Goal: Information Seeking & Learning: Find specific fact

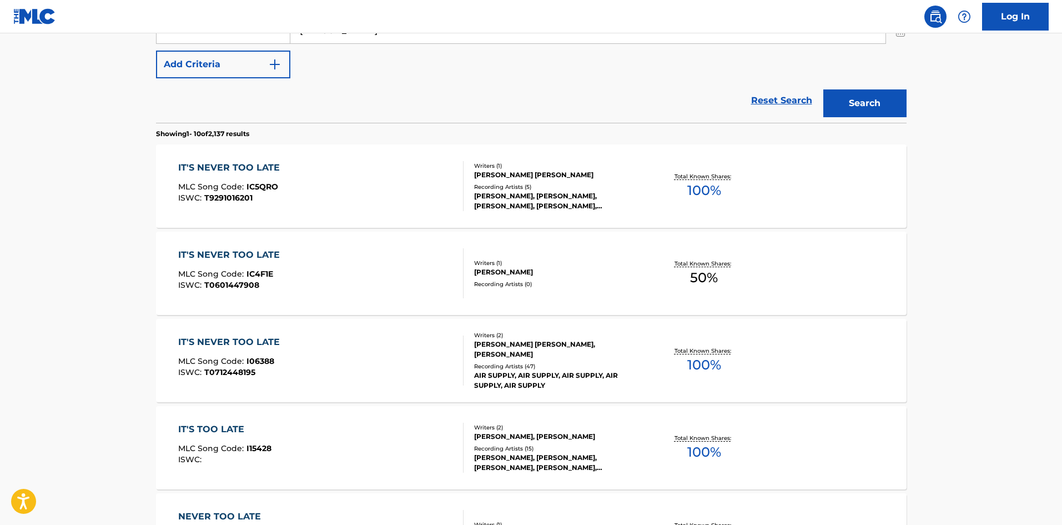
scroll to position [278, 0]
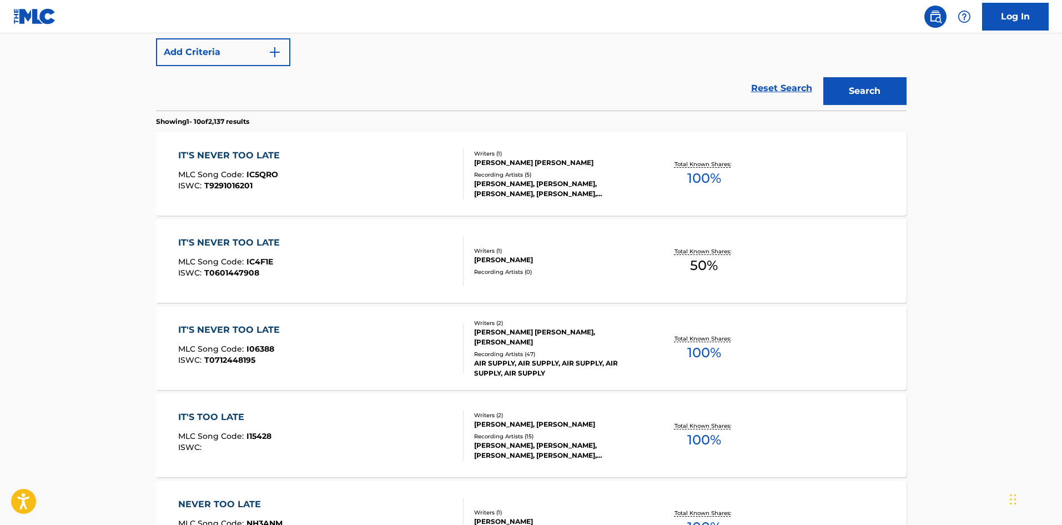
click at [340, 157] on div "IT'S NEVER TOO LATE MLC Song Code : IC5QRO ISWC : T9291016201" at bounding box center [320, 174] width 285 height 50
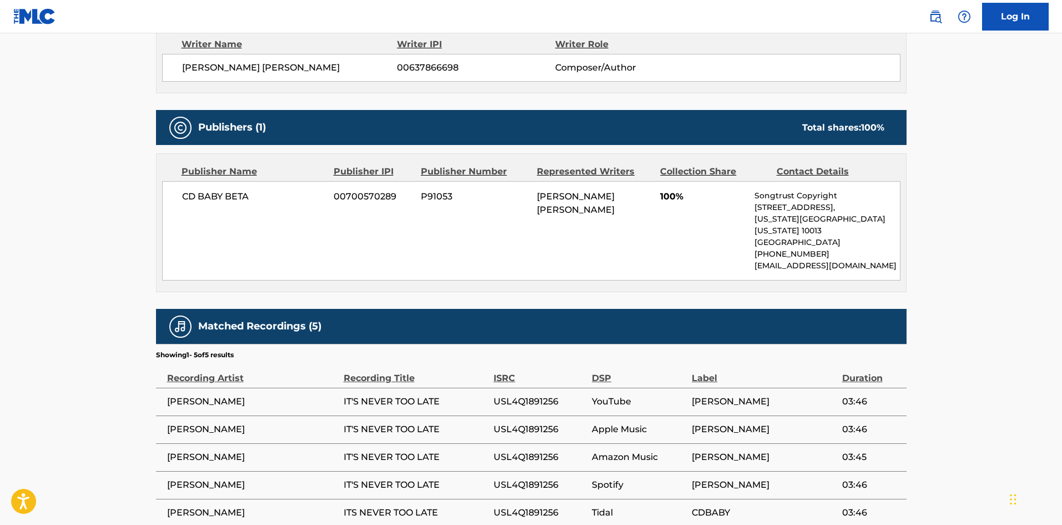
scroll to position [469, 0]
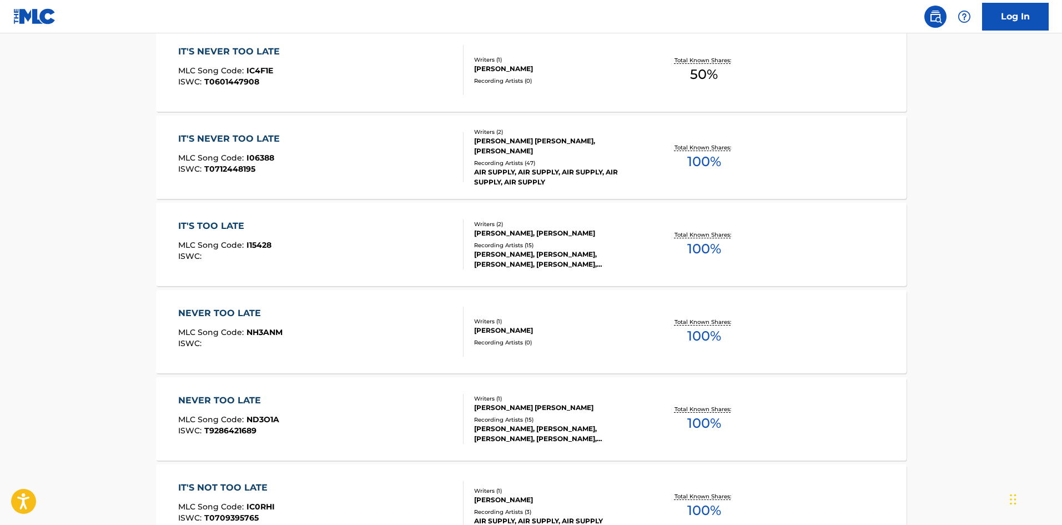
scroll to position [341, 0]
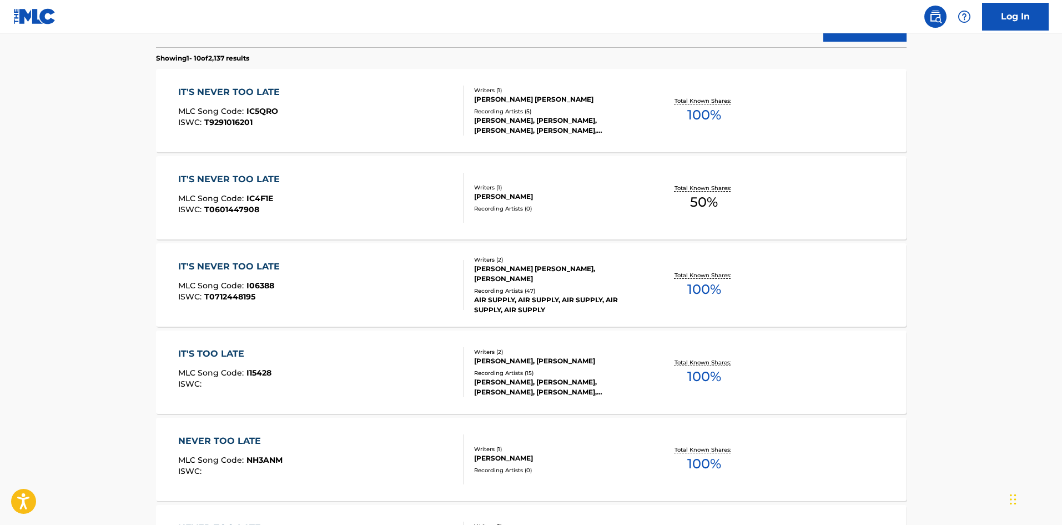
click at [327, 272] on div "IT'S NEVER TOO LATE MLC Song Code : I06388 ISWC : T0712448195" at bounding box center [320, 285] width 285 height 50
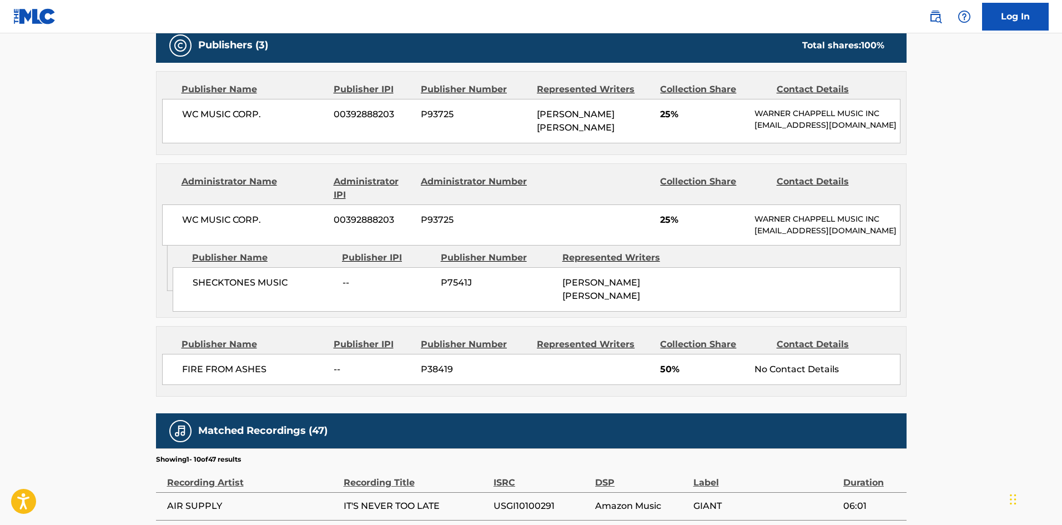
scroll to position [500, 0]
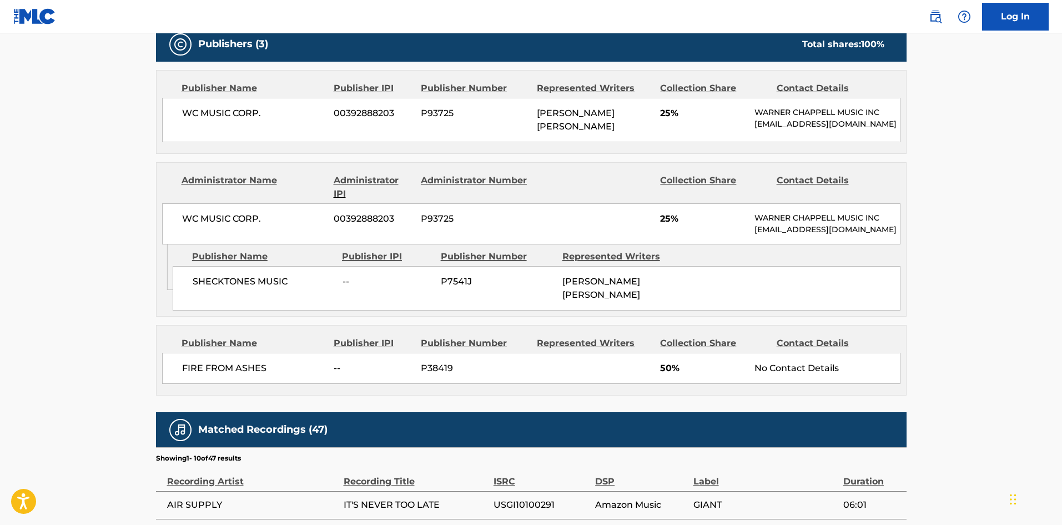
click at [193, 375] on span "FIRE FROM ASHES" at bounding box center [254, 368] width 144 height 13
drag, startPoint x: 193, startPoint y: 390, endPoint x: 250, endPoint y: 384, distance: 58.1
click at [250, 375] on span "FIRE FROM ASHES" at bounding box center [254, 368] width 144 height 13
copy span "FIRE FROM ASHES"
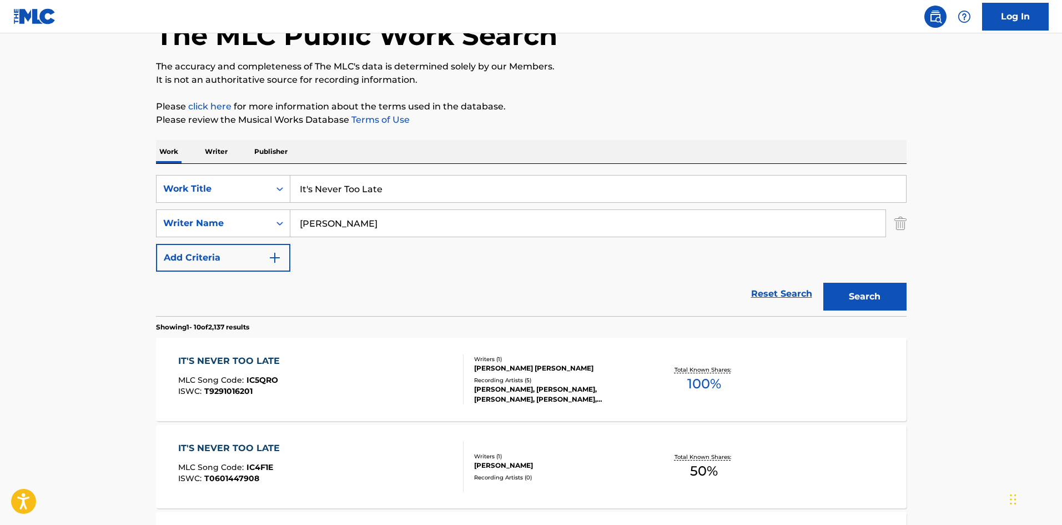
scroll to position [71, 0]
click at [363, 183] on input "It's Never Too Late" at bounding box center [598, 190] width 616 height 27
paste input "Remember Lov"
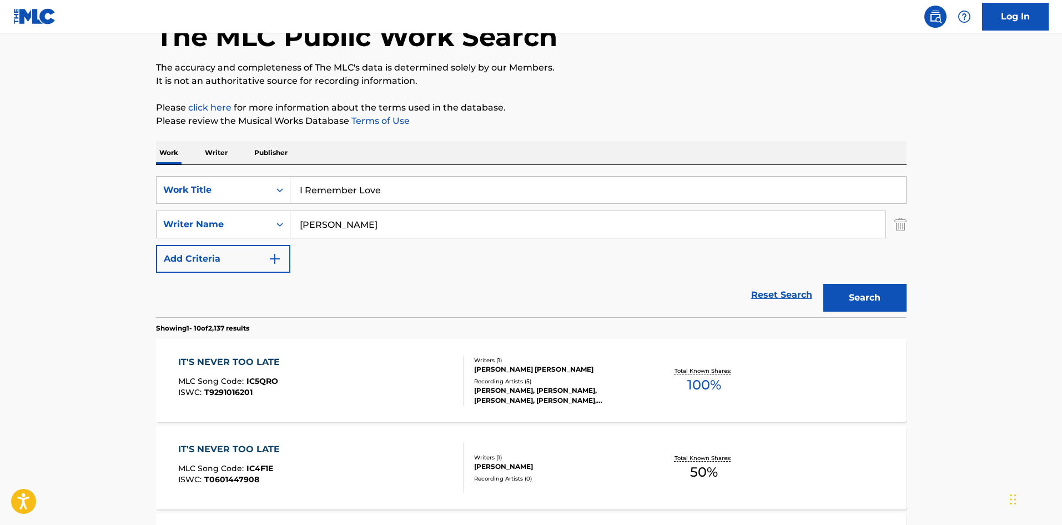
type input "I Remember Love"
click at [877, 303] on button "Search" at bounding box center [865, 298] width 83 height 28
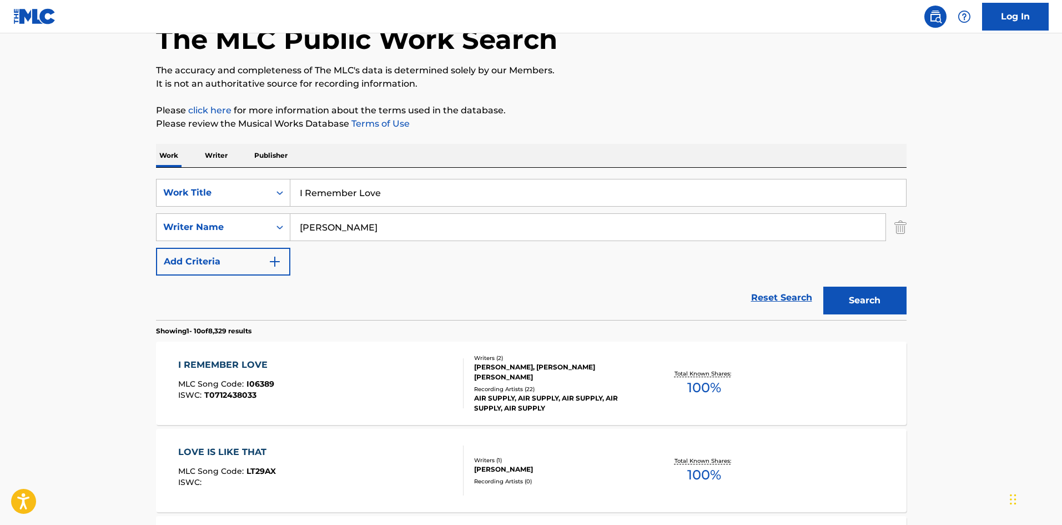
scroll to position [167, 0]
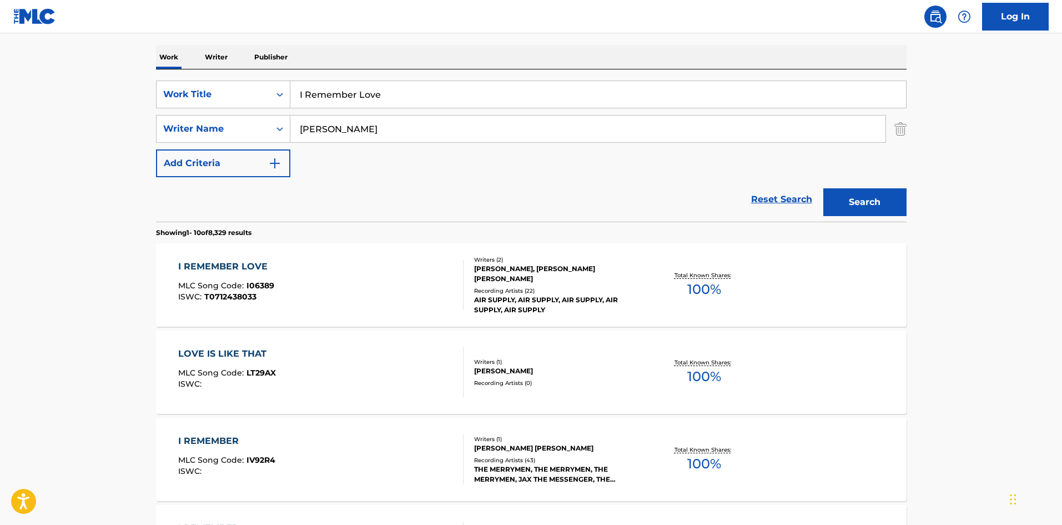
click at [321, 304] on div "I REMEMBER LOVE MLC Song Code : I06389 ISWC : T0712438033" at bounding box center [320, 285] width 285 height 50
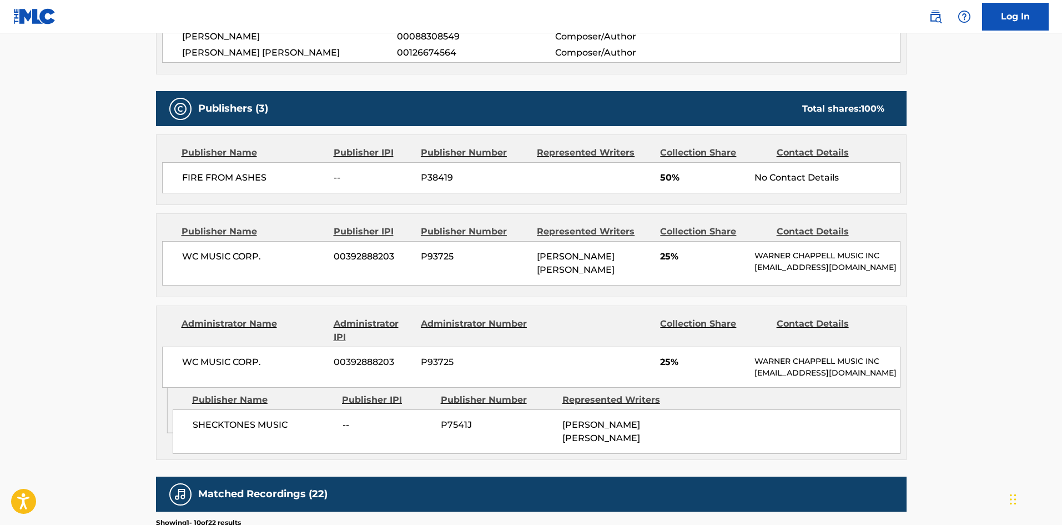
scroll to position [444, 0]
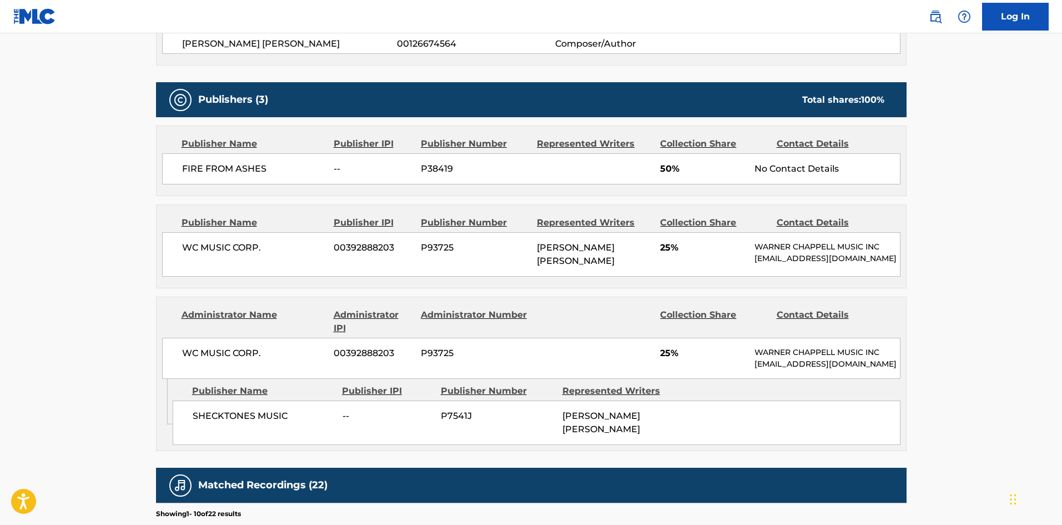
scroll to position [167, 0]
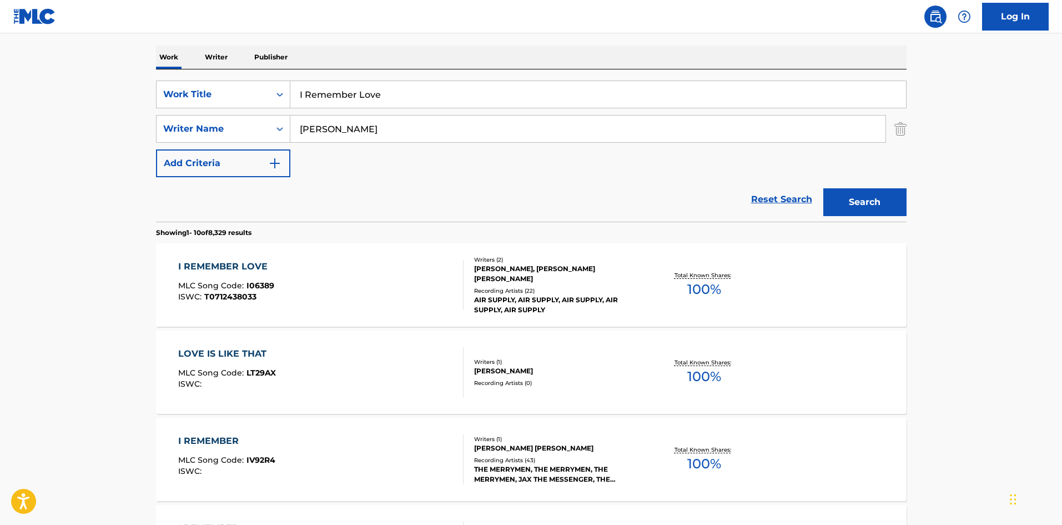
click at [341, 101] on input "I Remember Love" at bounding box center [598, 94] width 616 height 27
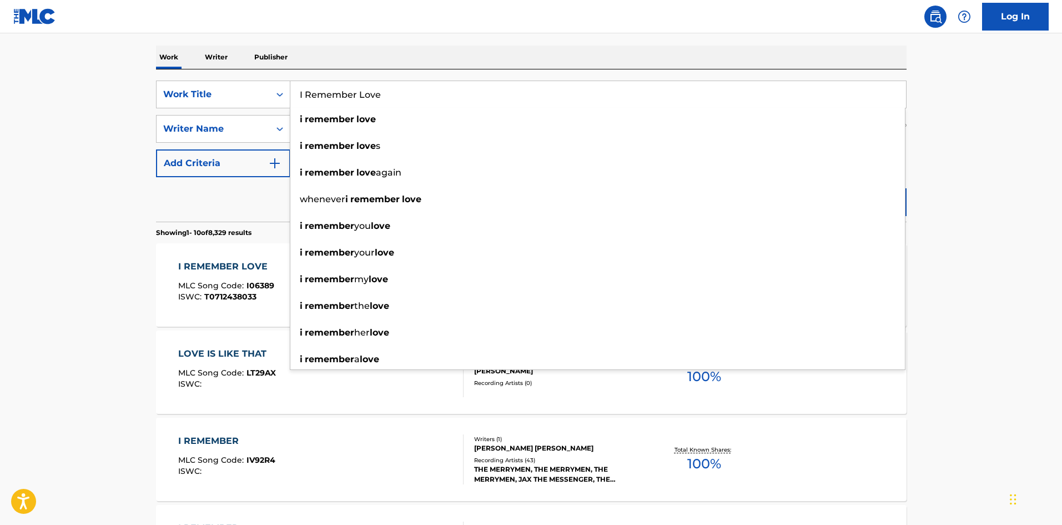
click at [341, 101] on input "I Remember Love" at bounding box center [598, 94] width 616 height 27
paste input "Every Woman In The World"
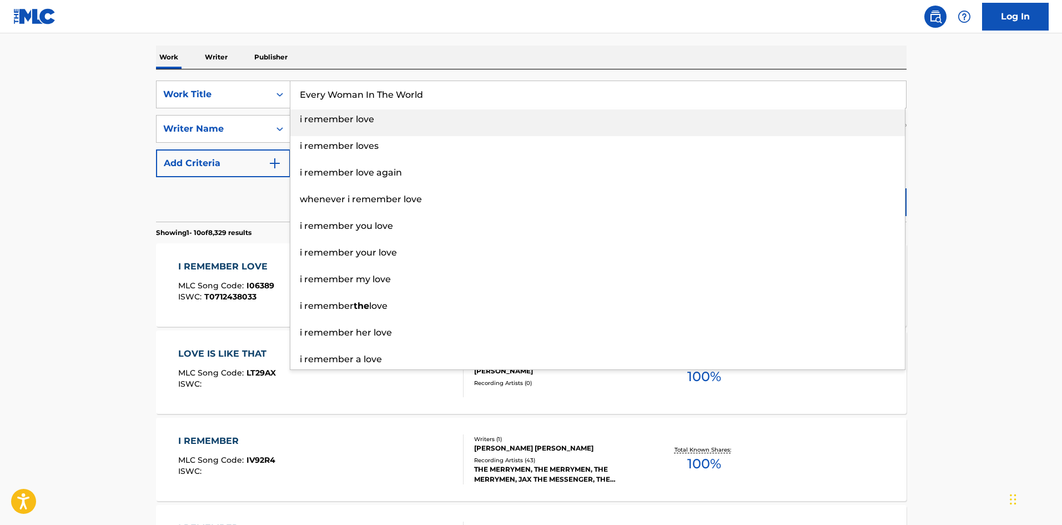
type input "Every Woman In The World"
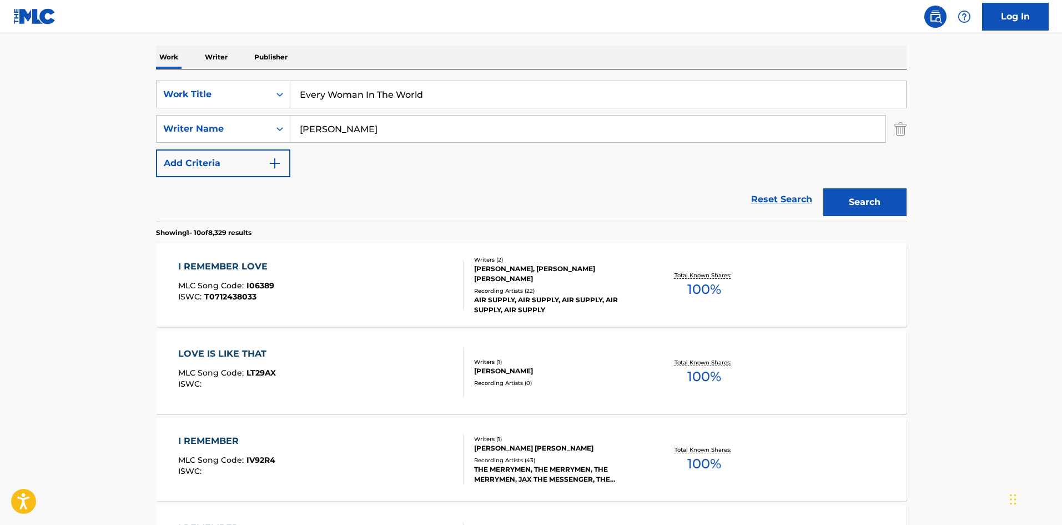
click at [503, 50] on div "Work Writer Publisher" at bounding box center [531, 57] width 751 height 23
click at [847, 185] on div "Search" at bounding box center [862, 199] width 89 height 44
click at [851, 204] on button "Search" at bounding box center [865, 202] width 83 height 28
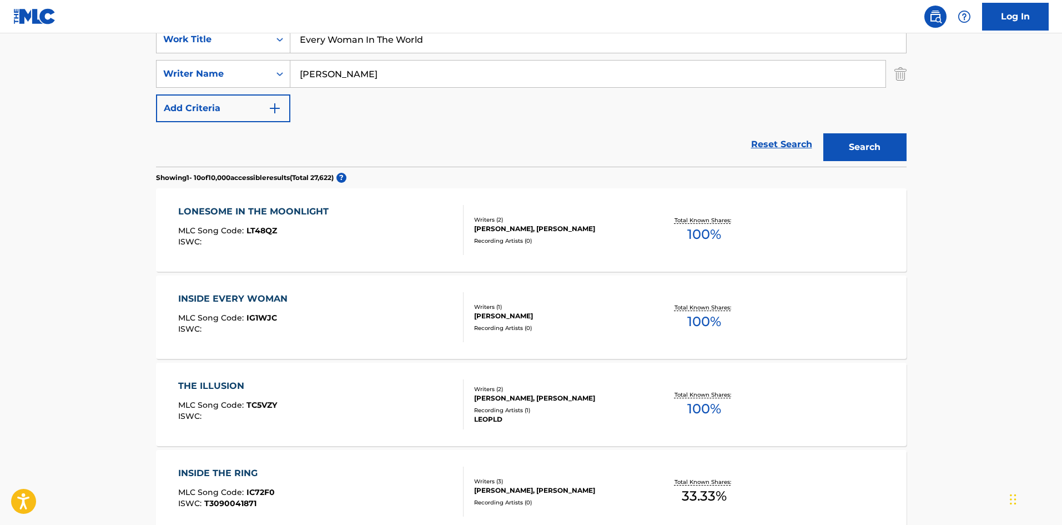
scroll to position [222, 0]
click at [414, 79] on input "[PERSON_NAME]" at bounding box center [587, 73] width 595 height 27
paste input "ARCADIA,CHARTTRAXX KARAOKE,[PERSON_NAME],[PERSON_NAME],KARAOKE LIBRARY,THE MANH…"
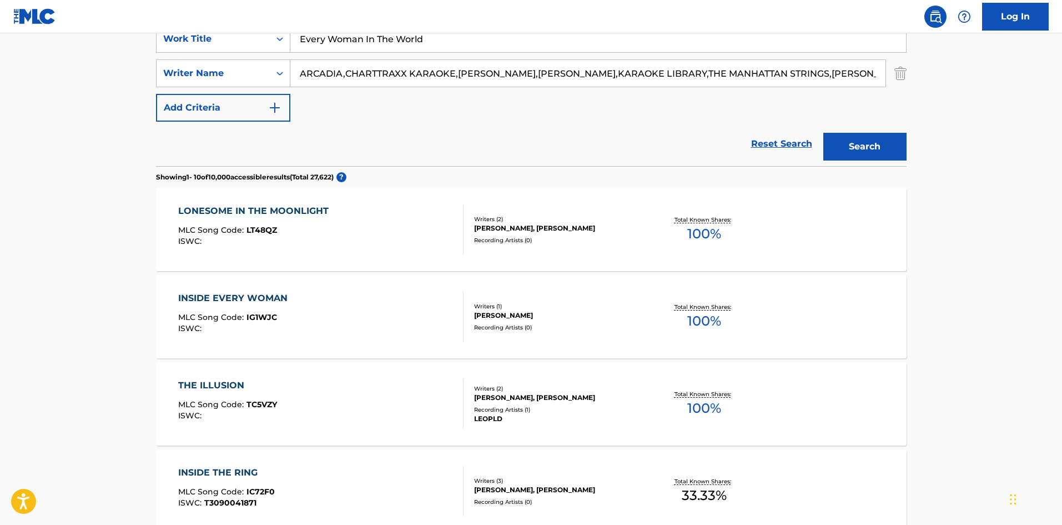
drag, startPoint x: 836, startPoint y: 76, endPoint x: 101, endPoint y: 41, distance: 736.1
click at [101, 41] on main "The MLC Public Work Search The accuracy and completeness of The MLC's data is d…" at bounding box center [531, 464] width 1062 height 1307
type input "MUSKER"
click at [824, 133] on button "Search" at bounding box center [865, 147] width 83 height 28
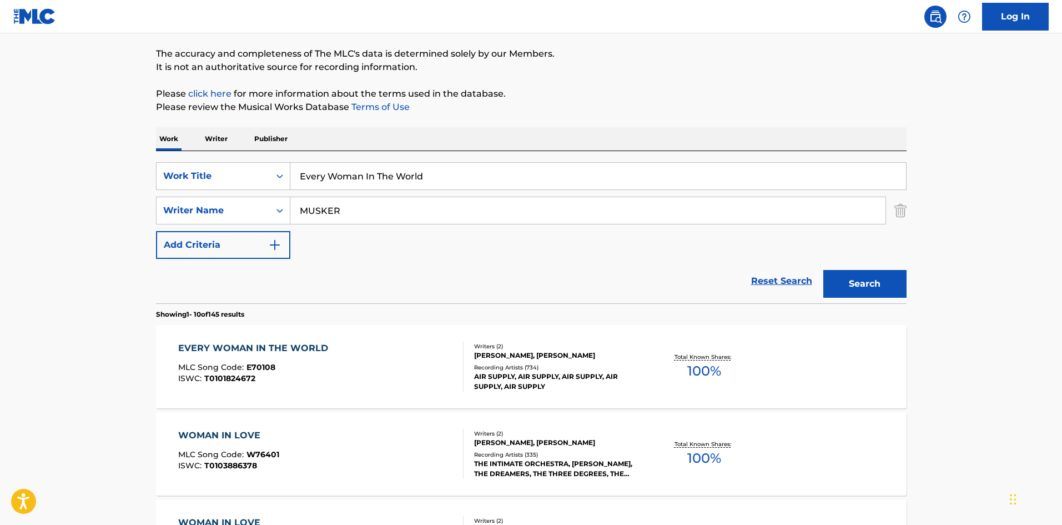
scroll to position [222, 0]
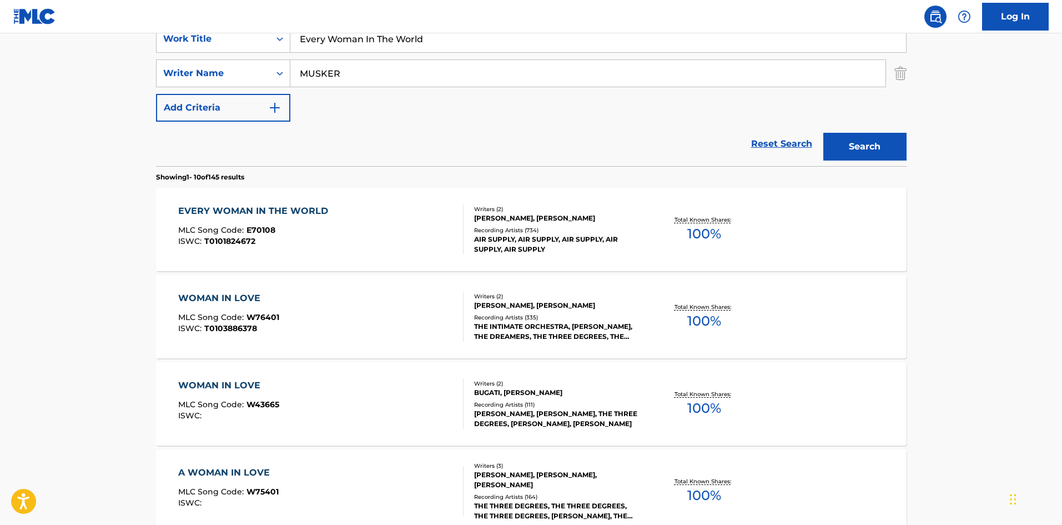
click at [360, 249] on div "EVERY WOMAN IN THE WORLD MLC Song Code : E70108 ISWC : T0101824672" at bounding box center [320, 229] width 285 height 50
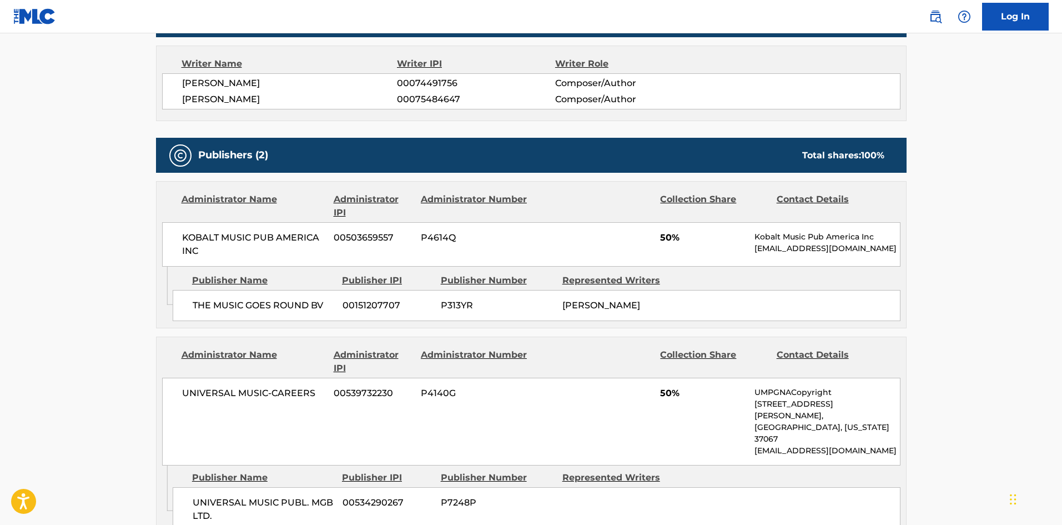
scroll to position [555, 0]
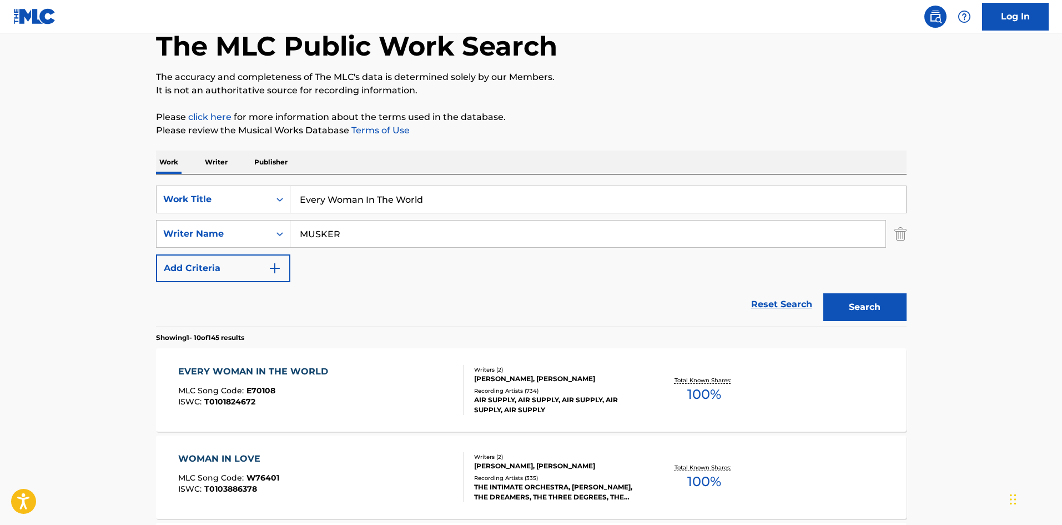
scroll to position [56, 0]
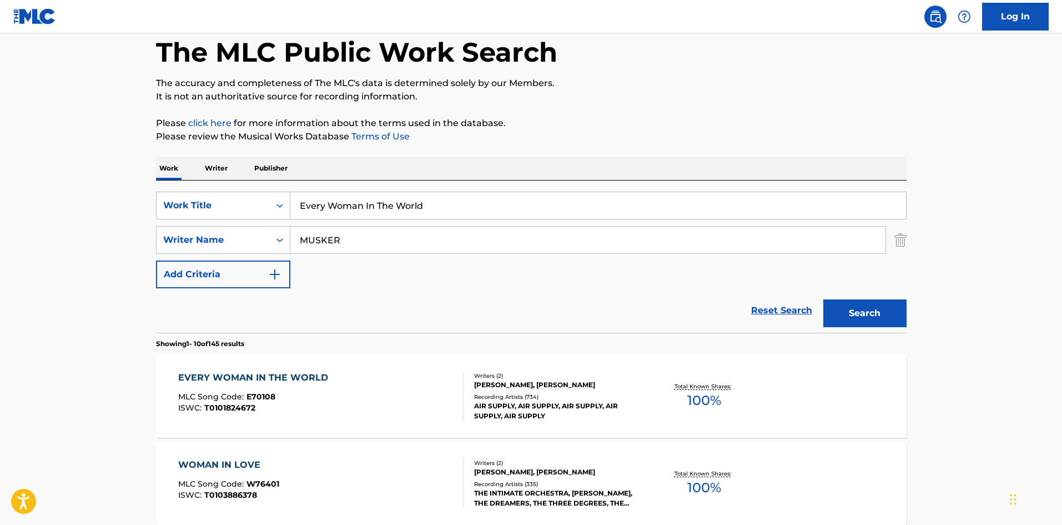
click at [396, 184] on div "SearchWithCriteriaff10fc5b-c7f7-4e24-bba1-f057459be716 Work Title Every Woman I…" at bounding box center [531, 256] width 751 height 152
click at [398, 202] on input "Every Woman In The World" at bounding box center [598, 205] width 616 height 27
paste input "American Hearts"
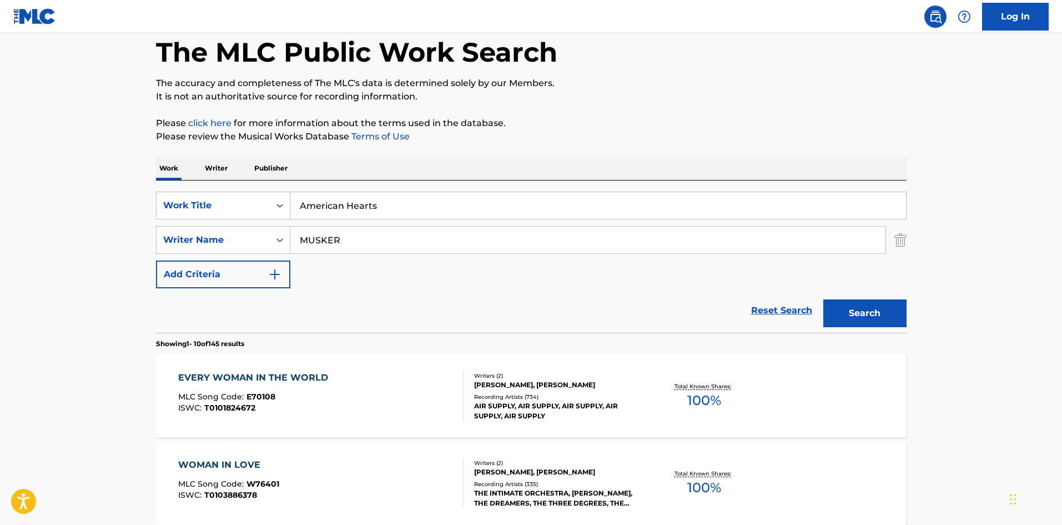
type input "American Hearts"
click at [870, 324] on button "Search" at bounding box center [865, 313] width 83 height 28
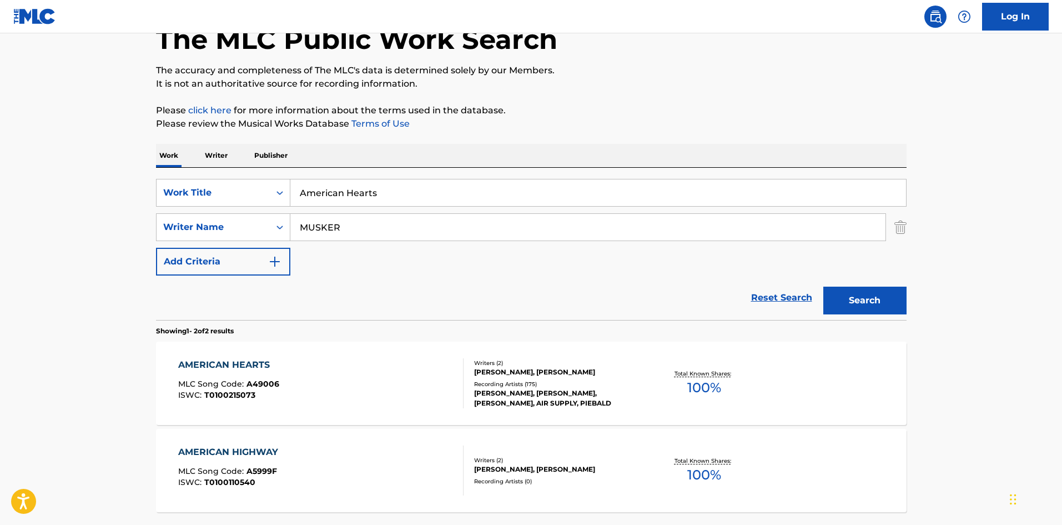
scroll to position [167, 0]
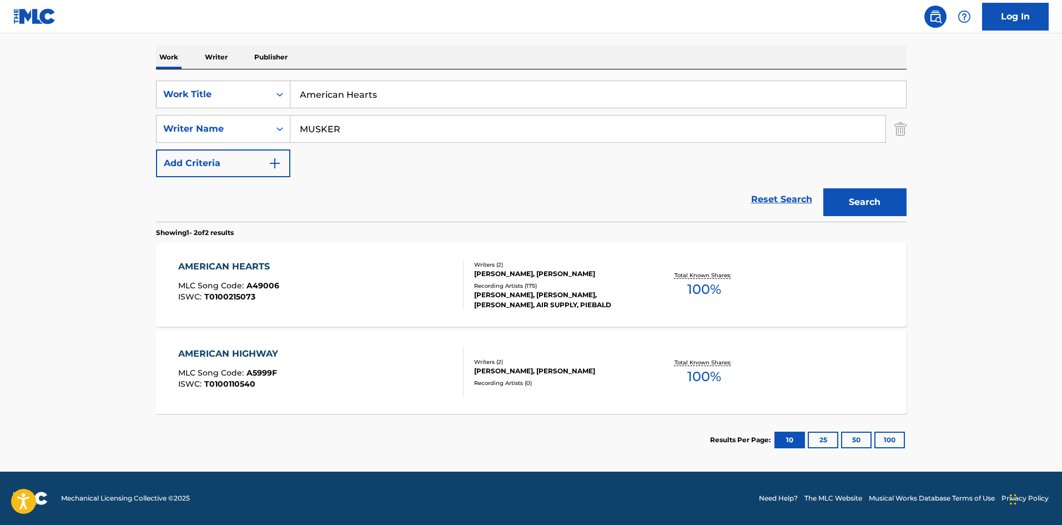
click at [398, 292] on div "AMERICAN HEARTS MLC Song Code : A49006 ISWC : T0100215073" at bounding box center [320, 285] width 285 height 50
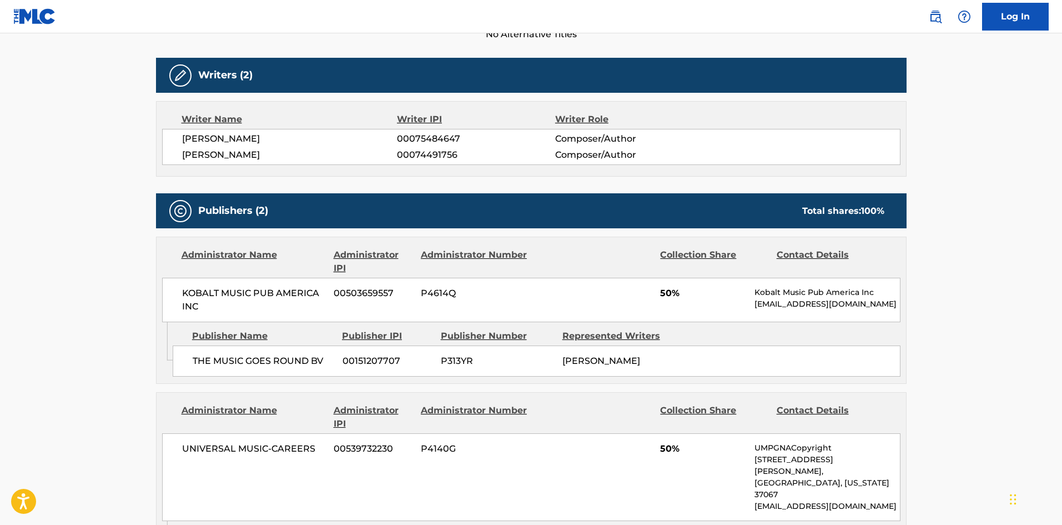
scroll to position [500, 0]
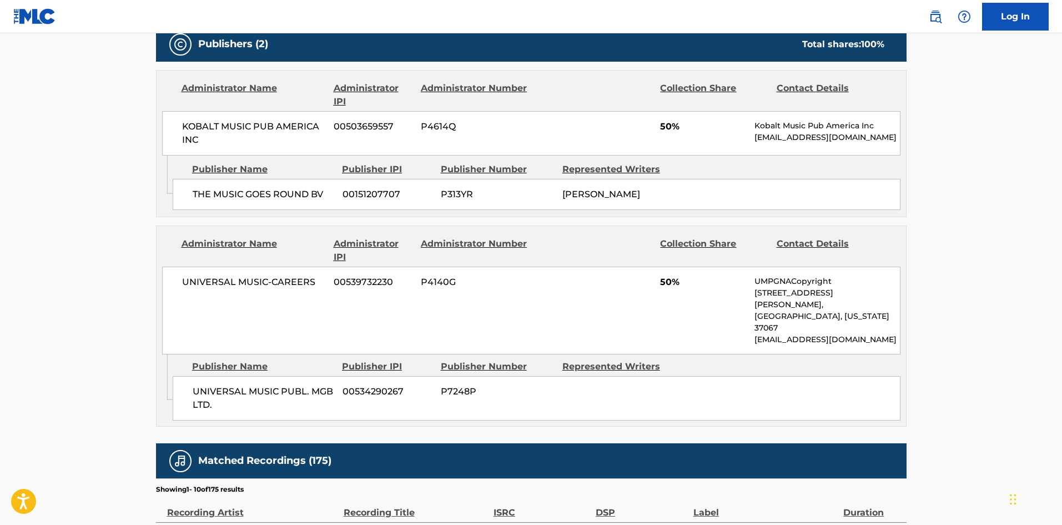
click at [198, 192] on span "THE MUSIC GOES ROUND BV" at bounding box center [264, 194] width 142 height 13
drag, startPoint x: 198, startPoint y: 192, endPoint x: 323, endPoint y: 197, distance: 125.6
click at [323, 197] on span "THE MUSIC GOES ROUND BV" at bounding box center [264, 194] width 142 height 13
copy div "THE MUSIC GOES ROUND BV"
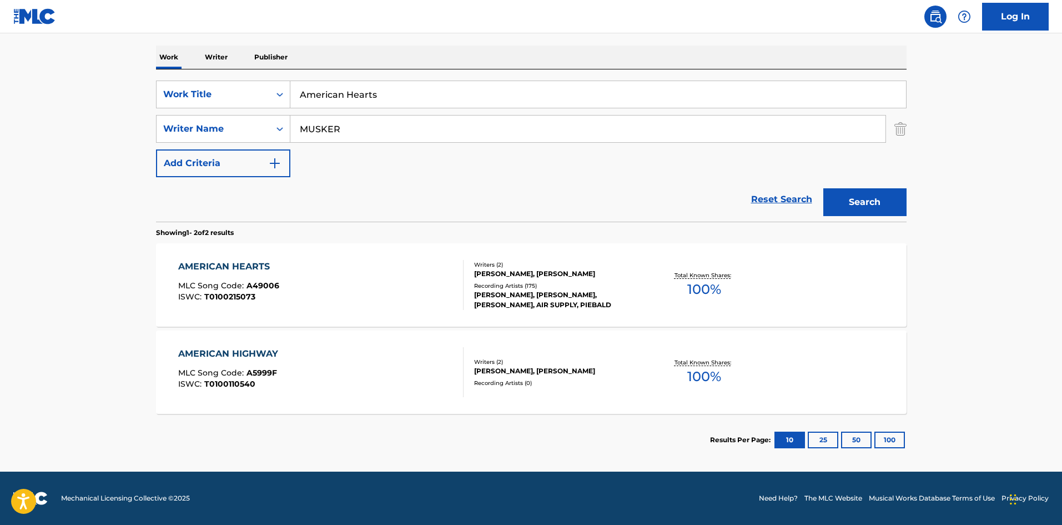
scroll to position [167, 0]
click at [355, 102] on input "American Hearts" at bounding box center [598, 94] width 616 height 27
paste input "Do It To It"
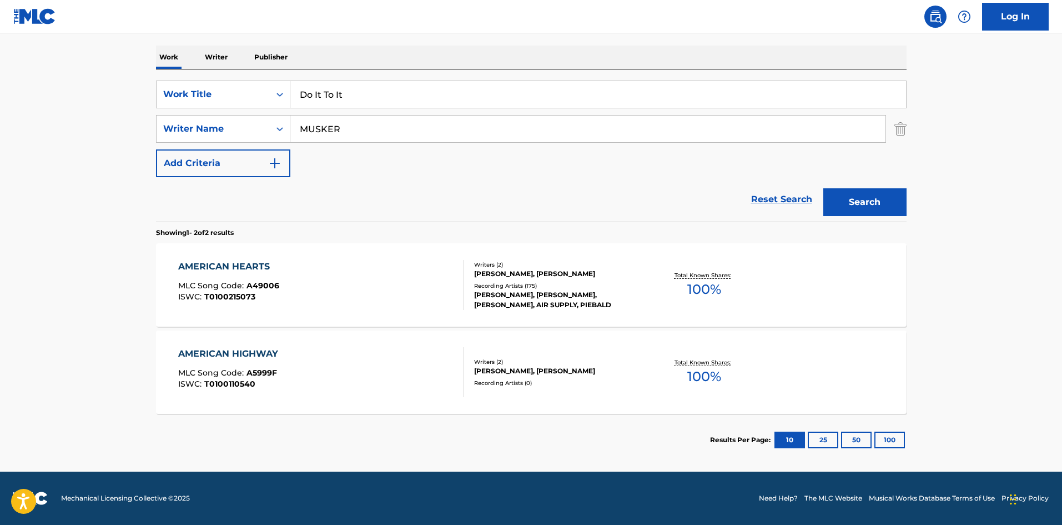
type input "Do It To It"
click at [355, 135] on input "MUSKER" at bounding box center [587, 129] width 595 height 27
type input "M"
paste input "[PERSON_NAME]"
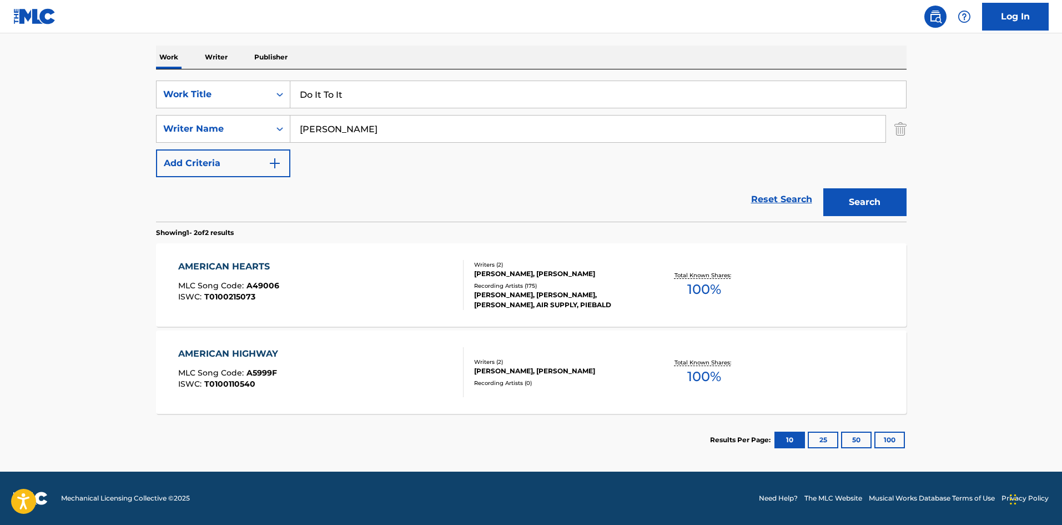
type input "[PERSON_NAME]"
click at [824, 188] on button "Search" at bounding box center [865, 202] width 83 height 28
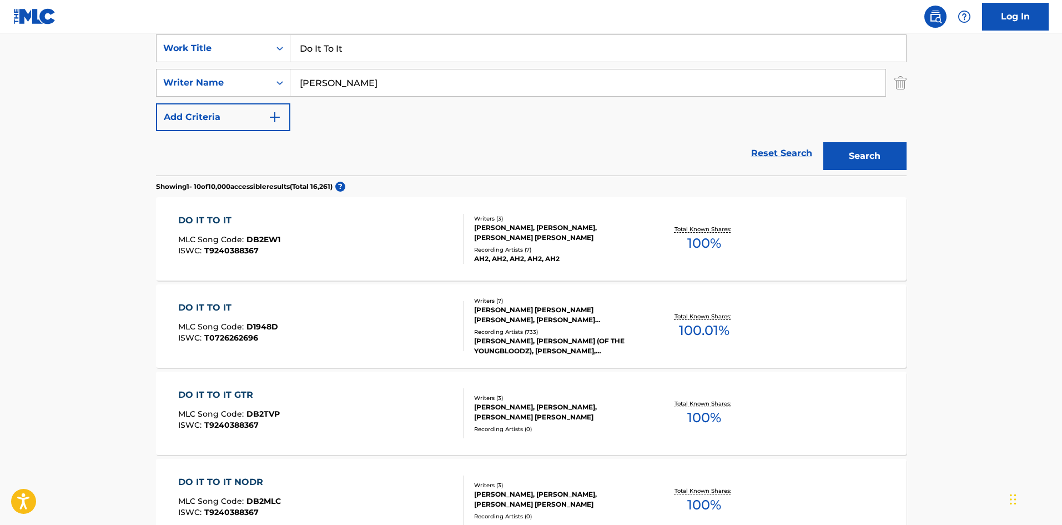
scroll to position [222, 0]
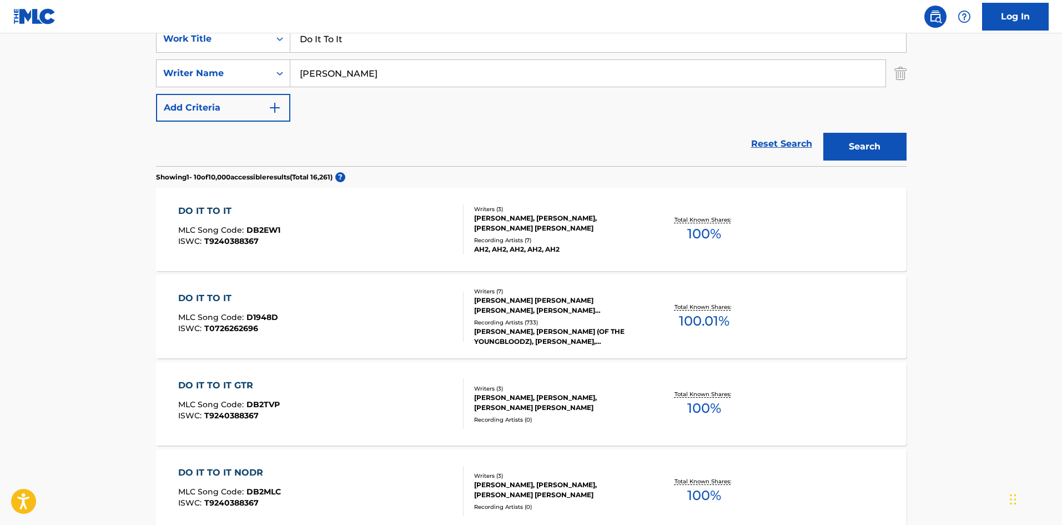
click at [327, 321] on div "DO IT TO IT MLC Song Code : D1948D ISWC : T0726262696" at bounding box center [320, 317] width 285 height 50
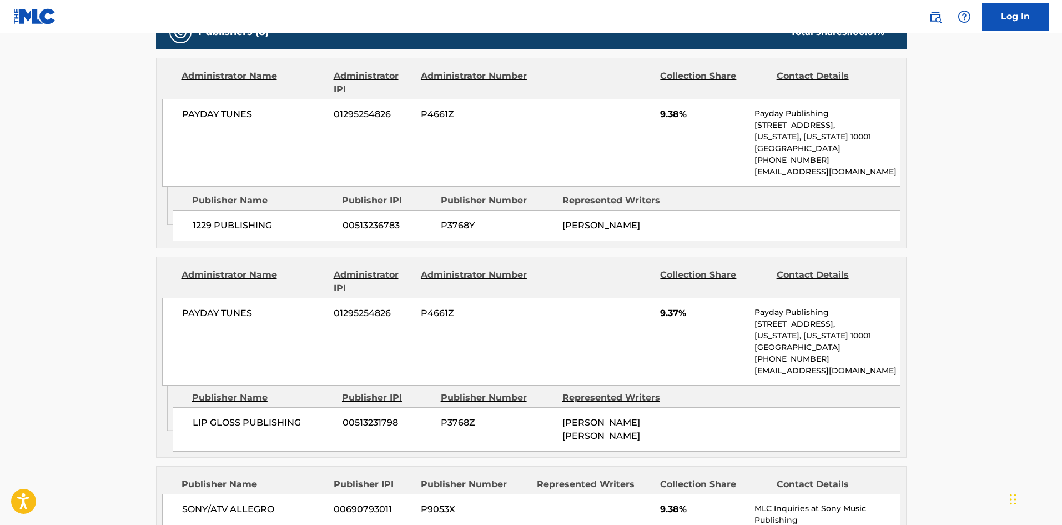
scroll to position [555, 0]
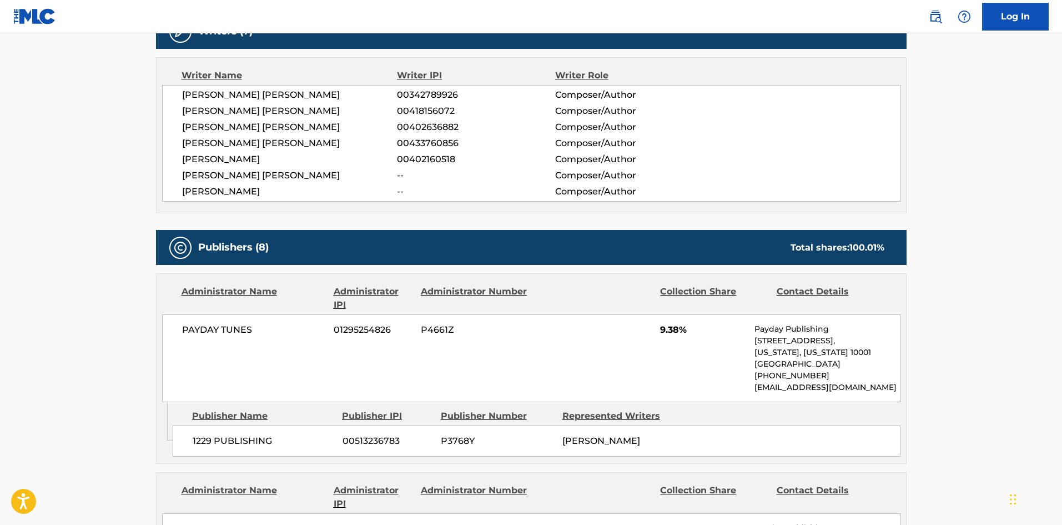
click at [207, 441] on span "1229 PUBLISHING" at bounding box center [264, 440] width 142 height 13
drag, startPoint x: 207, startPoint y: 441, endPoint x: 264, endPoint y: 437, distance: 56.8
click at [264, 437] on span "1229 PUBLISHING" at bounding box center [264, 440] width 142 height 13
copy span "1229 PUBLISHING"
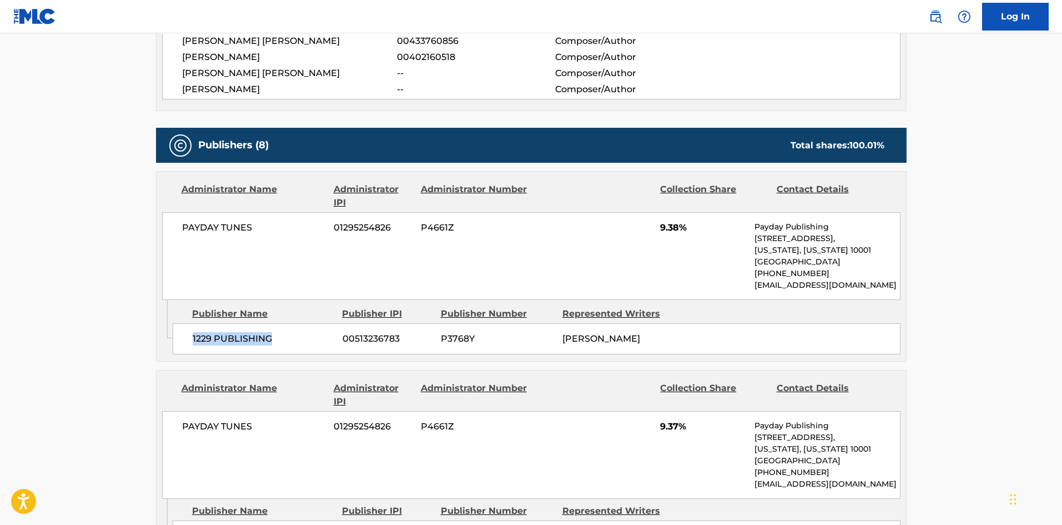
scroll to position [777, 0]
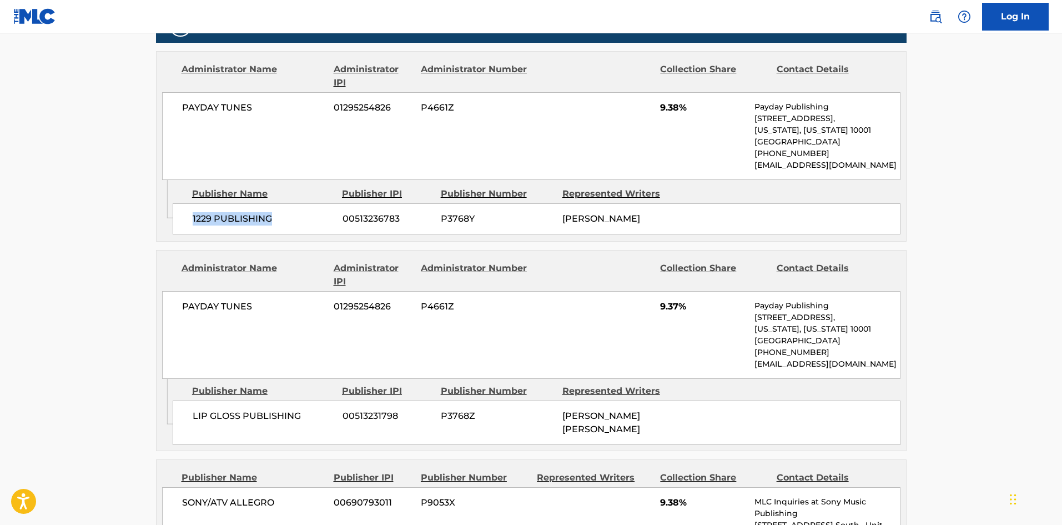
click at [188, 311] on span "PAYDAY TUNES" at bounding box center [254, 306] width 144 height 13
click at [203, 419] on span "LIP GLOSS PUBLISHING" at bounding box center [264, 415] width 142 height 13
drag, startPoint x: 203, startPoint y: 419, endPoint x: 211, endPoint y: 416, distance: 8.1
click at [211, 416] on span "LIP GLOSS PUBLISHING" at bounding box center [264, 415] width 142 height 13
copy span "LIP GLOSS"
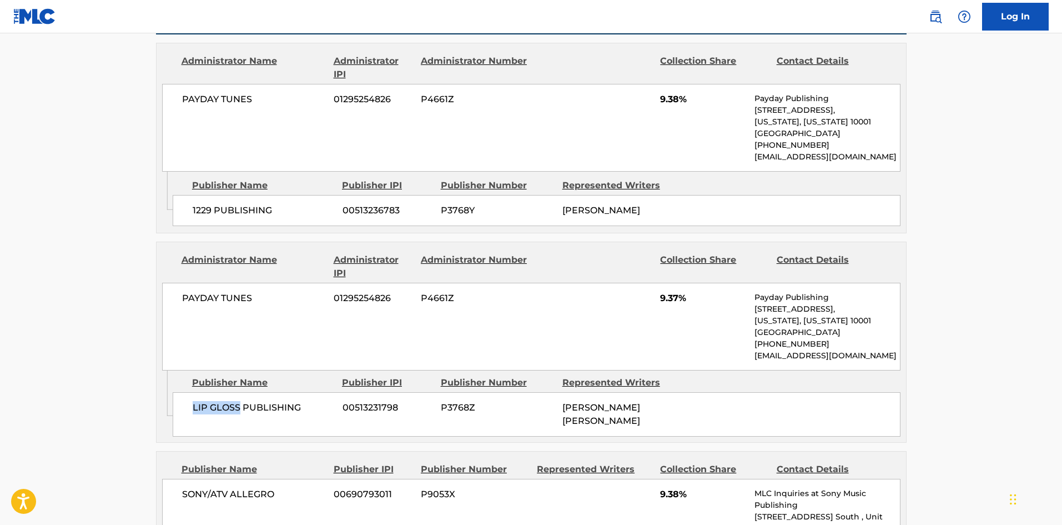
scroll to position [1055, 0]
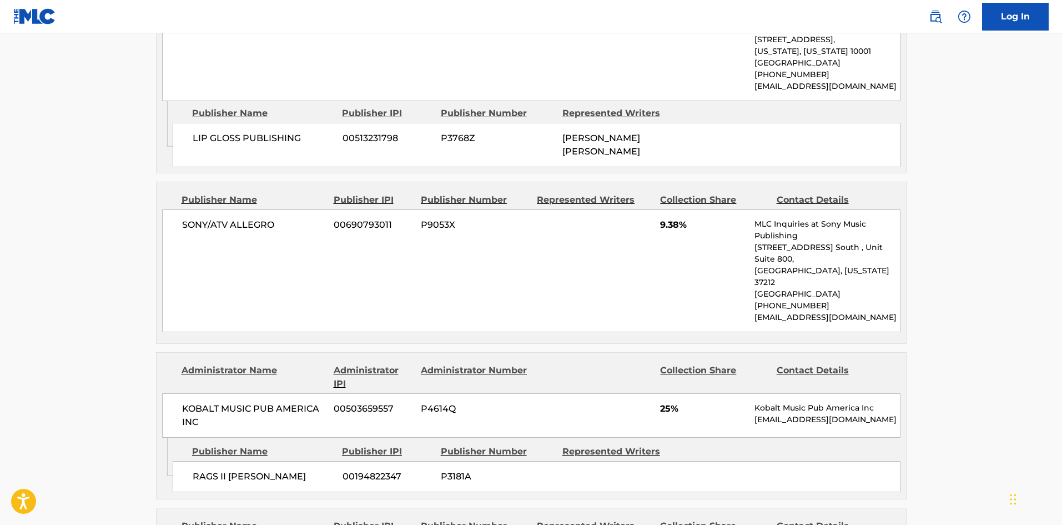
click at [188, 221] on span "SONY/ATV ALLEGRO" at bounding box center [254, 224] width 144 height 13
drag, startPoint x: 188, startPoint y: 221, endPoint x: 259, endPoint y: 216, distance: 70.7
click at [259, 216] on div "SONY/ATV ALLEGRO 00690793011 P9053X 9.38% MLC Inquiries at Sony Music Publishin…" at bounding box center [531, 270] width 739 height 123
copy span "SONY/ATV ALLEGRO"
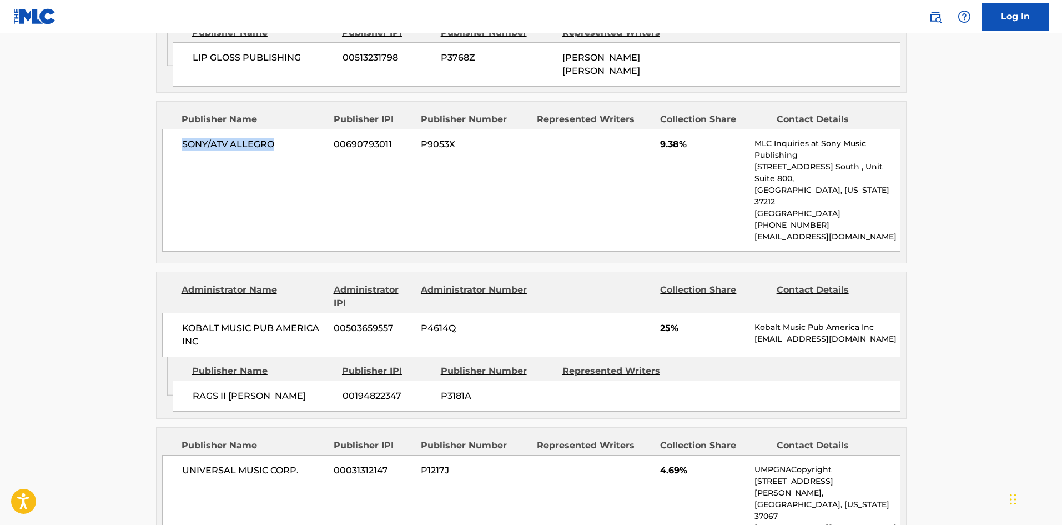
scroll to position [1222, 0]
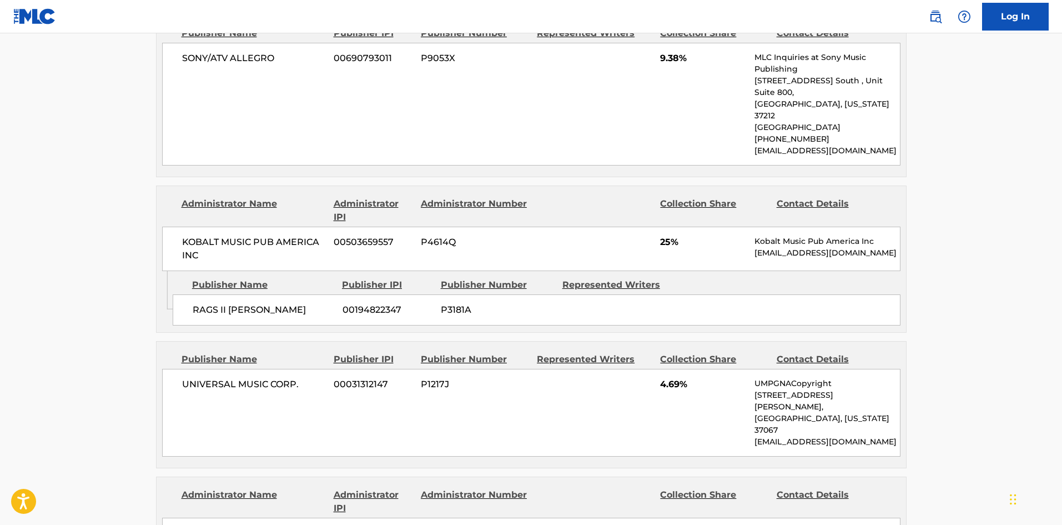
click at [203, 303] on span "RAGS II [PERSON_NAME]" at bounding box center [264, 309] width 142 height 13
drag, startPoint x: 203, startPoint y: 287, endPoint x: 255, endPoint y: 287, distance: 52.2
click at [255, 303] on span "RAGS II [PERSON_NAME]" at bounding box center [264, 309] width 142 height 13
copy span "RAGS II [PERSON_NAME]"
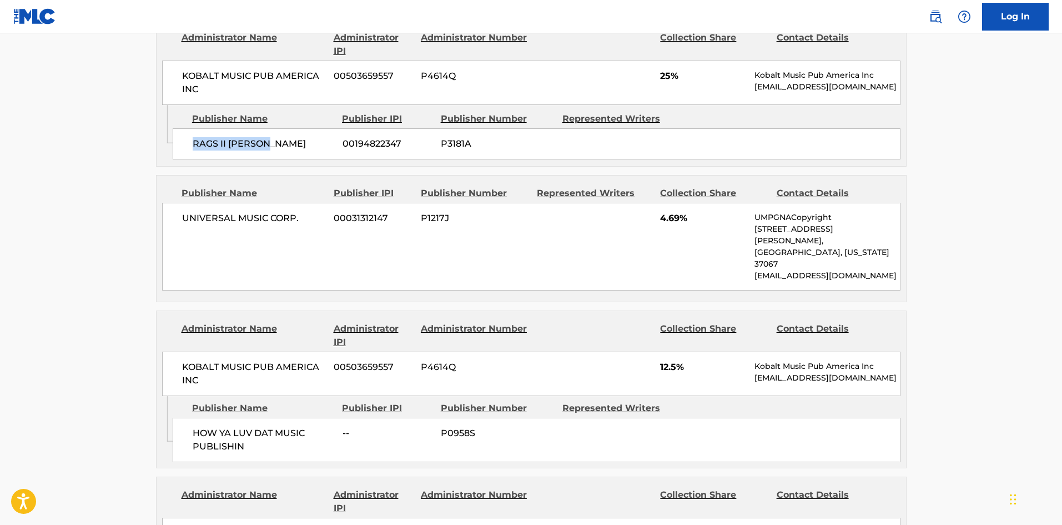
scroll to position [1388, 0]
click at [195, 211] on span "UNIVERSAL MUSIC CORP." at bounding box center [254, 217] width 144 height 13
drag, startPoint x: 195, startPoint y: 189, endPoint x: 294, endPoint y: 198, distance: 99.3
click at [294, 211] on span "UNIVERSAL MUSIC CORP." at bounding box center [254, 217] width 144 height 13
copy span "UNIVERSAL MUSIC CORP."
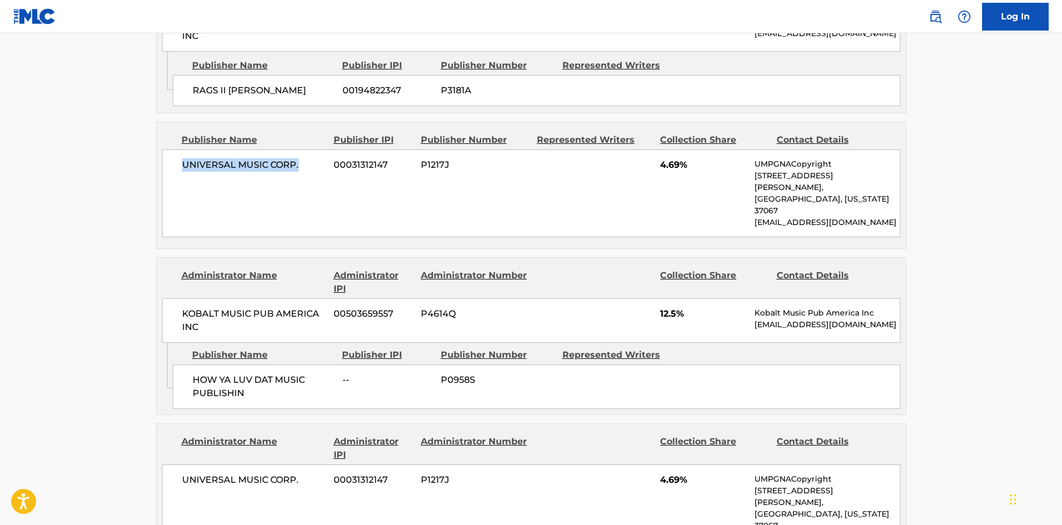
scroll to position [1499, 0]
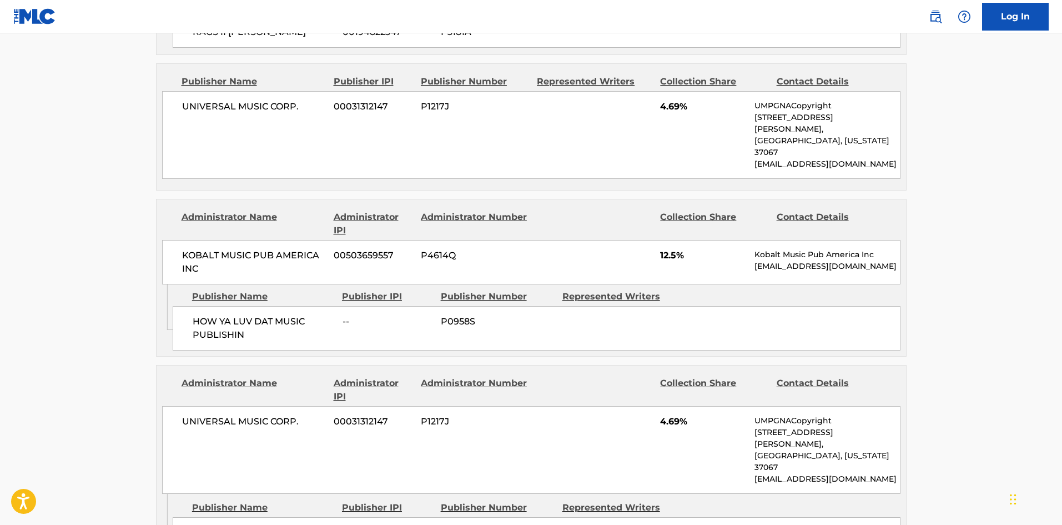
click at [199, 315] on span "HOW YA LUV DAT MUSIC PUBLISHIN" at bounding box center [264, 328] width 142 height 27
drag, startPoint x: 199, startPoint y: 278, endPoint x: 244, endPoint y: 293, distance: 47.4
click at [244, 315] on span "HOW YA LUV DAT MUSIC PUBLISHIN" at bounding box center [264, 328] width 142 height 27
copy div "HOW YA LUV DAT MUSIC PUBLISHIN"
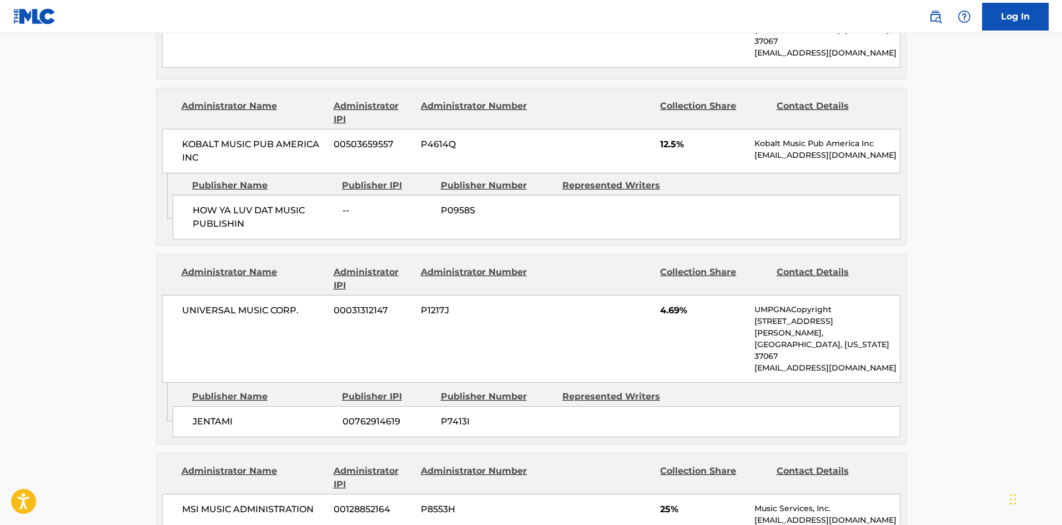
click at [203, 415] on span "JENTAMI" at bounding box center [264, 421] width 142 height 13
copy span "JENTAMI"
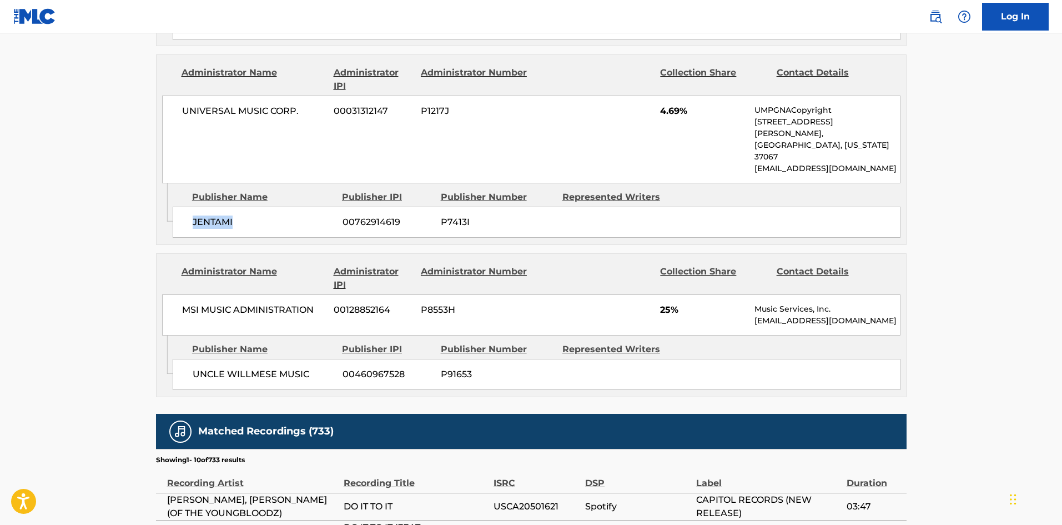
scroll to position [1833, 0]
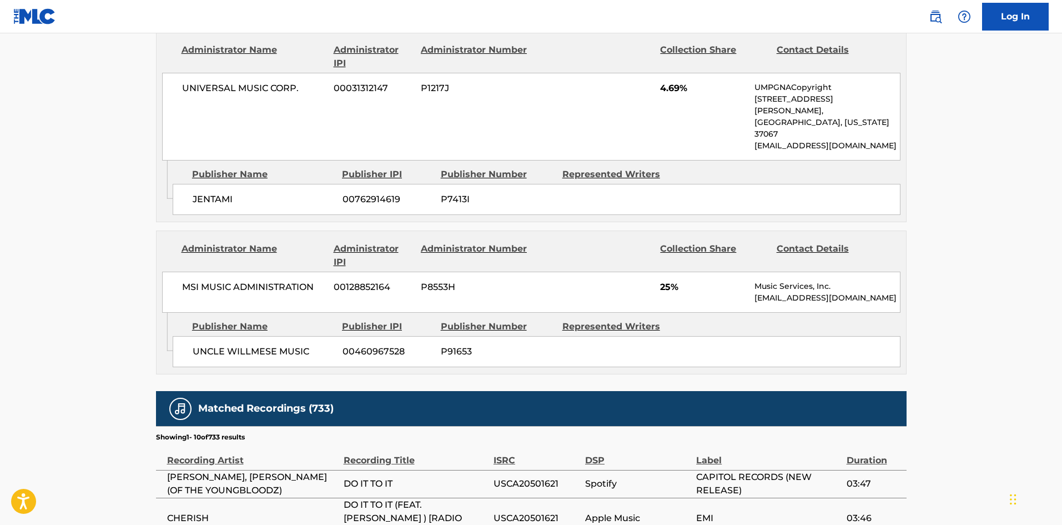
click at [210, 345] on span "UNCLE WILLMESE MUSIC" at bounding box center [264, 351] width 142 height 13
drag, startPoint x: 210, startPoint y: 284, endPoint x: 254, endPoint y: 282, distance: 44.0
click at [254, 345] on span "UNCLE WILLMESE MUSIC" at bounding box center [264, 351] width 142 height 13
click at [197, 345] on span "UNCLE WILLMESE MUSIC" at bounding box center [264, 351] width 142 height 13
drag, startPoint x: 197, startPoint y: 279, endPoint x: 244, endPoint y: 279, distance: 46.6
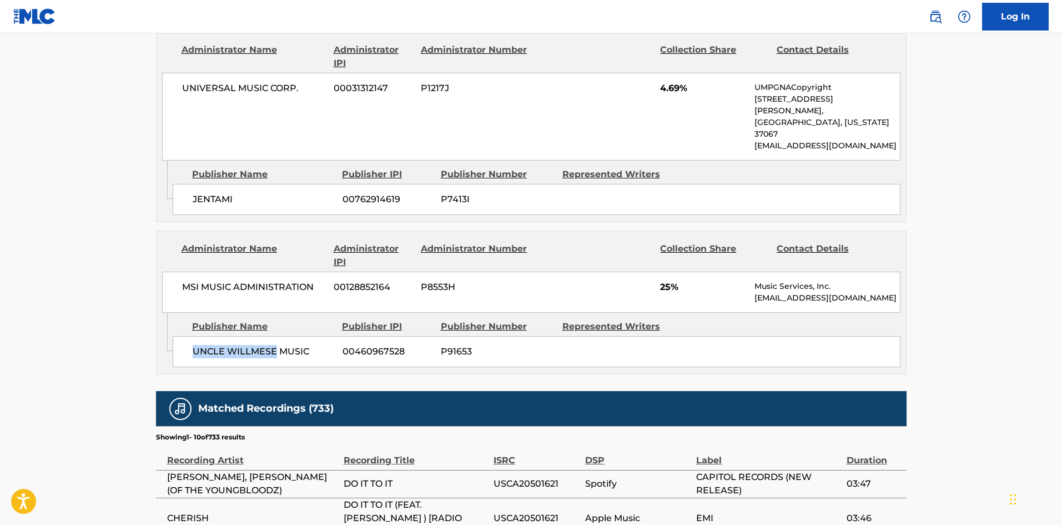
click at [244, 345] on span "UNCLE WILLMESE MUSIC" at bounding box center [264, 351] width 142 height 13
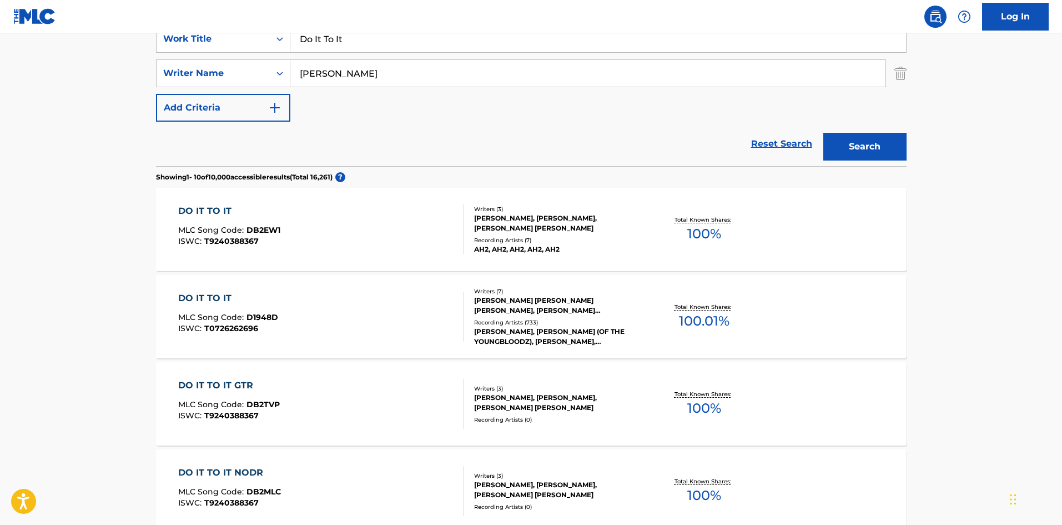
click at [384, 52] on input "Do It To It" at bounding box center [598, 39] width 616 height 27
click at [386, 47] on input "Do It To It" at bounding box center [598, 39] width 616 height 27
paste input "Og Beeper"
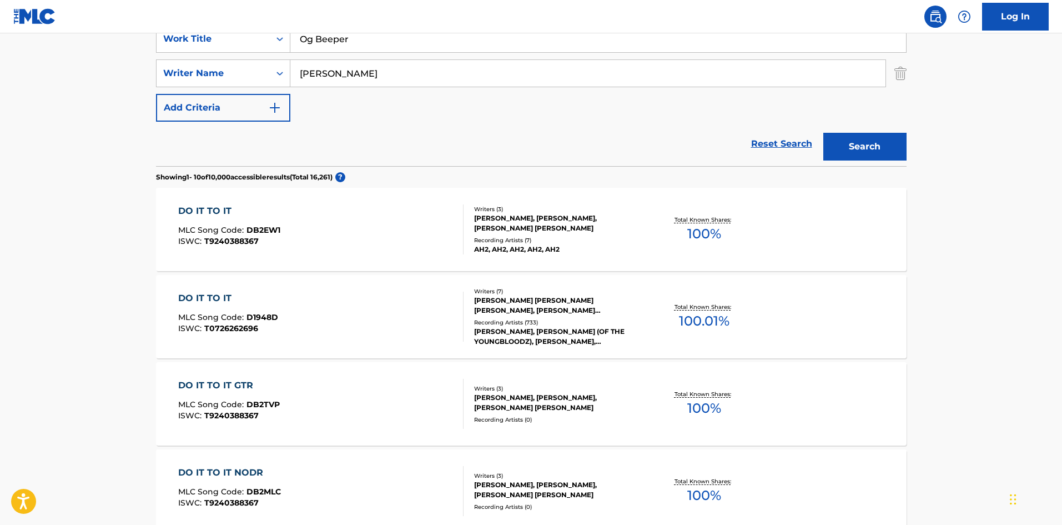
type input "Og Beeper"
click at [851, 147] on button "Search" at bounding box center [865, 147] width 83 height 28
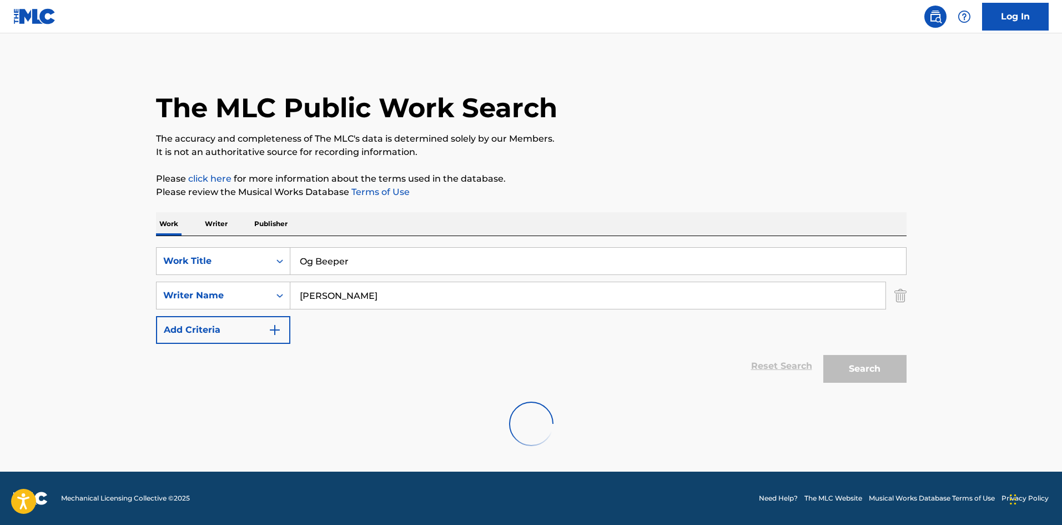
scroll to position [0, 0]
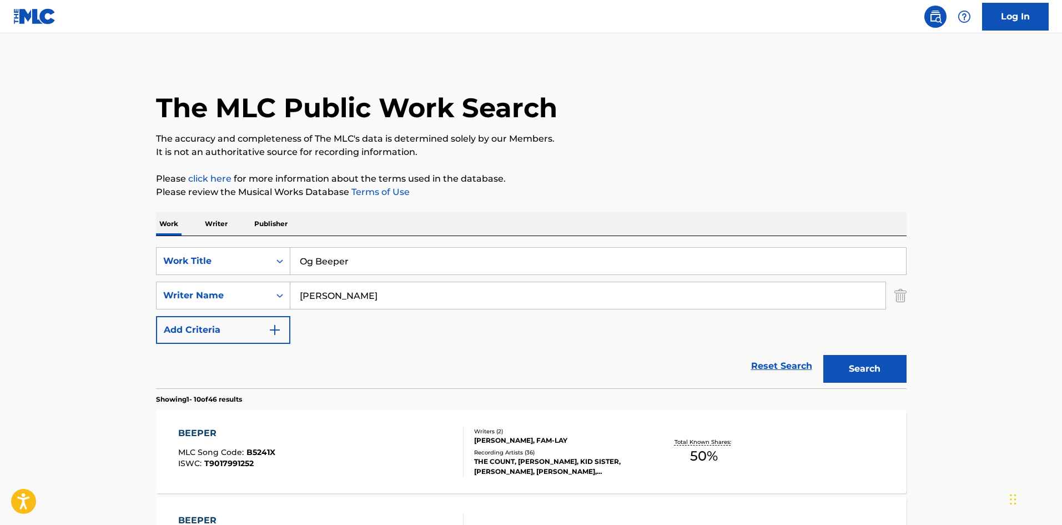
click at [423, 284] on input "[PERSON_NAME]" at bounding box center [587, 295] width 595 height 27
type input "W"
click at [824, 355] on button "Search" at bounding box center [865, 369] width 83 height 28
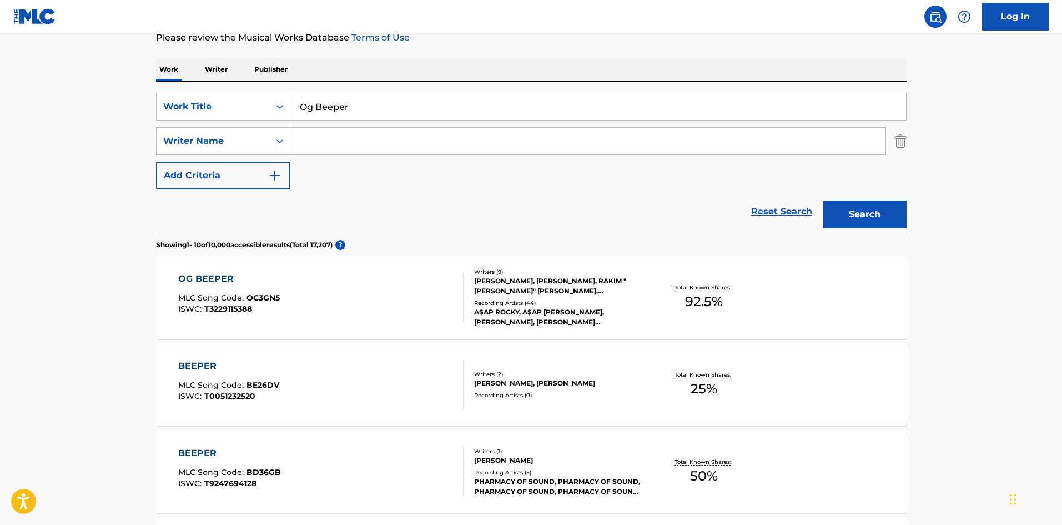
scroll to position [167, 0]
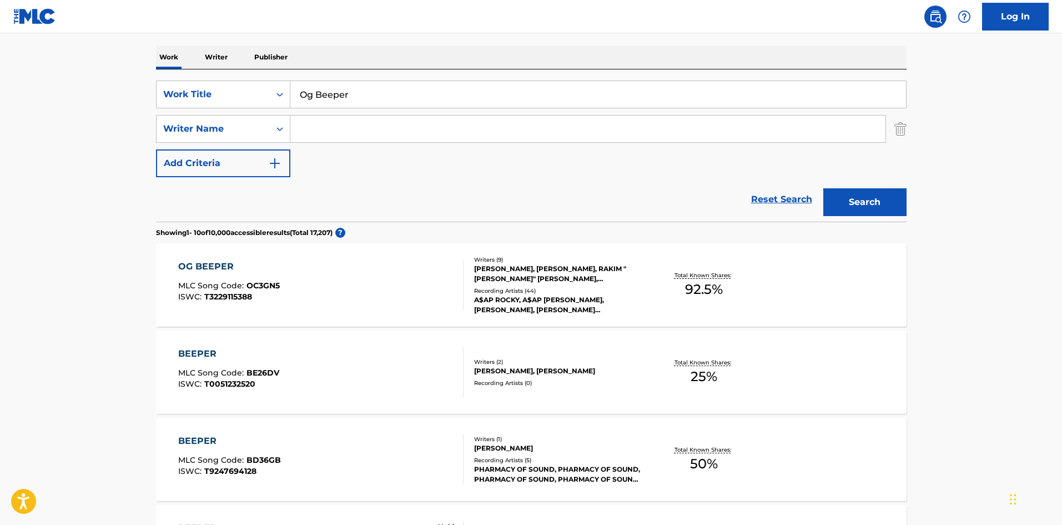
click at [333, 284] on div "OG BEEPER MLC Song Code : OC3GN5 ISWC : T3229115388" at bounding box center [320, 285] width 285 height 50
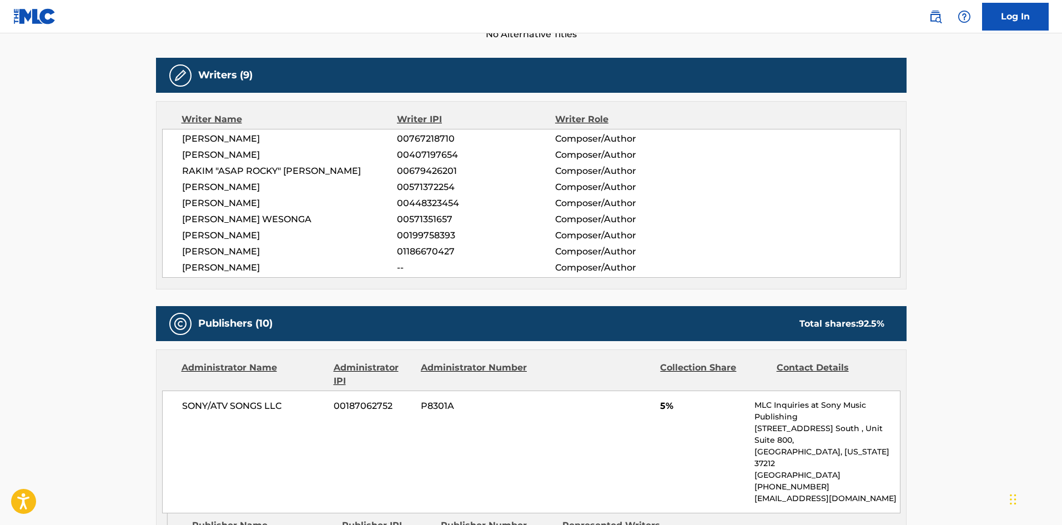
scroll to position [500, 0]
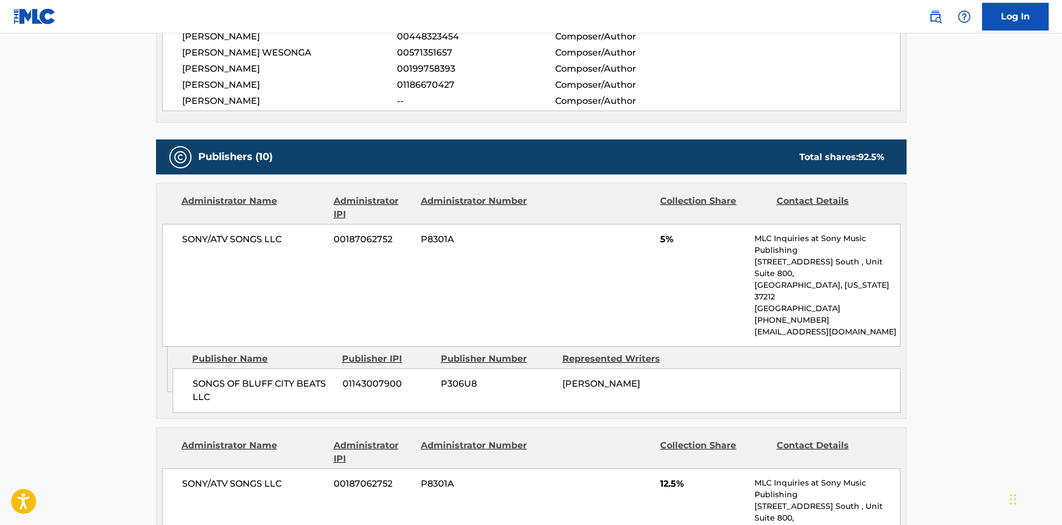
click at [193, 377] on span "SONGS OF BLUFF CITY BEATS LLC" at bounding box center [264, 390] width 142 height 27
drag, startPoint x: 193, startPoint y: 362, endPoint x: 209, endPoint y: 374, distance: 20.2
click at [209, 377] on span "SONGS OF BLUFF CITY BEATS LLC" at bounding box center [264, 390] width 142 height 27
click at [201, 368] on div "SONGS OF BLUFF CITY BEATS LLC 01143007900 P306U8 [PERSON_NAME]" at bounding box center [537, 390] width 728 height 44
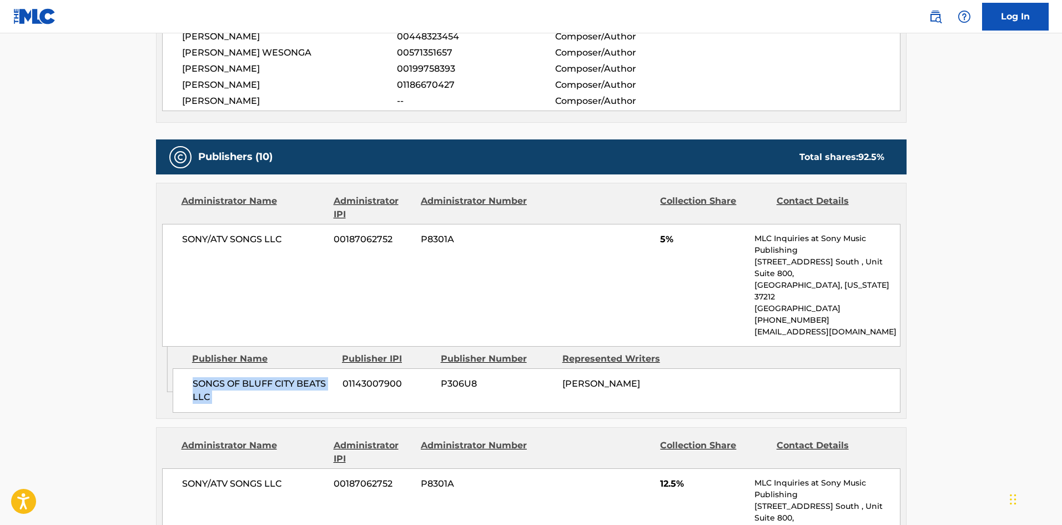
drag, startPoint x: 201, startPoint y: 353, endPoint x: 225, endPoint y: 373, distance: 31.5
click at [225, 373] on div "SONGS OF BLUFF CITY BEATS LLC 01143007900 P306U8 [PERSON_NAME]" at bounding box center [537, 390] width 728 height 44
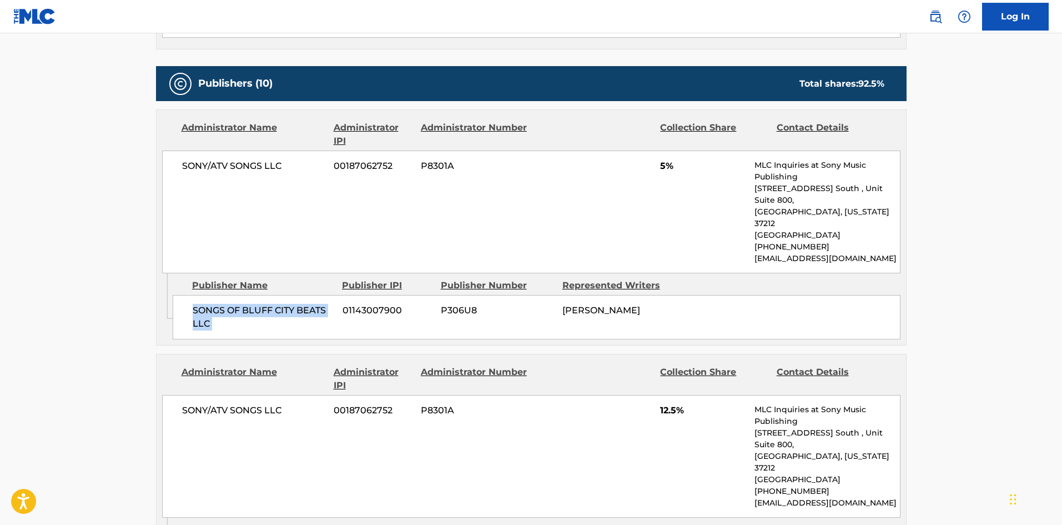
scroll to position [777, 0]
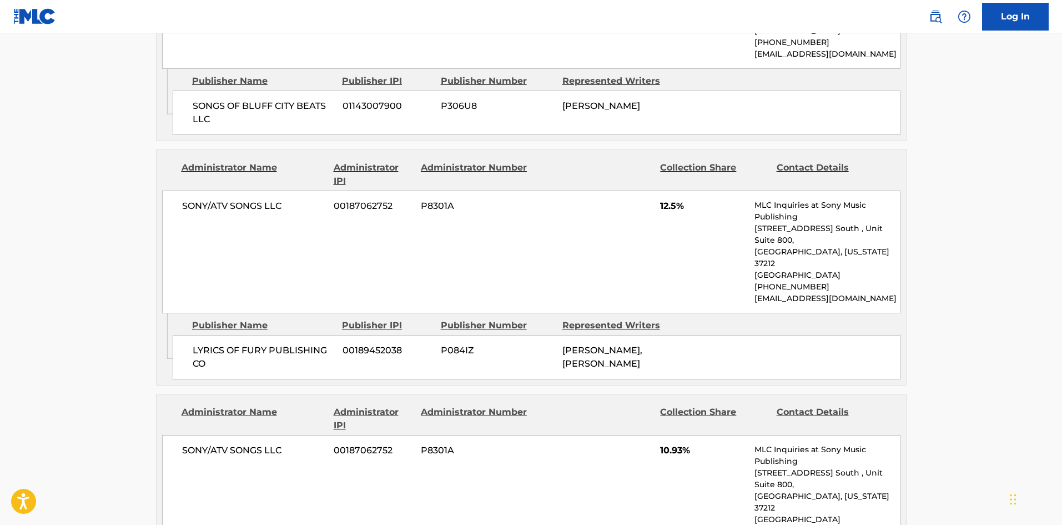
click at [192, 335] on div "LYRICS OF FURY PUBLISHING CO 00189452038 P084IZ [PERSON_NAME], [PERSON_NAME]" at bounding box center [537, 357] width 728 height 44
drag, startPoint x: 192, startPoint y: 296, endPoint x: 213, endPoint y: 312, distance: 26.5
click at [213, 335] on div "LYRICS OF FURY PUBLISHING CO 00189452038 P084IZ [PERSON_NAME], [PERSON_NAME]" at bounding box center [537, 357] width 728 height 44
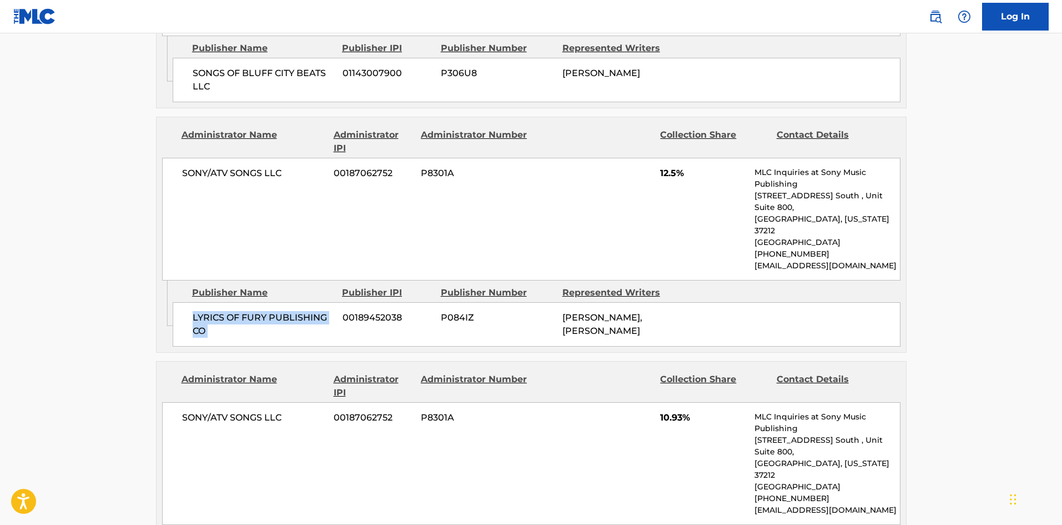
scroll to position [944, 0]
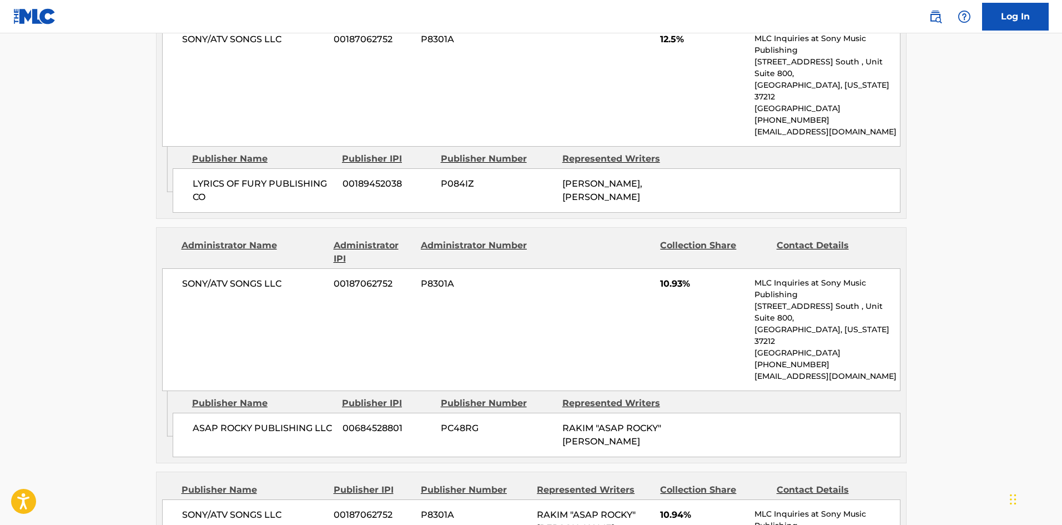
click at [200, 413] on div "ASAP ROCKY PUBLISHING LLC 00684528801 PC48RG RAKIM "ASAP ROCKY" [PERSON_NAME]" at bounding box center [537, 435] width 728 height 44
drag, startPoint x: 200, startPoint y: 348, endPoint x: 233, endPoint y: 349, distance: 33.3
click at [233, 413] on div "ASAP ROCKY PUBLISHING LLC 00684528801 PC48RG RAKIM "ASAP ROCKY" [PERSON_NAME]" at bounding box center [537, 435] width 728 height 44
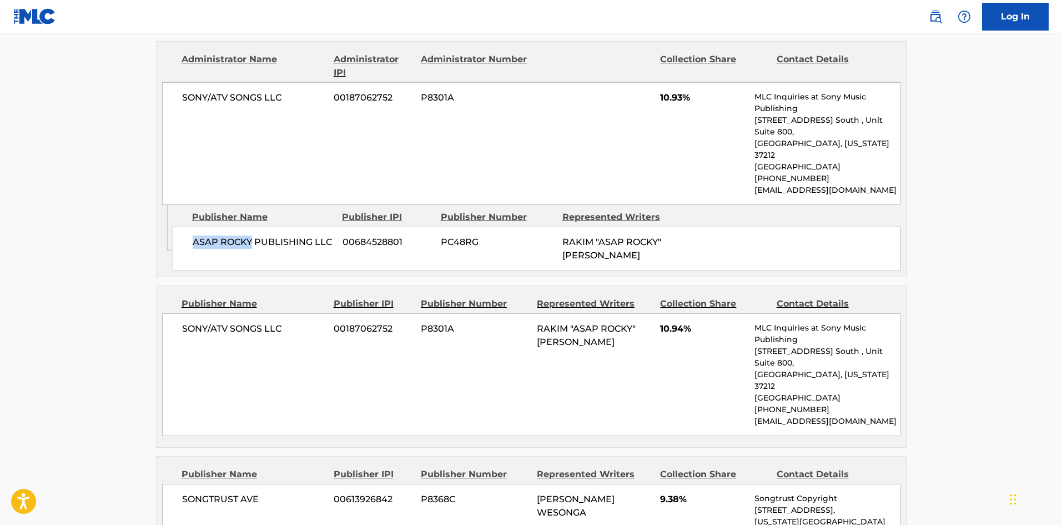
scroll to position [1166, 0]
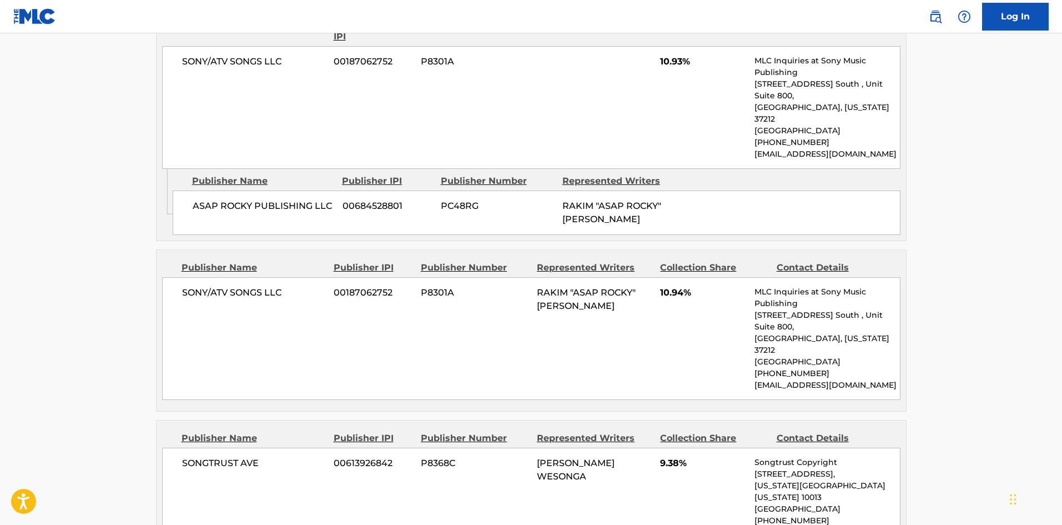
click at [200, 286] on span "SONY/ATV SONGS LLC" at bounding box center [254, 292] width 144 height 13
drag, startPoint x: 244, startPoint y: 223, endPoint x: 260, endPoint y: 223, distance: 15.5
click at [260, 286] on span "SONY/ATV SONGS LLC" at bounding box center [254, 292] width 144 height 13
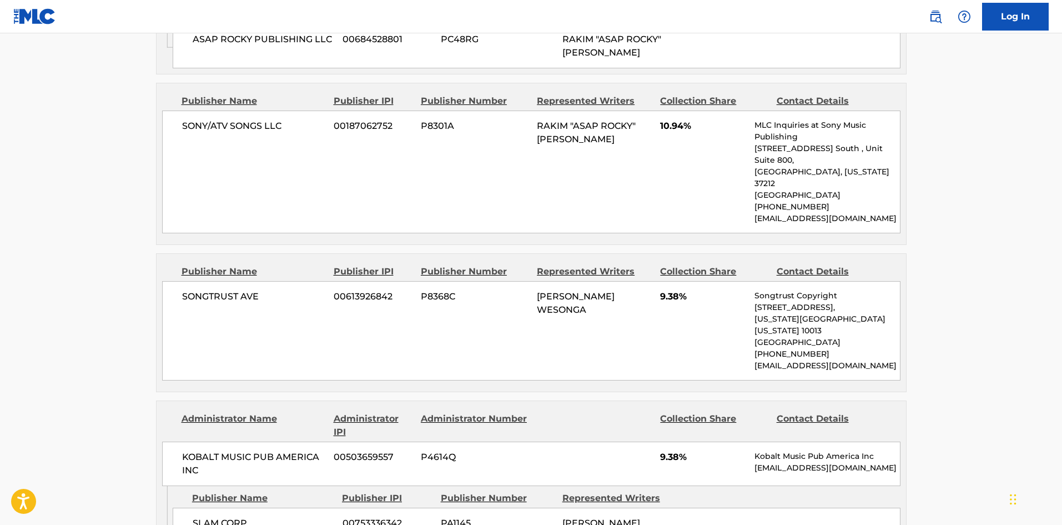
click at [199, 281] on div "SONGTRUST AVE 00613926842 P8368C [PERSON_NAME] WESONGA 9.38% Songtrust Copyrigh…" at bounding box center [531, 330] width 739 height 99
drag, startPoint x: 199, startPoint y: 195, endPoint x: 243, endPoint y: 196, distance: 43.9
click at [243, 281] on div "SONGTRUST AVE 00613926842 P8368C [PERSON_NAME] WESONGA 9.38% Songtrust Copyrigh…" at bounding box center [531, 330] width 739 height 99
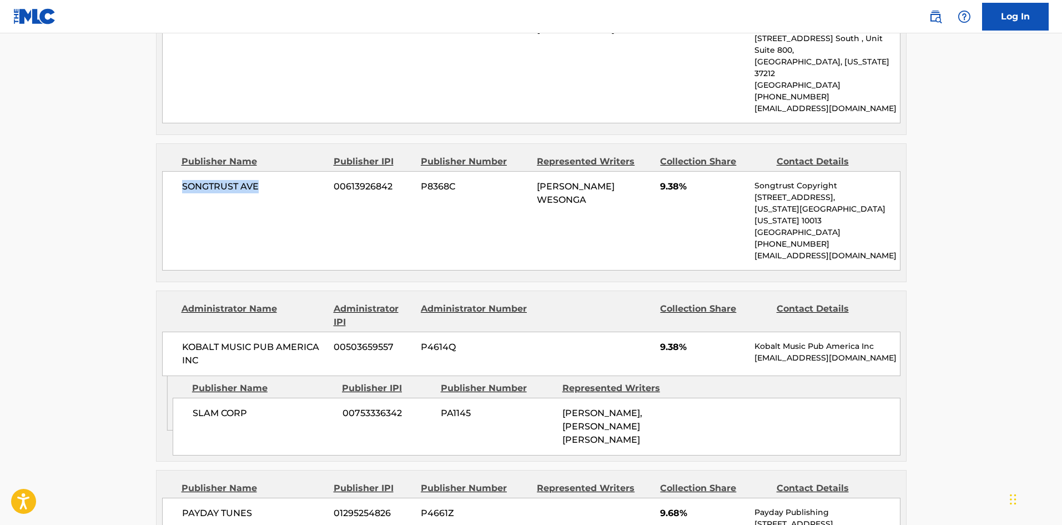
scroll to position [1444, 0]
click at [195, 405] on span "SLAM CORP" at bounding box center [264, 411] width 142 height 13
drag, startPoint x: 195, startPoint y: 313, endPoint x: 244, endPoint y: 306, distance: 49.4
click at [244, 405] on span "SLAM CORP" at bounding box center [264, 411] width 142 height 13
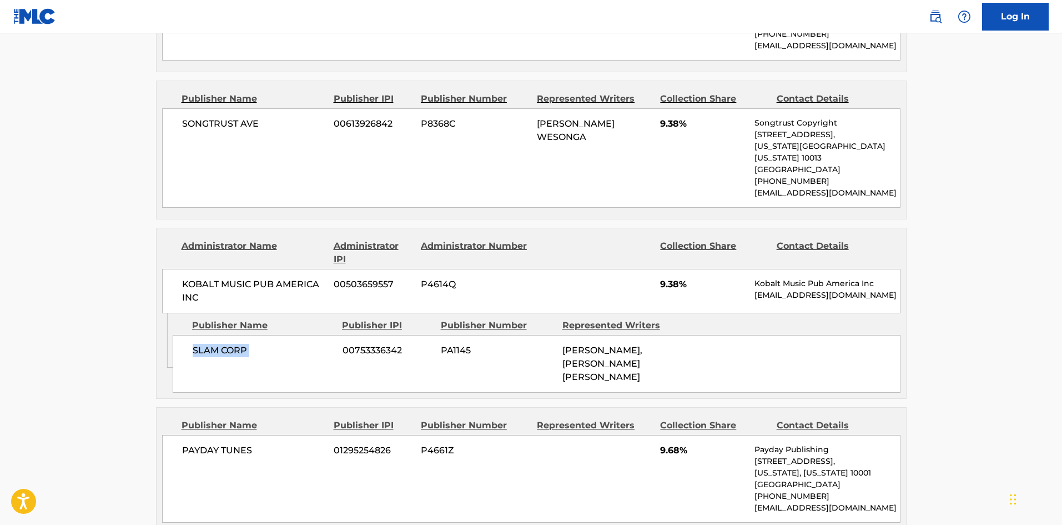
scroll to position [1610, 0]
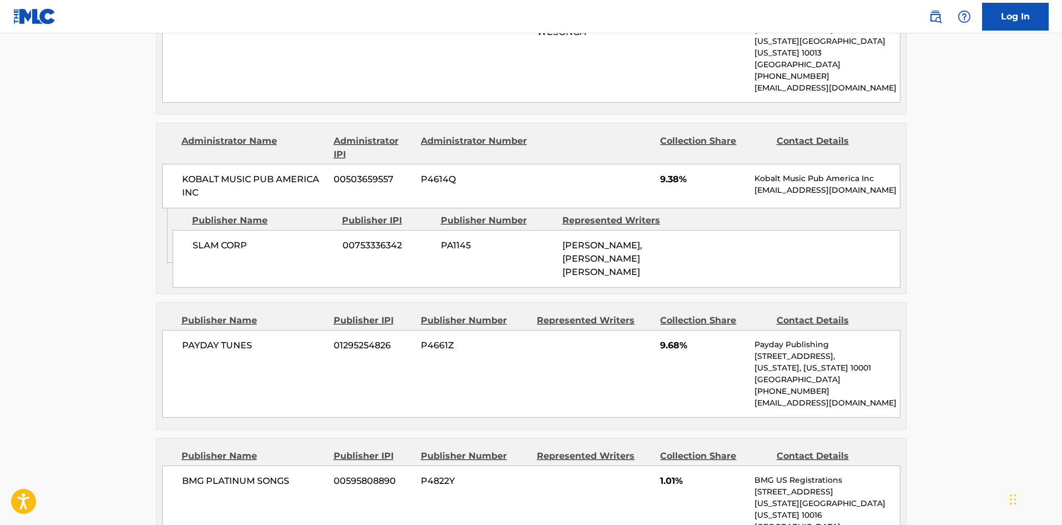
click at [190, 339] on span "PAYDAY TUNES" at bounding box center [254, 345] width 144 height 13
drag, startPoint x: 190, startPoint y: 227, endPoint x: 234, endPoint y: 225, distance: 43.9
click at [234, 339] on span "PAYDAY TUNES" at bounding box center [254, 345] width 144 height 13
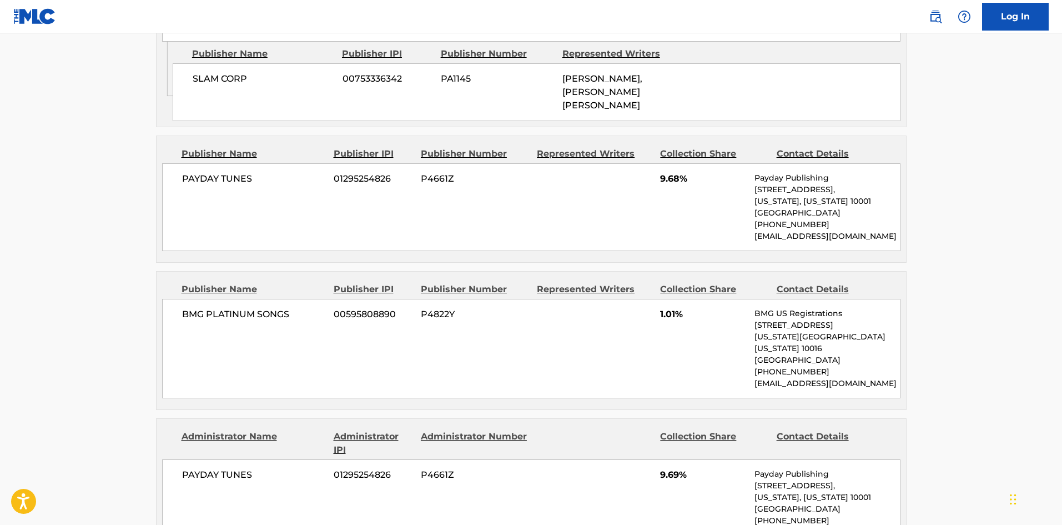
click at [190, 308] on span "BMG PLATINUM SONGS" at bounding box center [254, 314] width 144 height 13
drag, startPoint x: 190, startPoint y: 199, endPoint x: 258, endPoint y: 194, distance: 68.0
click at [258, 308] on span "BMG PLATINUM SONGS" at bounding box center [254, 314] width 144 height 13
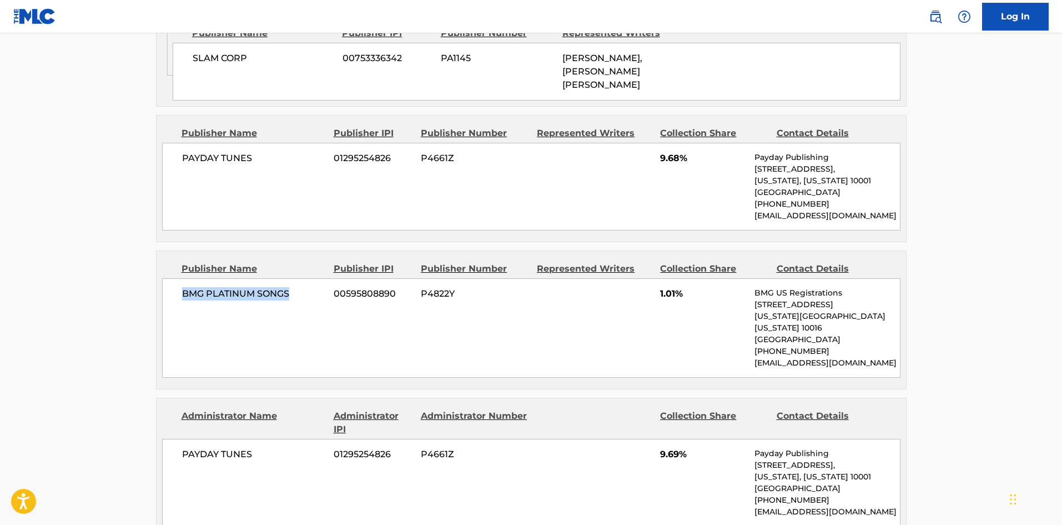
scroll to position [1833, 0]
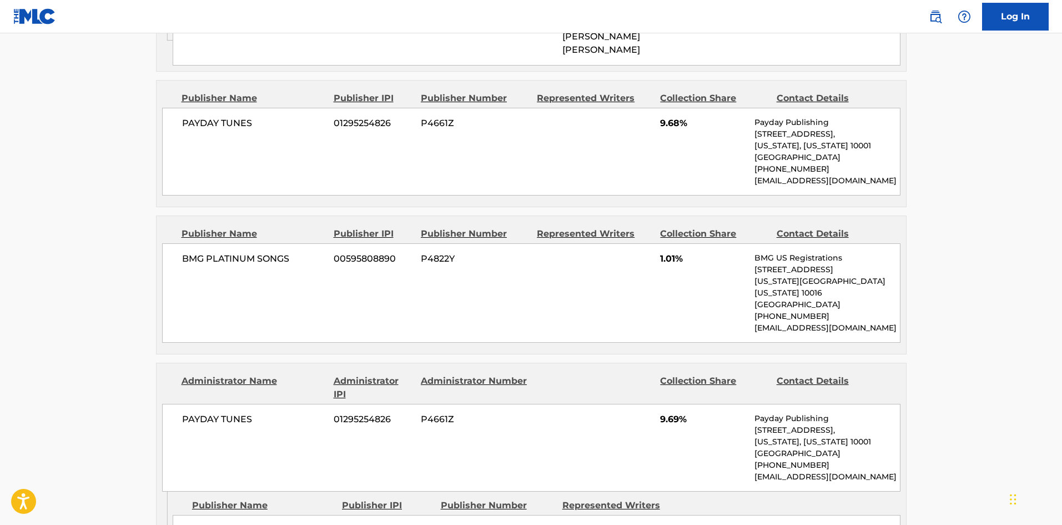
click at [199, 524] on span "OUT 4 MOCHEDAR" at bounding box center [264, 530] width 142 height 13
drag, startPoint x: 199, startPoint y: 405, endPoint x: 273, endPoint y: 404, distance: 73.3
click at [273, 524] on span "OUT 4 MOCHEDAR" at bounding box center [264, 530] width 142 height 13
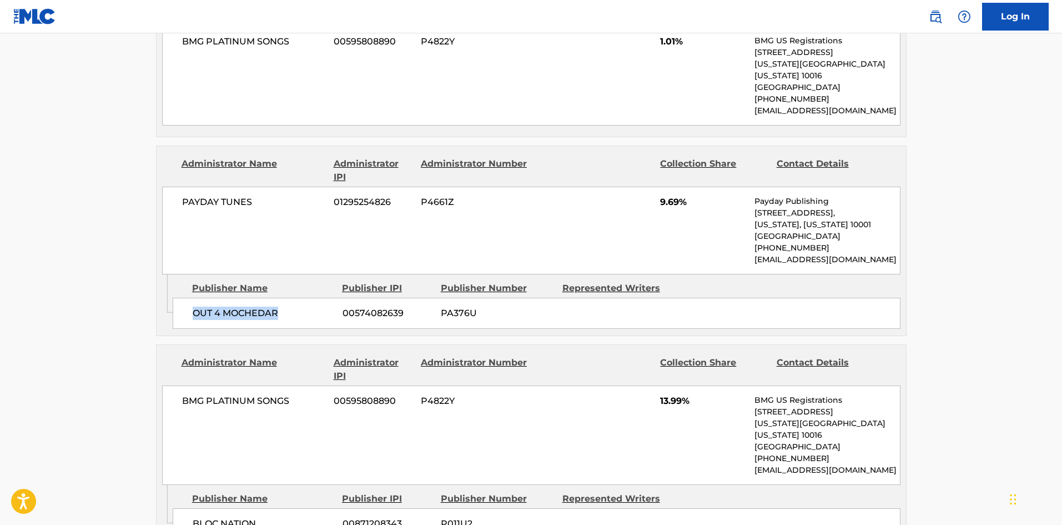
scroll to position [2055, 0]
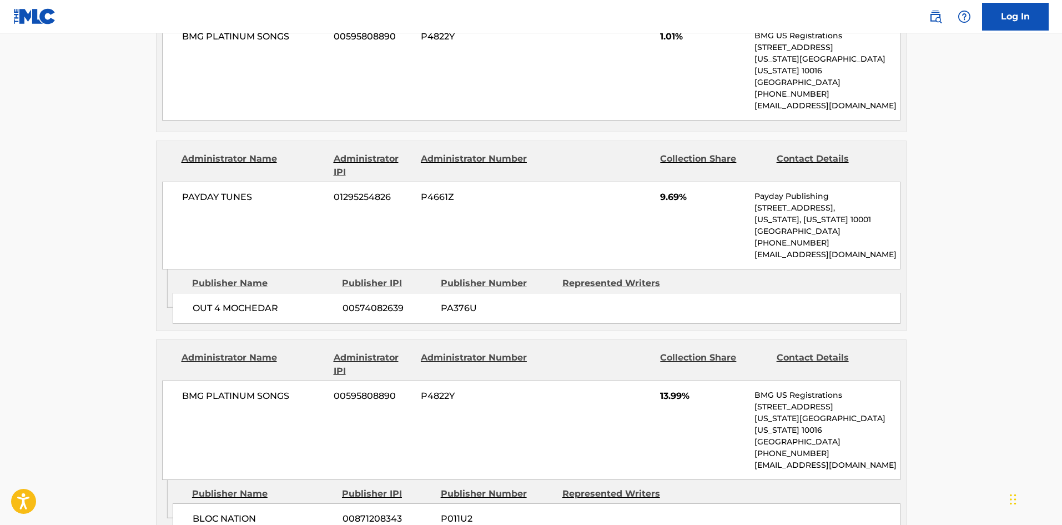
click at [204, 512] on span "BLOC NATION" at bounding box center [264, 518] width 142 height 13
drag, startPoint x: 204, startPoint y: 374, endPoint x: 244, endPoint y: 374, distance: 40.0
click at [244, 512] on span "BLOC NATION" at bounding box center [264, 518] width 142 height 13
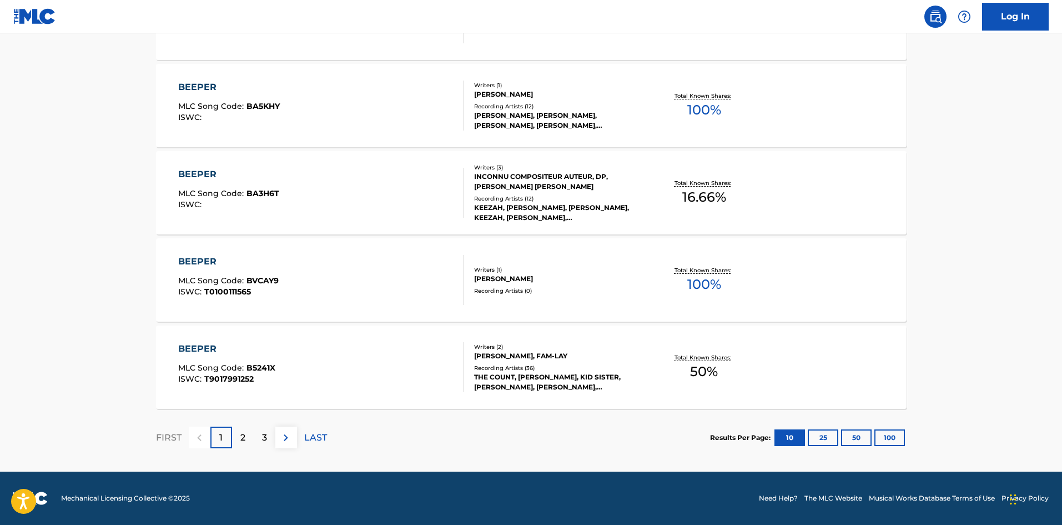
scroll to position [167, 0]
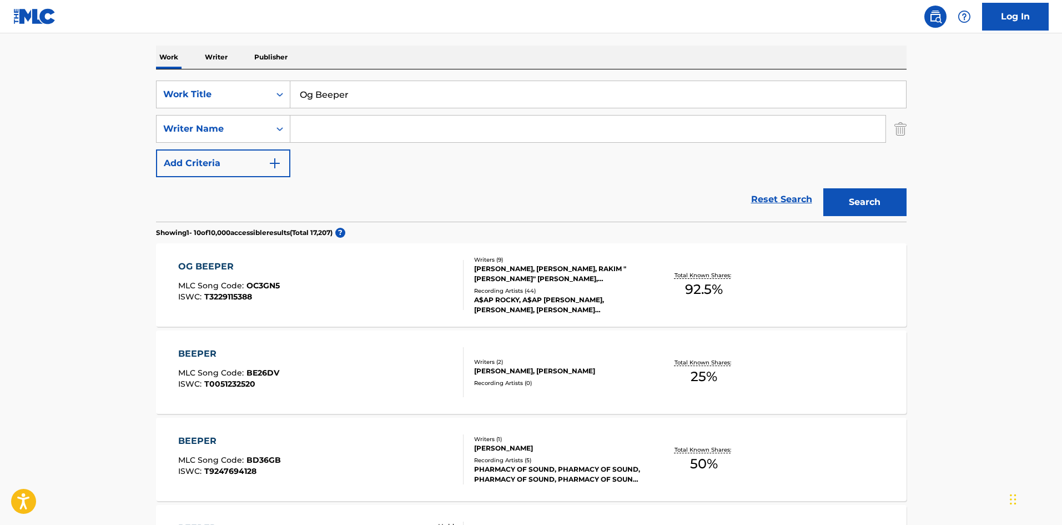
click at [426, 101] on input "Og Beeper" at bounding box center [598, 94] width 616 height 27
drag, startPoint x: 426, startPoint y: 101, endPoint x: 894, endPoint y: 203, distance: 478.6
click at [427, 102] on input "Og Beeper" at bounding box center [598, 94] width 616 height 27
paste input "Fashion Killa"
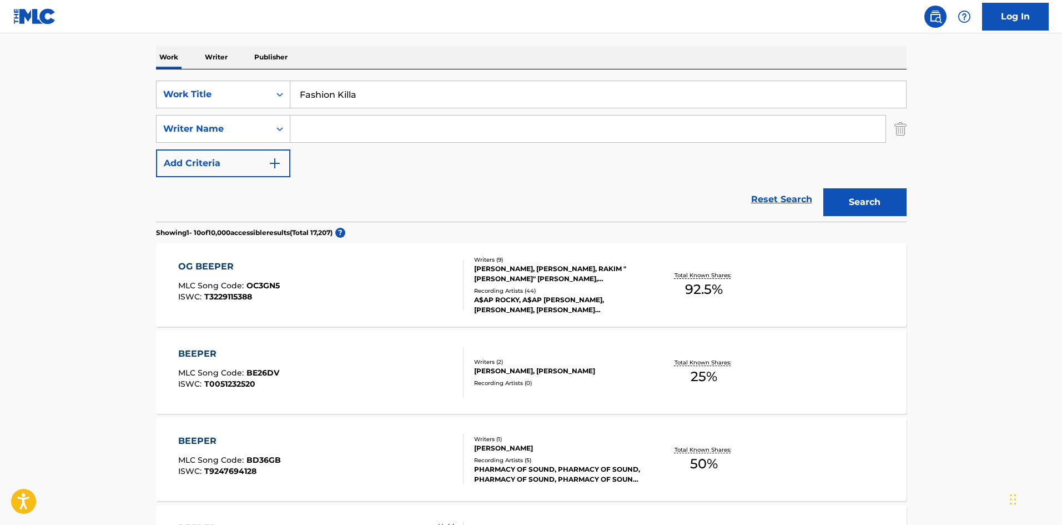
type input "Fashion Killa"
click at [878, 198] on button "Search" at bounding box center [865, 202] width 83 height 28
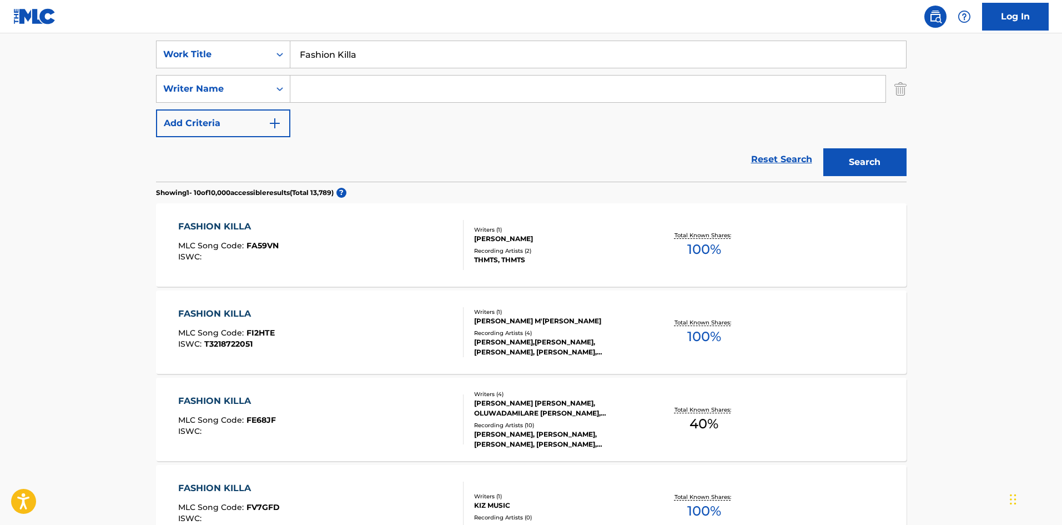
scroll to position [203, 0]
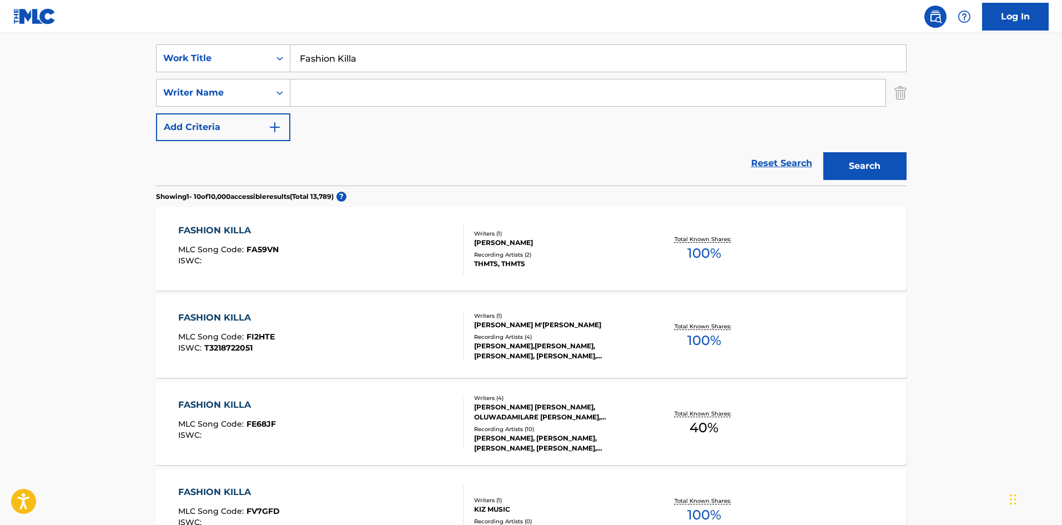
drag, startPoint x: 319, startPoint y: 97, endPoint x: 326, endPoint y: 98, distance: 6.8
click at [319, 97] on input "Search Form" at bounding box center [587, 92] width 595 height 27
paste input "TERIUS [PERSON_NAME] [PERSON_NAME]"
drag, startPoint x: 416, startPoint y: 93, endPoint x: 140, endPoint y: 76, distance: 276.5
click at [140, 76] on main "The MLC Public Work Search The accuracy and completeness of The MLC's data is d…" at bounding box center [531, 484] width 1062 height 1307
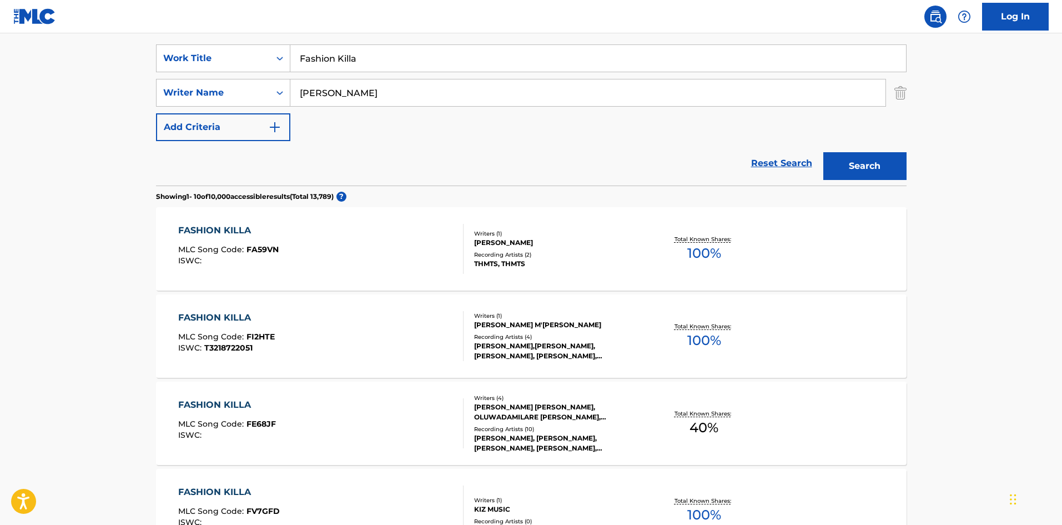
type input "[PERSON_NAME]"
click at [824, 152] on button "Search" at bounding box center [865, 166] width 83 height 28
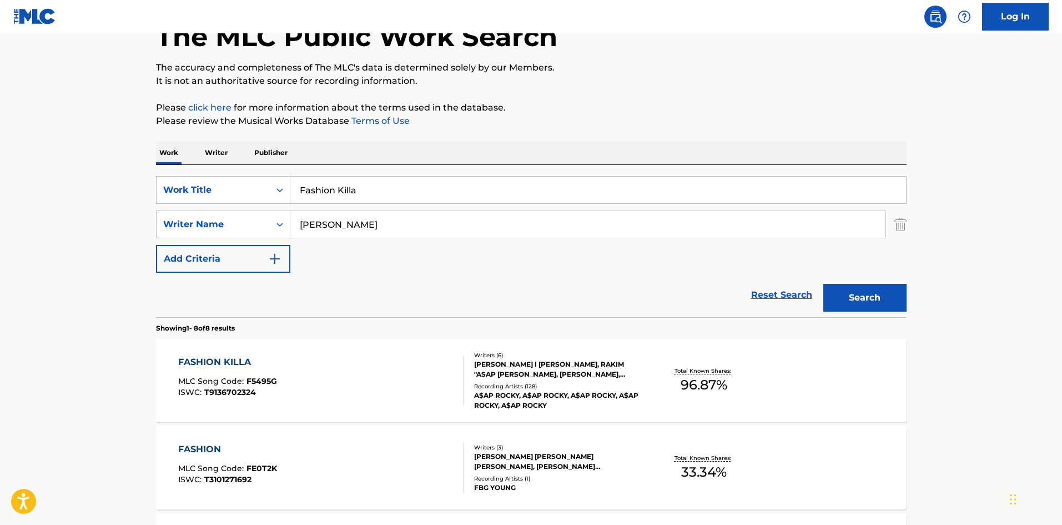
scroll to position [278, 0]
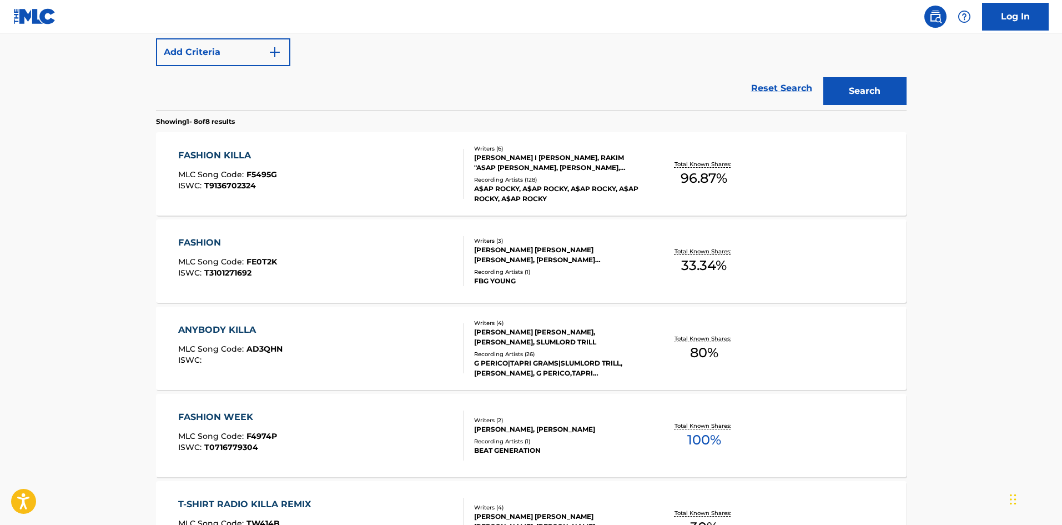
click at [423, 181] on div "FASHION KILLA MLC Song Code : F5495G ISWC : T9136702324" at bounding box center [320, 174] width 285 height 50
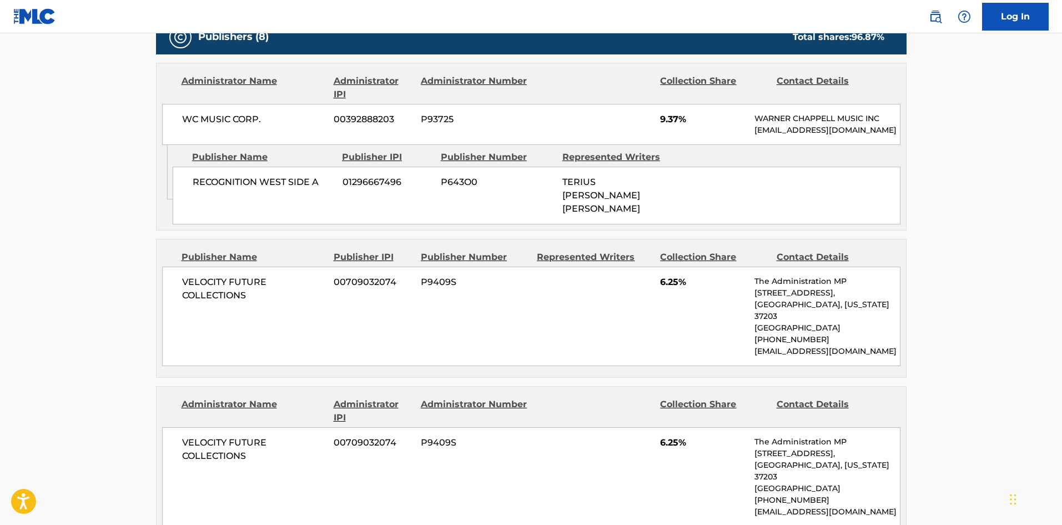
scroll to position [601, 0]
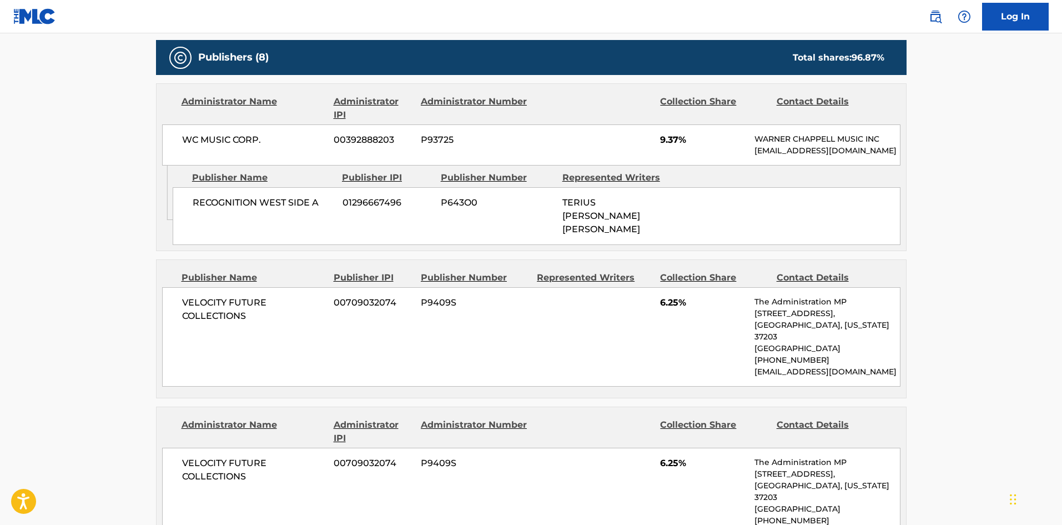
click at [212, 209] on span "RECOGNITION WEST SIDE A" at bounding box center [264, 202] width 142 height 13
drag, startPoint x: 212, startPoint y: 211, endPoint x: 310, endPoint y: 207, distance: 98.4
click at [310, 207] on div "RECOGNITION WEST SIDE A 01296667496 P643O0 TERIUS [PERSON_NAME] [PERSON_NAME]" at bounding box center [537, 216] width 728 height 58
click at [203, 209] on span "RECOGNITION WEST SIDE A" at bounding box center [264, 202] width 142 height 13
drag, startPoint x: 203, startPoint y: 213, endPoint x: 313, endPoint y: 211, distance: 109.4
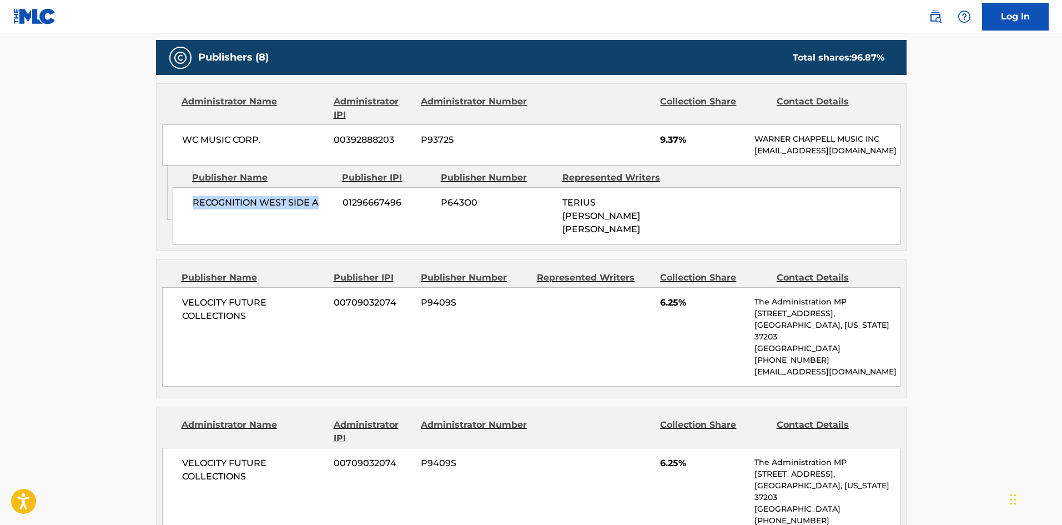
click at [313, 209] on span "RECOGNITION WEST SIDE A" at bounding box center [264, 202] width 142 height 13
click at [187, 300] on span "VELOCITY FUTURE COLLECTIONS" at bounding box center [254, 309] width 144 height 27
drag, startPoint x: 187, startPoint y: 300, endPoint x: 249, endPoint y: 308, distance: 62.6
click at [249, 308] on span "VELOCITY FUTURE COLLECTIONS" at bounding box center [254, 309] width 144 height 27
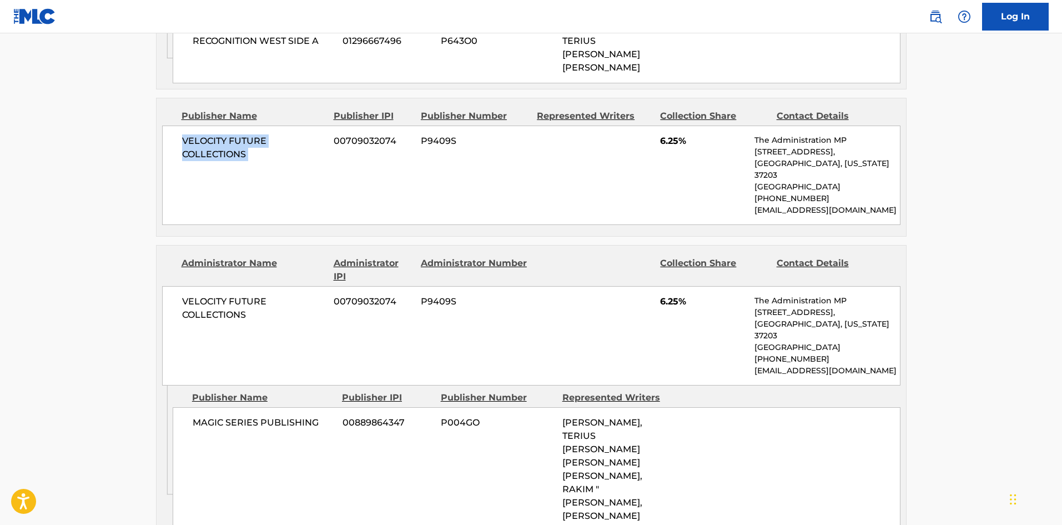
scroll to position [767, 0]
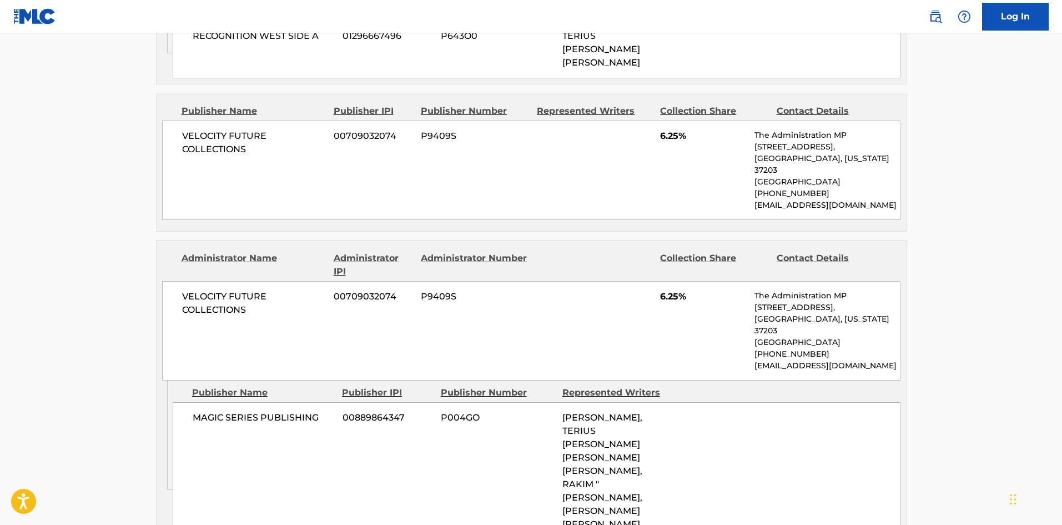
click at [194, 411] on span "MAGIC SERIES PUBLISHING" at bounding box center [264, 417] width 142 height 13
drag, startPoint x: 194, startPoint y: 393, endPoint x: 252, endPoint y: 393, distance: 57.2
click at [252, 411] on span "MAGIC SERIES PUBLISHING" at bounding box center [264, 417] width 142 height 13
click at [187, 402] on div "MAGIC SERIES PUBLISHING 00889864347 P004GO [PERSON_NAME], TERIUS [PERSON_NAME] …" at bounding box center [537, 471] width 728 height 138
drag, startPoint x: 187, startPoint y: 398, endPoint x: 245, endPoint y: 394, distance: 59.0
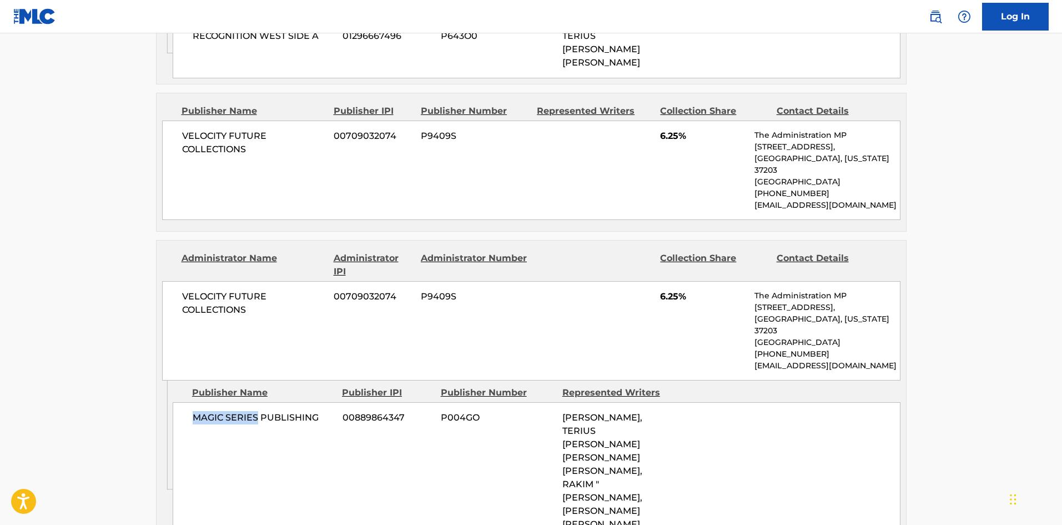
click at [245, 402] on div "MAGIC SERIES PUBLISHING 00889864347 P004GO [PERSON_NAME], TERIUS [PERSON_NAME] …" at bounding box center [537, 471] width 728 height 138
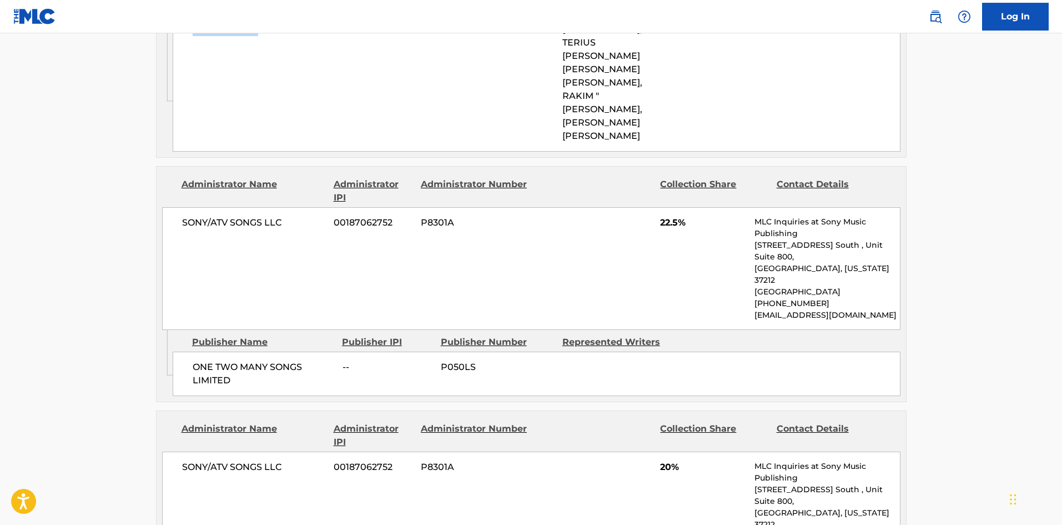
scroll to position [1156, 0]
click at [203, 360] on span "ONE TWO MANY SONGS LIMITED" at bounding box center [264, 373] width 142 height 27
drag, startPoint x: 203, startPoint y: 304, endPoint x: 218, endPoint y: 322, distance: 23.3
click at [218, 360] on span "ONE TWO MANY SONGS LIMITED" at bounding box center [264, 373] width 142 height 27
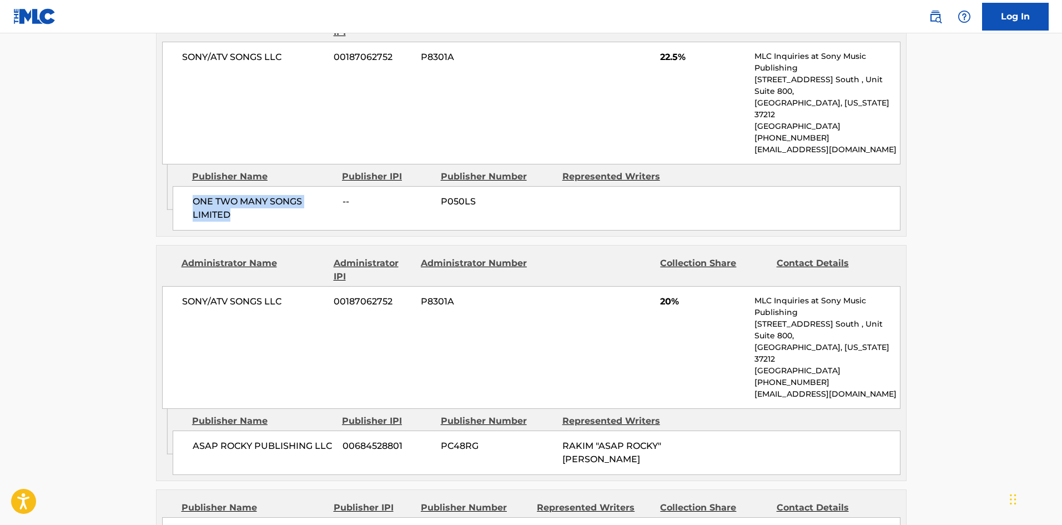
scroll to position [1267, 0]
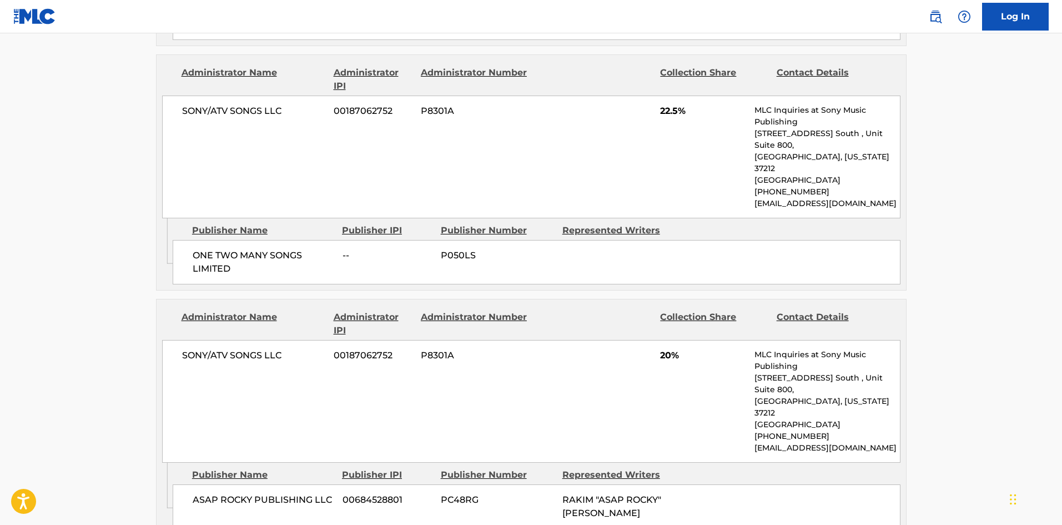
click at [192, 484] on div "ASAP ROCKY PUBLISHING LLC 00684528801 PC48RG RAKIM "ASAP ROCKY" [PERSON_NAME]" at bounding box center [537, 506] width 728 height 44
drag, startPoint x: 192, startPoint y: 411, endPoint x: 227, endPoint y: 414, distance: 35.7
click at [227, 484] on div "ASAP ROCKY PUBLISHING LLC 00684528801 PC48RG RAKIM "ASAP ROCKY" [PERSON_NAME]" at bounding box center [537, 506] width 728 height 44
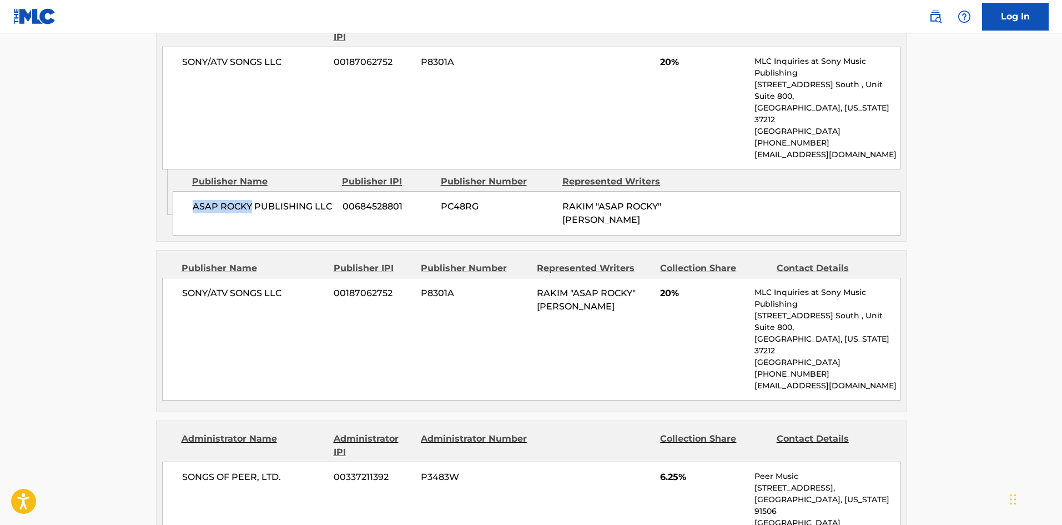
scroll to position [1600, 0]
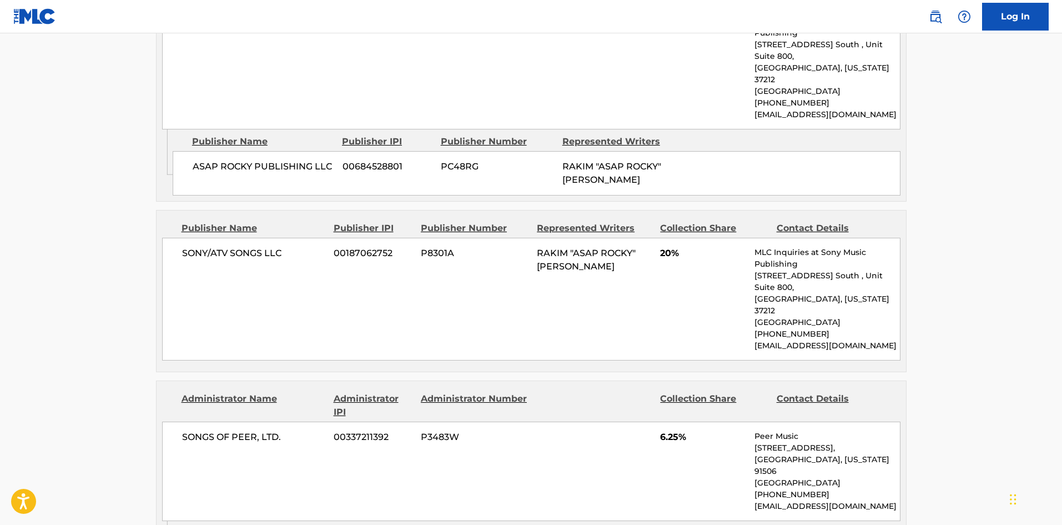
click at [198, 247] on span "SONY/ATV SONGS LLC" at bounding box center [254, 253] width 144 height 13
drag, startPoint x: 198, startPoint y: 173, endPoint x: 259, endPoint y: 171, distance: 61.1
click at [259, 247] on span "SONY/ATV SONGS LLC" at bounding box center [254, 253] width 144 height 13
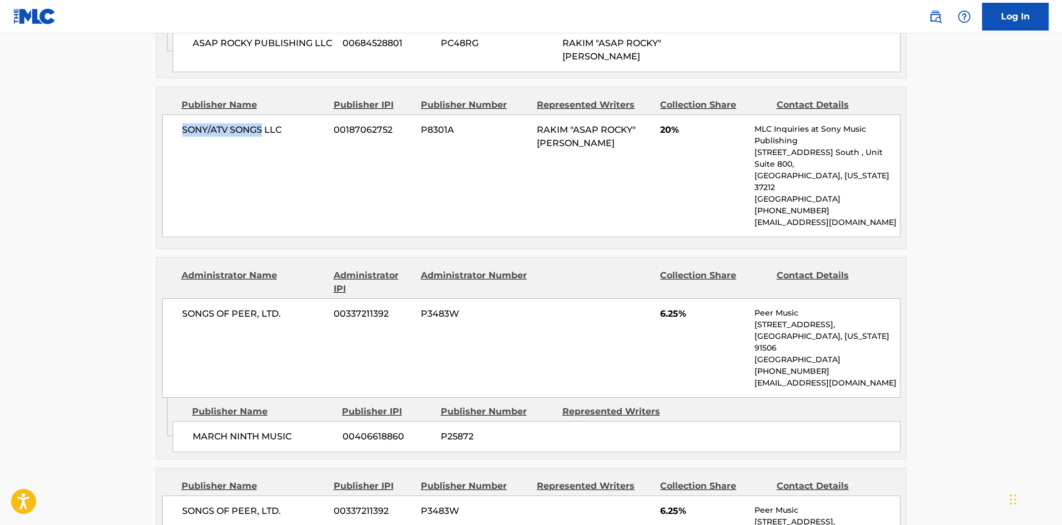
scroll to position [1767, 0]
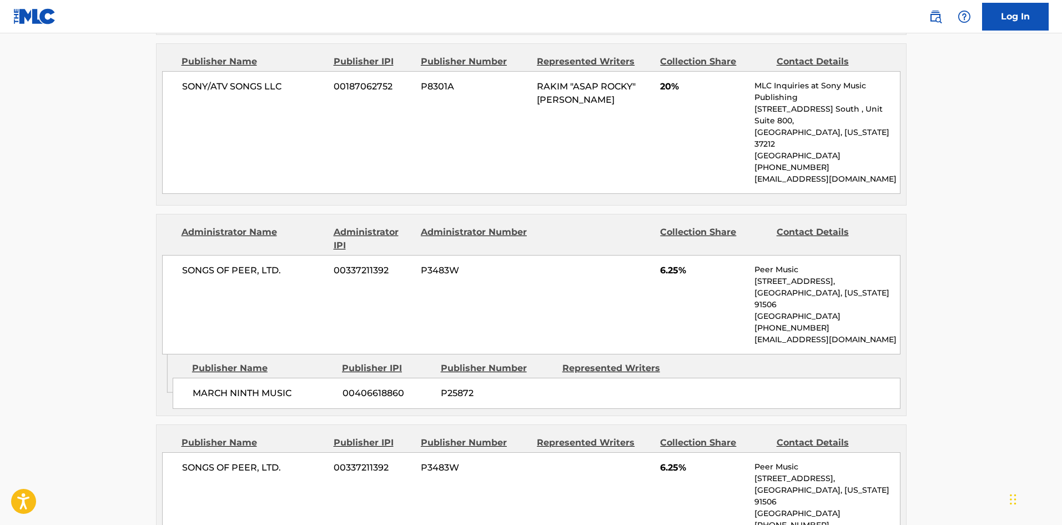
click at [194, 378] on div "MARCH NINTH MUSIC 00406618860 P25872" at bounding box center [537, 393] width 728 height 31
drag, startPoint x: 194, startPoint y: 292, endPoint x: 238, endPoint y: 284, distance: 44.1
click at [238, 378] on div "MARCH NINTH MUSIC 00406618860 P25872" at bounding box center [537, 393] width 728 height 31
click at [199, 461] on span "SONGS OF PEER, LTD." at bounding box center [254, 467] width 144 height 13
drag, startPoint x: 199, startPoint y: 364, endPoint x: 254, endPoint y: 363, distance: 55.0
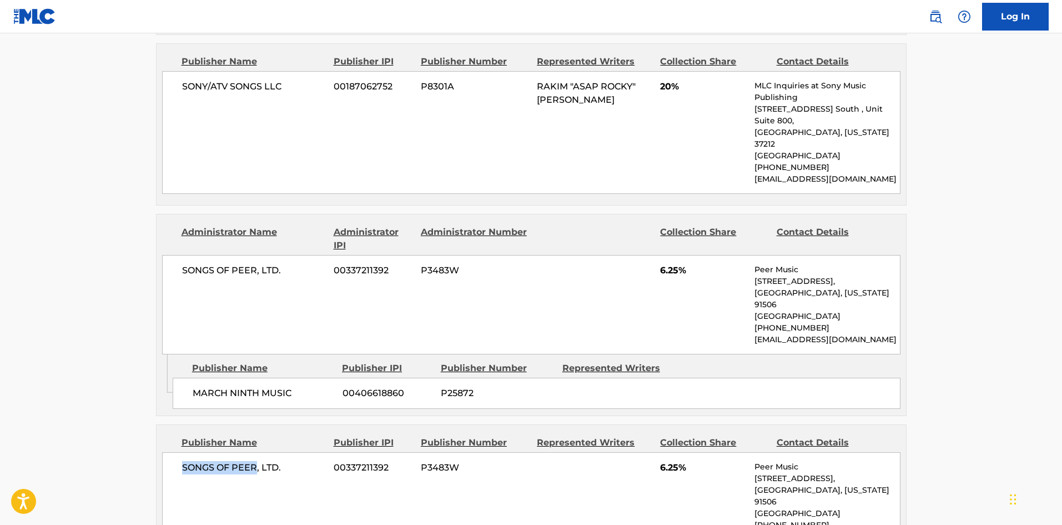
click at [254, 461] on span "SONGS OF PEER, LTD." at bounding box center [254, 467] width 144 height 13
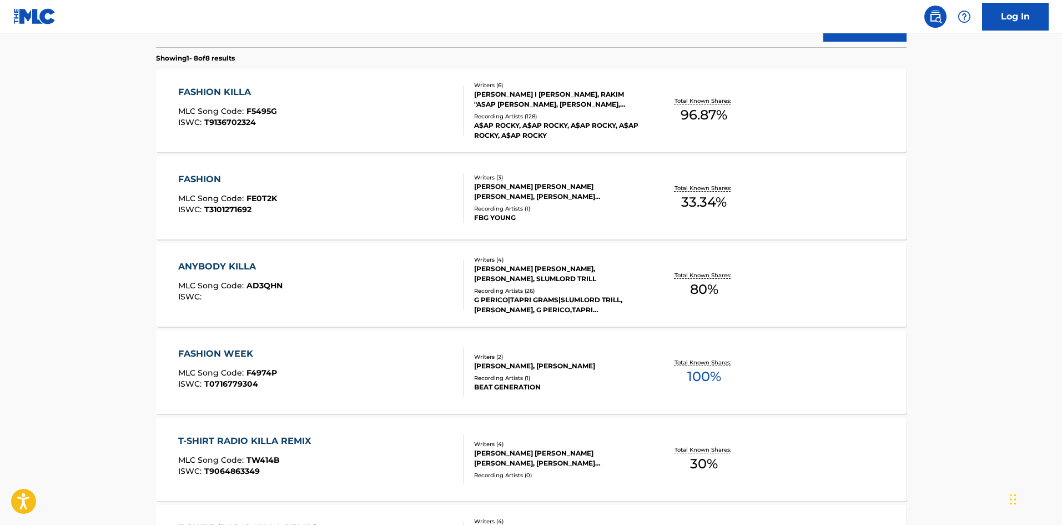
click at [294, 130] on div "FASHION KILLA MLC Song Code : F5495G ISWC : T9136702324" at bounding box center [320, 111] width 285 height 50
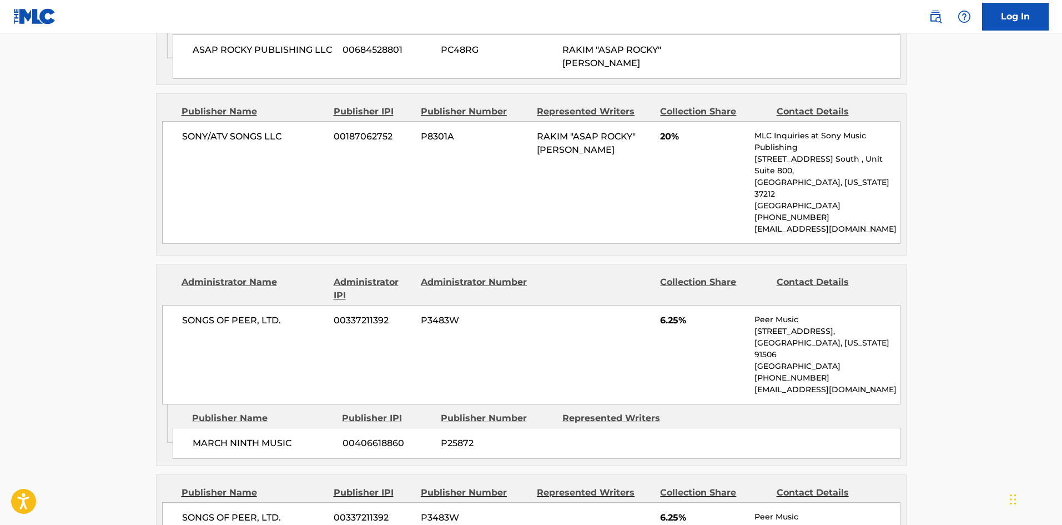
scroll to position [1922, 0]
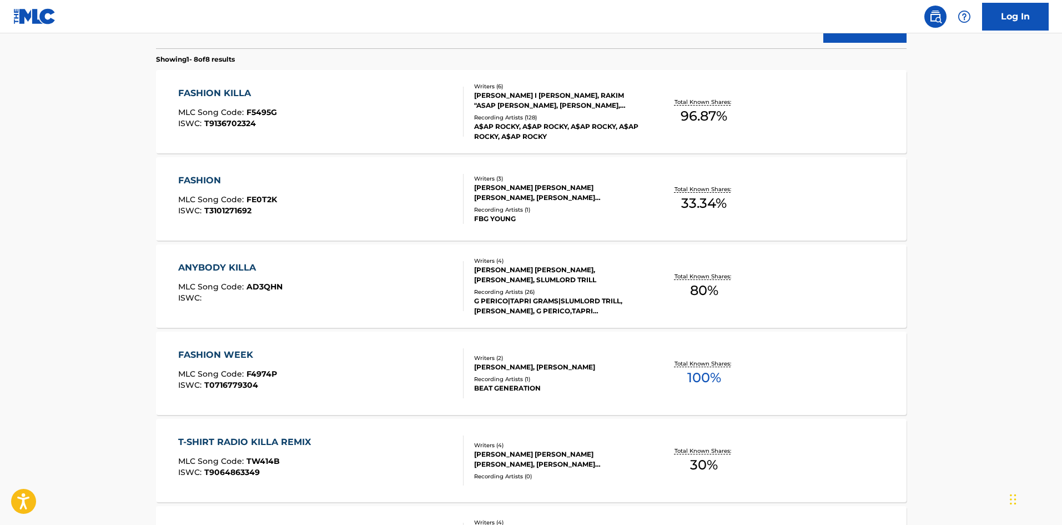
scroll to position [182, 0]
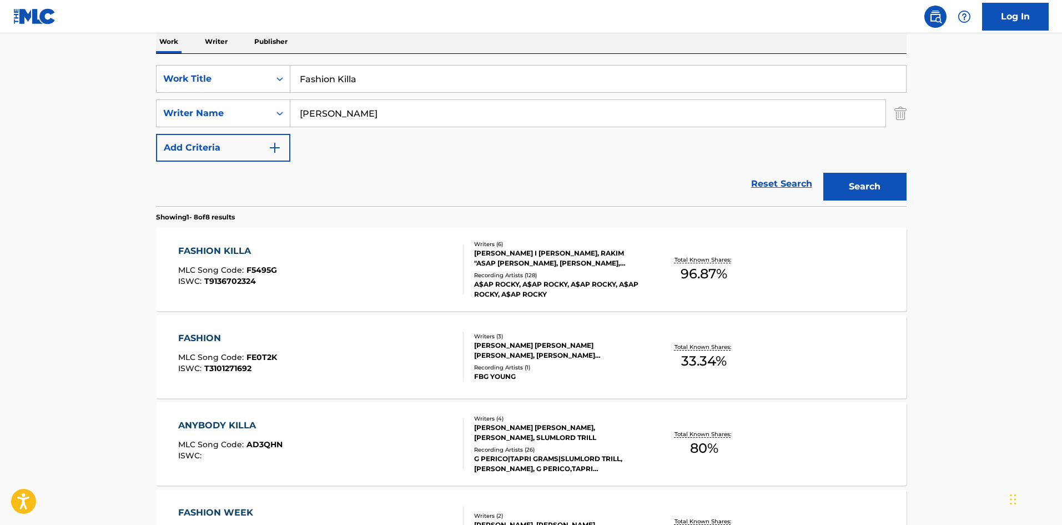
click at [336, 86] on input "Fashion Killa" at bounding box center [598, 79] width 616 height 27
paste input "Everyday"
type input "Everyday"
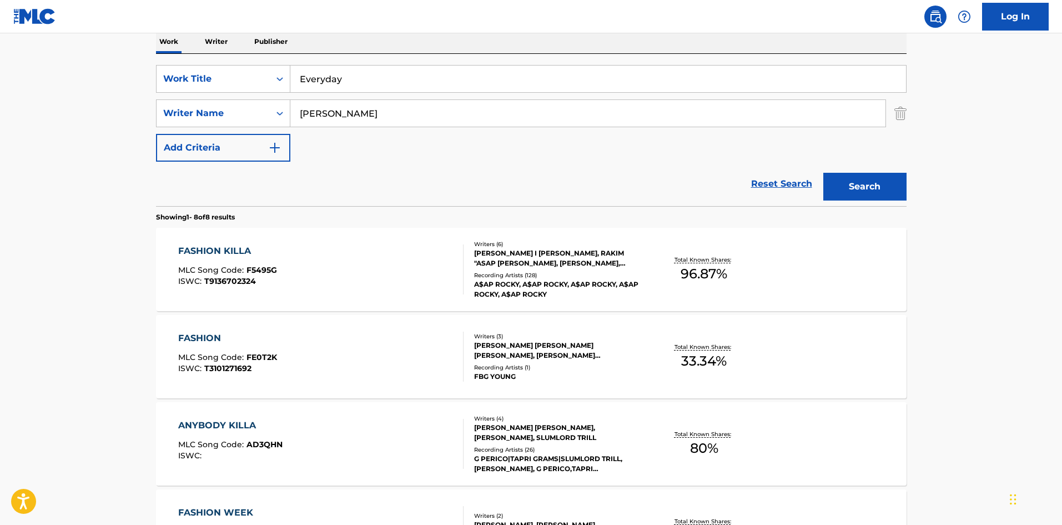
click at [835, 178] on button "Search" at bounding box center [865, 187] width 83 height 28
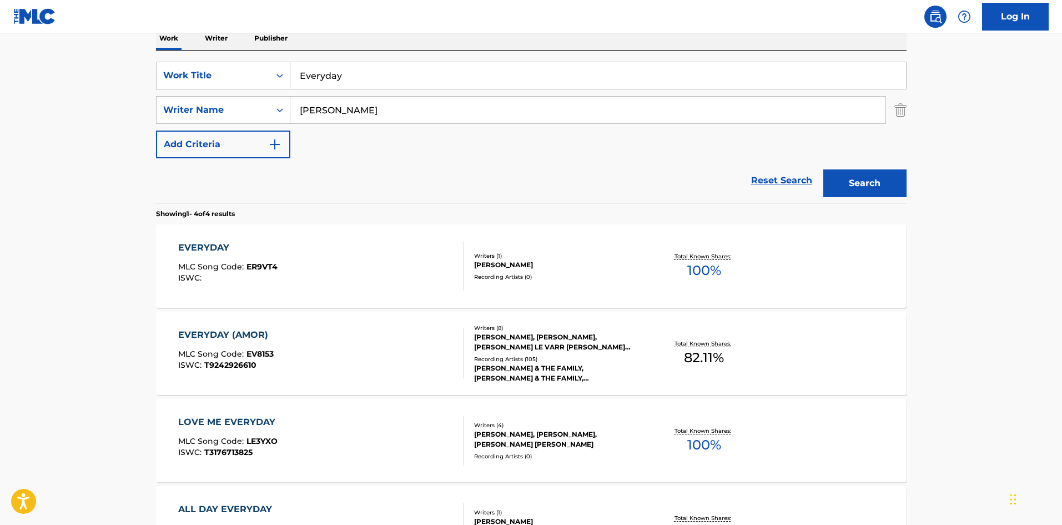
scroll to position [111, 0]
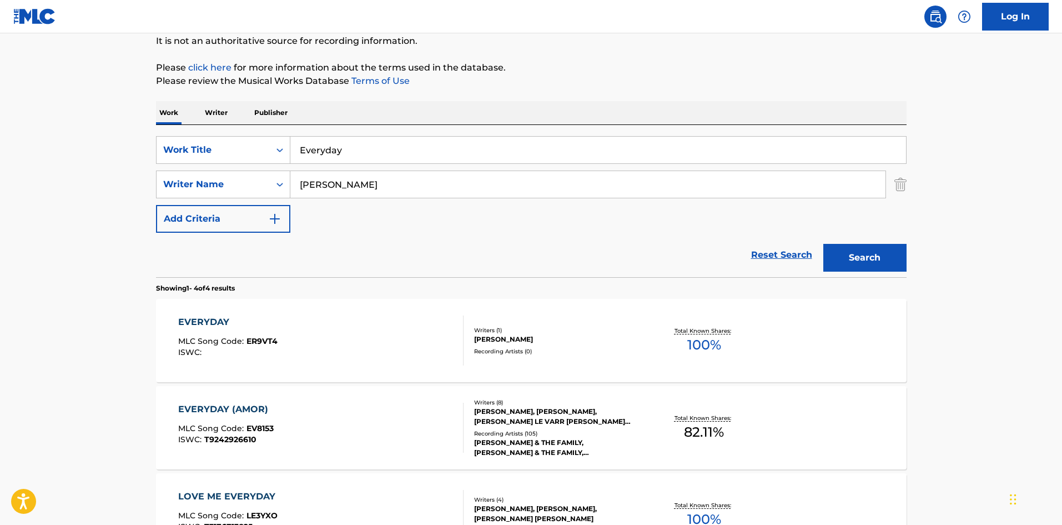
click at [334, 180] on input "[PERSON_NAME]" at bounding box center [587, 184] width 595 height 27
paste input "[PERSON_NAME],A$AP Rocky [PERSON_NAME]"
drag, startPoint x: 438, startPoint y: 187, endPoint x: 214, endPoint y: 175, distance: 223.6
click at [214, 175] on div "SearchWithCriteria3de8eaf9-5da3-4185-bc00-62af8de1a6a4 Writer Name [PERSON_NAME…" at bounding box center [531, 184] width 751 height 28
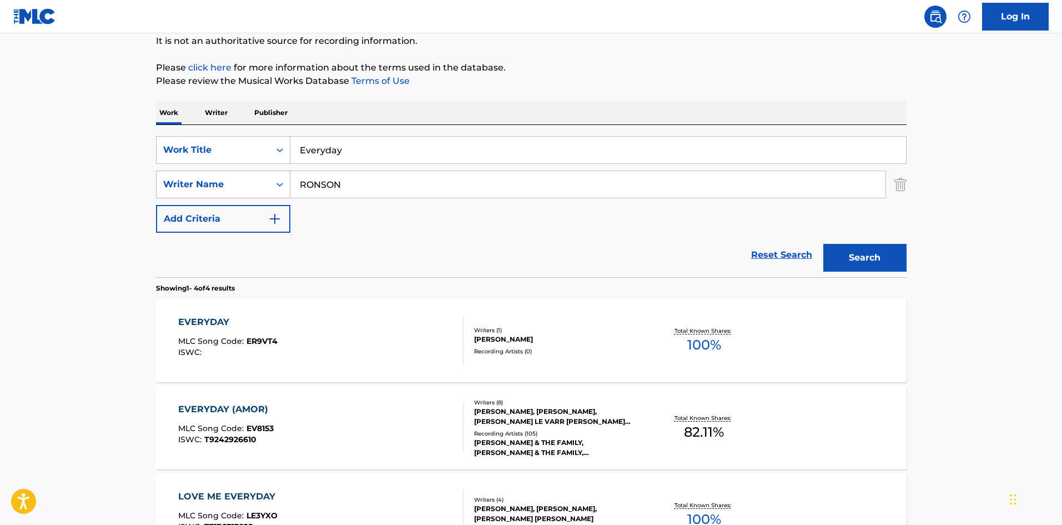
type input "RONSON"
click at [824, 244] on button "Search" at bounding box center [865, 258] width 83 height 28
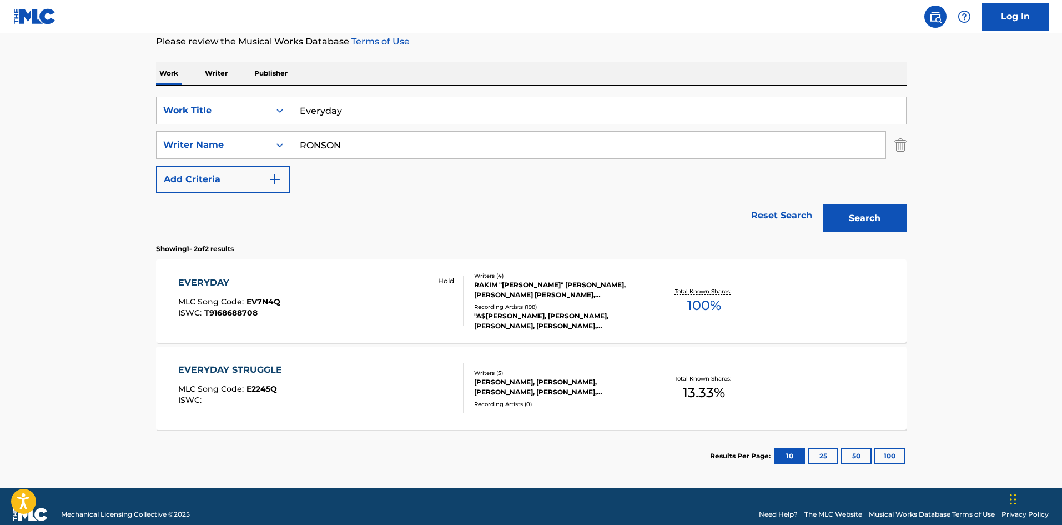
scroll to position [167, 0]
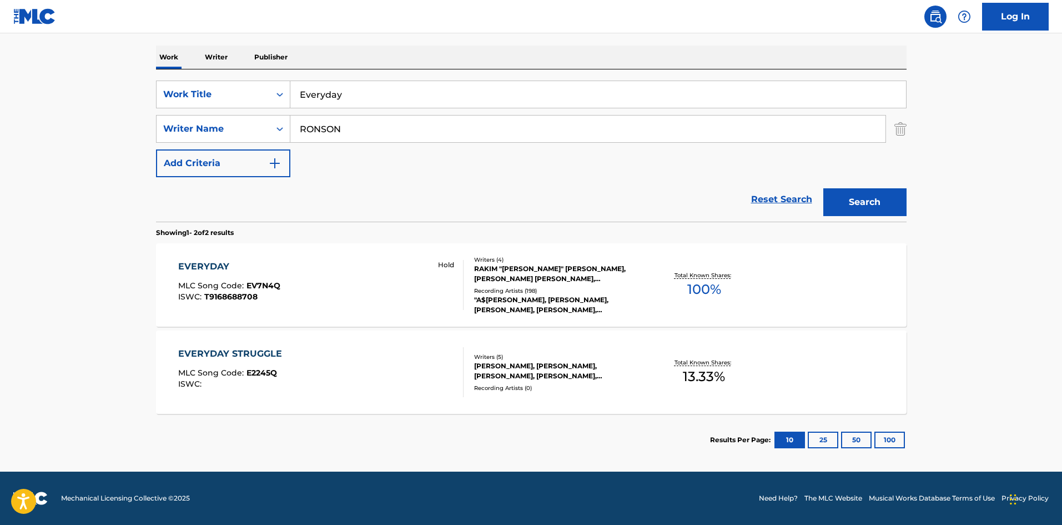
click at [339, 302] on div "EVERYDAY MLC Song Code : EV7N4Q ISWC : T9168688708 Hold" at bounding box center [320, 285] width 285 height 50
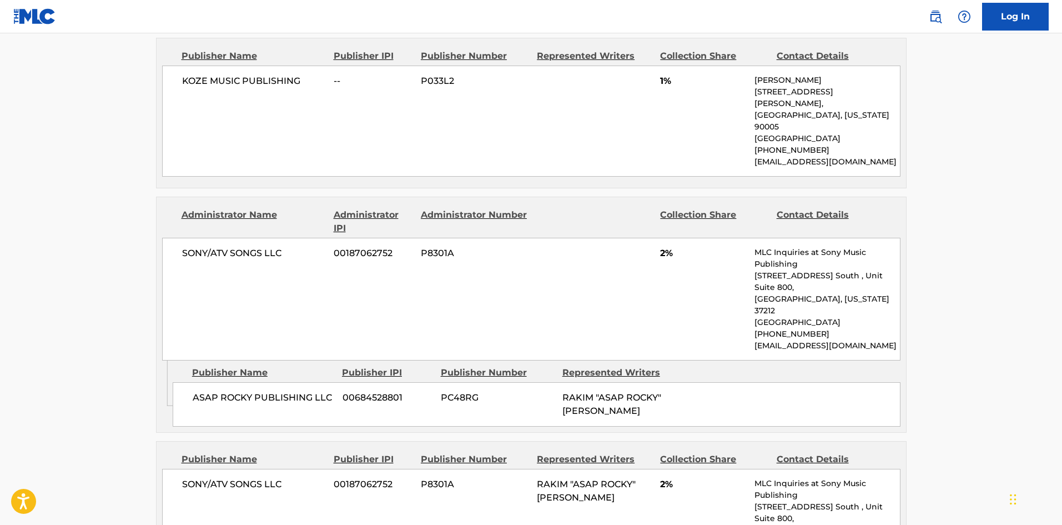
scroll to position [500, 0]
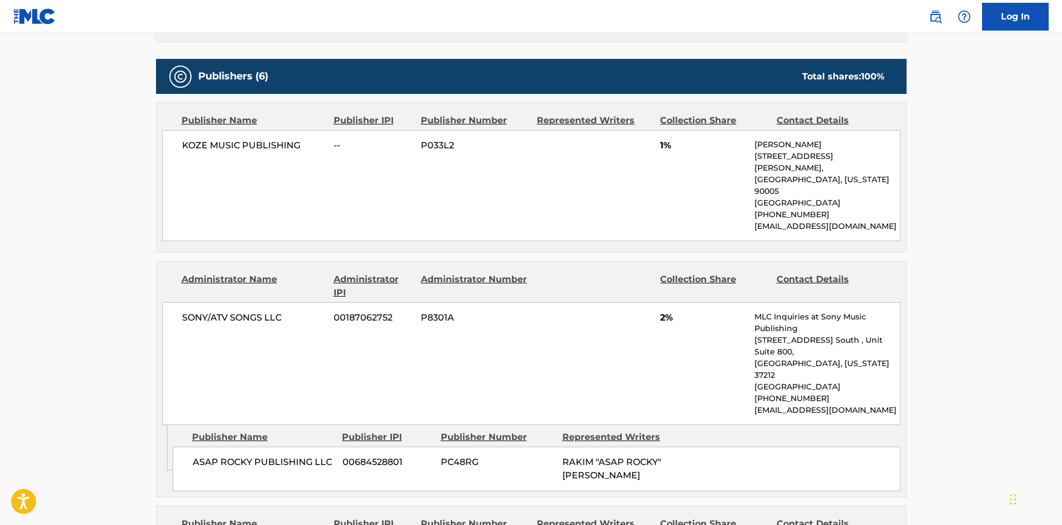
click at [178, 145] on div "KOZE MUSIC PUBLISHING -- P033L2 1% [PERSON_NAME] [STREET_ADDRESS][PERSON_NAME][…" at bounding box center [531, 185] width 739 height 111
drag, startPoint x: 178, startPoint y: 145, endPoint x: 228, endPoint y: 147, distance: 50.0
click at [228, 147] on div "KOZE MUSIC PUBLISHING -- P033L2 1% [PERSON_NAME] [STREET_ADDRESS][PERSON_NAME][…" at bounding box center [531, 185] width 739 height 111
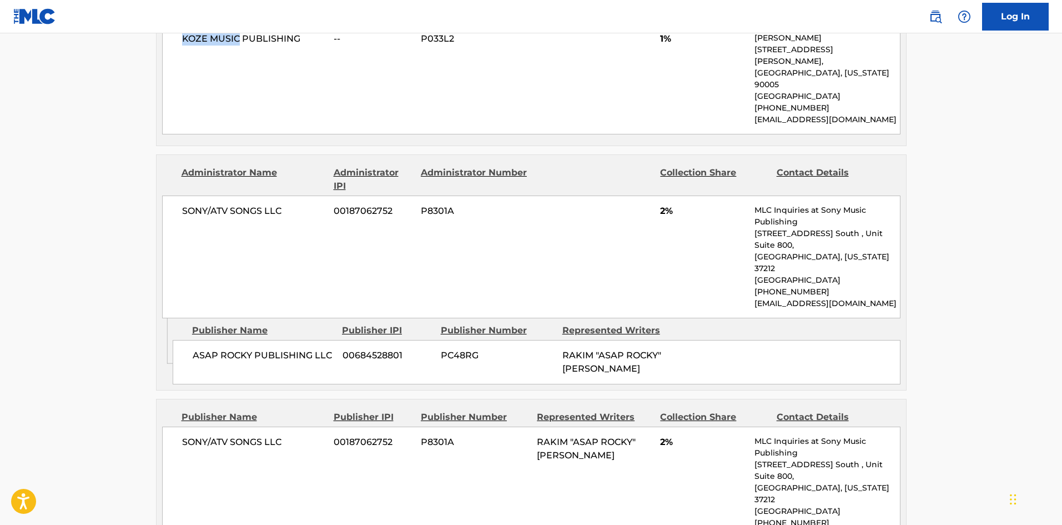
scroll to position [611, 0]
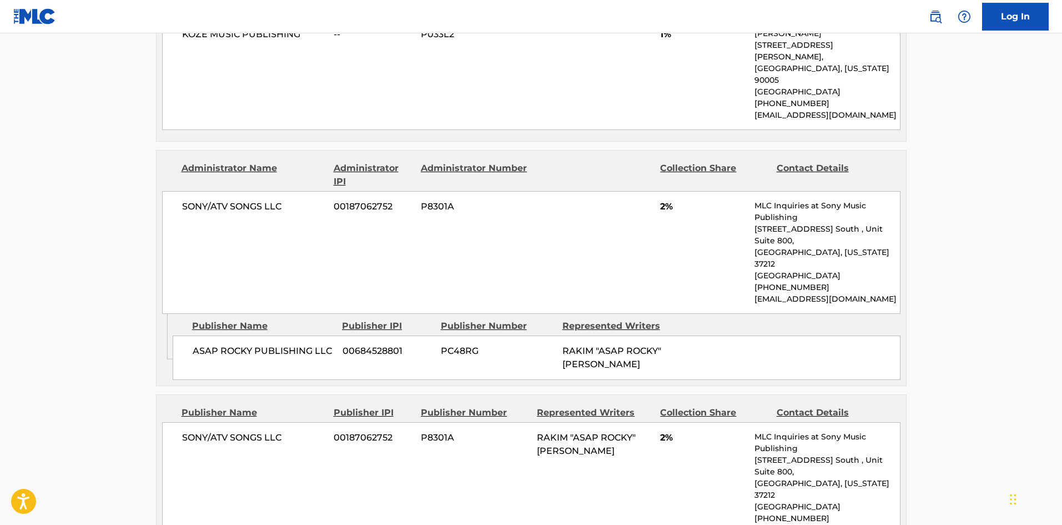
click at [197, 344] on span "ASAP ROCKY PUBLISHING LLC" at bounding box center [264, 350] width 142 height 13
drag, startPoint x: 197, startPoint y: 303, endPoint x: 232, endPoint y: 303, distance: 35.0
click at [232, 344] on span "ASAP ROCKY PUBLISHING LLC" at bounding box center [264, 350] width 142 height 13
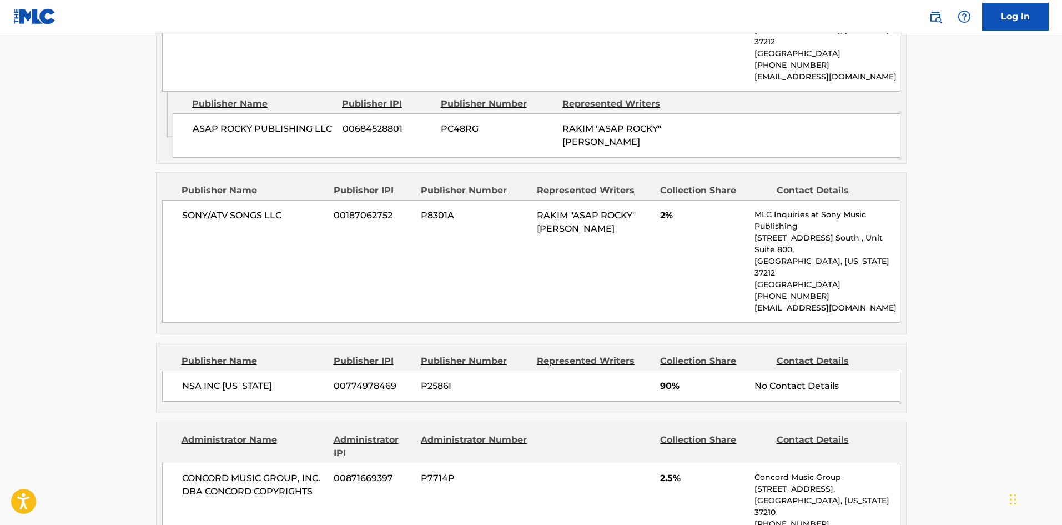
click at [183, 209] on span "SONY/ATV SONGS LLC" at bounding box center [254, 215] width 144 height 13
drag, startPoint x: 183, startPoint y: 170, endPoint x: 278, endPoint y: 170, distance: 95.0
click at [278, 209] on span "SONY/ATV SONGS LLC" at bounding box center [254, 215] width 144 height 13
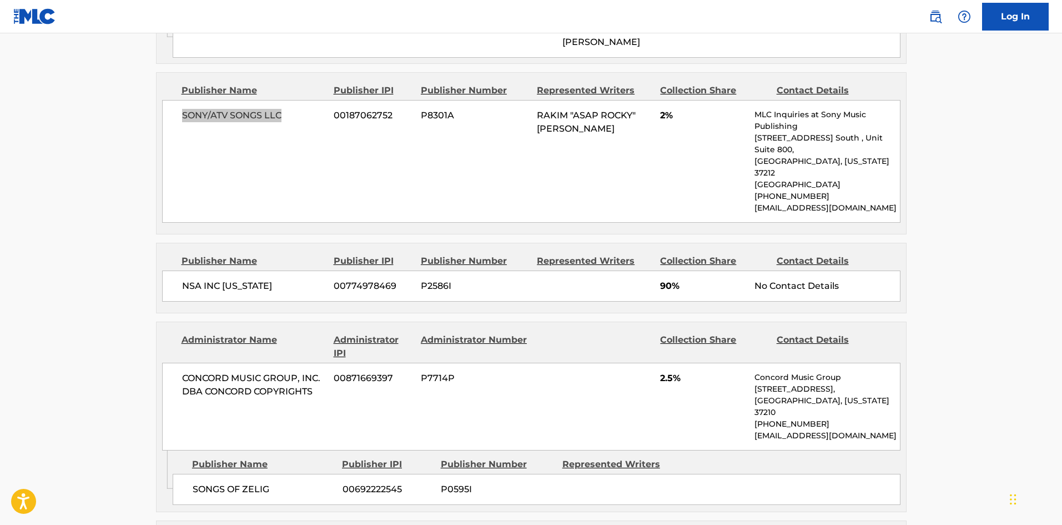
scroll to position [944, 0]
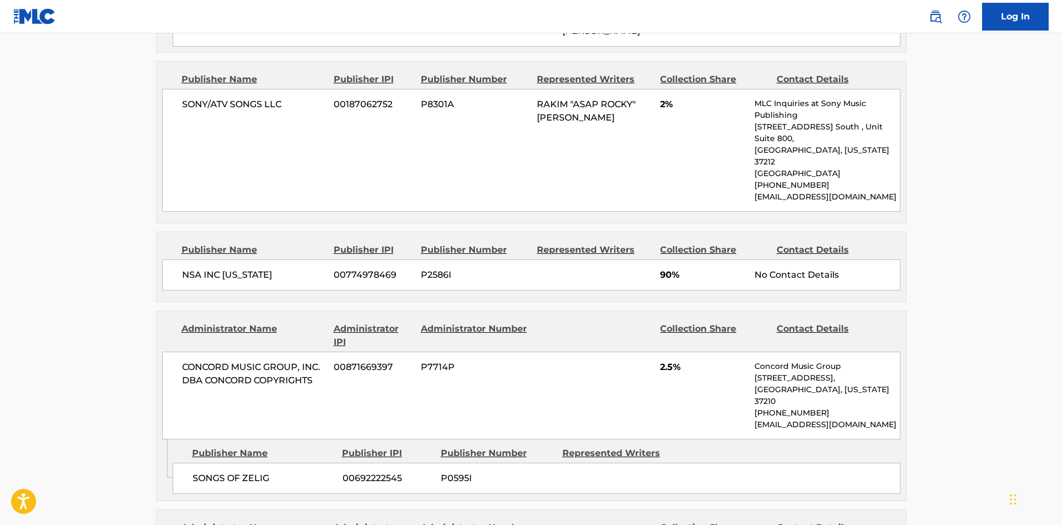
click at [184, 268] on span "NSA INC [US_STATE]" at bounding box center [254, 274] width 144 height 13
drag, startPoint x: 184, startPoint y: 202, endPoint x: 240, endPoint y: 202, distance: 56.1
click at [240, 268] on span "NSA INC [US_STATE]" at bounding box center [254, 274] width 144 height 13
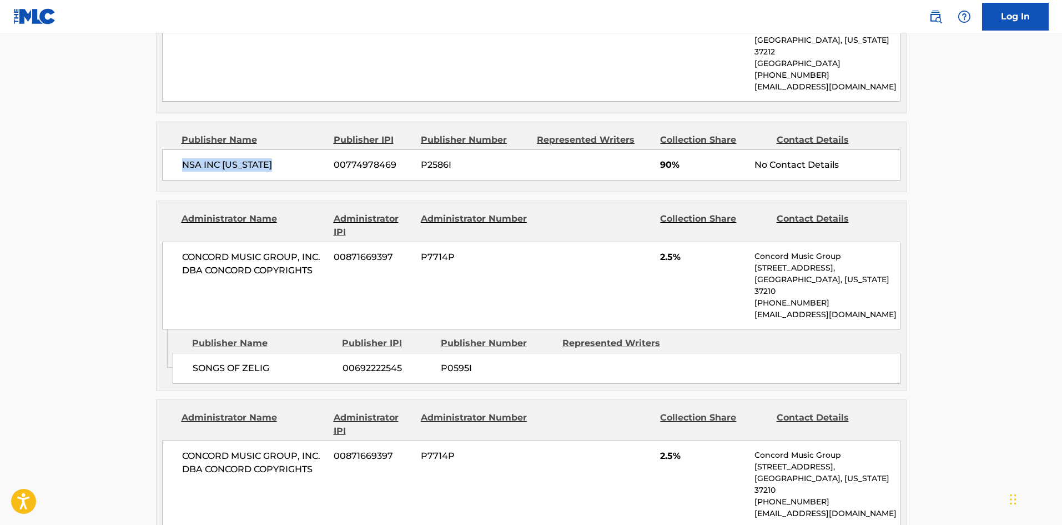
scroll to position [1055, 0]
click at [204, 360] on span "SONGS OF ZELIG" at bounding box center [264, 366] width 142 height 13
drag, startPoint x: 204, startPoint y: 287, endPoint x: 266, endPoint y: 286, distance: 62.2
click at [266, 360] on span "SONGS OF ZELIG" at bounding box center [264, 366] width 142 height 13
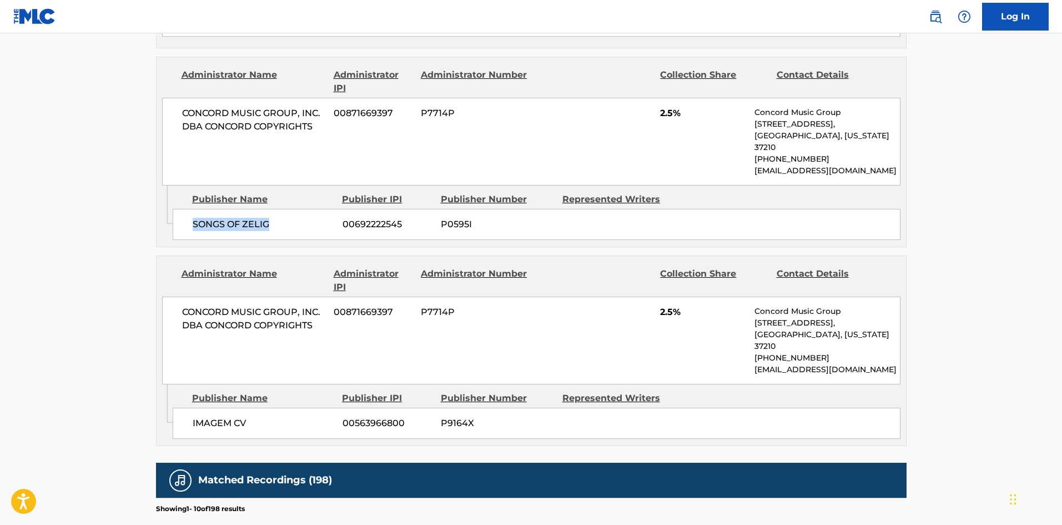
scroll to position [1222, 0]
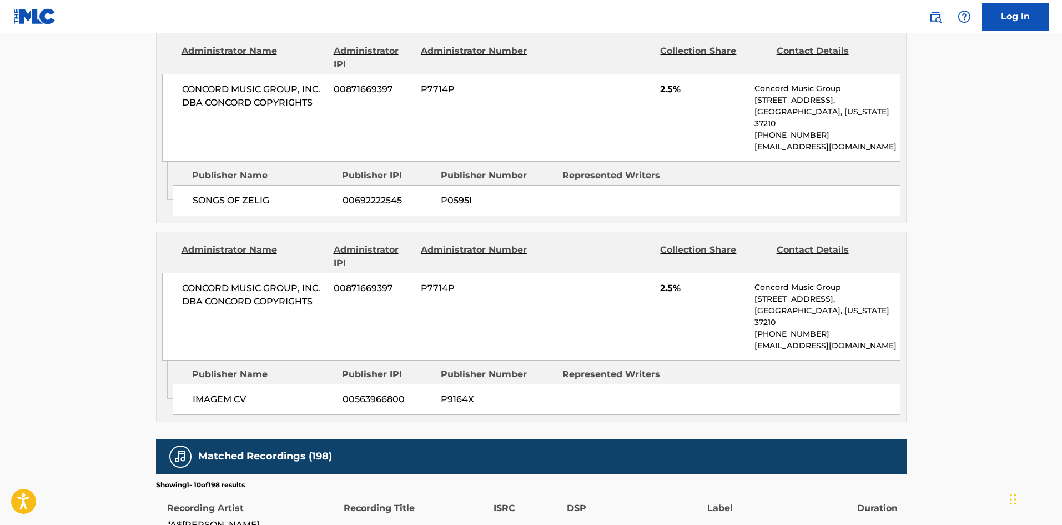
click at [199, 393] on span "IMAGEM CV" at bounding box center [264, 399] width 142 height 13
drag, startPoint x: 199, startPoint y: 303, endPoint x: 242, endPoint y: 302, distance: 42.2
click at [242, 393] on span "IMAGEM CV" at bounding box center [264, 399] width 142 height 13
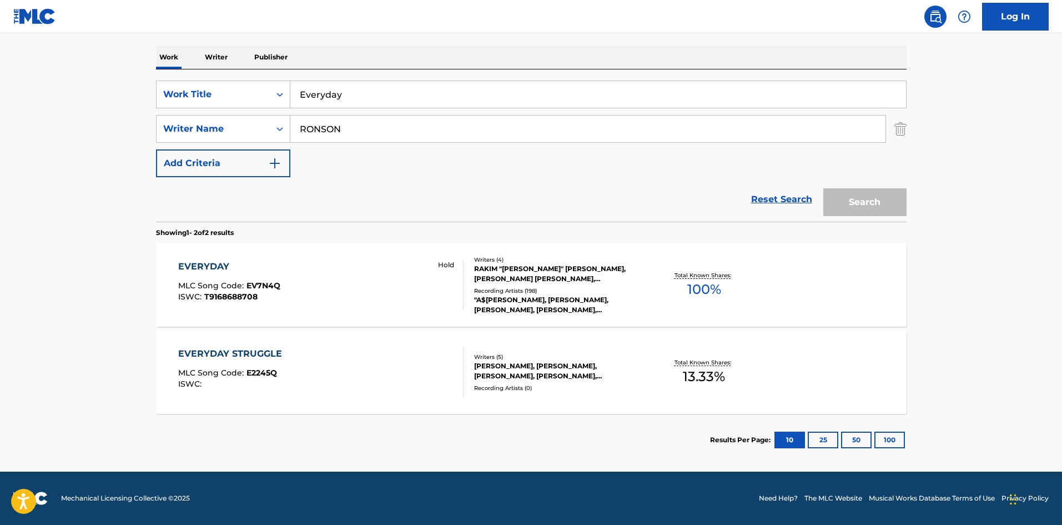
scroll to position [167, 0]
click at [344, 265] on div "EVERYDAY MLC Song Code : EV7N4Q ISWC : T9168688708 Hold" at bounding box center [320, 285] width 285 height 50
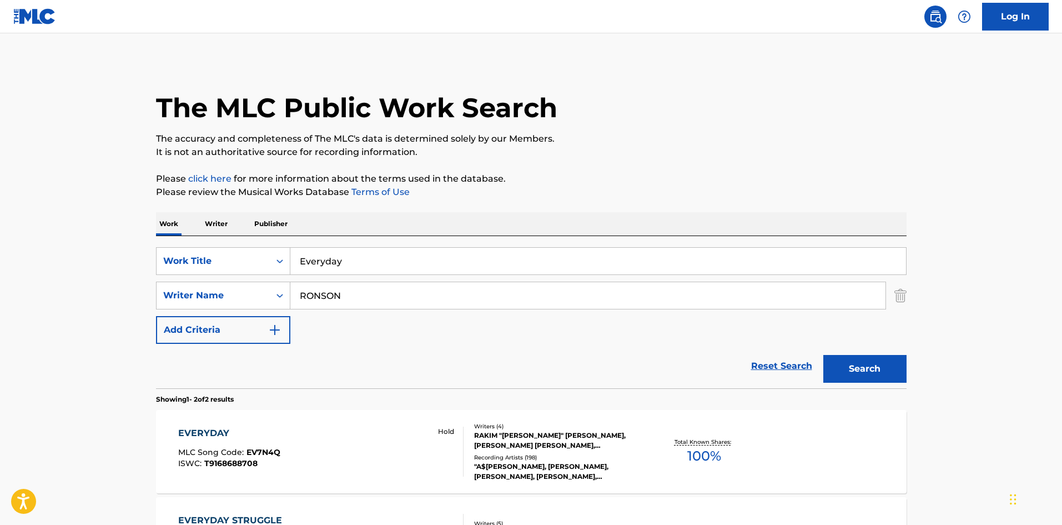
scroll to position [103, 0]
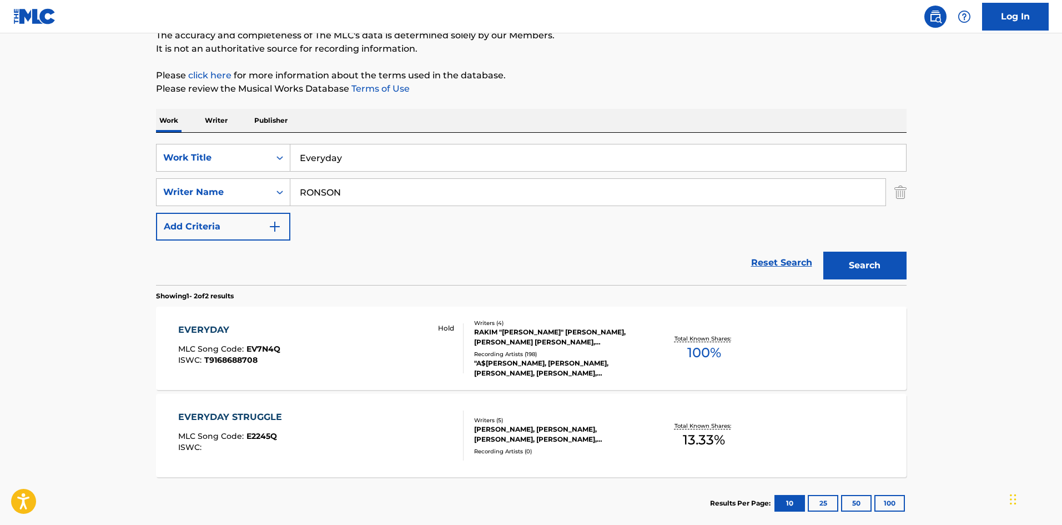
click at [375, 315] on div "EVERYDAY MLC Song Code : EV7N4Q ISWC : T9168688708 Hold Writers ( 4 ) RAKIM "[P…" at bounding box center [531, 348] width 751 height 83
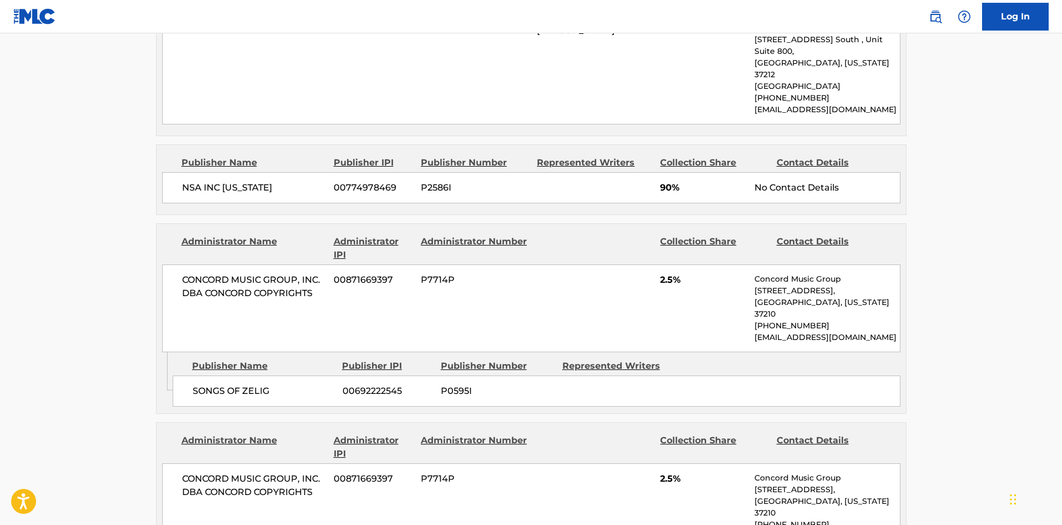
scroll to position [1142, 0]
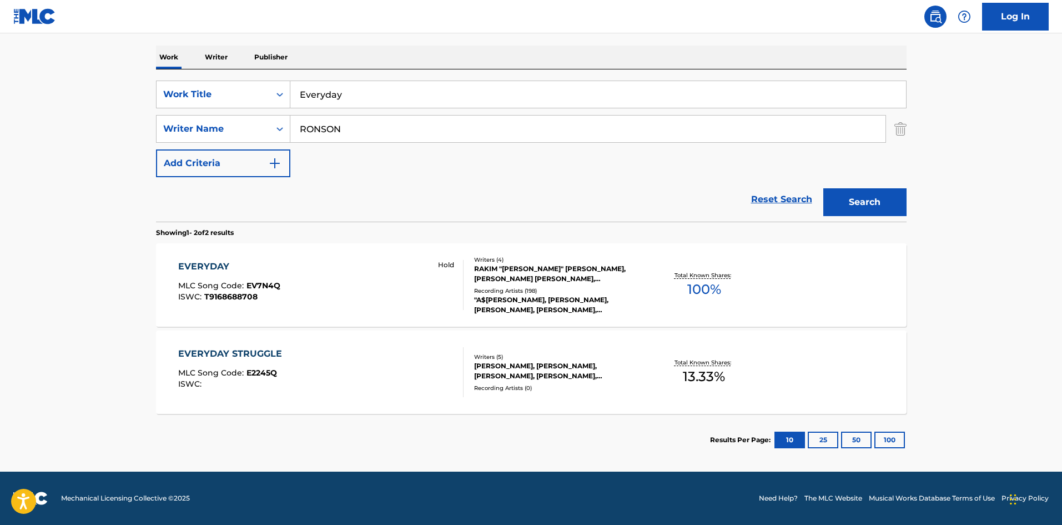
scroll to position [167, 0]
click at [334, 101] on input "Everyday" at bounding box center [598, 94] width 616 height 27
paste input "The Christmas Song (Chestnuts Roasting On An Open Fire)"
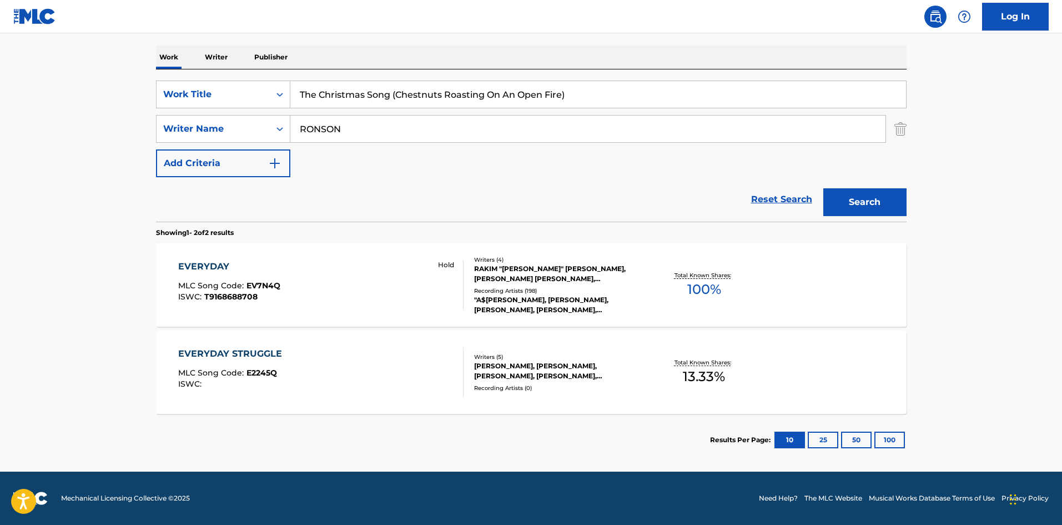
type input "The Christmas Song (Chestnuts Roasting On An Open Fire)"
click at [450, 133] on input "RONSON" at bounding box center [587, 129] width 595 height 27
paste input "[PERSON_NAME]"
type input "[PERSON_NAME]"
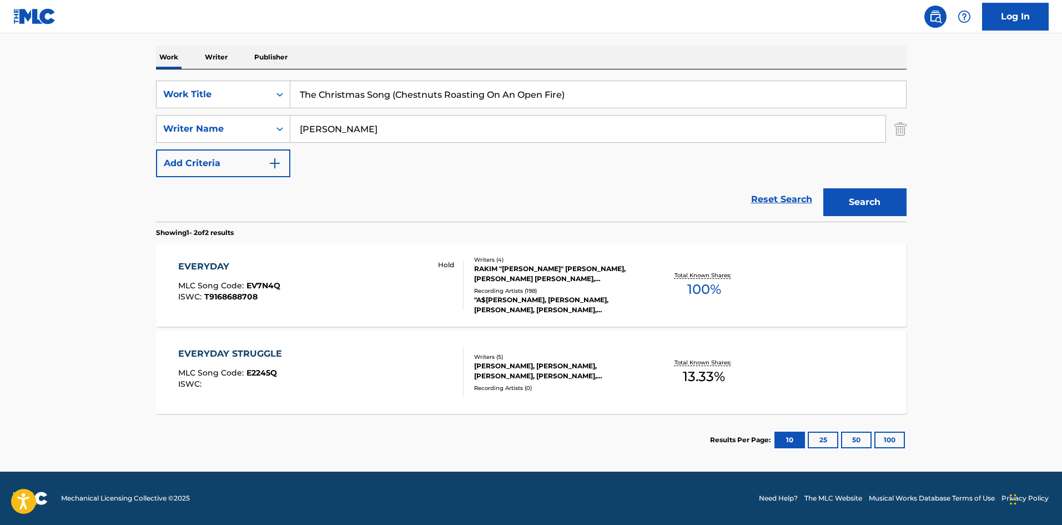
click at [874, 204] on button "Search" at bounding box center [865, 202] width 83 height 28
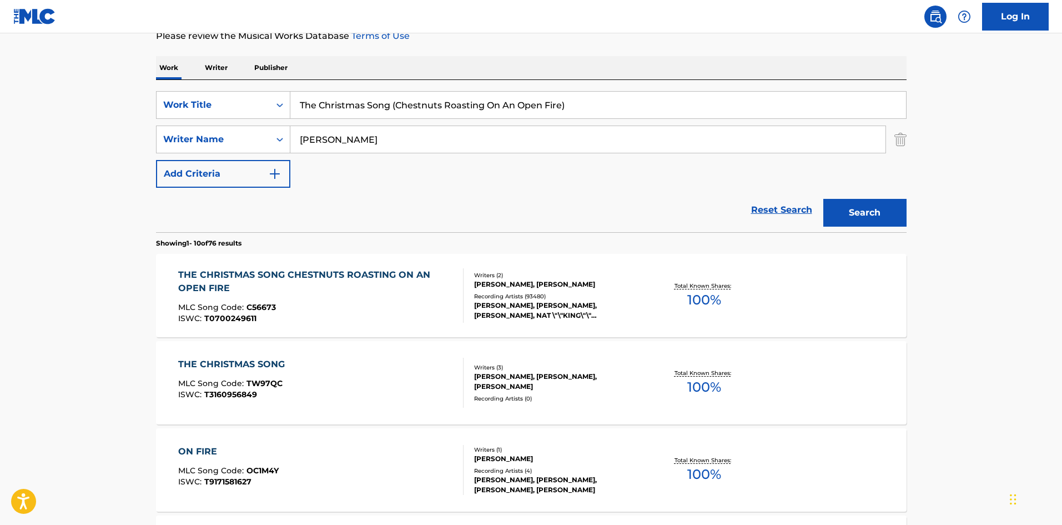
scroll to position [222, 0]
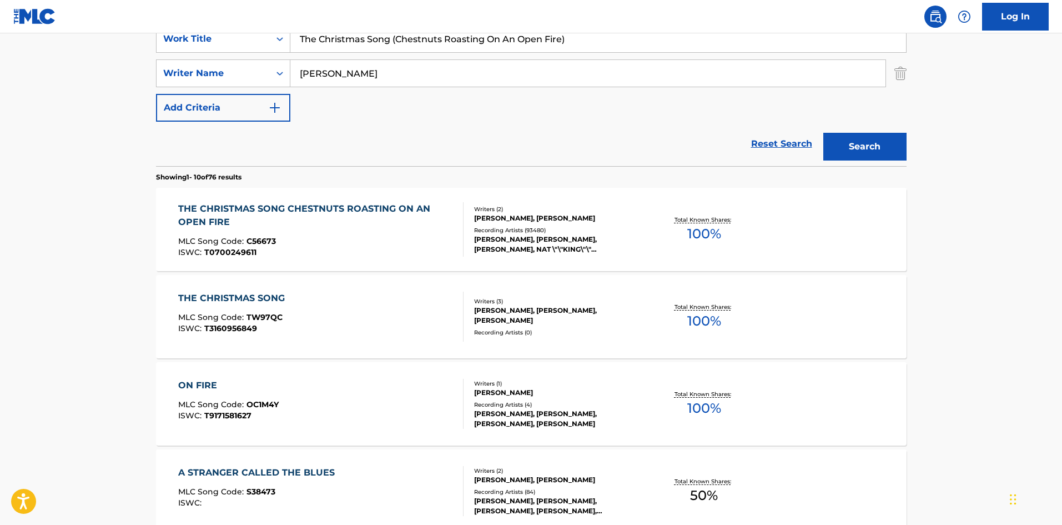
click at [361, 234] on div "THE CHRISTMAS SONG CHESTNUTS ROASTING ON AN OPEN FIRE MLC Song Code : C56673 IS…" at bounding box center [316, 229] width 276 height 54
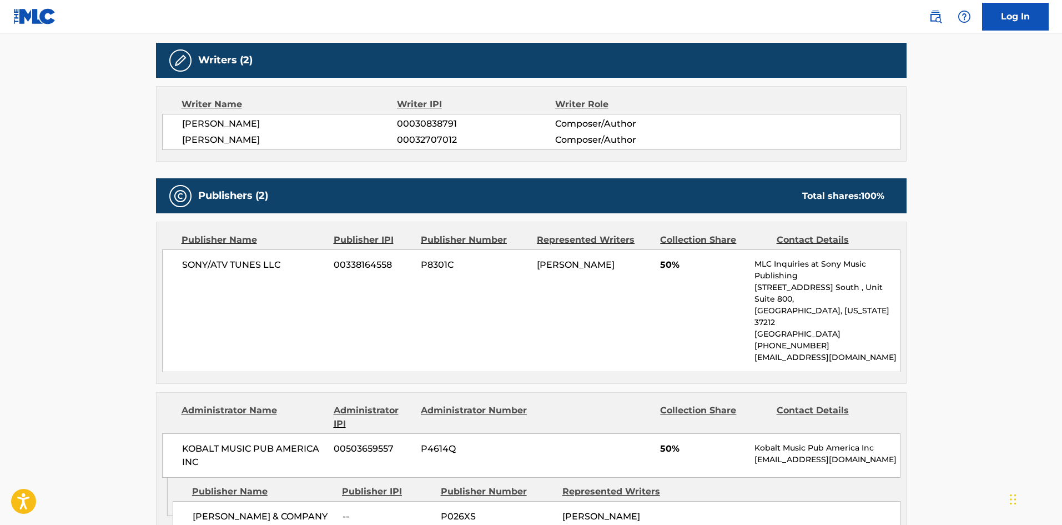
scroll to position [796, 0]
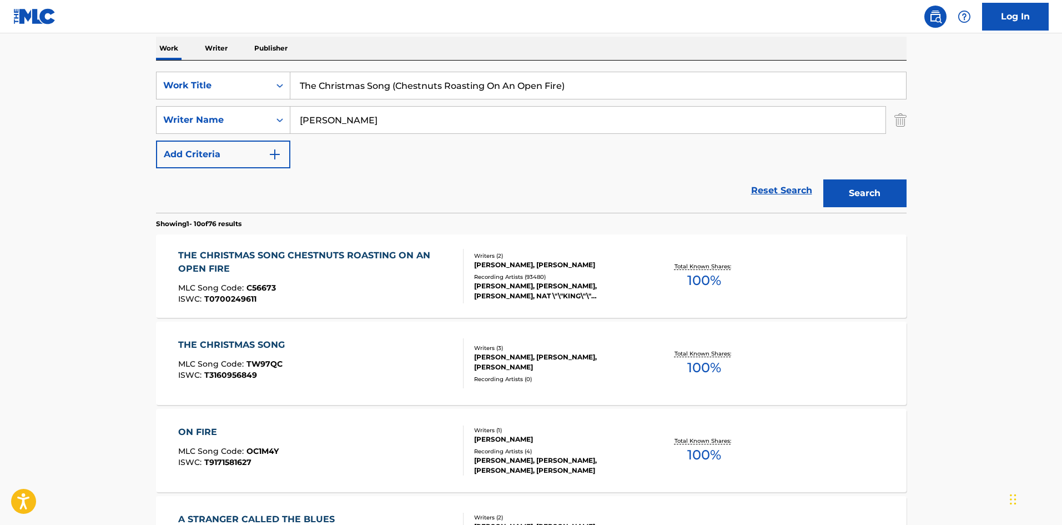
scroll to position [111, 0]
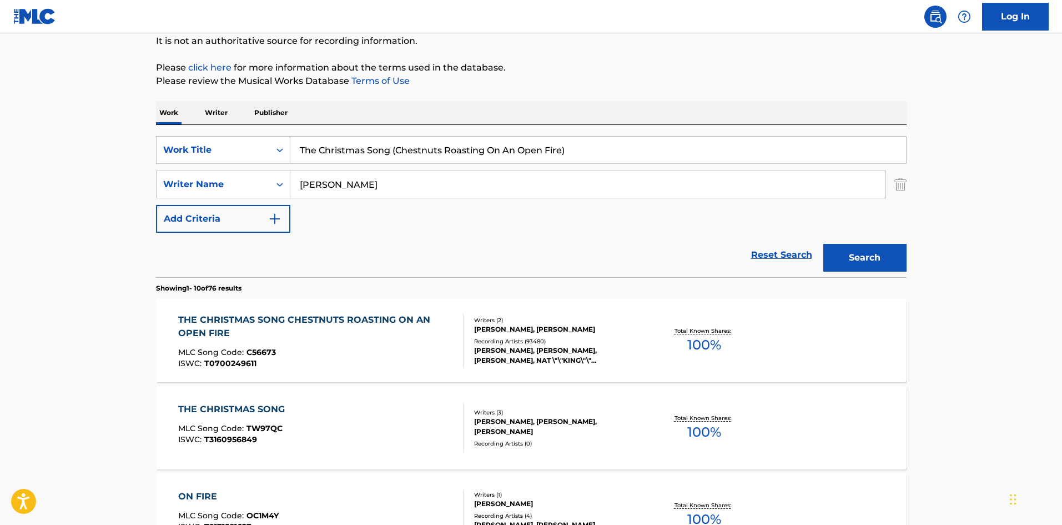
click at [378, 149] on input "The Christmas Song (Chestnuts Roasting On An Open Fire)" at bounding box center [598, 150] width 616 height 27
click at [378, 148] on input "The Christmas Song (Chestnuts Roasting On An Open Fire)" at bounding box center [598, 150] width 616 height 27
paste input "Vanishing Race"
type input "The Vanishing Race"
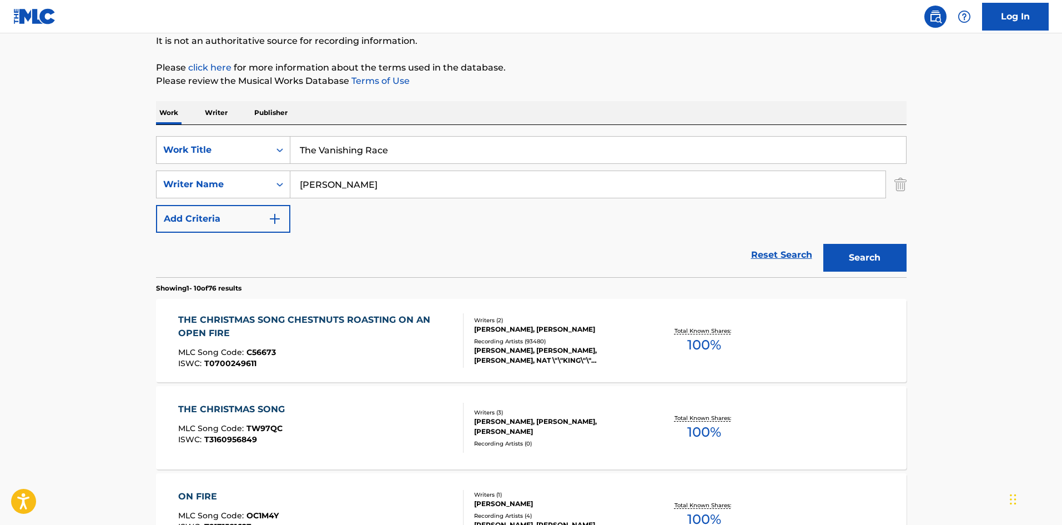
click at [358, 180] on input "[PERSON_NAME]" at bounding box center [587, 184] width 595 height 27
click at [824, 244] on button "Search" at bounding box center [865, 258] width 83 height 28
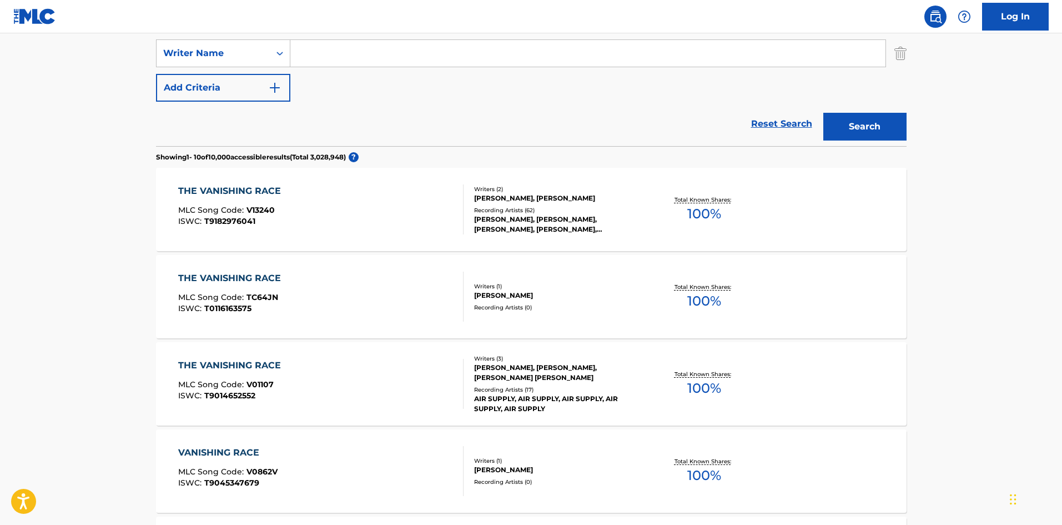
scroll to position [278, 0]
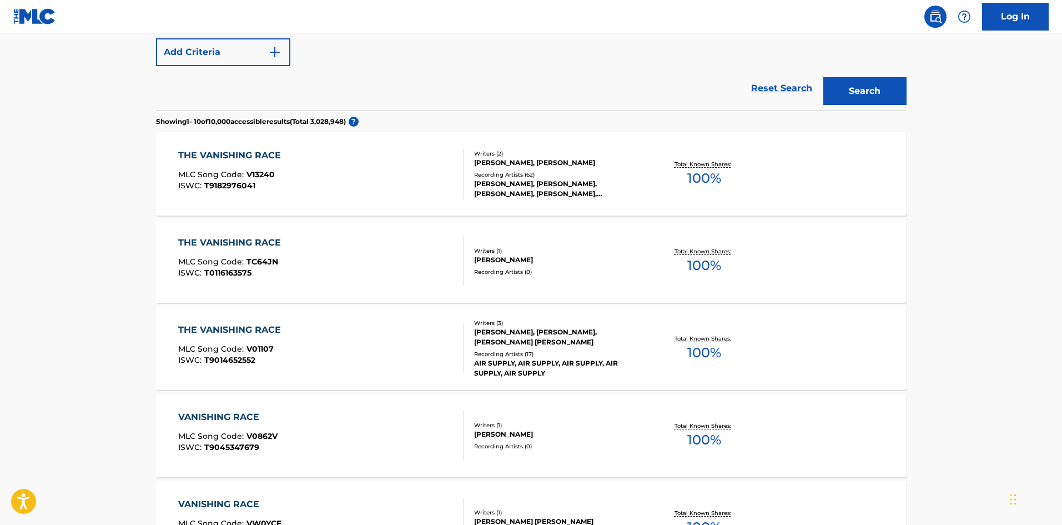
click at [316, 338] on div "THE VANISHING RACE MLC Song Code : V01107 ISWC : T9014652552" at bounding box center [320, 348] width 285 height 50
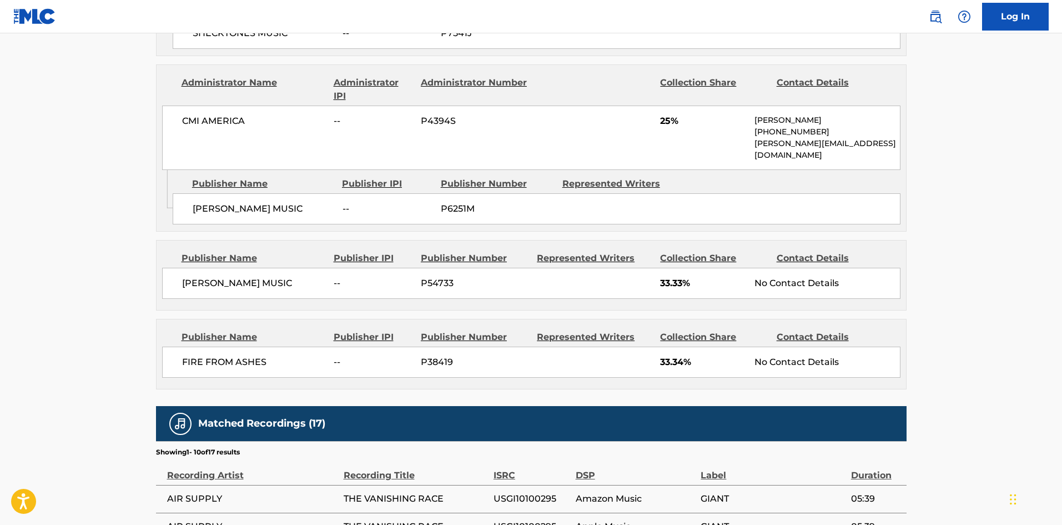
scroll to position [444, 0]
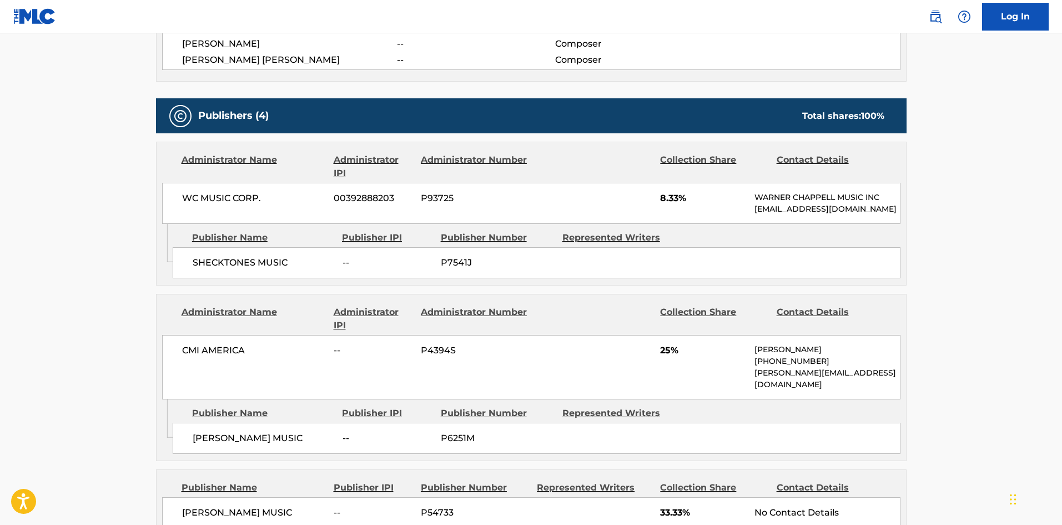
click at [210, 269] on span "SHECKTONES MUSIC" at bounding box center [264, 262] width 142 height 13
drag, startPoint x: 210, startPoint y: 275, endPoint x: 272, endPoint y: 270, distance: 61.3
click at [272, 269] on span "SHECKTONES MUSIC" at bounding box center [264, 262] width 142 height 13
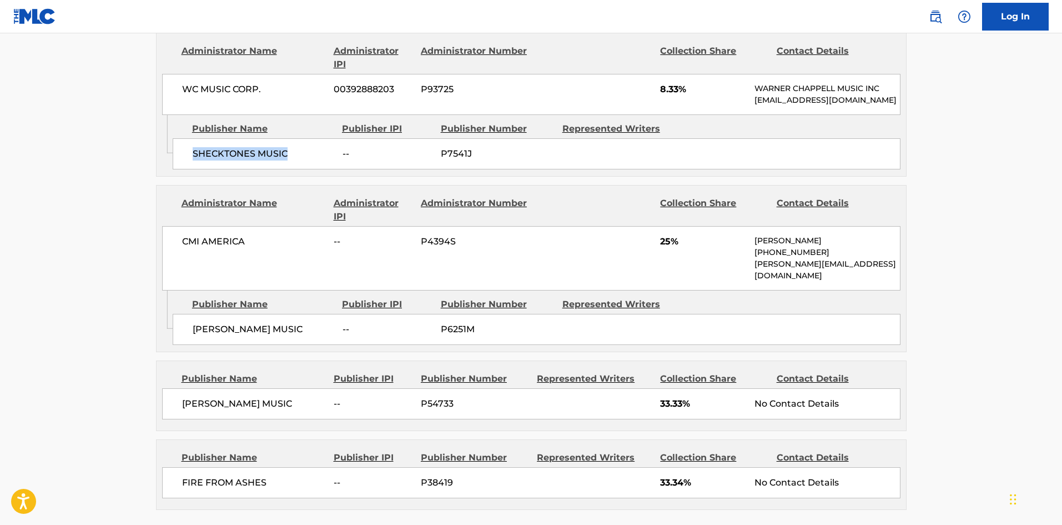
scroll to position [555, 0]
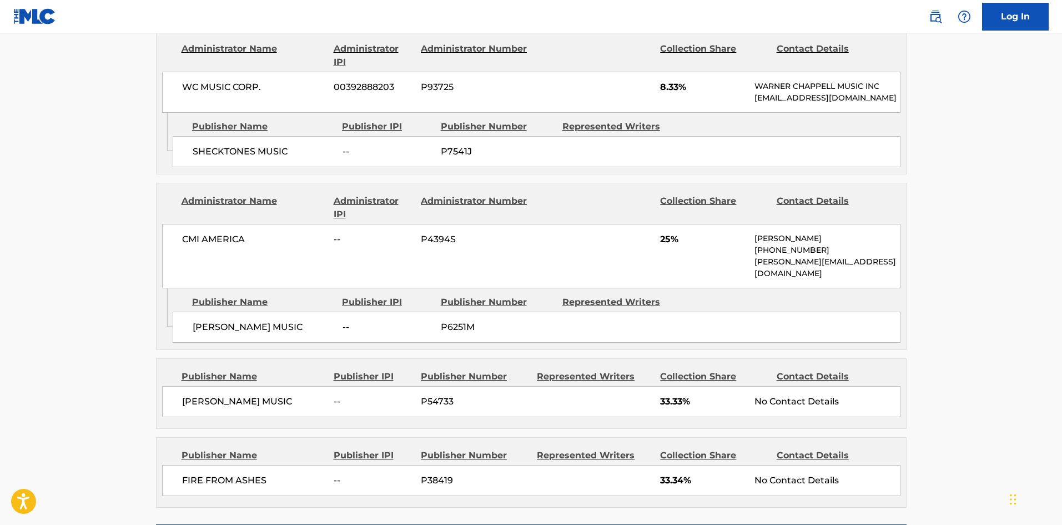
click at [190, 313] on div "[PERSON_NAME] MUSIC -- P6251M" at bounding box center [537, 327] width 728 height 31
drag, startPoint x: 219, startPoint y: 320, endPoint x: 203, endPoint y: 325, distance: 16.9
click at [203, 325] on div "[PERSON_NAME] MUSIC -- P6251M" at bounding box center [537, 327] width 728 height 31
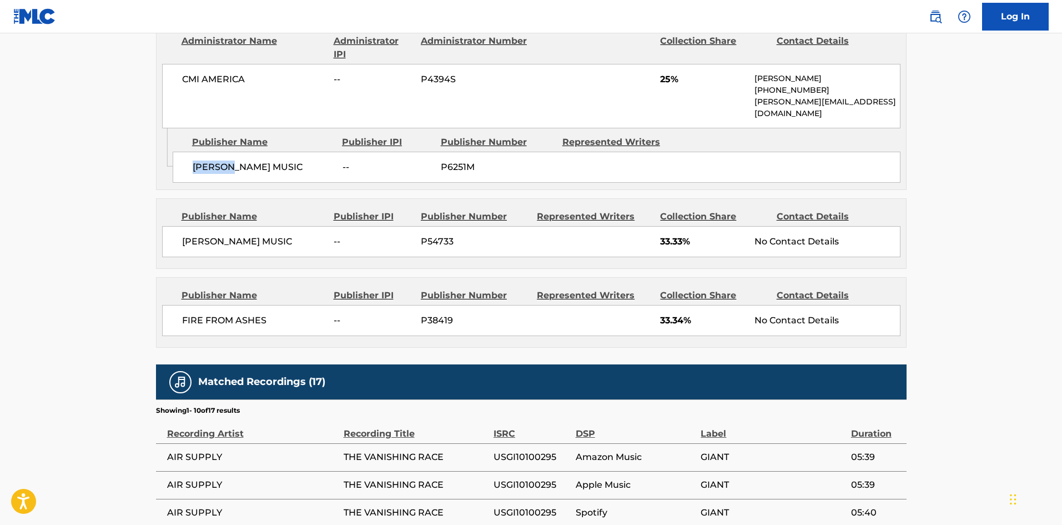
scroll to position [722, 0]
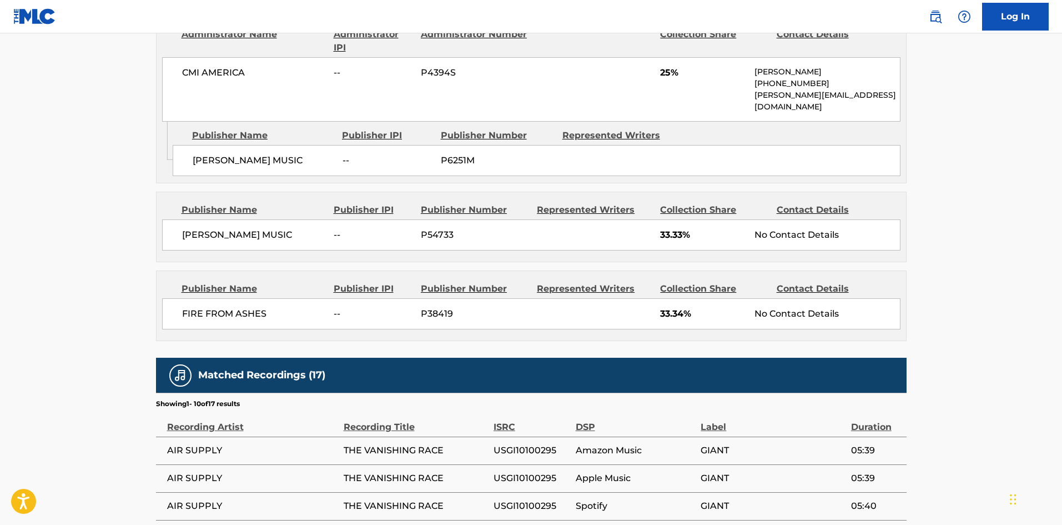
click at [187, 235] on span "[PERSON_NAME] MUSIC" at bounding box center [254, 234] width 144 height 13
drag, startPoint x: 187, startPoint y: 235, endPoint x: 238, endPoint y: 236, distance: 50.5
click at [238, 236] on span "[PERSON_NAME] MUSIC" at bounding box center [254, 234] width 144 height 13
click at [56, 269] on main "< Back to public search results Copy work link THE VANISHING RACE Work Detail M…" at bounding box center [531, 41] width 1062 height 1460
click at [189, 307] on span "FIRE FROM ASHES" at bounding box center [254, 313] width 144 height 13
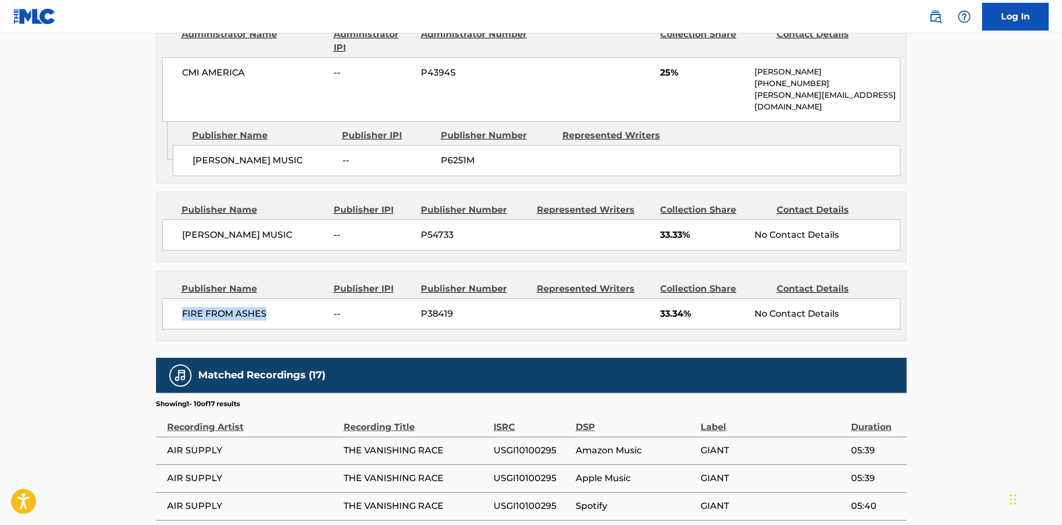
drag, startPoint x: 189, startPoint y: 307, endPoint x: 244, endPoint y: 309, distance: 54.5
click at [244, 309] on span "FIRE FROM ASHES" at bounding box center [254, 313] width 144 height 13
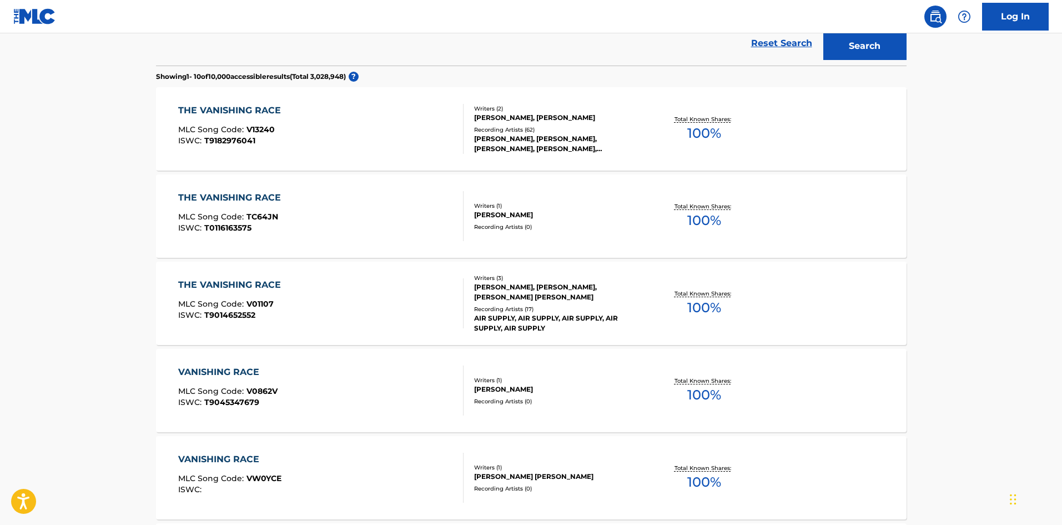
scroll to position [174, 0]
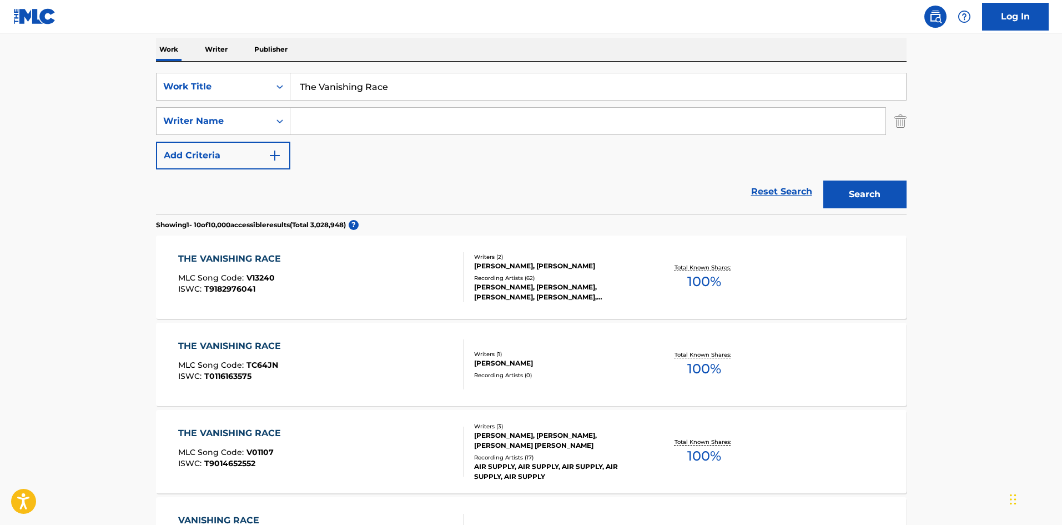
click at [374, 88] on input "The Vanishing Race" at bounding box center [598, 86] width 616 height 27
paste input "Anytime (I'm Your Man)"
type input "Anytime (I'm Your Man)"
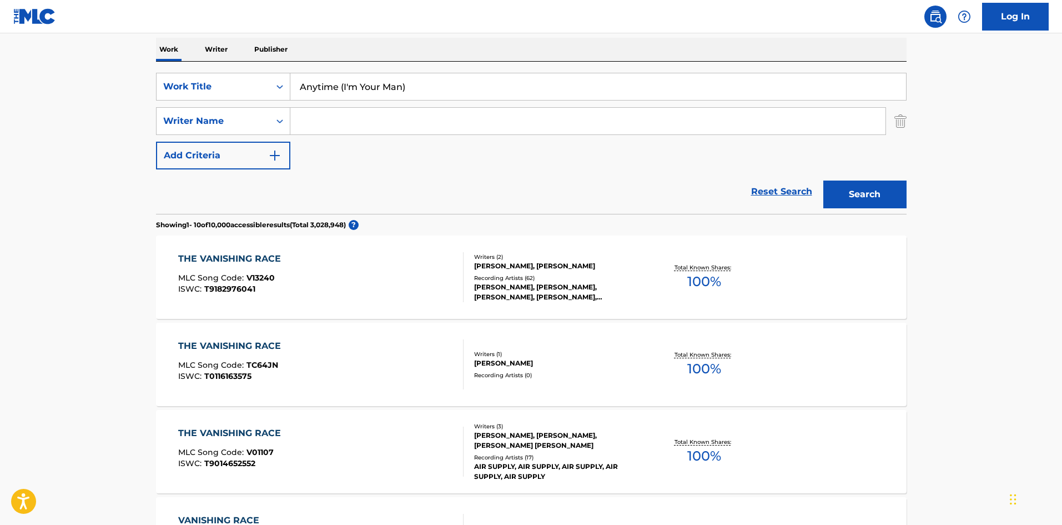
click at [871, 199] on button "Search" at bounding box center [865, 194] width 83 height 28
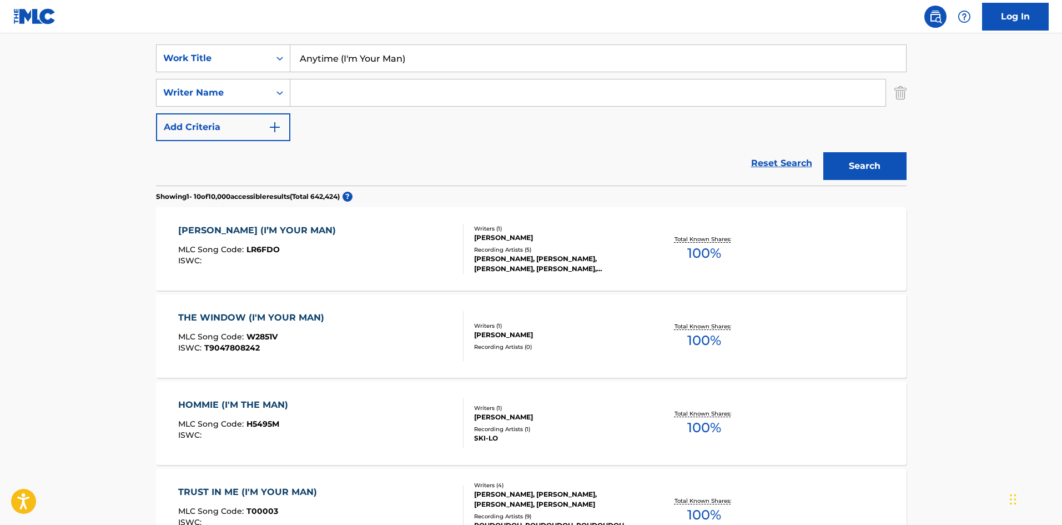
scroll to position [0, 0]
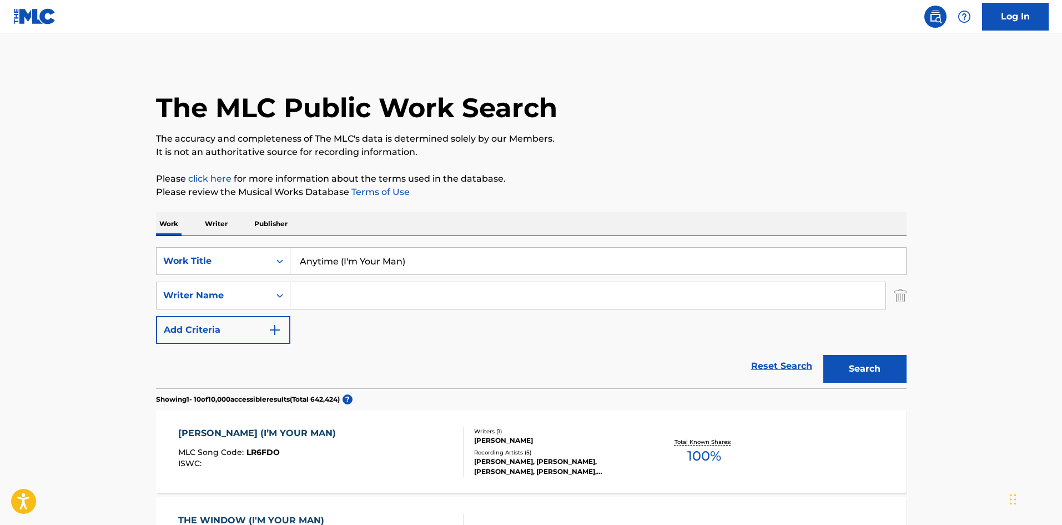
click at [367, 287] on input "Search Form" at bounding box center [587, 295] width 595 height 27
paste input "[PERSON_NAME]"
type input "[PERSON_NAME]"
click at [840, 377] on button "Search" at bounding box center [865, 369] width 83 height 28
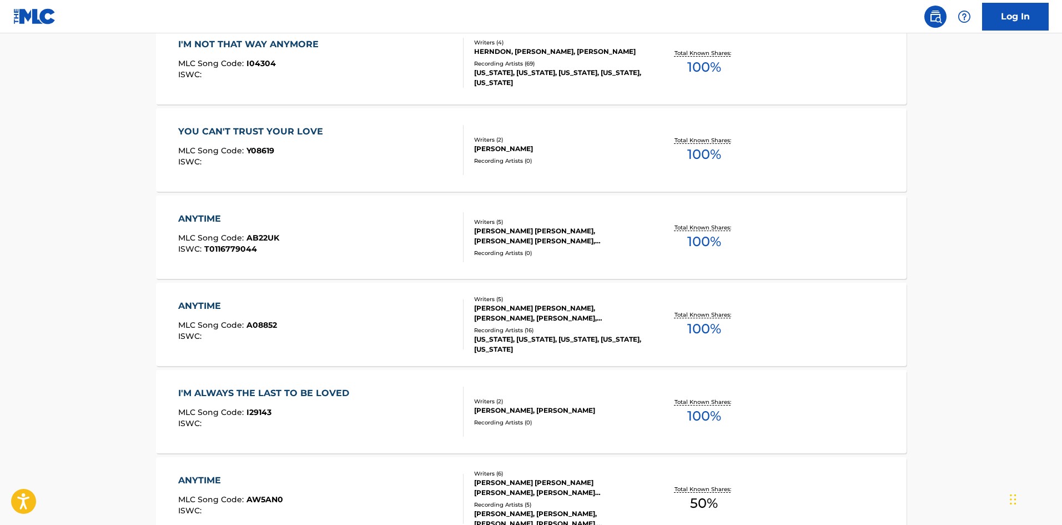
scroll to position [111, 0]
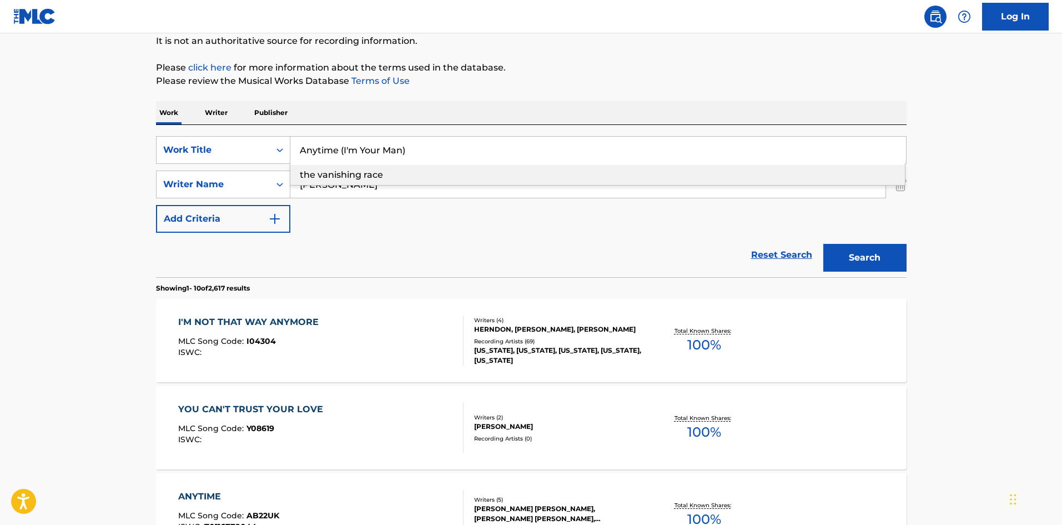
drag, startPoint x: 339, startPoint y: 149, endPoint x: 671, endPoint y: 171, distance: 332.8
click at [671, 163] on div "Anytime (I'm Your Man) the vanishing race" at bounding box center [598, 150] width 616 height 27
type input "Anytime"
click at [824, 244] on button "Search" at bounding box center [865, 258] width 83 height 28
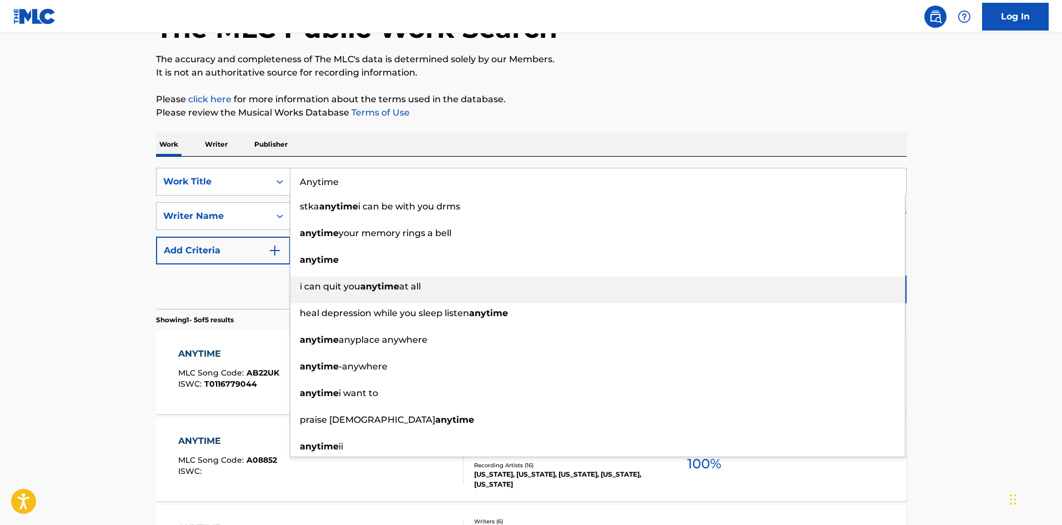
scroll to position [278, 0]
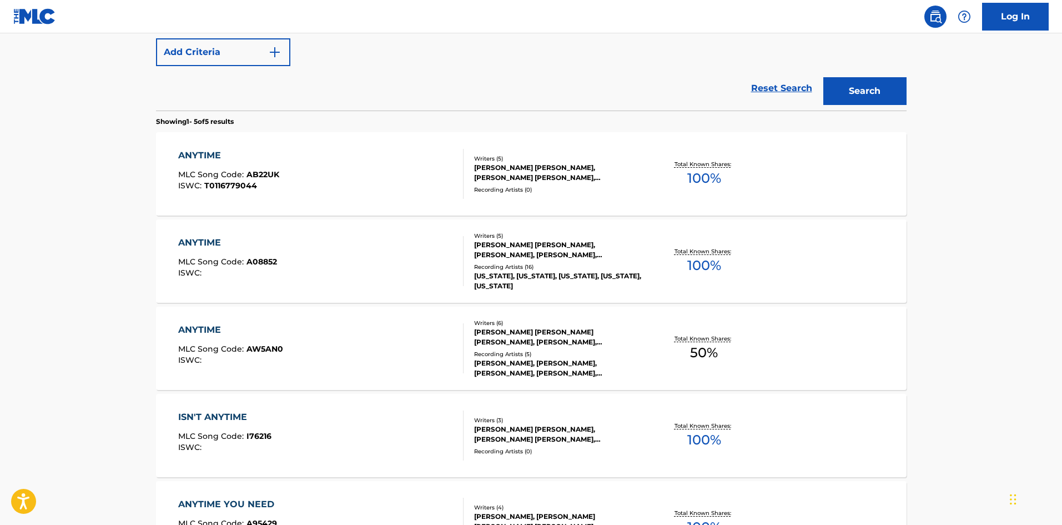
click at [51, 248] on main "The MLC Public Work Search The accuracy and completeness of The MLC's data is d…" at bounding box center [531, 189] width 1062 height 866
click at [295, 253] on div "ANYTIME MLC Song Code : A08852 ISWC :" at bounding box center [320, 261] width 285 height 50
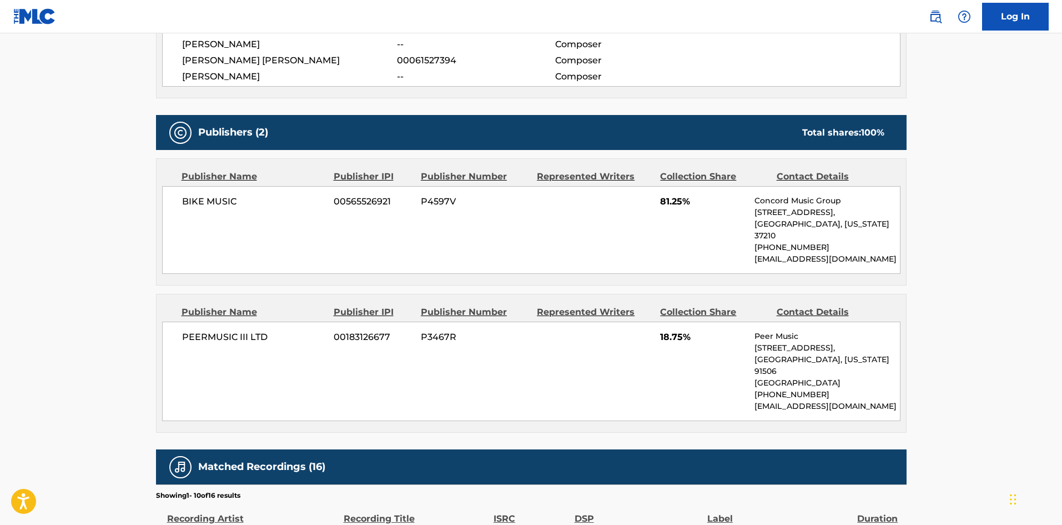
scroll to position [478, 0]
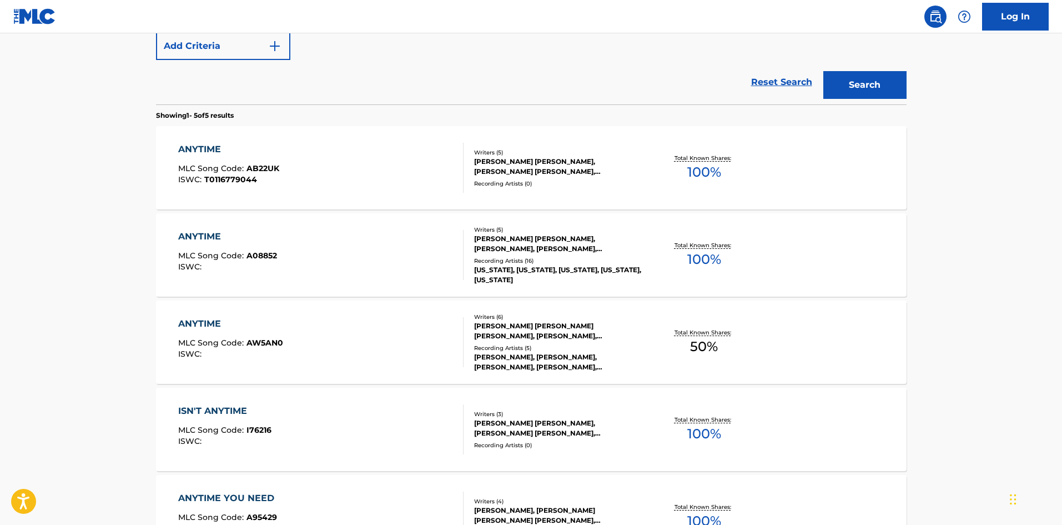
scroll to position [174, 0]
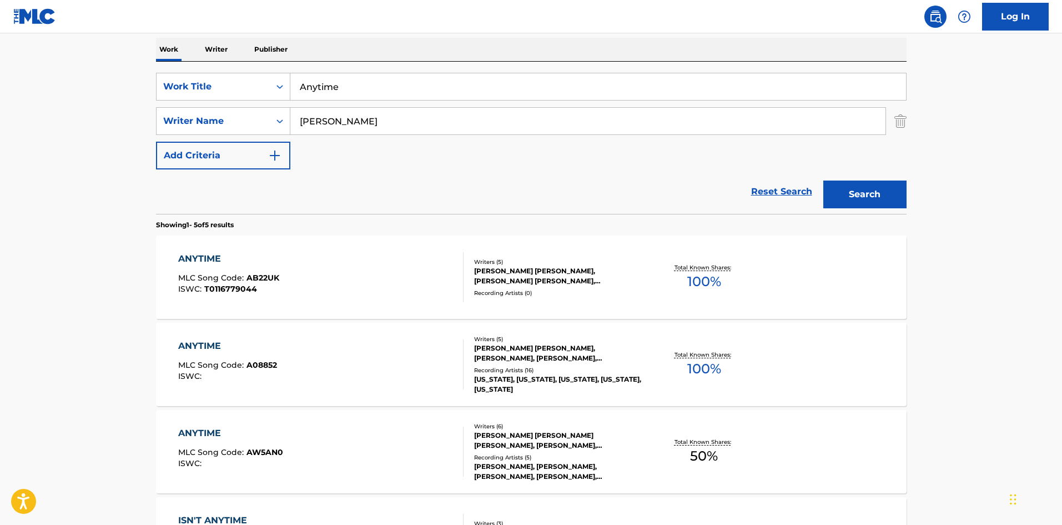
click at [362, 83] on input "Anytime" at bounding box center [598, 86] width 616 height 27
paste input "Dixieland Delight"
type input "Dixieland Delight"
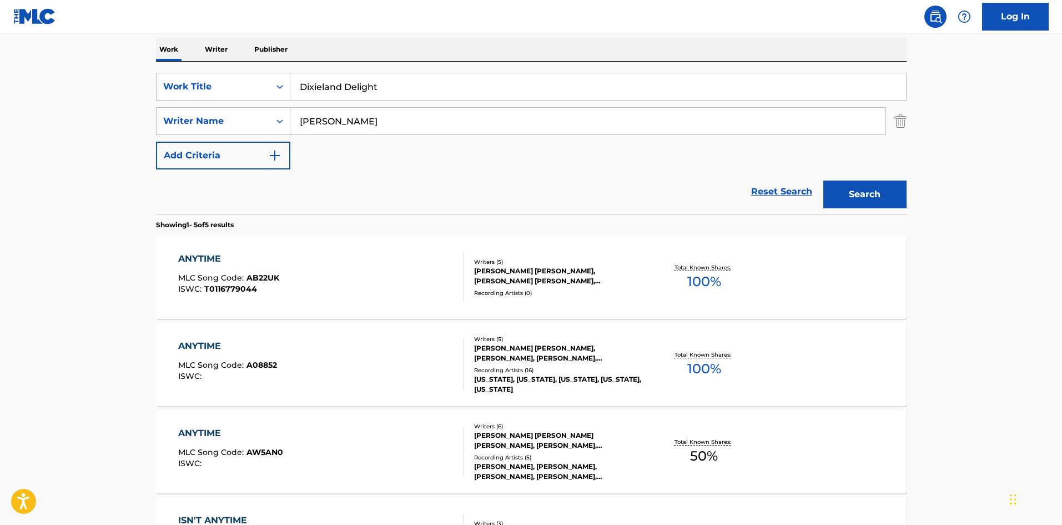
click at [877, 205] on button "Search" at bounding box center [865, 194] width 83 height 28
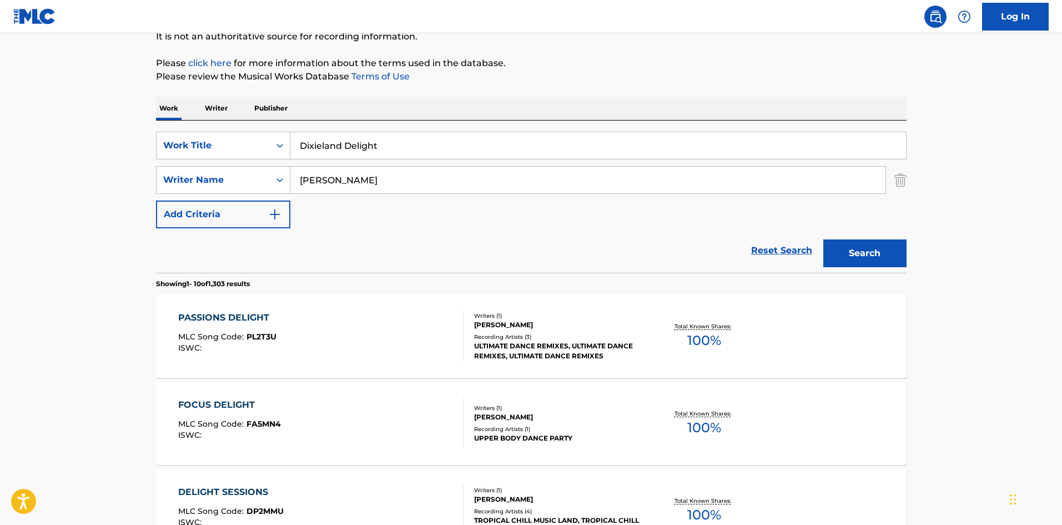
scroll to position [111, 0]
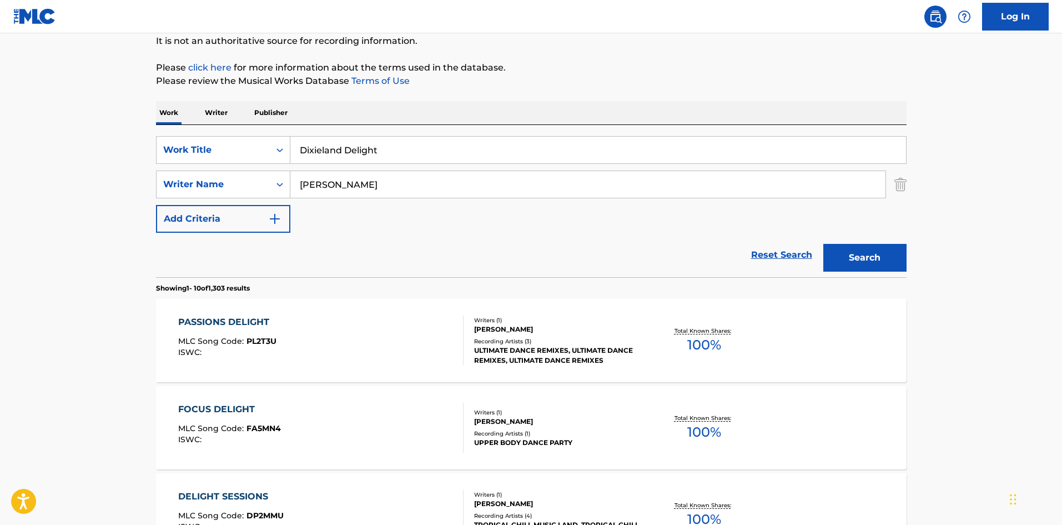
click at [320, 180] on input "[PERSON_NAME]" at bounding box center [587, 184] width 595 height 27
click at [824, 244] on button "Search" at bounding box center [865, 258] width 83 height 28
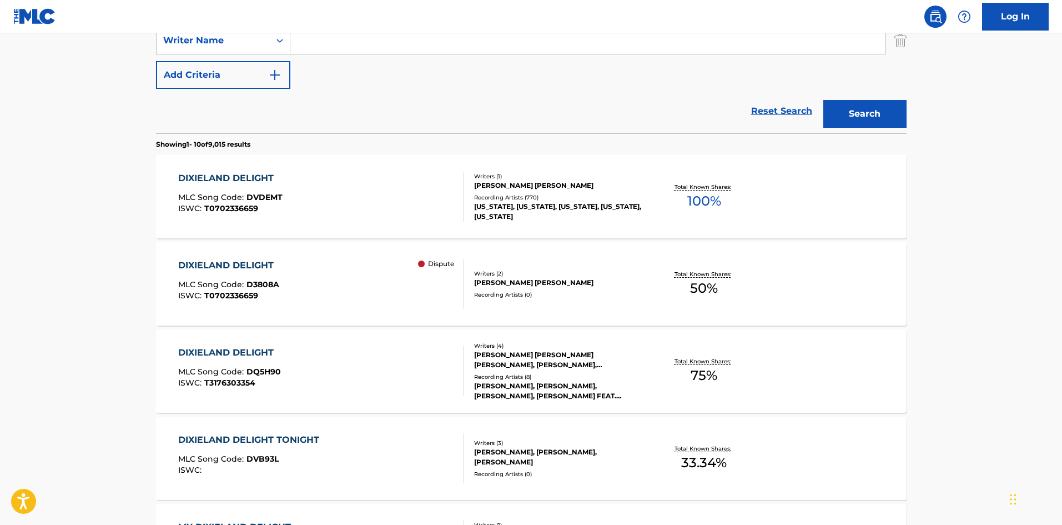
scroll to position [278, 0]
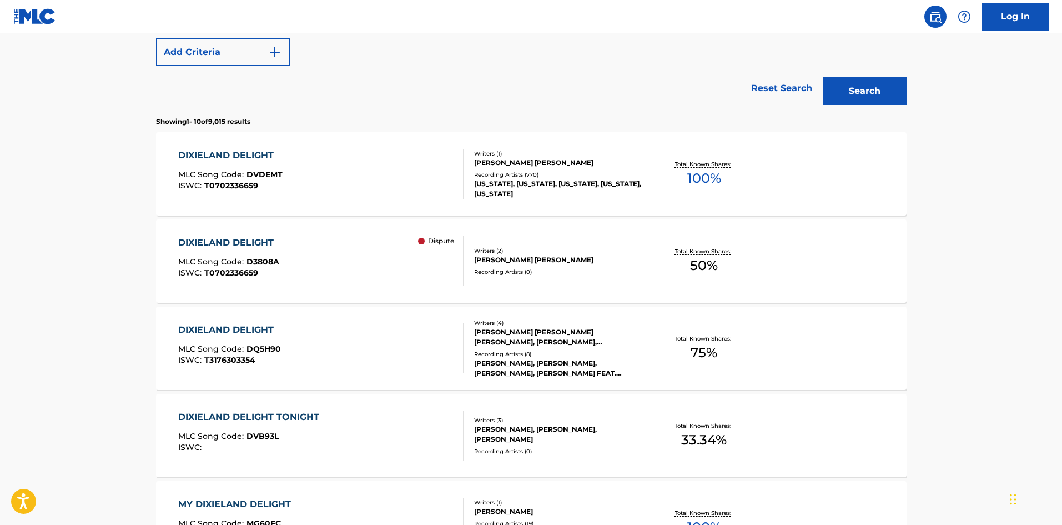
click at [304, 169] on div "DIXIELAND DELIGHT MLC Song Code : DVDEMT ISWC : T0702336659" at bounding box center [320, 174] width 285 height 50
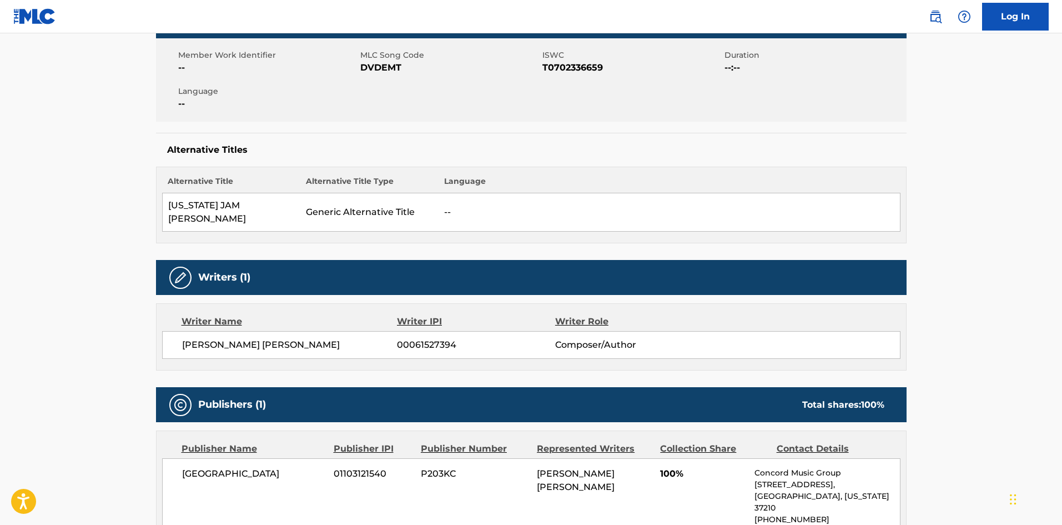
scroll to position [239, 0]
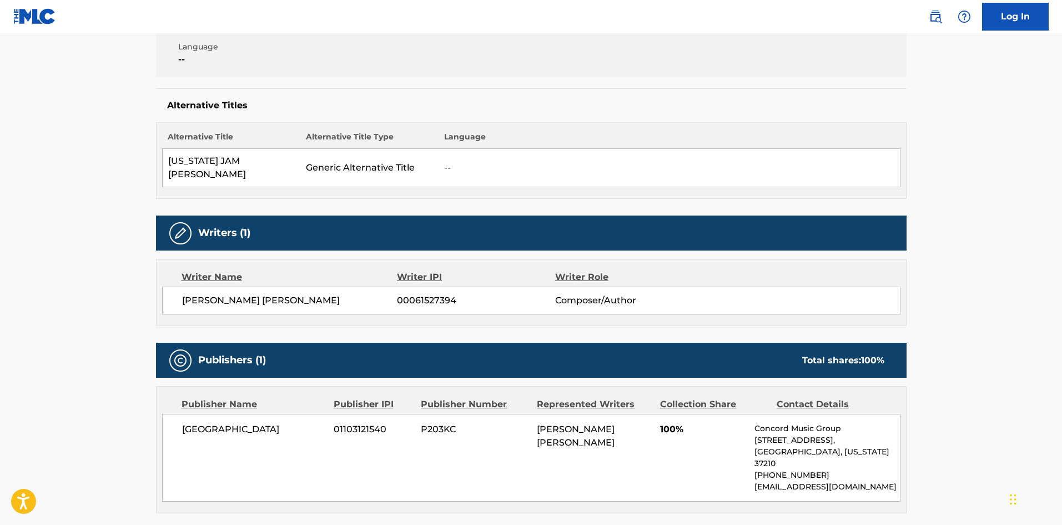
click at [200, 423] on span "[GEOGRAPHIC_DATA]" at bounding box center [254, 429] width 144 height 13
drag, startPoint x: 200, startPoint y: 416, endPoint x: 233, endPoint y: 408, distance: 33.8
click at [233, 423] on span "[GEOGRAPHIC_DATA]" at bounding box center [254, 429] width 144 height 13
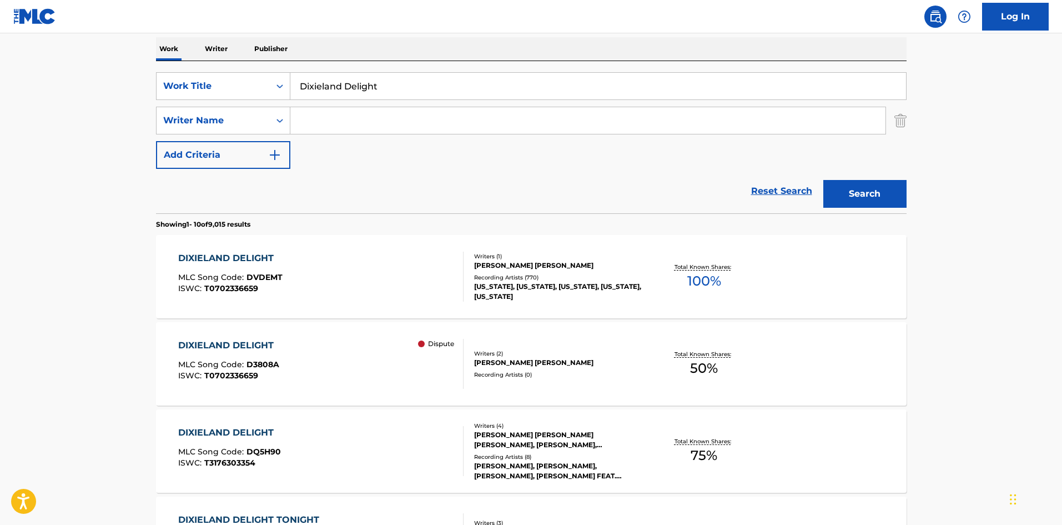
scroll to position [174, 0]
click at [337, 98] on input "Dixieland Delight" at bounding box center [598, 86] width 616 height 27
paste input "Fantasy"
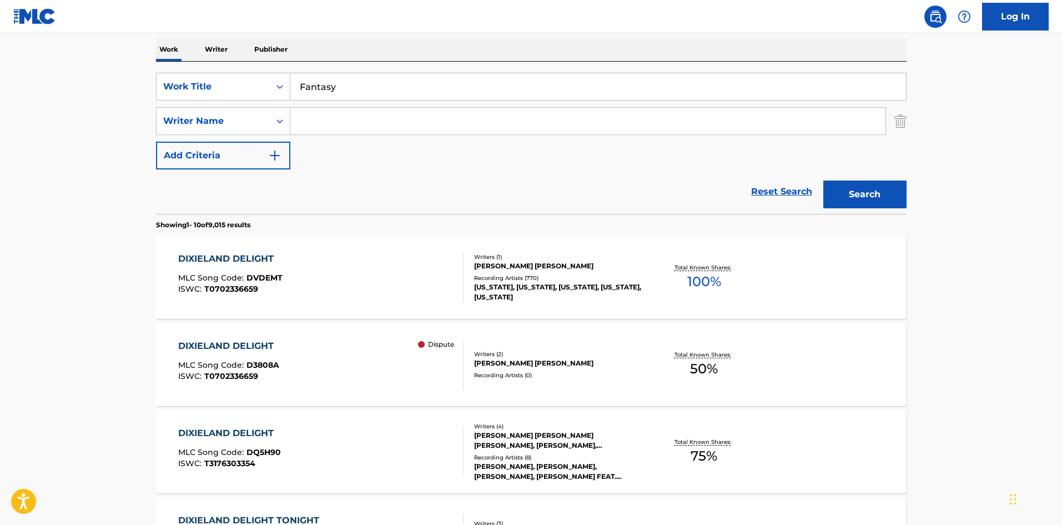
type input "Fantasy"
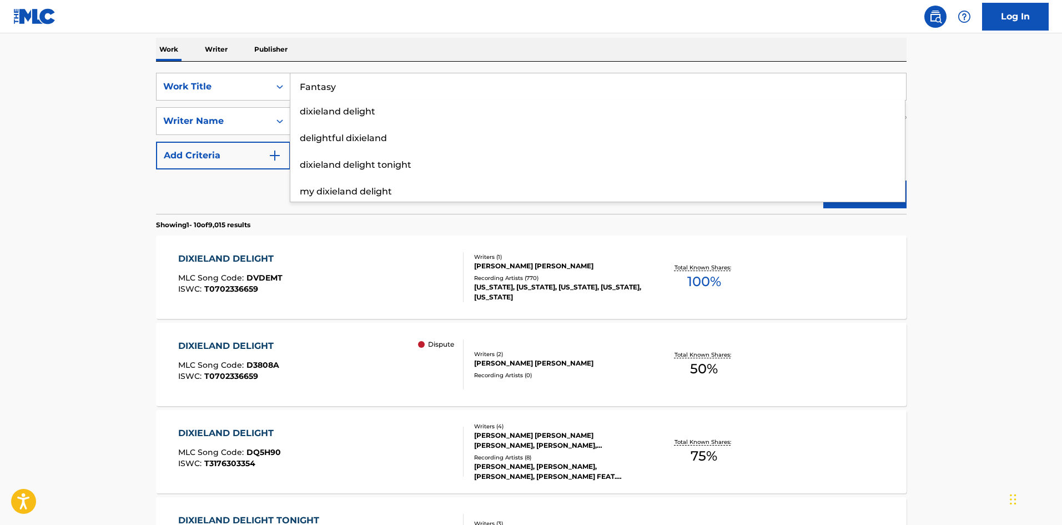
drag, startPoint x: 0, startPoint y: 171, endPoint x: 200, endPoint y: 139, distance: 202.5
click at [2, 170] on main "The MLC Public Work Search The accuracy and completeness of The MLC's data is d…" at bounding box center [531, 512] width 1062 height 1307
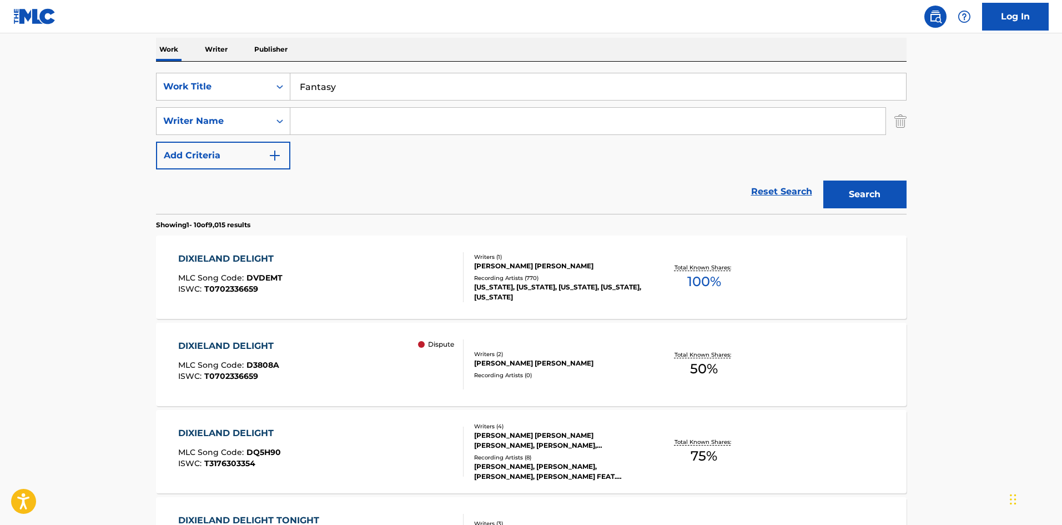
click at [363, 138] on div "SearchWithCriteriaff10fc5b-c7f7-4e24-bba1-f057459be716 Work Title Fantasy Searc…" at bounding box center [531, 121] width 751 height 97
click at [370, 130] on input "Search Form" at bounding box center [587, 121] width 595 height 27
paste input "[PERSON_NAME]"
drag, startPoint x: 357, startPoint y: 129, endPoint x: 203, endPoint y: 109, distance: 155.7
click at [203, 109] on div "SearchWithCriteria3de8eaf9-5da3-4185-bc00-62af8de1a6a4 Writer Name [PERSON_NAME]" at bounding box center [531, 121] width 751 height 28
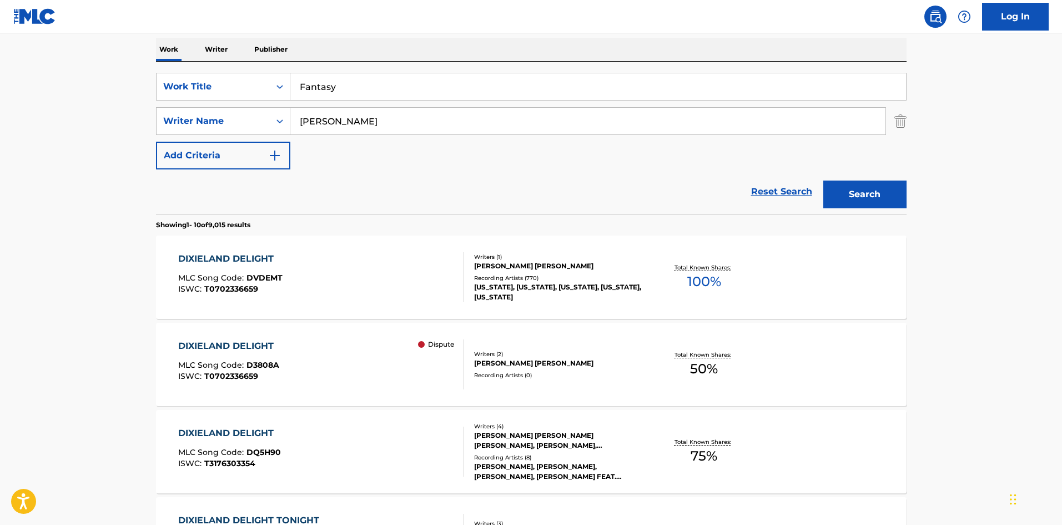
type input "[PERSON_NAME]"
click at [824, 180] on button "Search" at bounding box center [865, 194] width 83 height 28
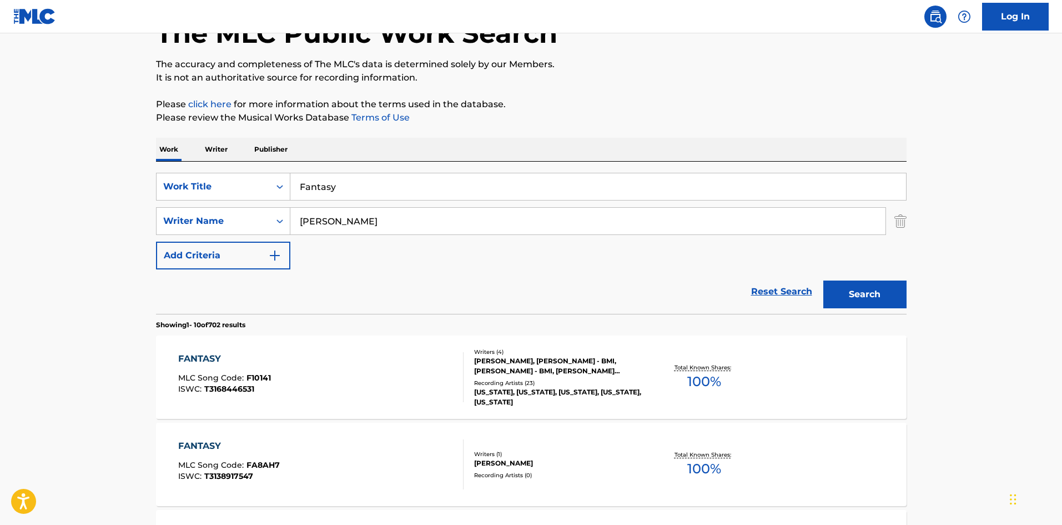
scroll to position [222, 0]
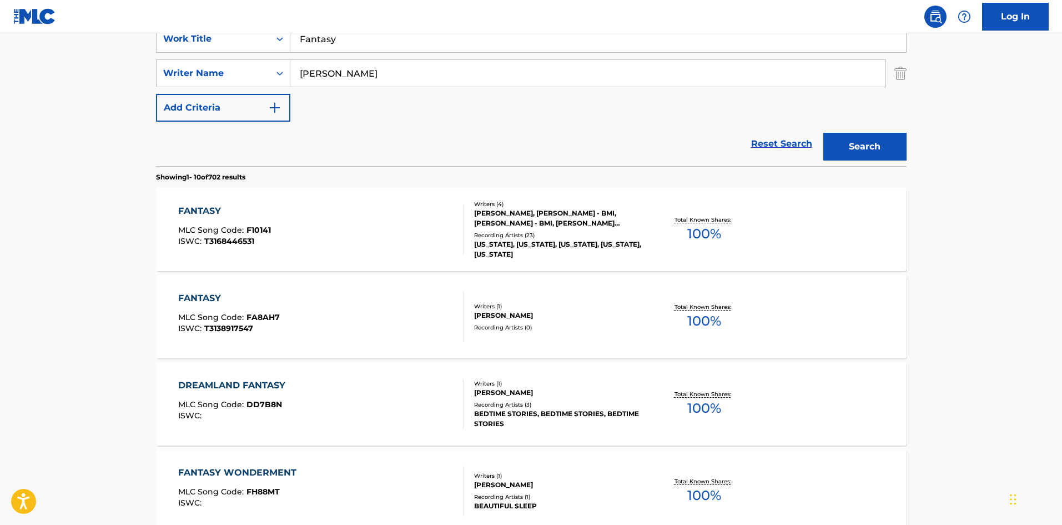
click at [313, 235] on div "FANTASY MLC Song Code : F10141 ISWC : T3168446531" at bounding box center [320, 229] width 285 height 50
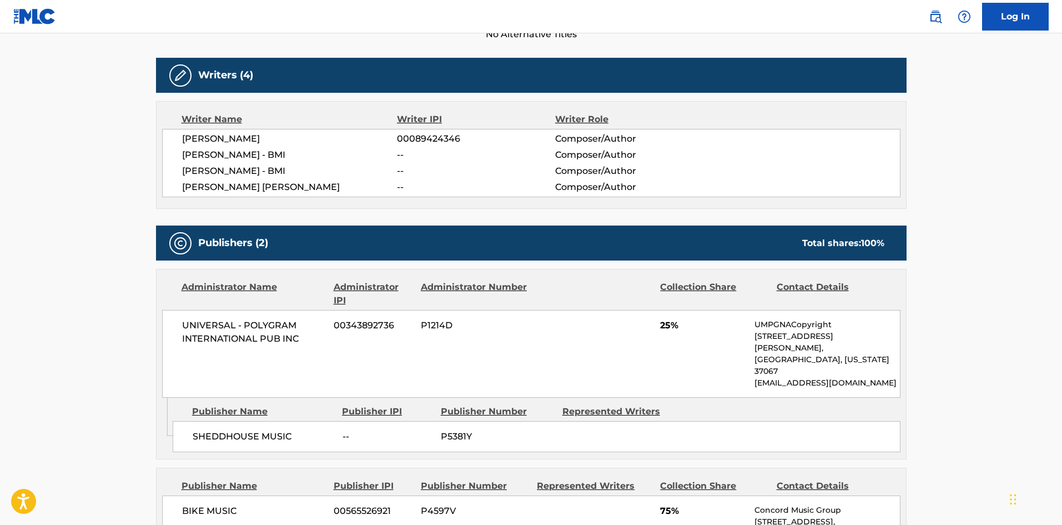
scroll to position [555, 0]
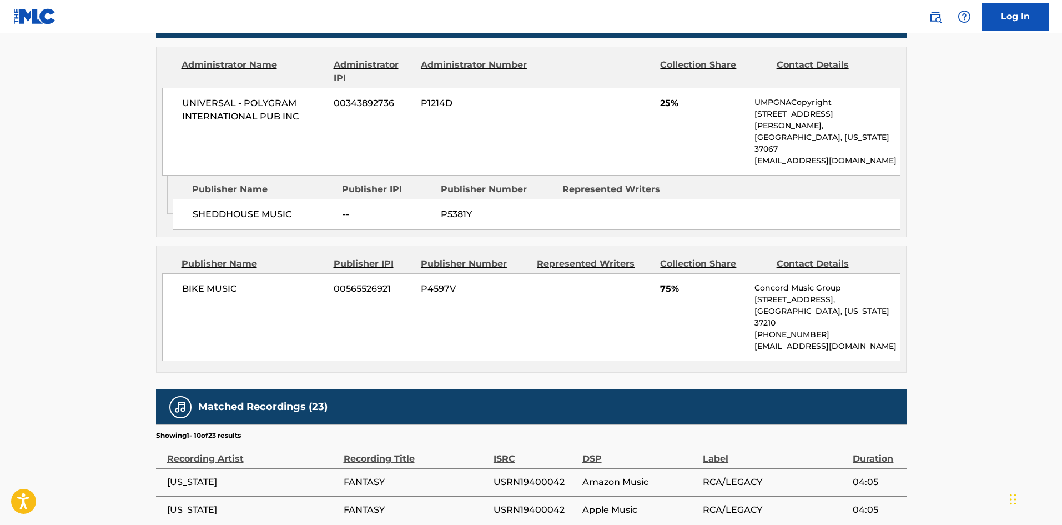
click at [197, 202] on div "SHEDDHOUSE MUSIC -- P5381Y" at bounding box center [537, 214] width 728 height 31
drag, startPoint x: 197, startPoint y: 202, endPoint x: 285, endPoint y: 193, distance: 88.7
click at [285, 199] on div "SHEDDHOUSE MUSIC -- P5381Y" at bounding box center [537, 214] width 728 height 31
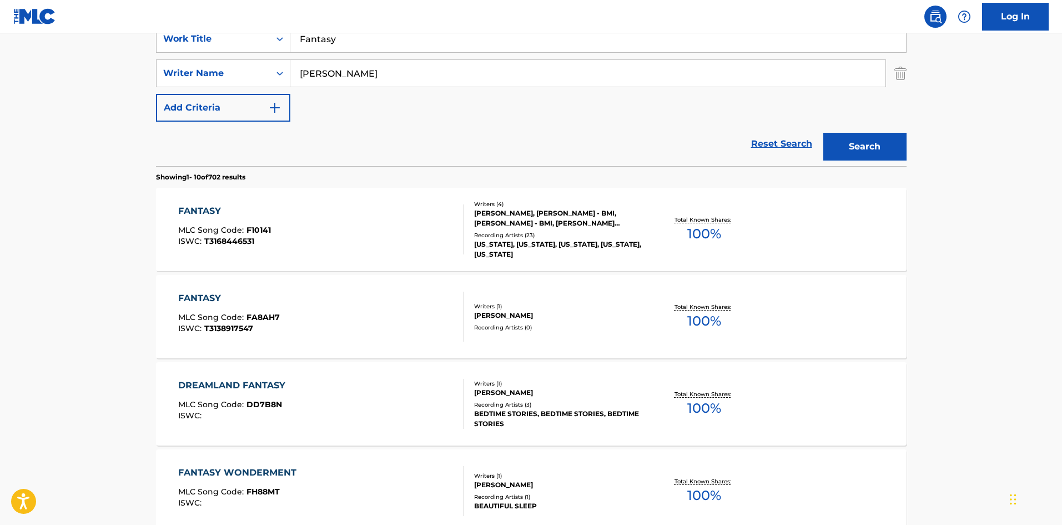
click at [360, 49] on input "Fantasy" at bounding box center [598, 39] width 616 height 27
paste input "Dixieland Delight"
type input "Dixieland Delight"
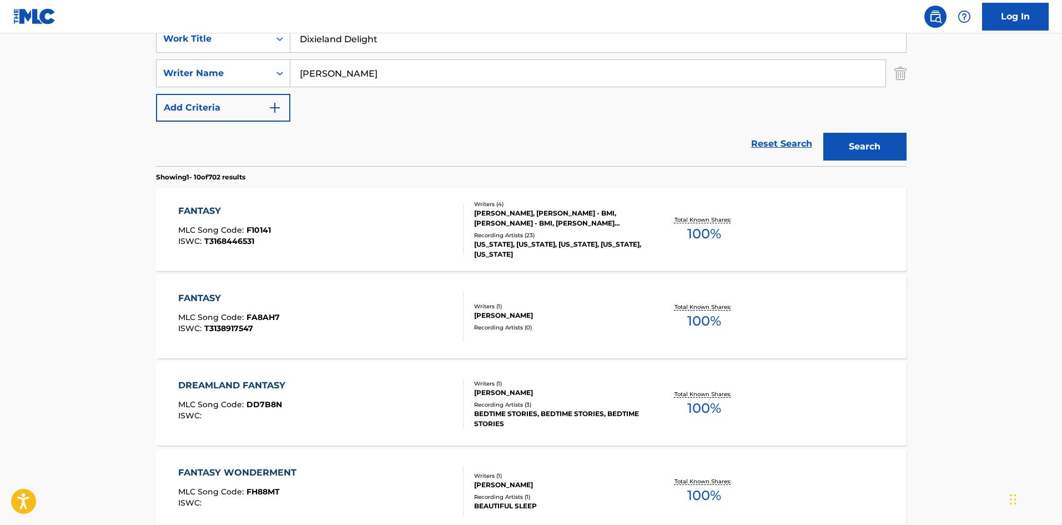
click at [355, 77] on input "[PERSON_NAME]" at bounding box center [587, 73] width 595 height 27
click at [824, 133] on button "Search" at bounding box center [865, 147] width 83 height 28
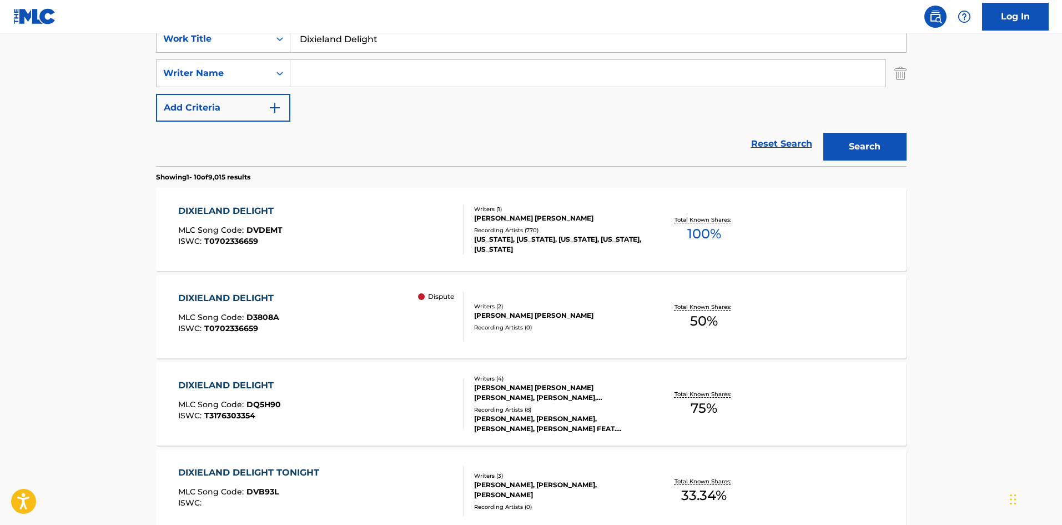
click at [280, 230] on span "DVDEMT" at bounding box center [265, 230] width 36 height 10
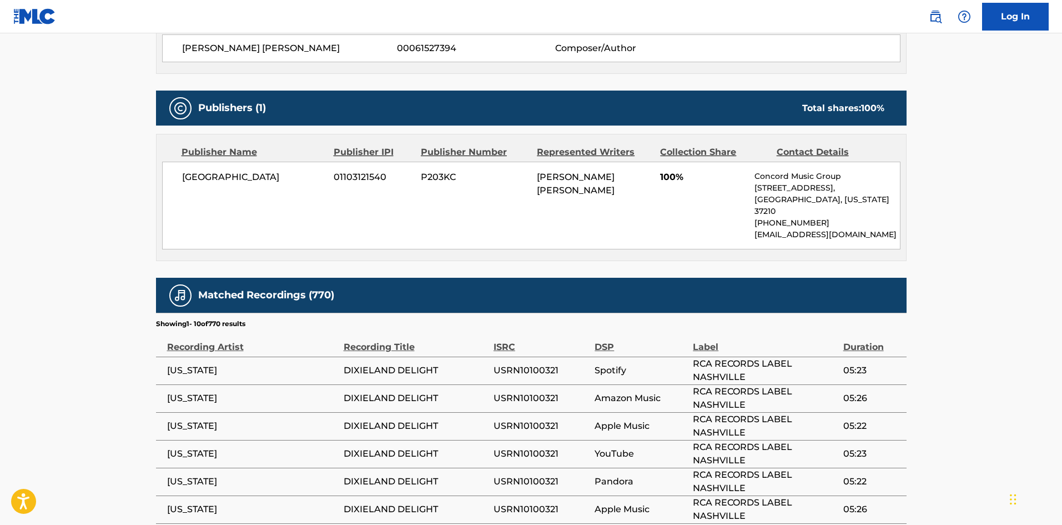
scroll to position [500, 0]
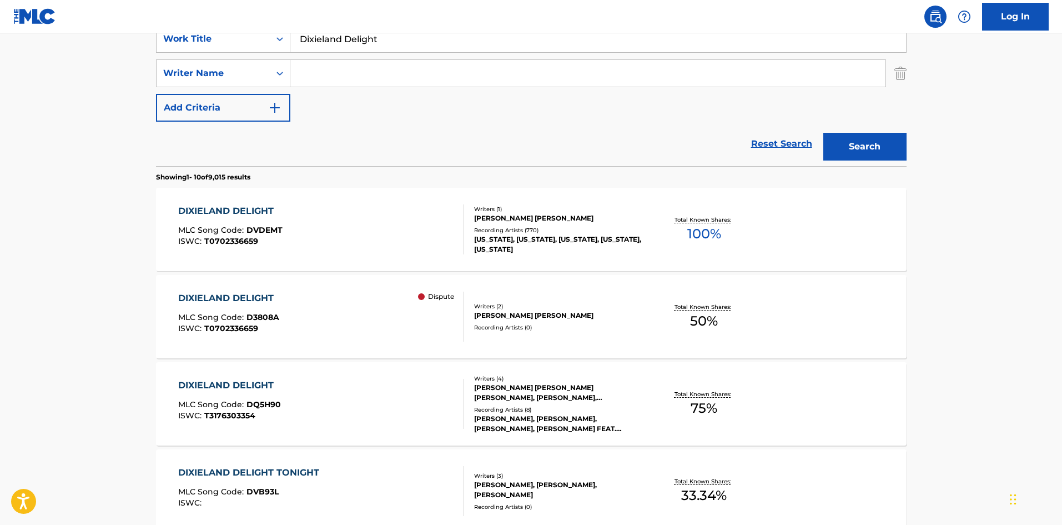
scroll to position [56, 0]
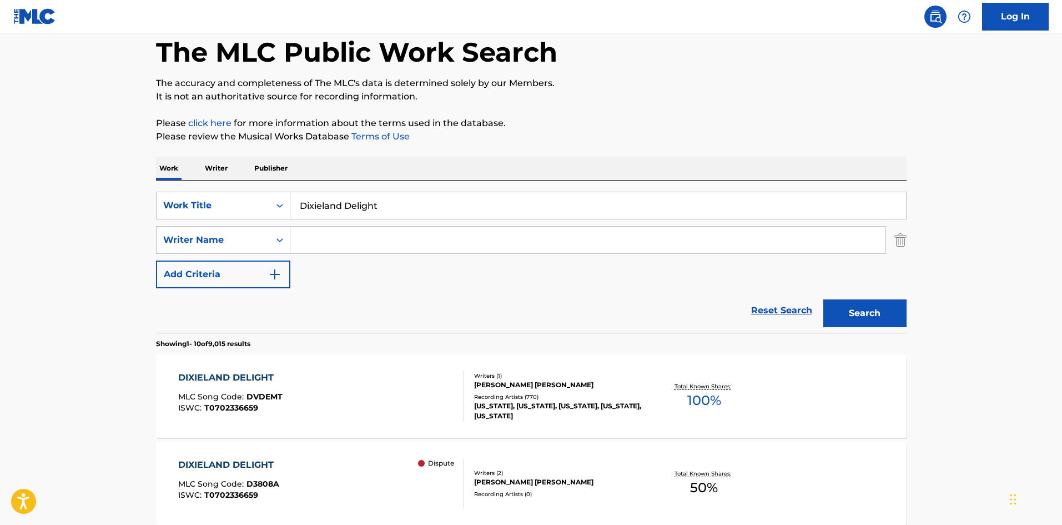
click at [370, 205] on input "Dixieland Delight" at bounding box center [598, 205] width 616 height 27
paste input "own Home"
type input "Down Home"
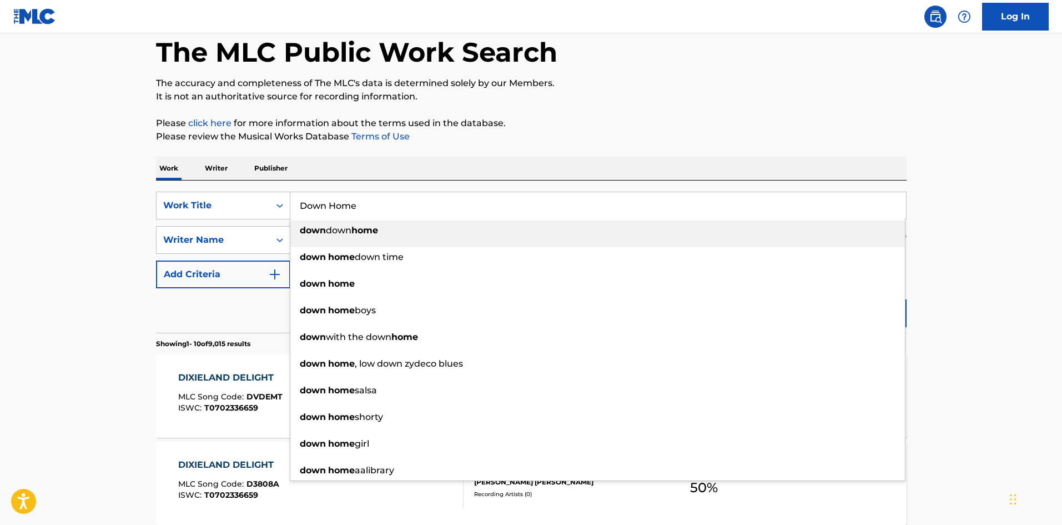
click at [360, 159] on div "Work Writer Publisher" at bounding box center [531, 168] width 751 height 23
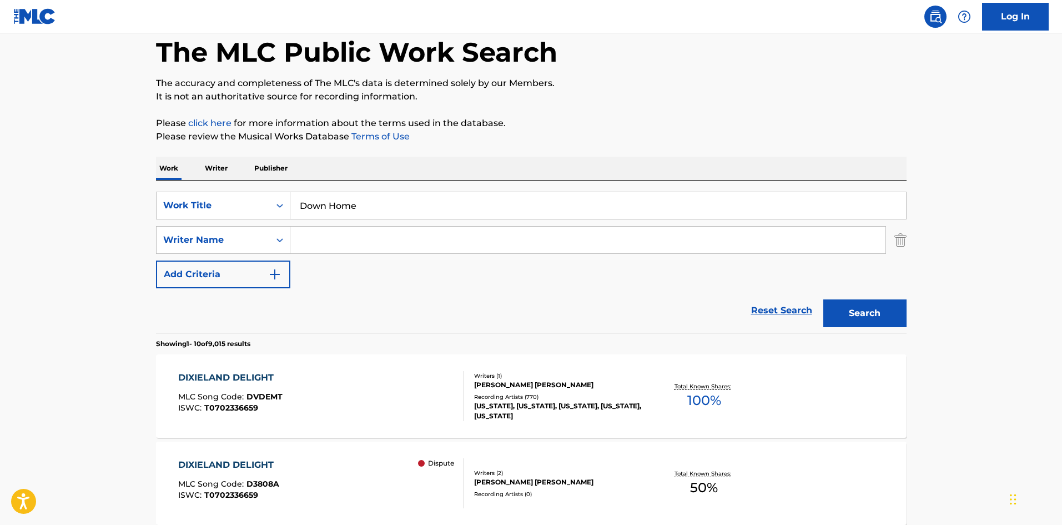
click at [390, 235] on input "Search Form" at bounding box center [587, 240] width 595 height 27
paste input "[PERSON_NAME]"
type input "[PERSON_NAME]"
click at [870, 305] on button "Search" at bounding box center [865, 313] width 83 height 28
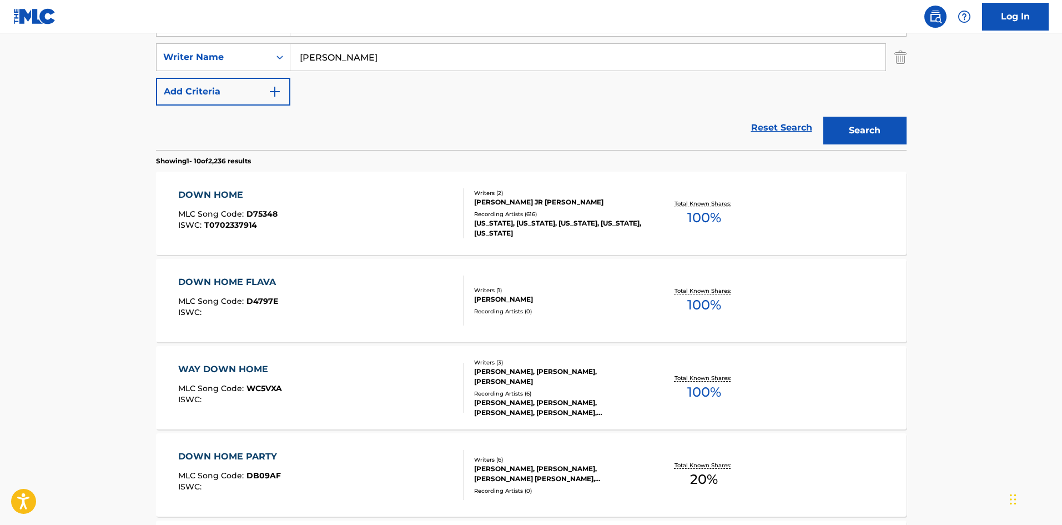
scroll to position [278, 0]
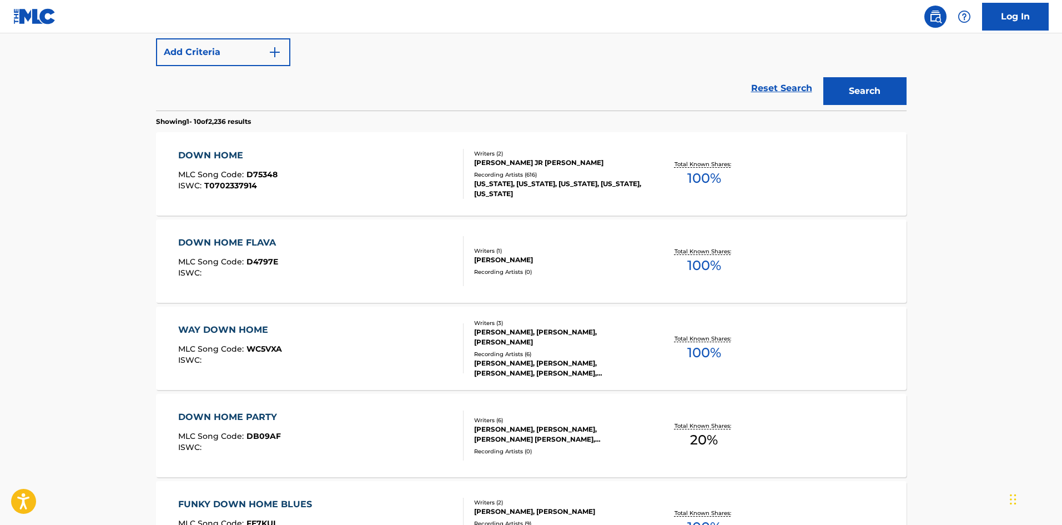
click at [408, 168] on div "DOWN HOME MLC Song Code : D75348 ISWC : T0702337914" at bounding box center [320, 174] width 285 height 50
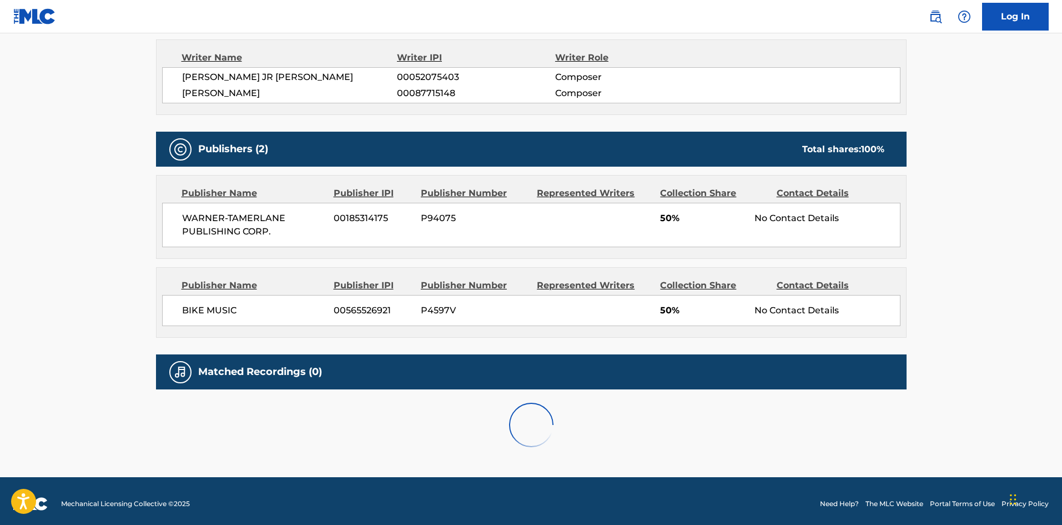
scroll to position [400, 0]
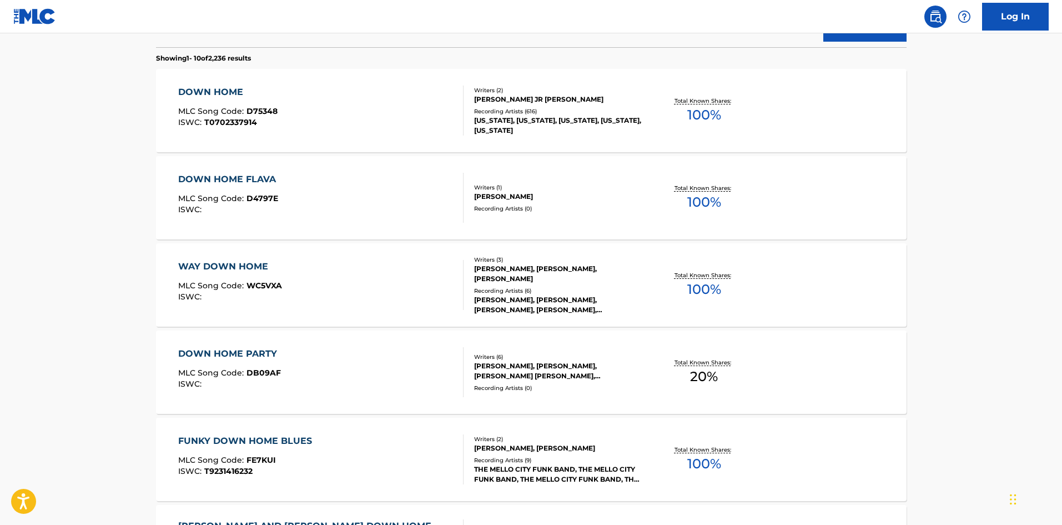
scroll to position [63, 0]
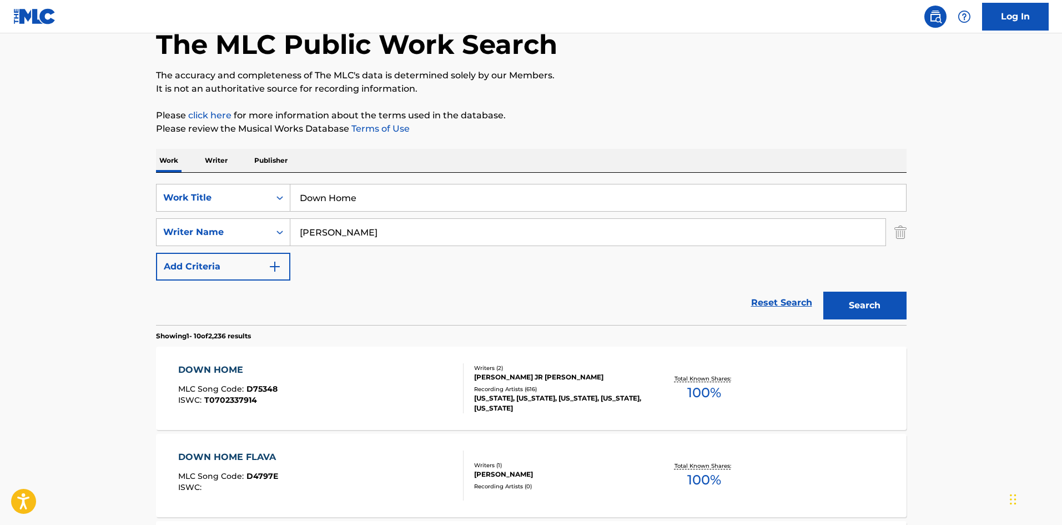
click at [386, 197] on input "Down Home" at bounding box center [598, 197] width 616 height 27
paste input "Here We Ar"
type input "Here We Are"
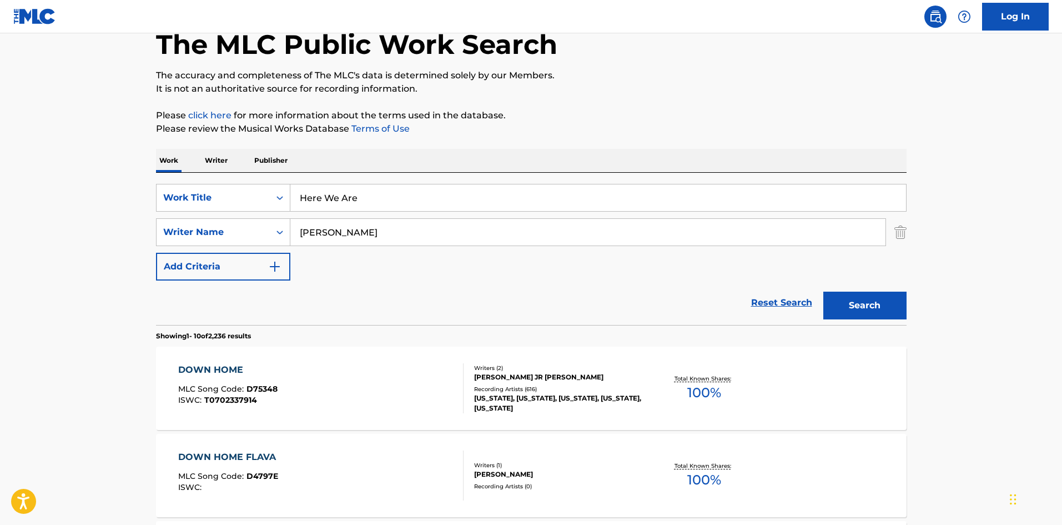
drag, startPoint x: 349, startPoint y: 233, endPoint x: 345, endPoint y: 240, distance: 7.5
click at [349, 234] on input "[PERSON_NAME]" at bounding box center [587, 232] width 595 height 27
click at [345, 240] on input "[PERSON_NAME]" at bounding box center [587, 232] width 595 height 27
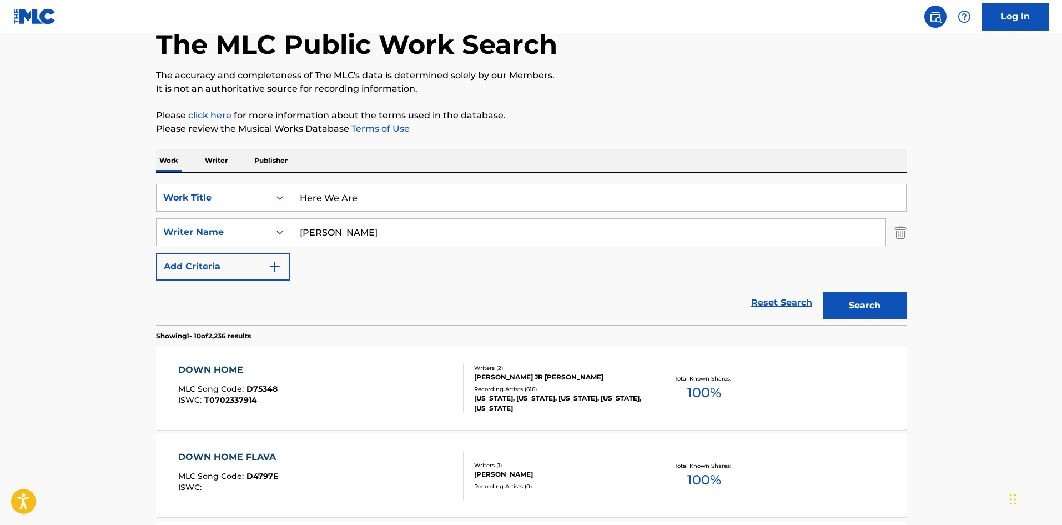
paste input "ABAMA,[PERSON_NAME] CLUB,AMERITZ MUSIC LIMITED PRESENTS,[PERSON_NAME],[PERSON_N…"
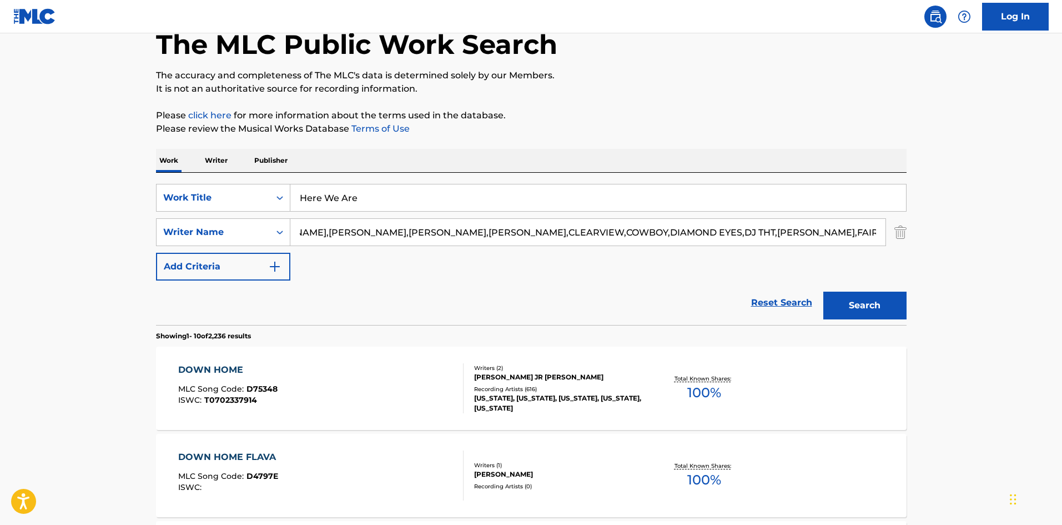
scroll to position [0, 0]
drag, startPoint x: 855, startPoint y: 234, endPoint x: 214, endPoint y: 255, distance: 641.2
click at [214, 255] on div "SearchWithCriteriaff10fc5b-c7f7-4e24-bba1-f057459be716 Work Title Here We Are S…" at bounding box center [531, 232] width 751 height 97
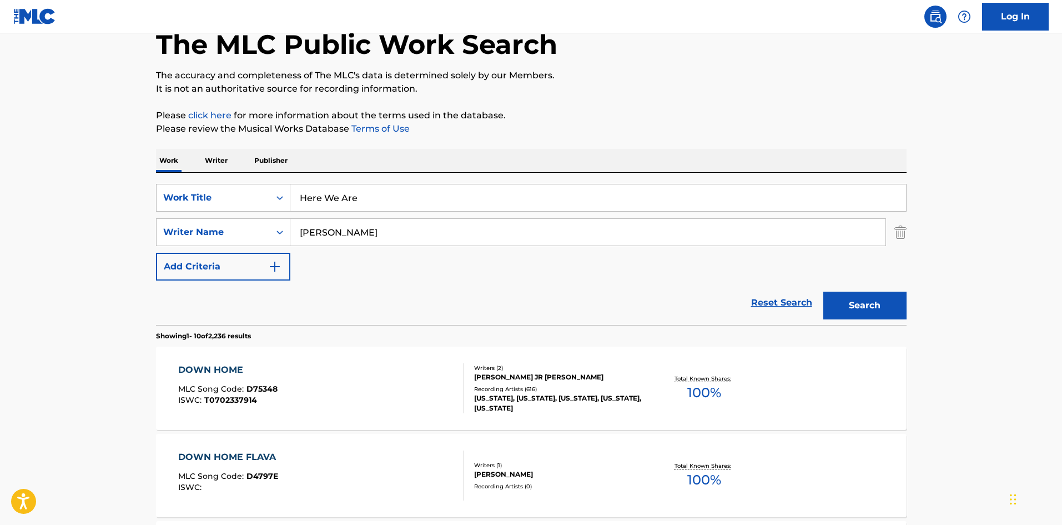
type input "[PERSON_NAME]"
click at [824, 292] on button "Search" at bounding box center [865, 306] width 83 height 28
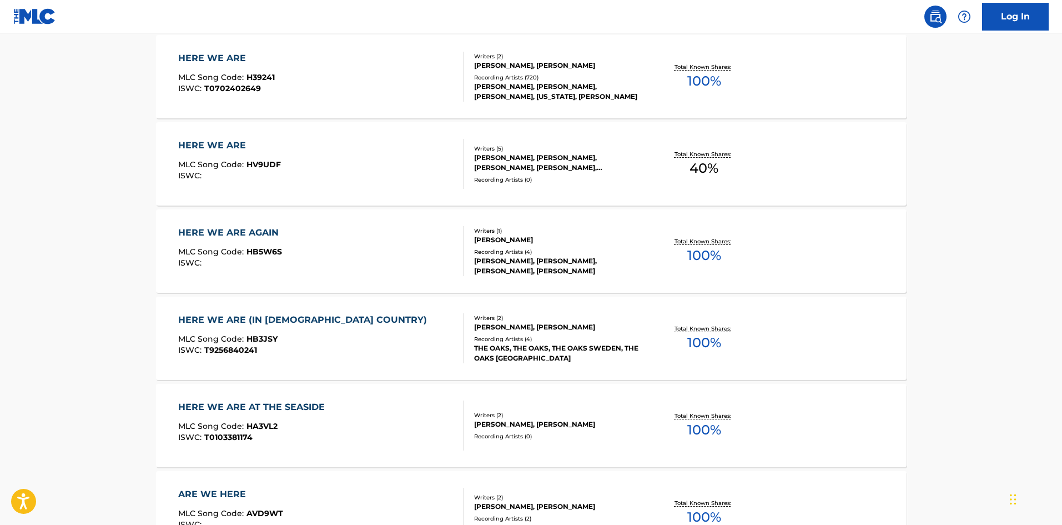
scroll to position [278, 0]
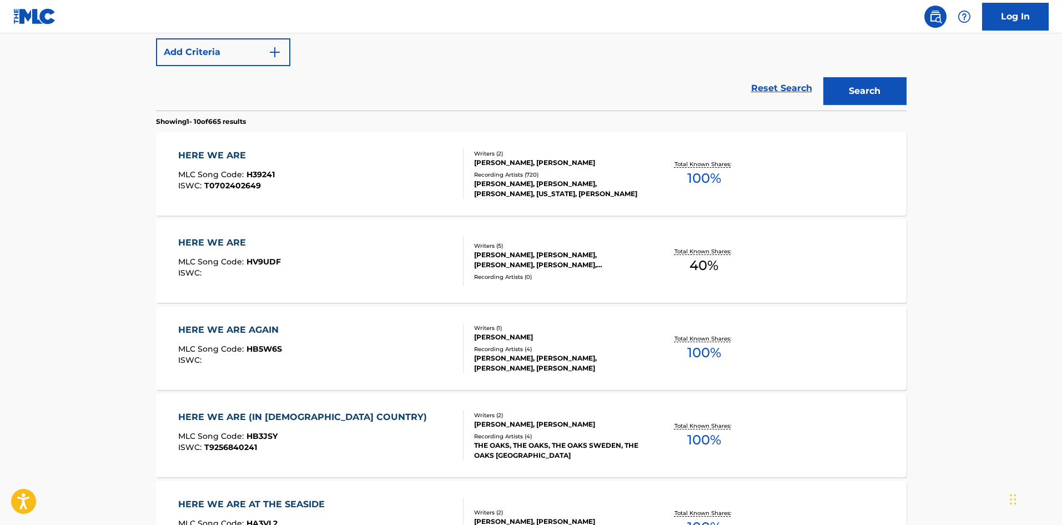
click at [355, 189] on div "HERE WE ARE MLC Song Code : H39241 ISWC : T0702402649" at bounding box center [320, 174] width 285 height 50
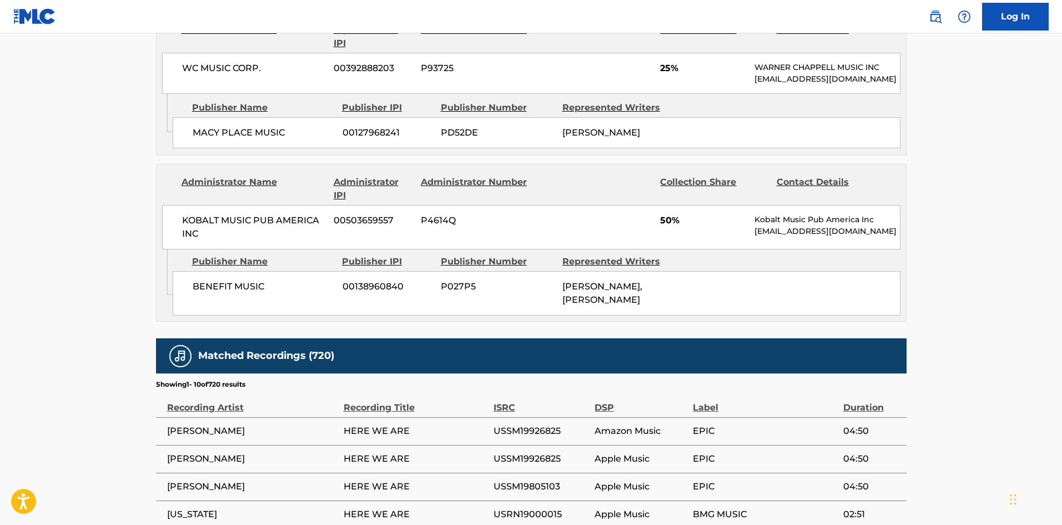
scroll to position [666, 0]
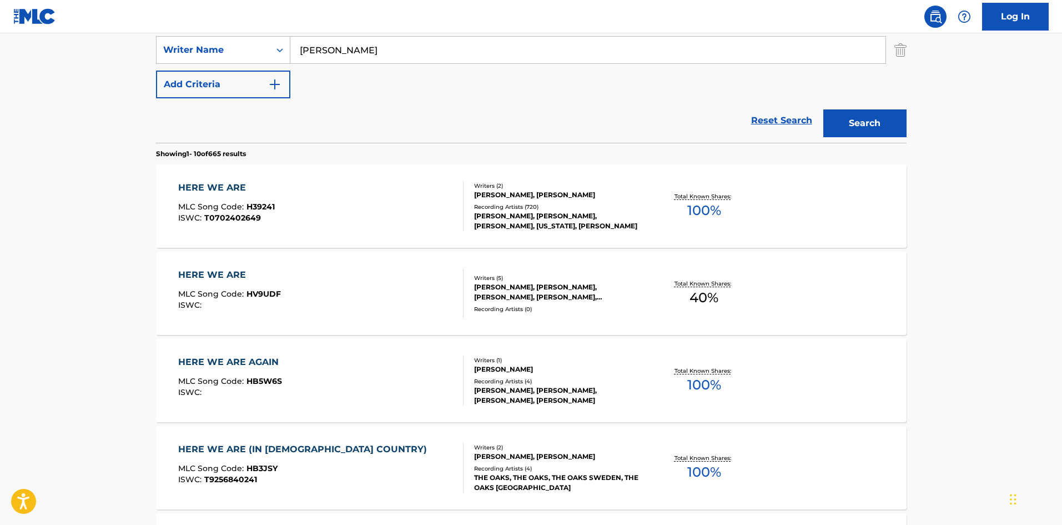
scroll to position [63, 0]
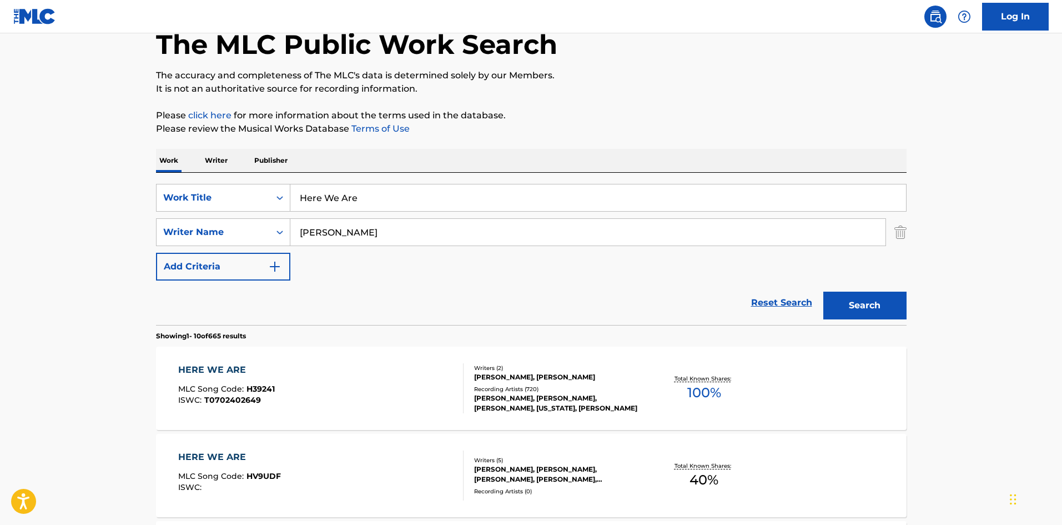
click at [381, 193] on input "Here We Are" at bounding box center [598, 197] width 616 height 27
paste input "Keepin' Up"
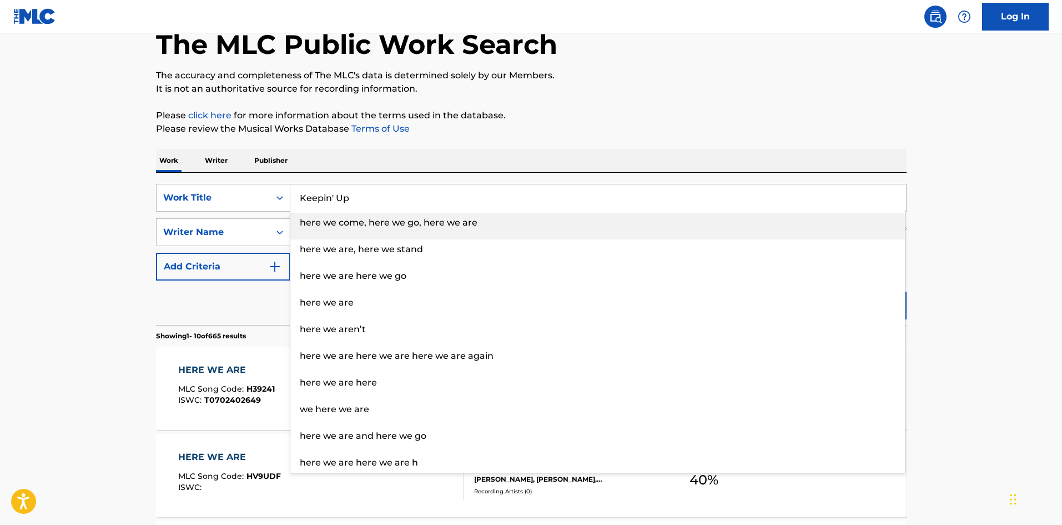
type input "Keepin' Up"
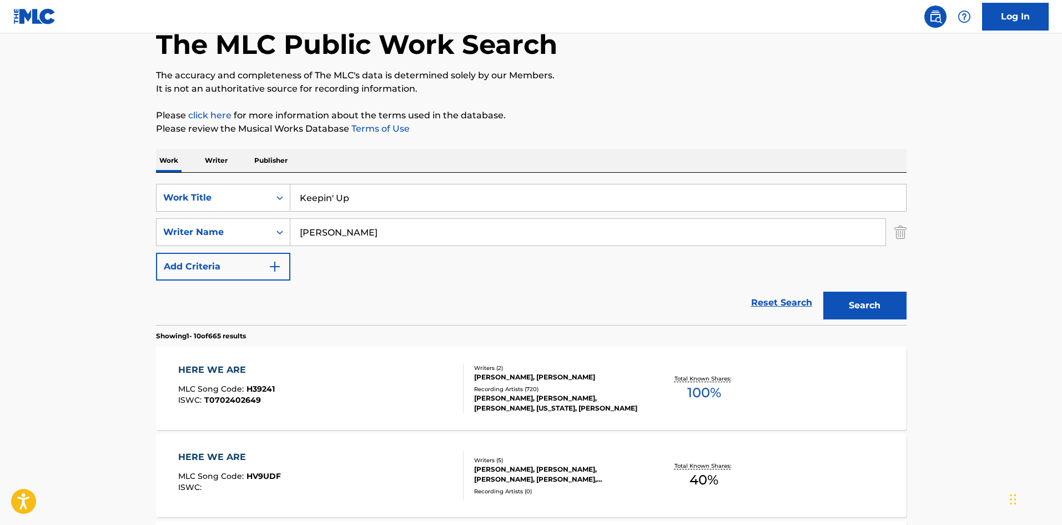
click at [464, 236] on input "[PERSON_NAME]" at bounding box center [587, 232] width 595 height 27
paste input "[PERSON_NAME]"
type input "[PERSON_NAME]"
click at [899, 302] on button "Search" at bounding box center [865, 306] width 83 height 28
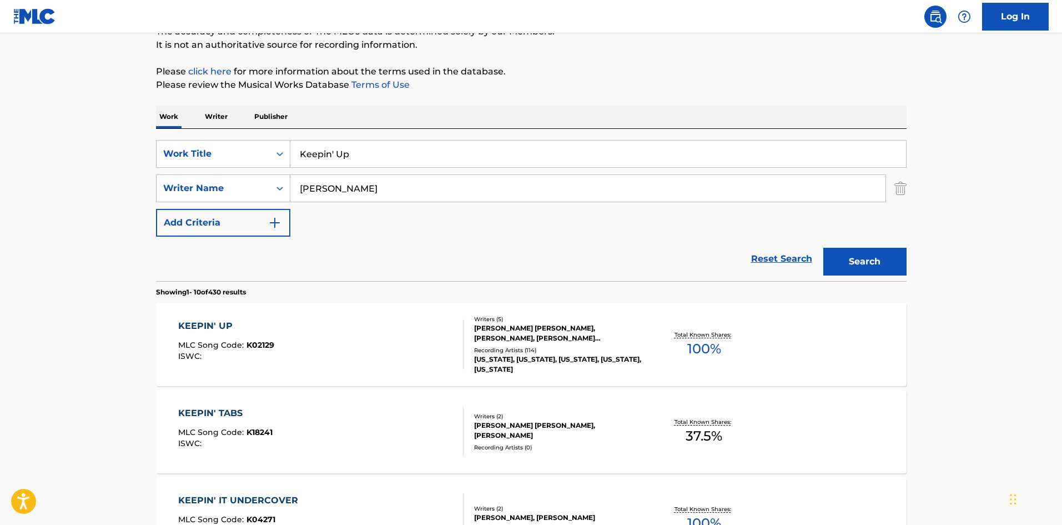
scroll to position [278, 0]
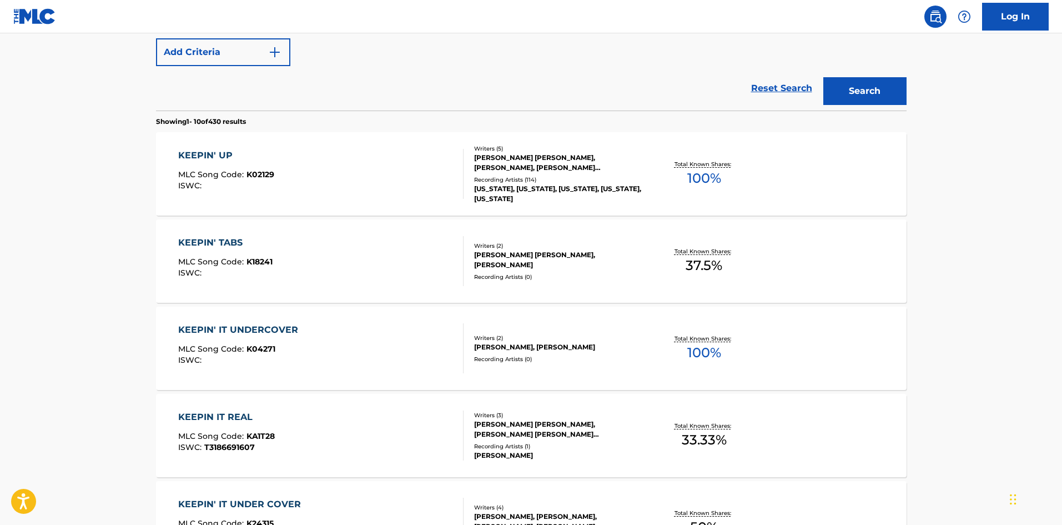
click at [262, 171] on span "K02129" at bounding box center [261, 174] width 28 height 10
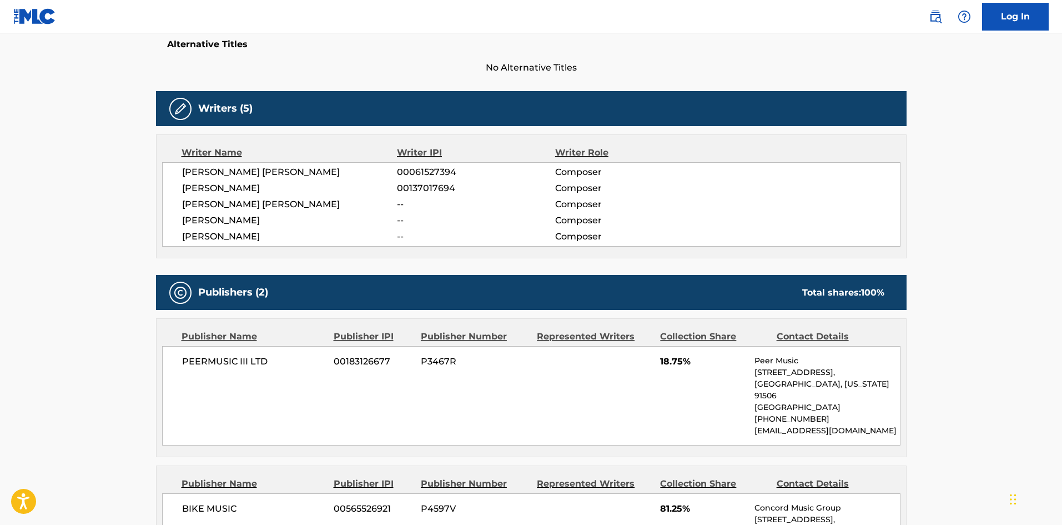
scroll to position [555, 0]
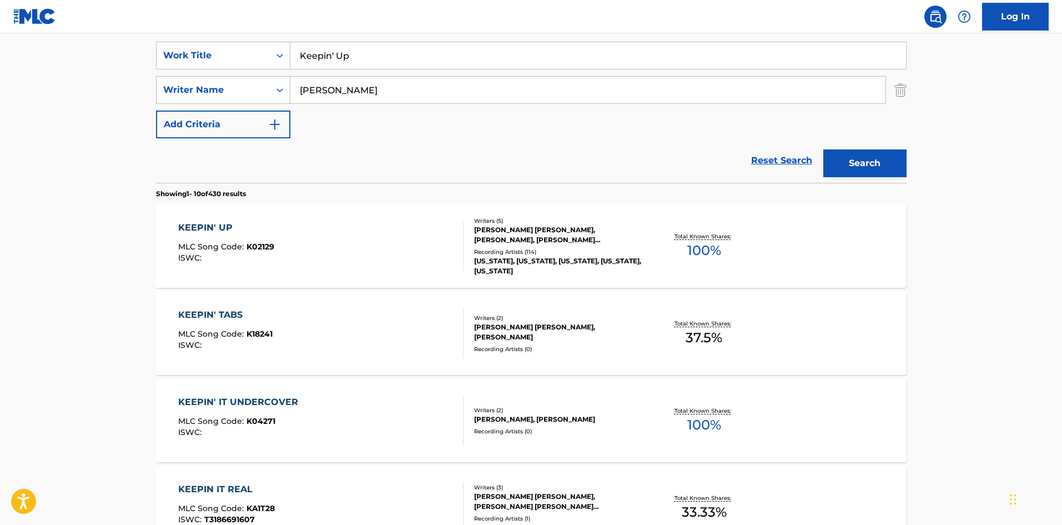
scroll to position [63, 0]
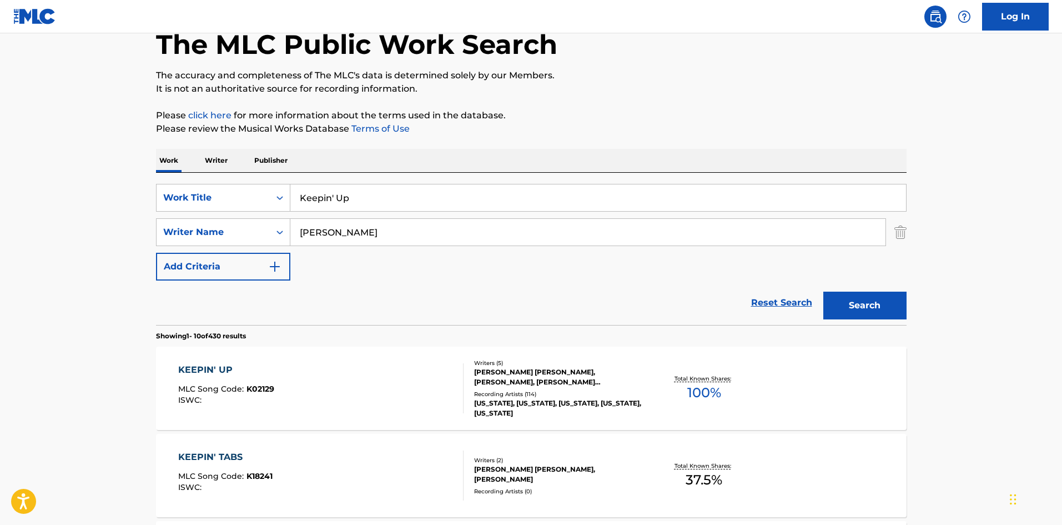
click at [473, 189] on input "Keepin' Up" at bounding box center [598, 197] width 616 height 27
paste input "Then Again"
type input "Then Again"
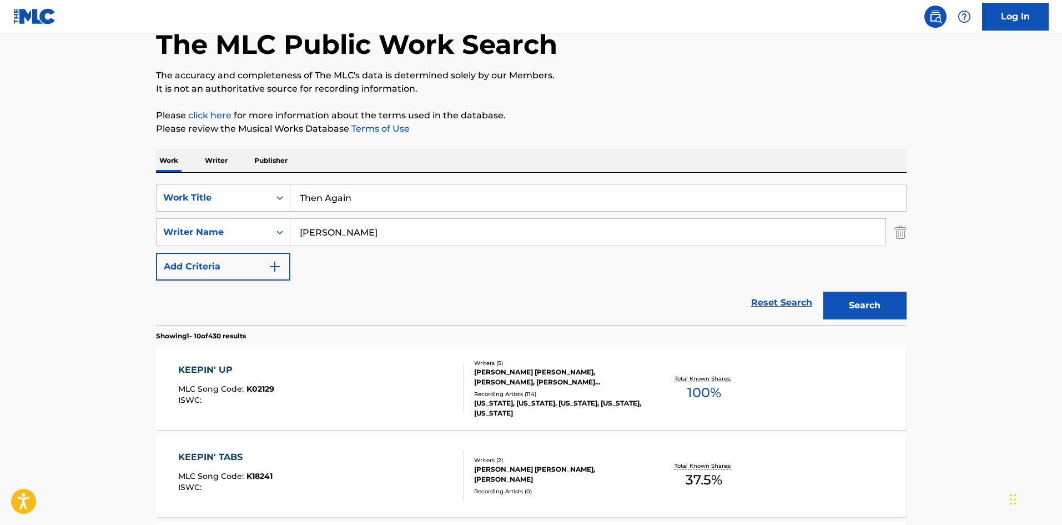
click at [862, 300] on button "Search" at bounding box center [865, 306] width 83 height 28
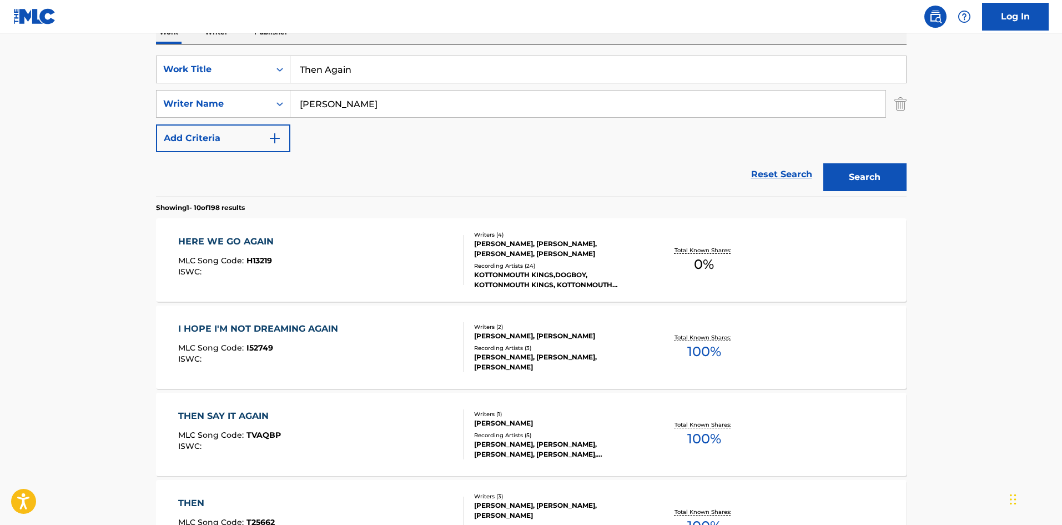
scroll to position [111, 0]
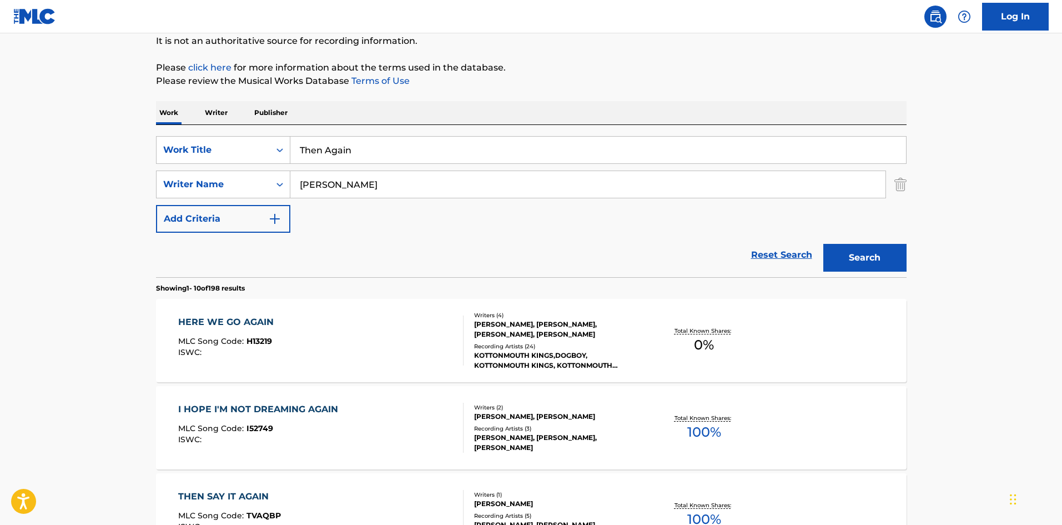
click at [383, 188] on input "[PERSON_NAME]" at bounding box center [587, 184] width 595 height 27
paste input "[PERSON_NAME]"
click at [383, 188] on input "[PERSON_NAME] [PERSON_NAME]" at bounding box center [587, 184] width 595 height 27
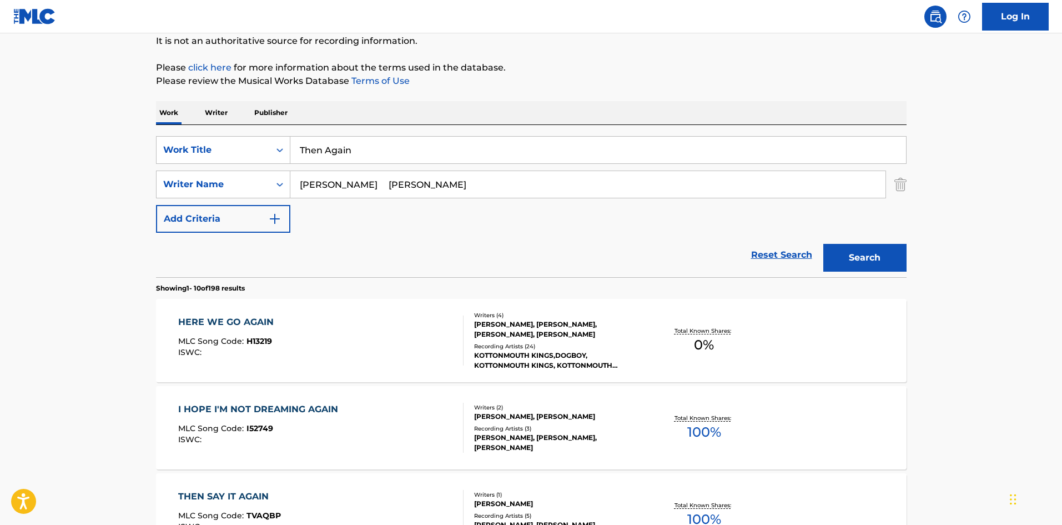
click at [383, 188] on input "[PERSON_NAME] [PERSON_NAME]" at bounding box center [587, 184] width 595 height 27
paste input "Search Form"
drag, startPoint x: 344, startPoint y: 185, endPoint x: 193, endPoint y: 185, distance: 151.0
click at [193, 185] on div "SearchWithCriteria3de8eaf9-5da3-4185-bc00-62af8de1a6a4 Writer Name [PERSON_NAME]" at bounding box center [531, 184] width 751 height 28
type input "[PERSON_NAME]"
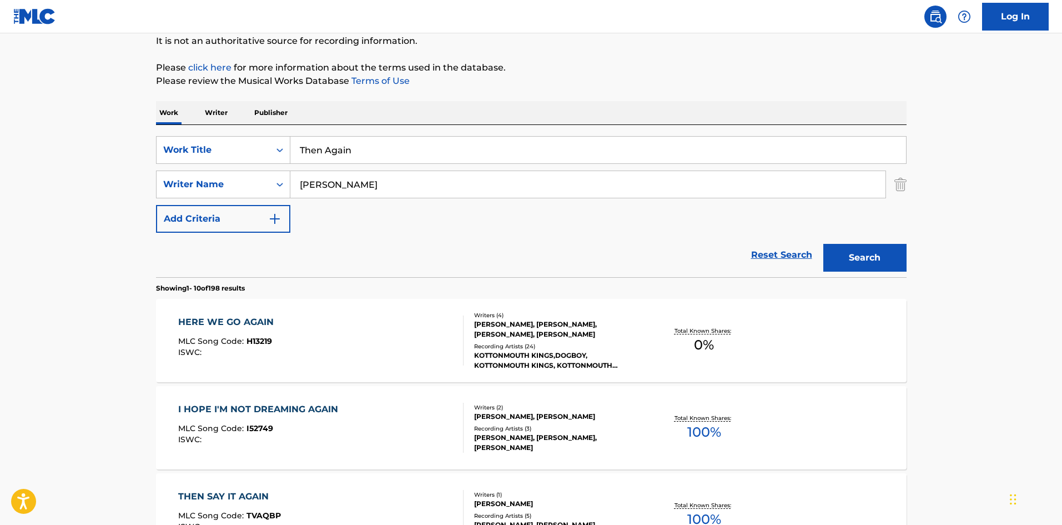
click at [824, 244] on button "Search" at bounding box center [865, 258] width 83 height 28
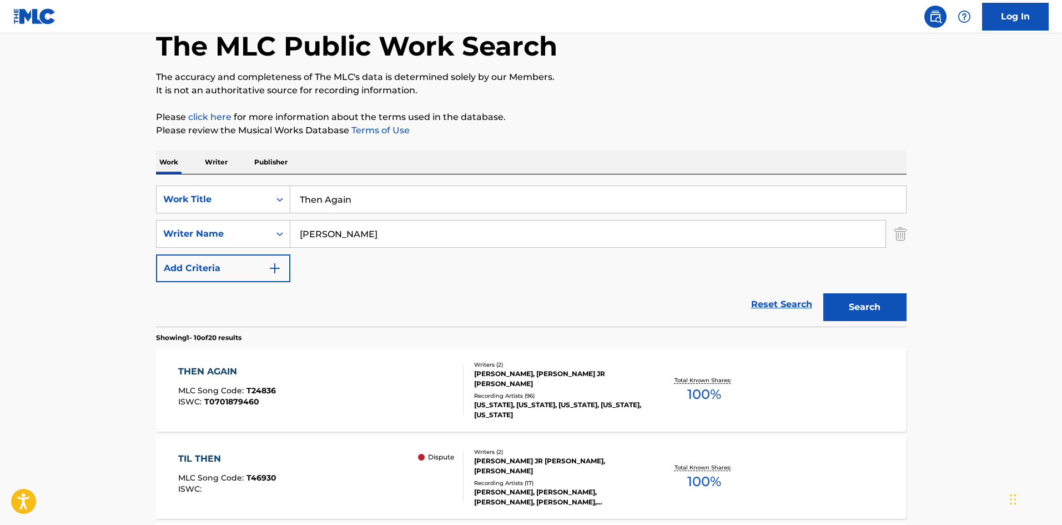
scroll to position [167, 0]
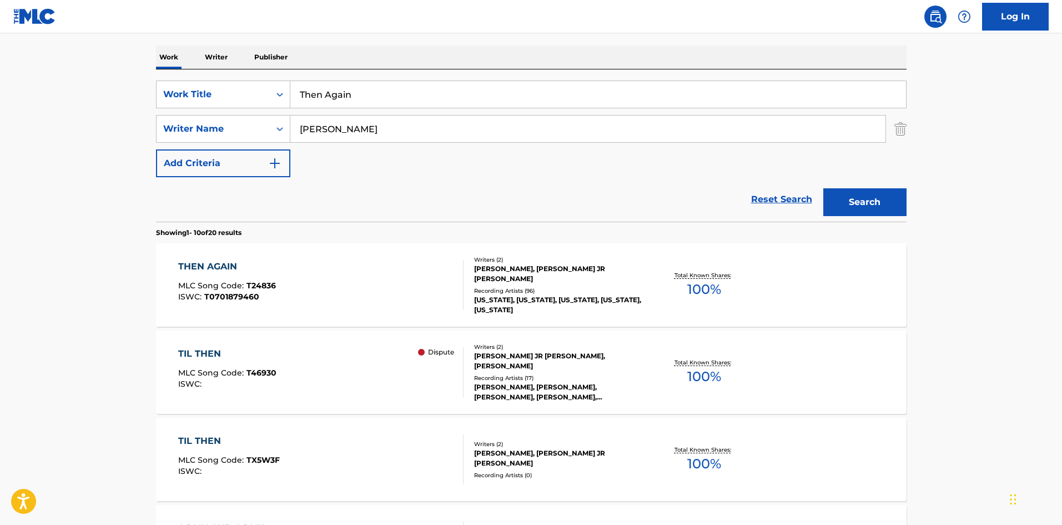
click at [309, 265] on div "THEN AGAIN MLC Song Code : T24836 ISWC : T0701879460" at bounding box center [320, 285] width 285 height 50
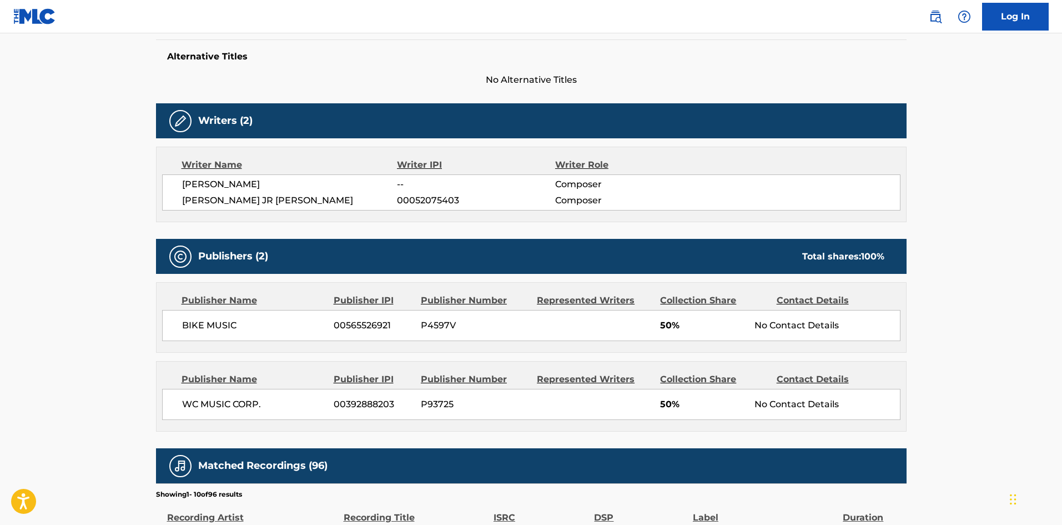
scroll to position [389, 0]
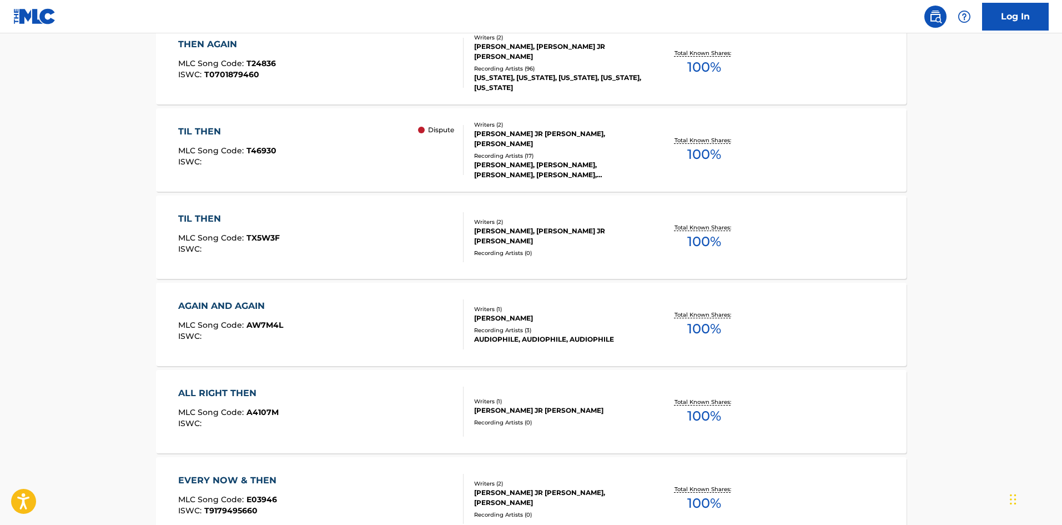
scroll to position [167, 0]
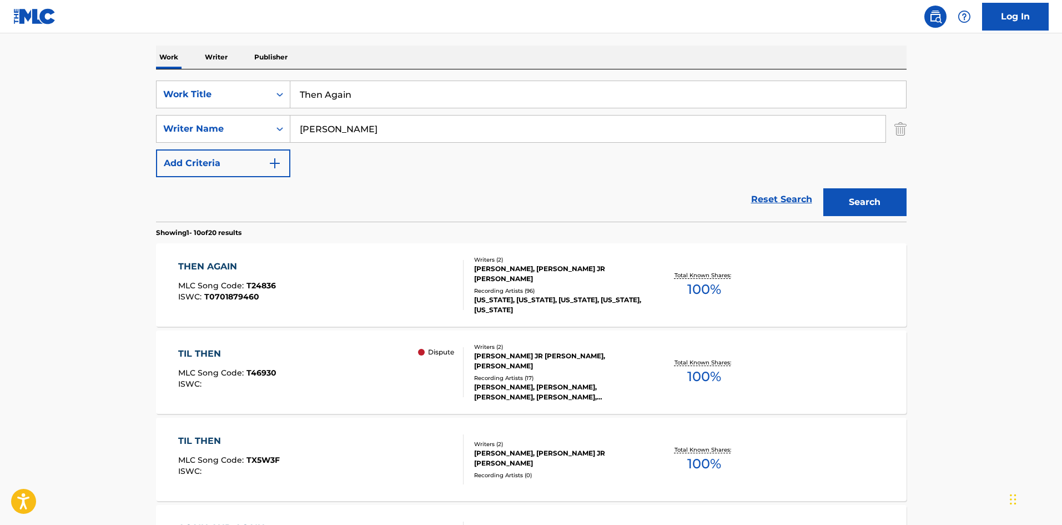
click at [424, 100] on input "Then Again" at bounding box center [598, 94] width 616 height 27
paste input "When We Make Love"
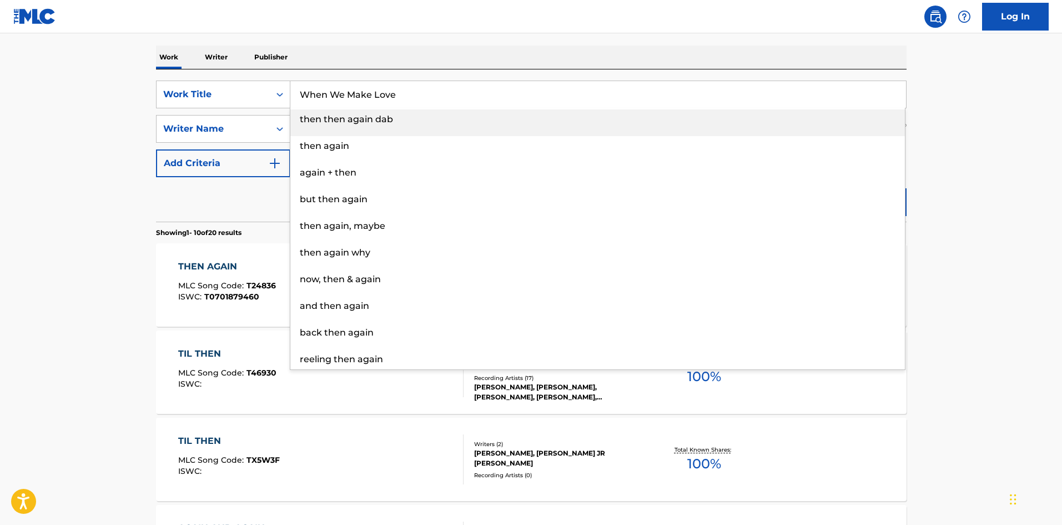
type input "When We Make Love"
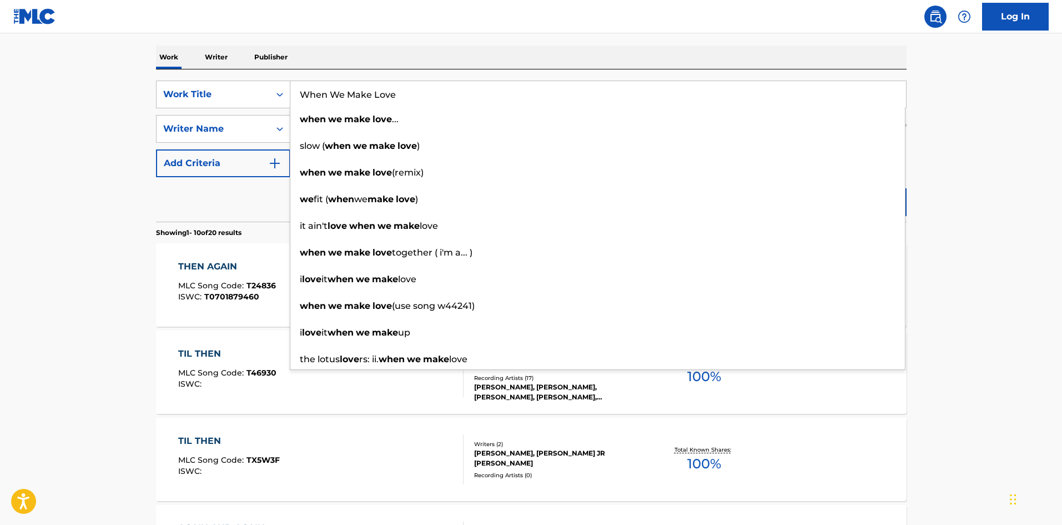
click at [52, 180] on main "The MLC Public Work Search The accuracy and completeness of The MLC's data is d…" at bounding box center [531, 520] width 1062 height 1307
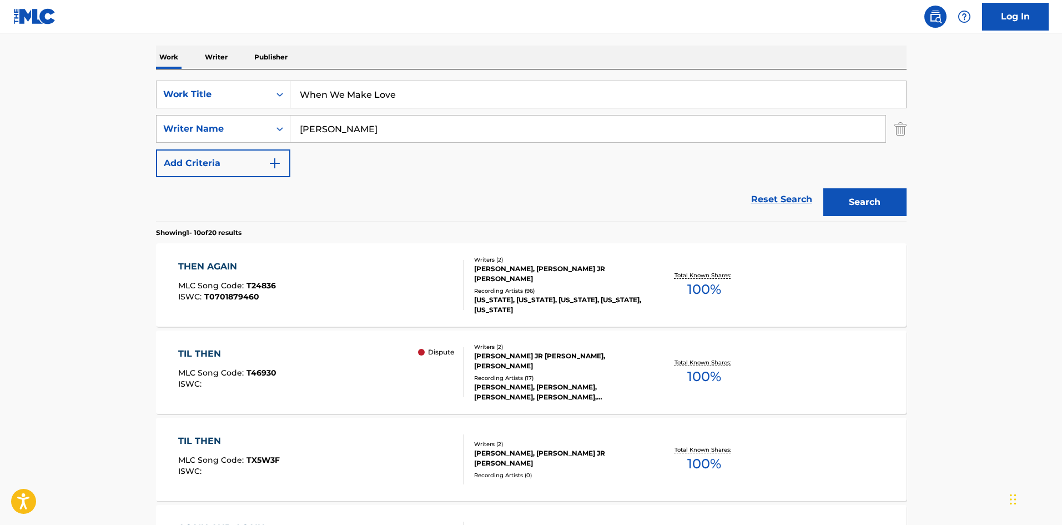
click at [336, 126] on input "[PERSON_NAME]" at bounding box center [587, 129] width 595 height 27
paste input "[PERSON_NAME]"
drag, startPoint x: 370, startPoint y: 131, endPoint x: 0, endPoint y: 2, distance: 391.8
click at [0, 2] on div "Log In The MLC Public Work Search The accuracy and completeness of The MLC's da…" at bounding box center [531, 530] width 1062 height 1394
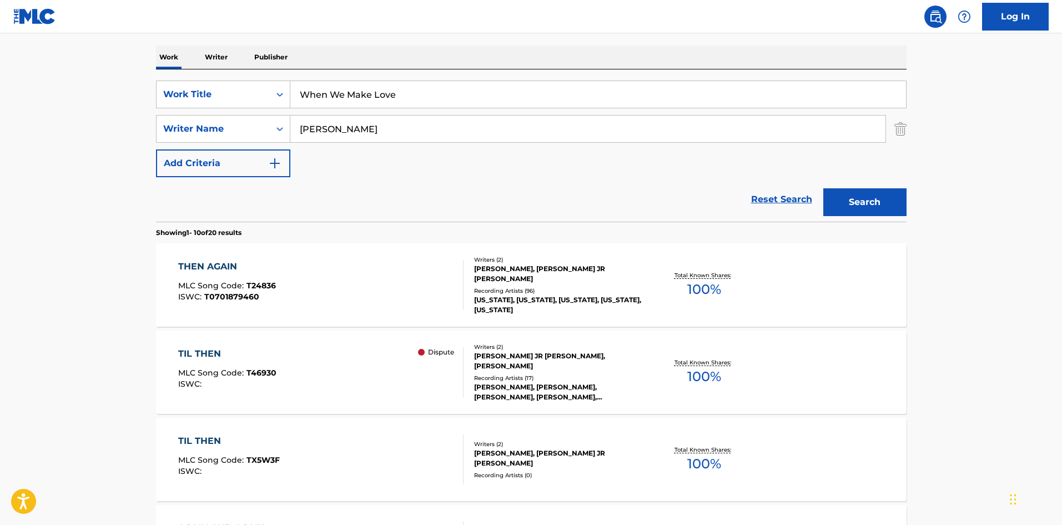
scroll to position [153, 0]
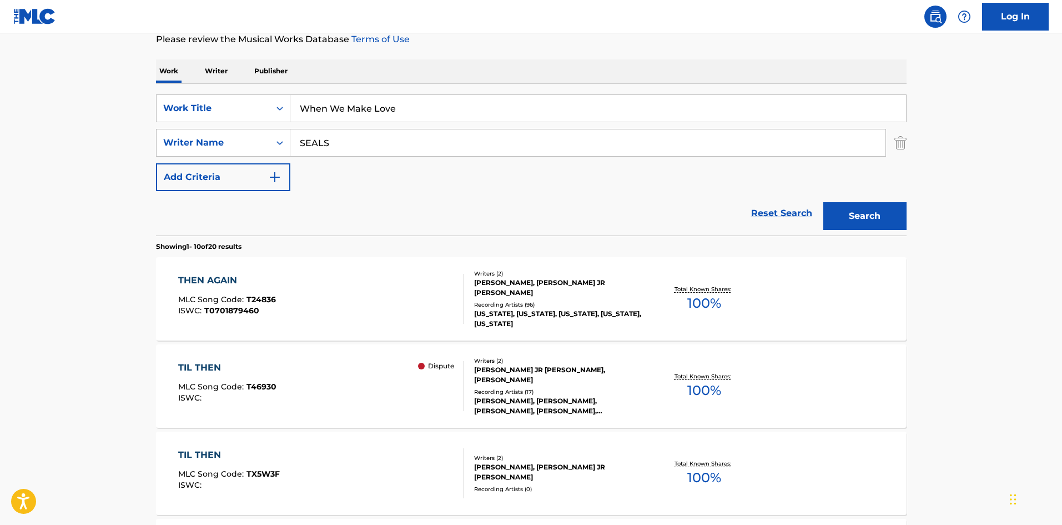
type input "SEALS"
click at [824, 202] on button "Search" at bounding box center [865, 216] width 83 height 28
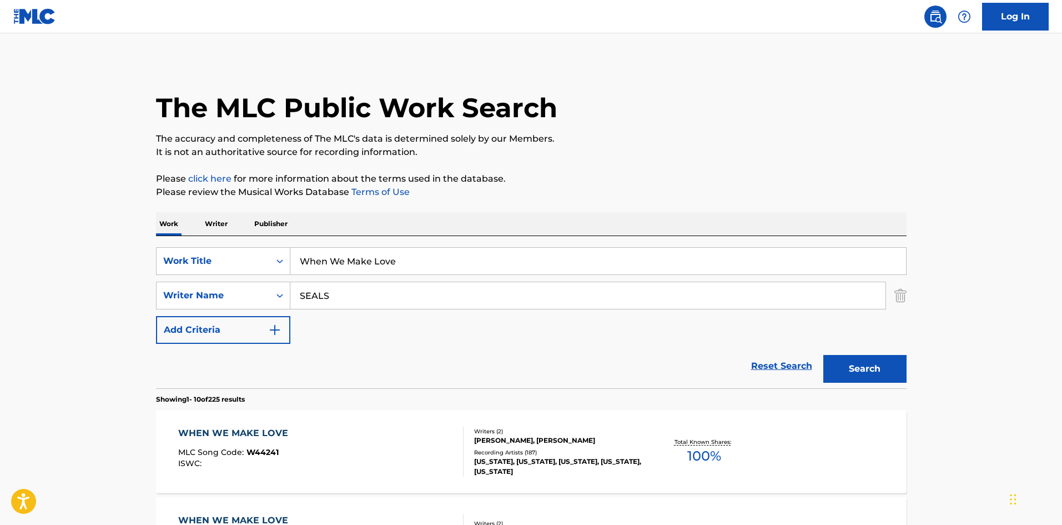
scroll to position [222, 0]
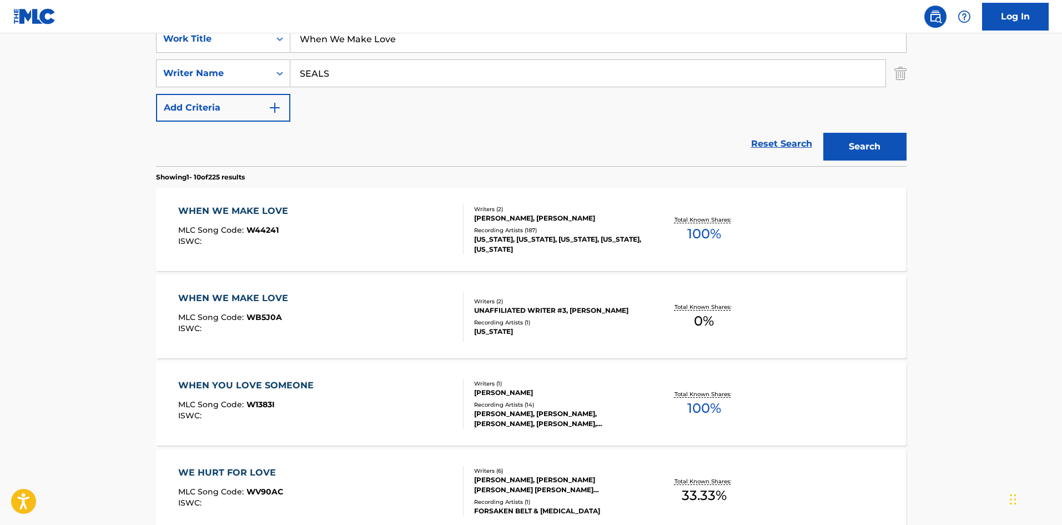
click at [293, 258] on div "WHEN WE MAKE LOVE MLC Song Code : W44241 ISWC : Writers ( 2 ) [PERSON_NAME], [P…" at bounding box center [531, 229] width 751 height 83
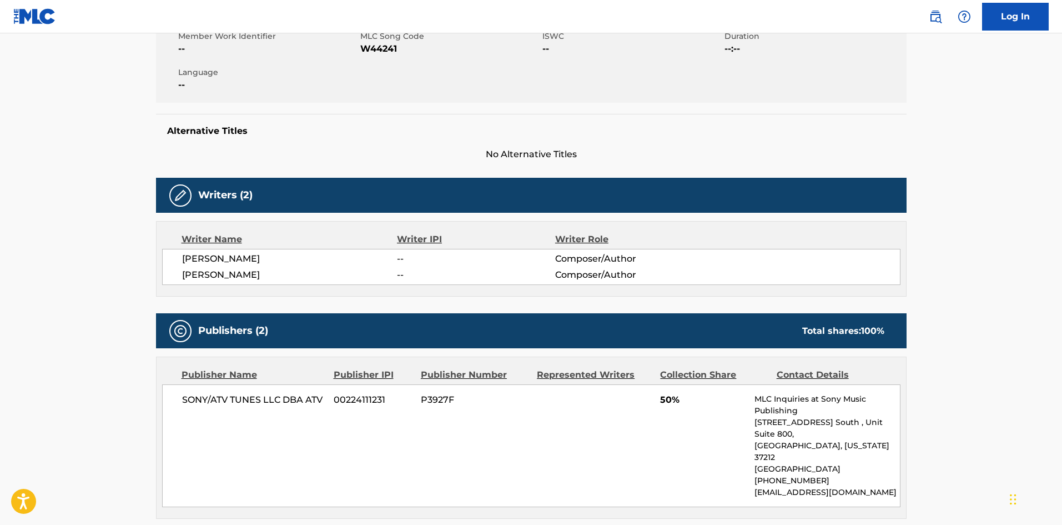
scroll to position [332, 0]
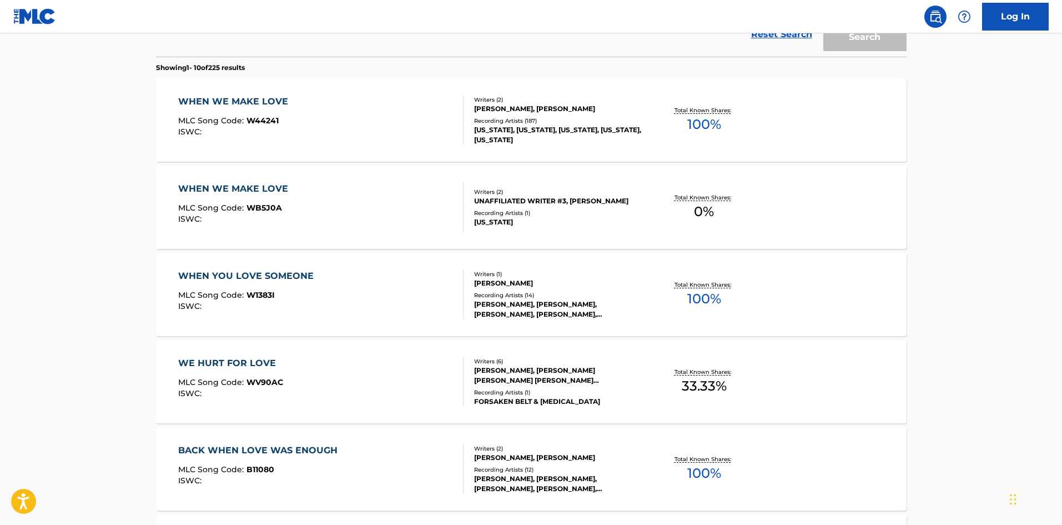
scroll to position [222, 0]
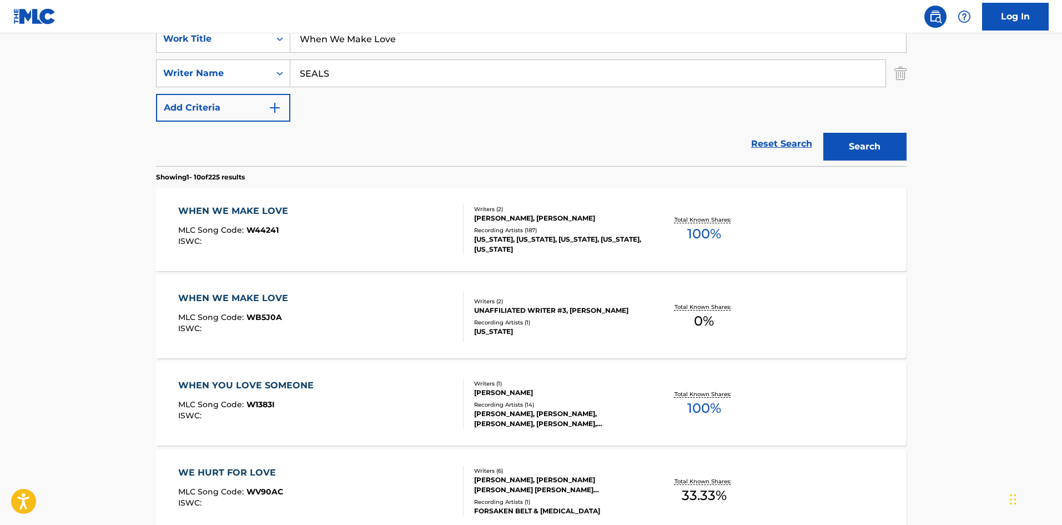
click at [360, 27] on nav "Log In" at bounding box center [531, 16] width 1062 height 33
click at [360, 42] on input "When We Make Love" at bounding box center [598, 39] width 616 height 27
paste input "Nothing Comes Clos"
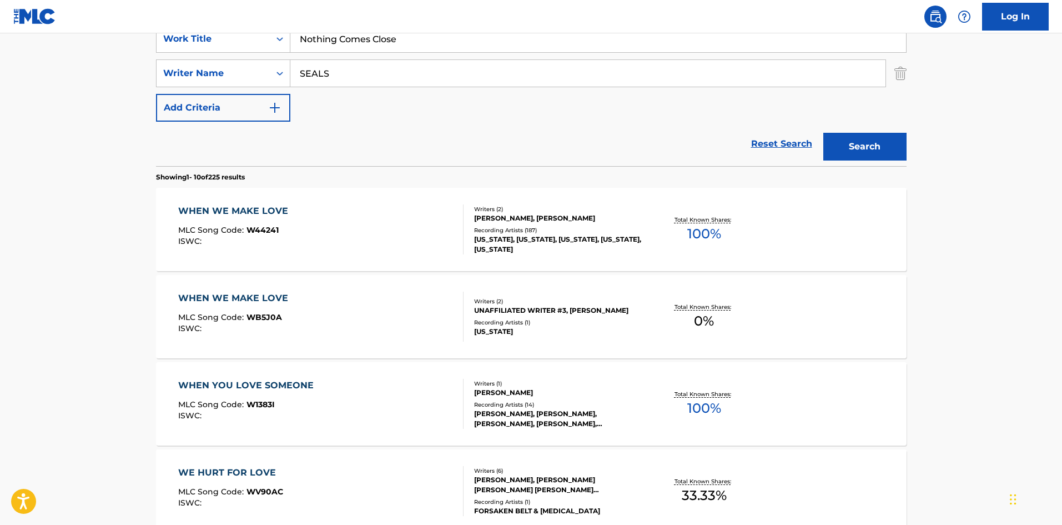
type input "Nothing Comes Close"
drag, startPoint x: 57, startPoint y: 177, endPoint x: 66, endPoint y: 177, distance: 9.4
click at [59, 177] on main "The MLC Public Work Search The accuracy and completeness of The MLC's data is d…" at bounding box center [531, 464] width 1062 height 1307
click at [408, 82] on input "SEALS" at bounding box center [587, 73] width 595 height 27
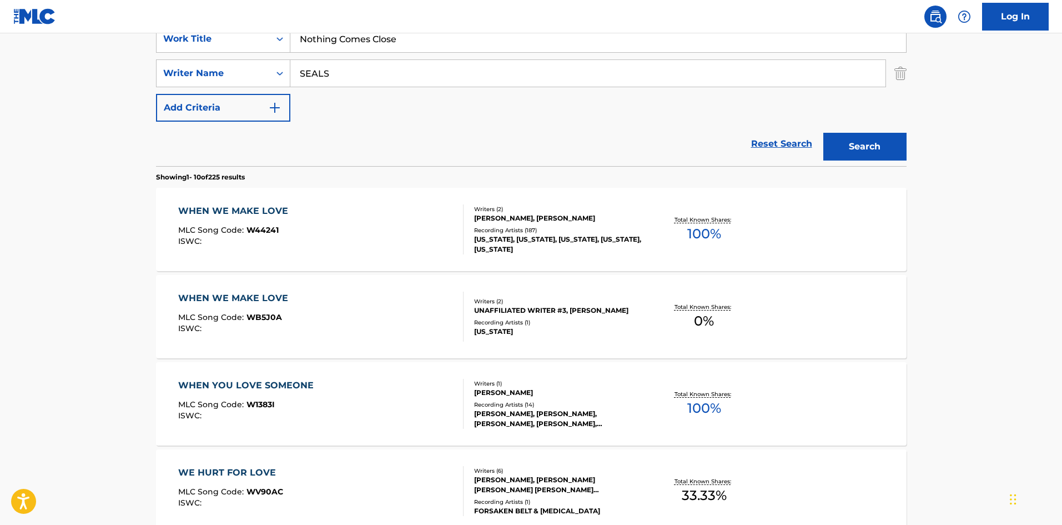
paste input "[PERSON_NAME]"
type input "[PERSON_NAME]"
click at [889, 137] on button "Search" at bounding box center [865, 147] width 83 height 28
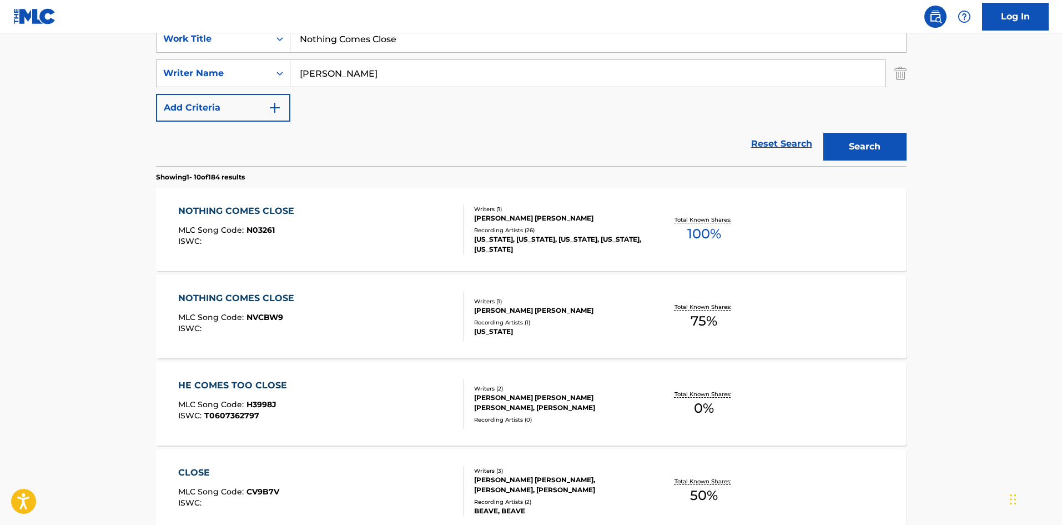
click at [297, 237] on div "ISWC :" at bounding box center [239, 241] width 122 height 8
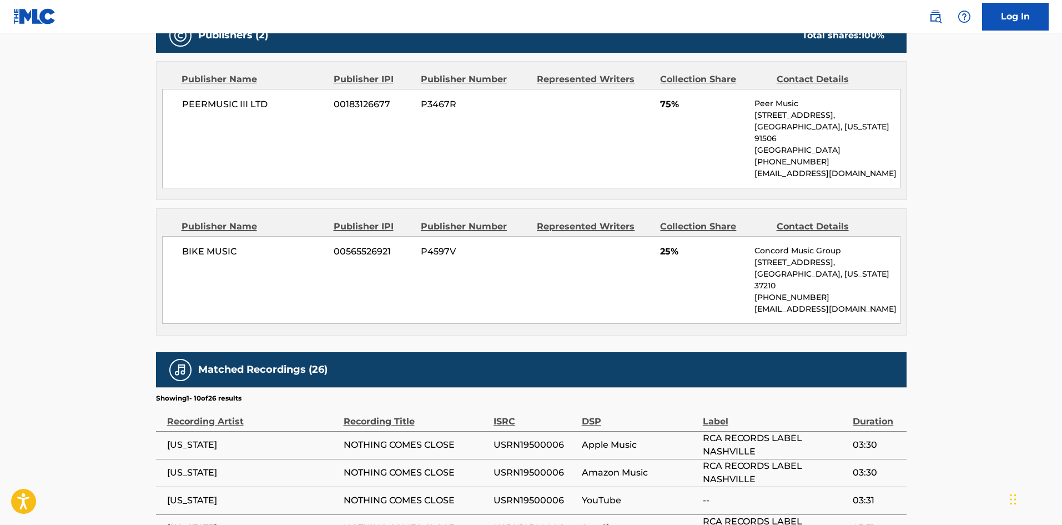
scroll to position [500, 0]
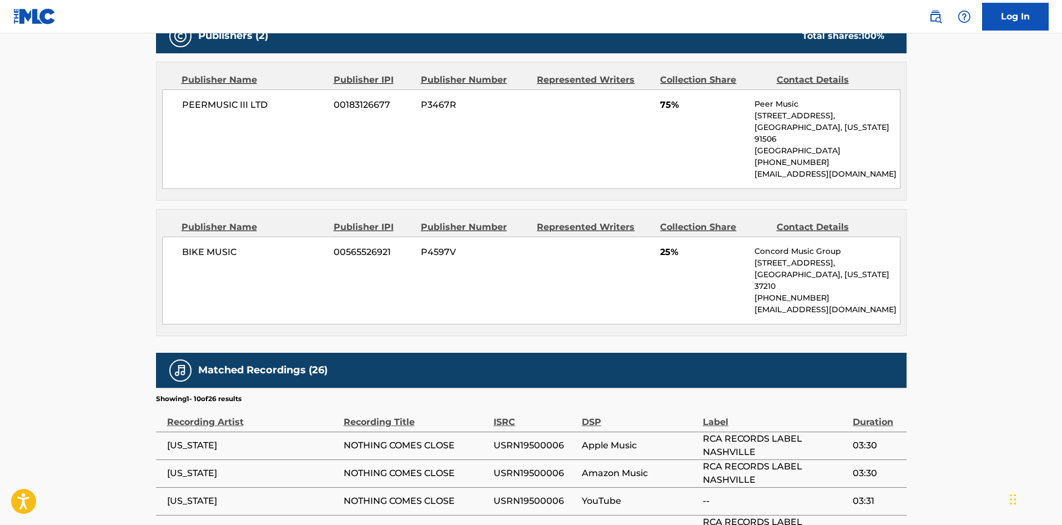
click at [202, 104] on span "PEERMUSIC III LTD" at bounding box center [254, 104] width 144 height 13
drag, startPoint x: 202, startPoint y: 104, endPoint x: 265, endPoint y: 104, distance: 63.3
click at [265, 104] on span "PEERMUSIC III LTD" at bounding box center [254, 104] width 144 height 13
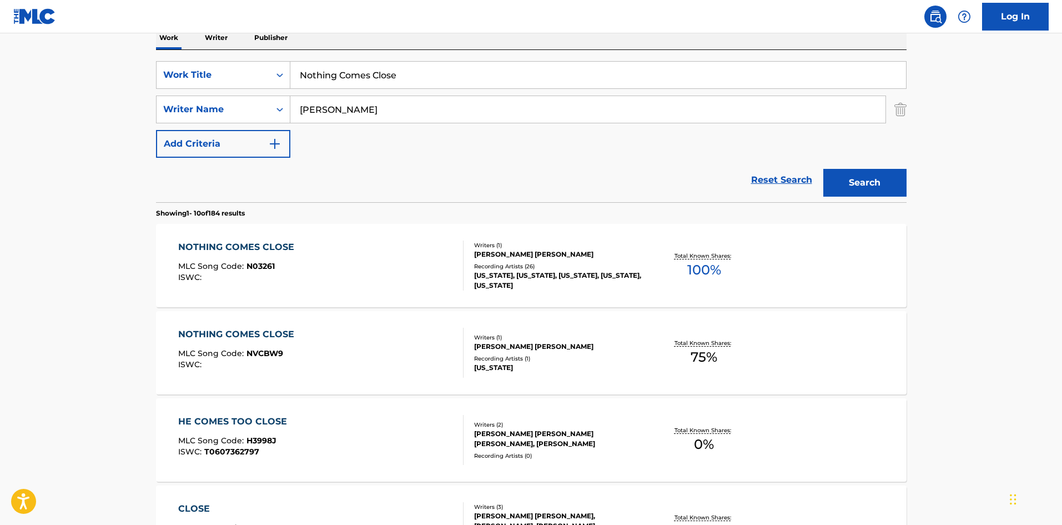
scroll to position [167, 0]
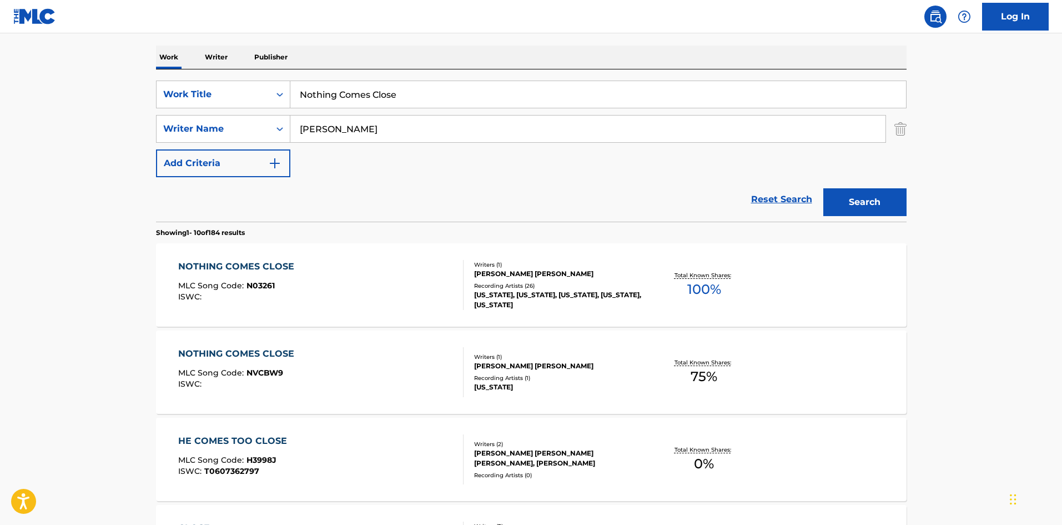
click at [364, 86] on input "Nothing Comes Close" at bounding box center [598, 94] width 616 height 27
paste input "T.l.c. A.s.a.p."
type input "T.l.c. A.s.a.p."
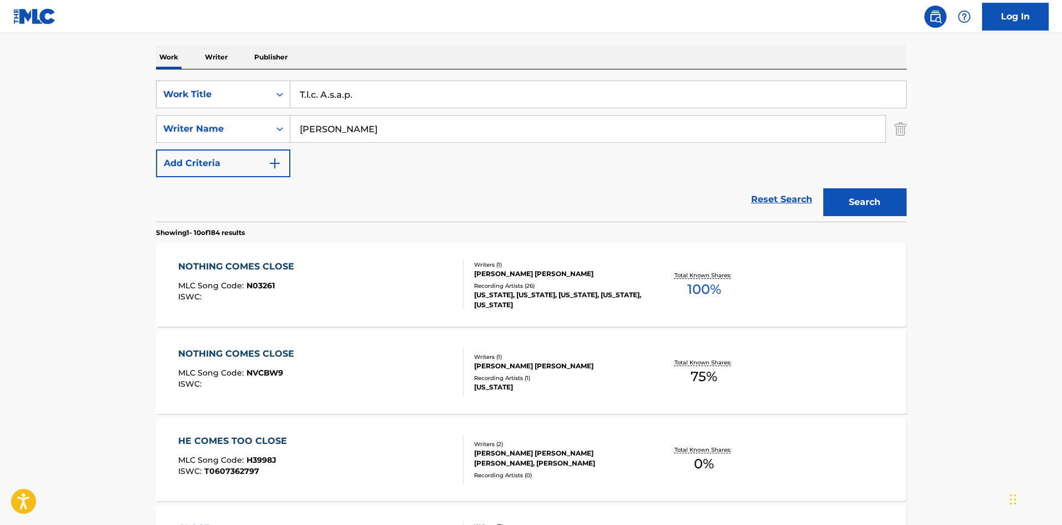
click at [342, 132] on input "[PERSON_NAME]" at bounding box center [587, 129] width 595 height 27
click at [824, 188] on button "Search" at bounding box center [865, 202] width 83 height 28
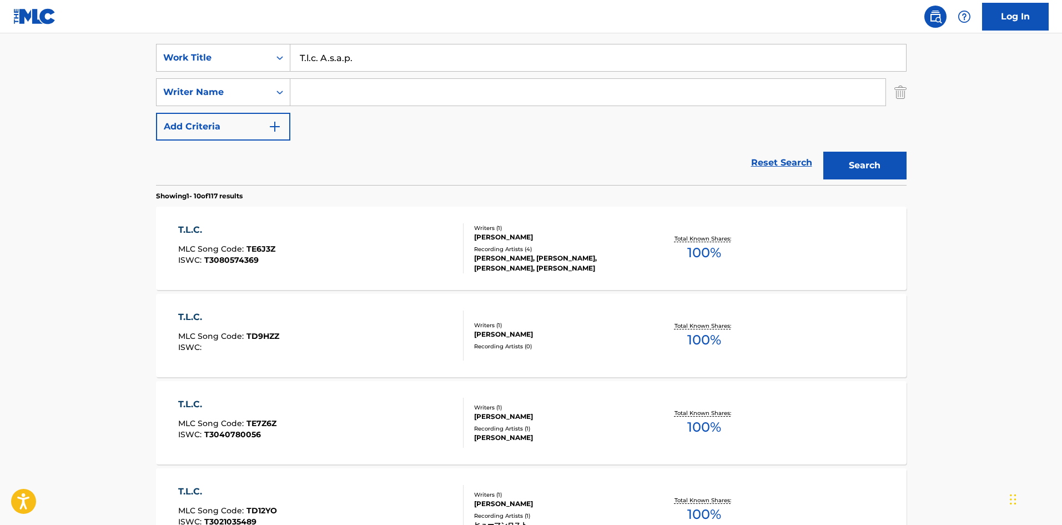
scroll to position [203, 0]
paste input "[PERSON_NAME]"
type input "[PERSON_NAME]"
click at [859, 159] on button "Search" at bounding box center [865, 166] width 83 height 28
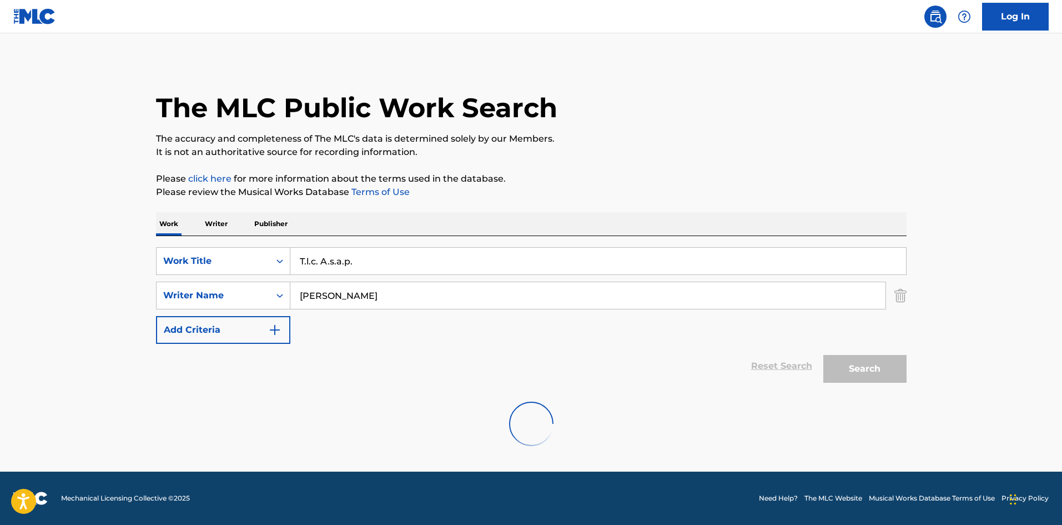
scroll to position [0, 0]
click at [363, 253] on input "T.l.c. A.s.a.p." at bounding box center [598, 261] width 616 height 27
click at [344, 264] on input "T.l.c. A.s.a.p" at bounding box center [598, 261] width 616 height 27
click at [335, 261] on input "T.l.c. A.s.ap" at bounding box center [598, 261] width 616 height 27
click at [329, 263] on input "T.l.c. [DOMAIN_NAME]" at bounding box center [598, 261] width 616 height 27
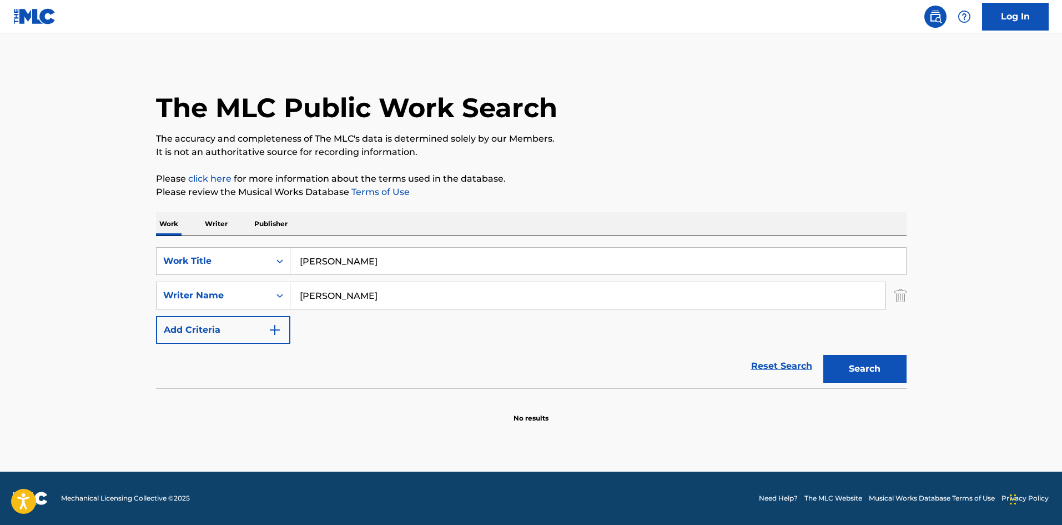
click at [319, 262] on input "[PERSON_NAME]" at bounding box center [598, 261] width 616 height 27
click at [313, 264] on input "T.l.c Asap" at bounding box center [598, 261] width 616 height 27
click at [307, 265] on input "[DOMAIN_NAME] Asap" at bounding box center [598, 261] width 616 height 27
type input "Tlc Asap"
click at [836, 355] on button "Search" at bounding box center [865, 369] width 83 height 28
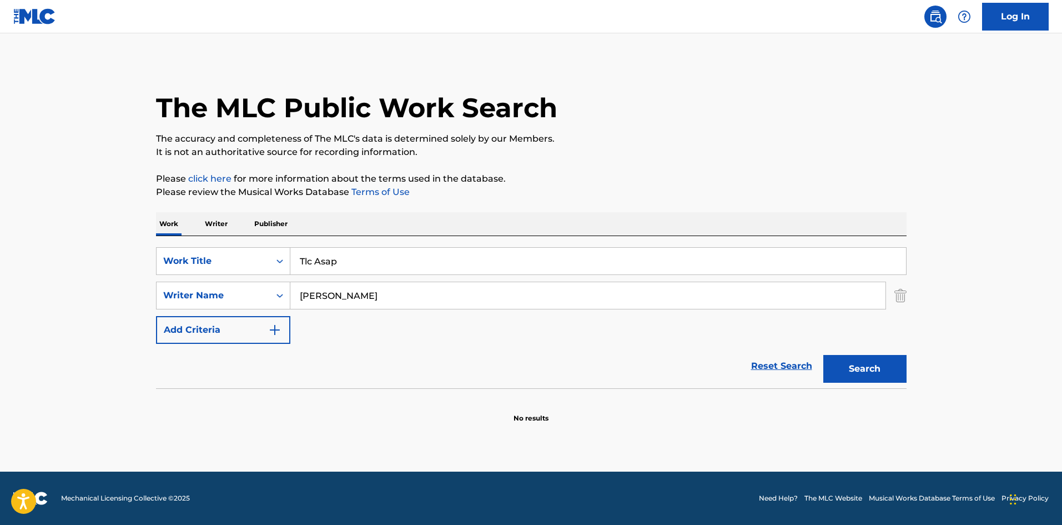
click at [344, 298] on input "[PERSON_NAME]" at bounding box center [587, 295] width 595 height 27
click at [824, 355] on button "Search" at bounding box center [865, 369] width 83 height 28
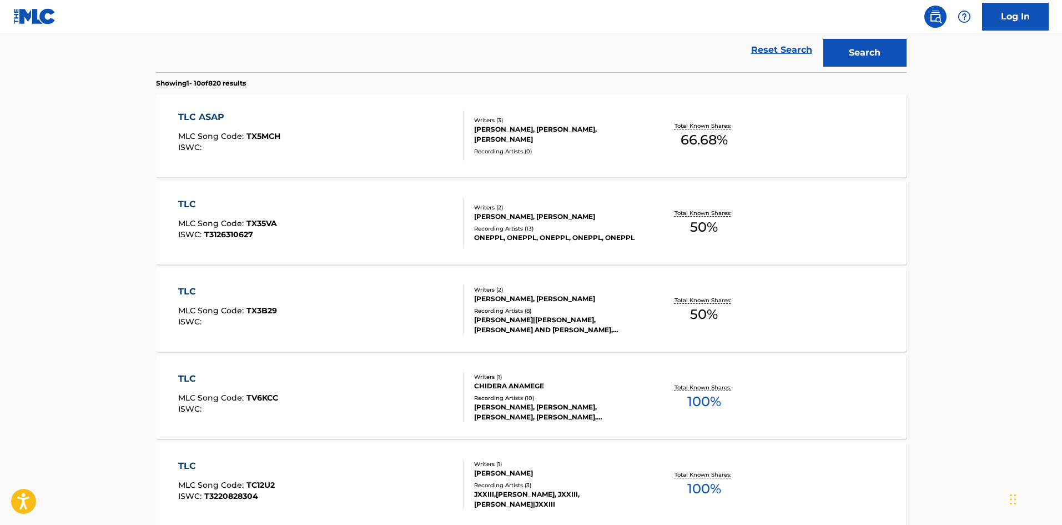
scroll to position [167, 0]
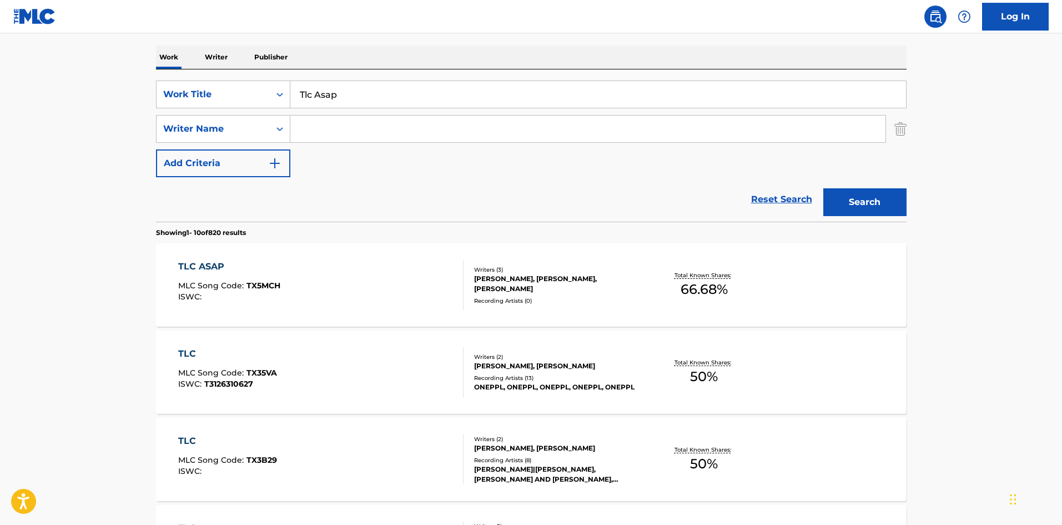
click at [302, 94] on input "Tlc Asap" at bounding box center [598, 94] width 616 height 27
click at [303, 98] on input "Tlc Asap" at bounding box center [598, 94] width 616 height 27
click at [312, 97] on input "T lc Asap" at bounding box center [598, 94] width 616 height 27
click at [326, 98] on input "T l c Asap" at bounding box center [598, 94] width 616 height 27
click at [333, 96] on input "T l c A sap" at bounding box center [598, 94] width 616 height 27
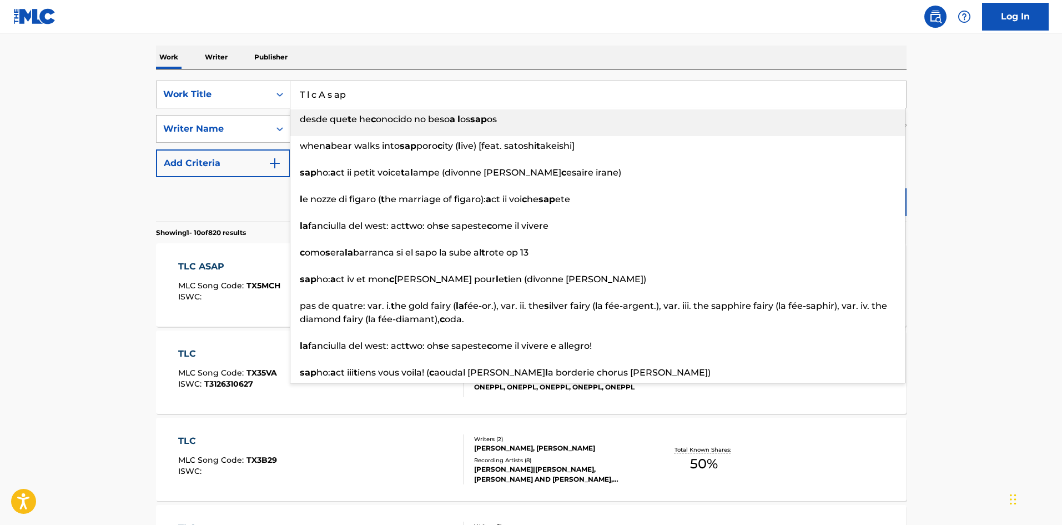
click at [343, 98] on input "T l c A s ap" at bounding box center [598, 94] width 616 height 27
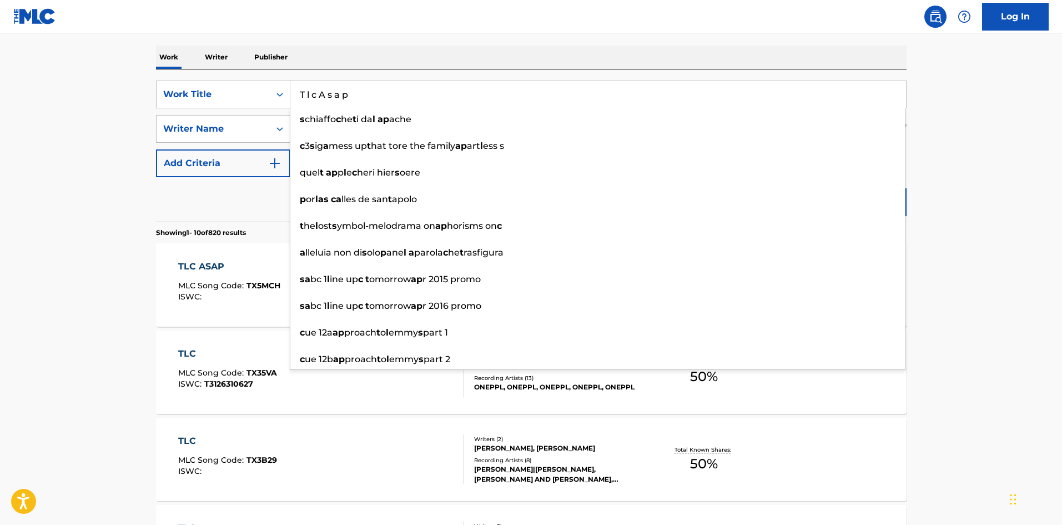
type input "T l c A s a p"
click at [780, 70] on div "SearchWithCriteriaff10fc5b-c7f7-4e24-bba1-f057459be716 Work Title T l c A s a p…" at bounding box center [531, 145] width 751 height 152
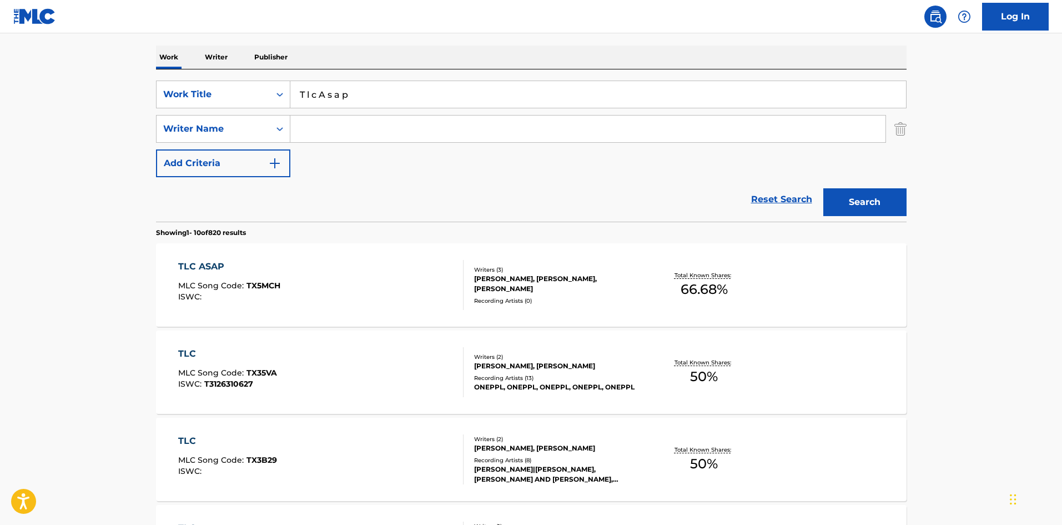
click at [906, 198] on button "Search" at bounding box center [865, 202] width 83 height 28
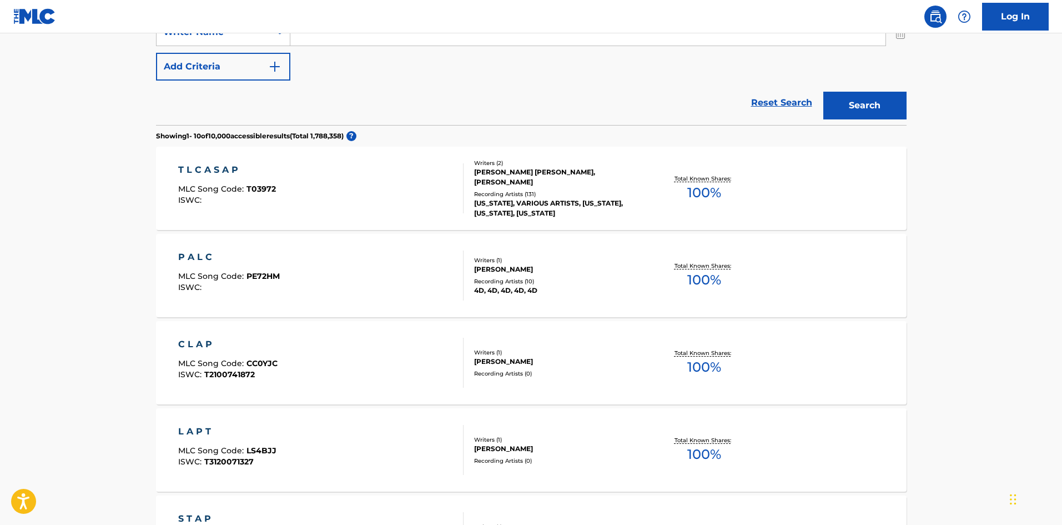
scroll to position [278, 0]
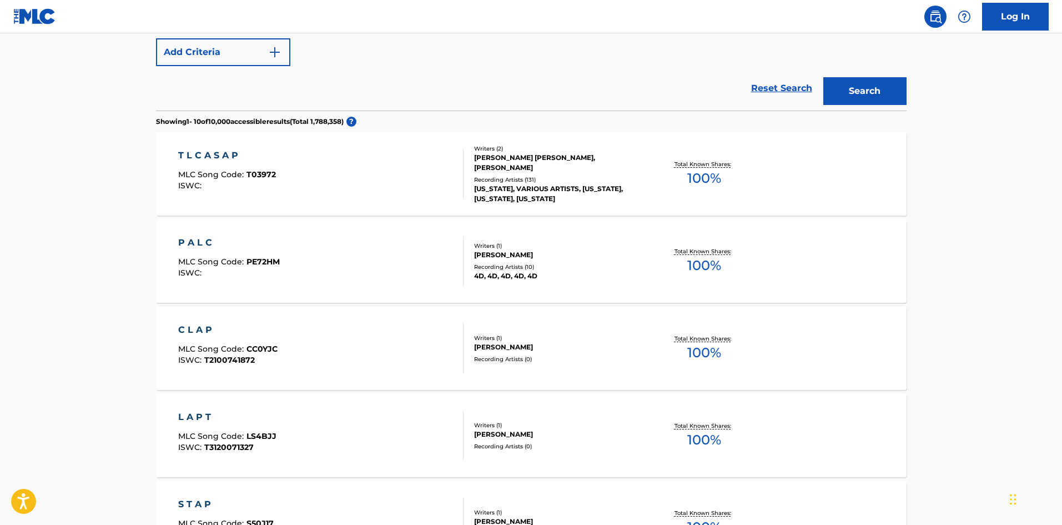
click at [297, 174] on div "T L C A S A P MLC Song Code : T03972 ISWC :" at bounding box center [320, 174] width 285 height 50
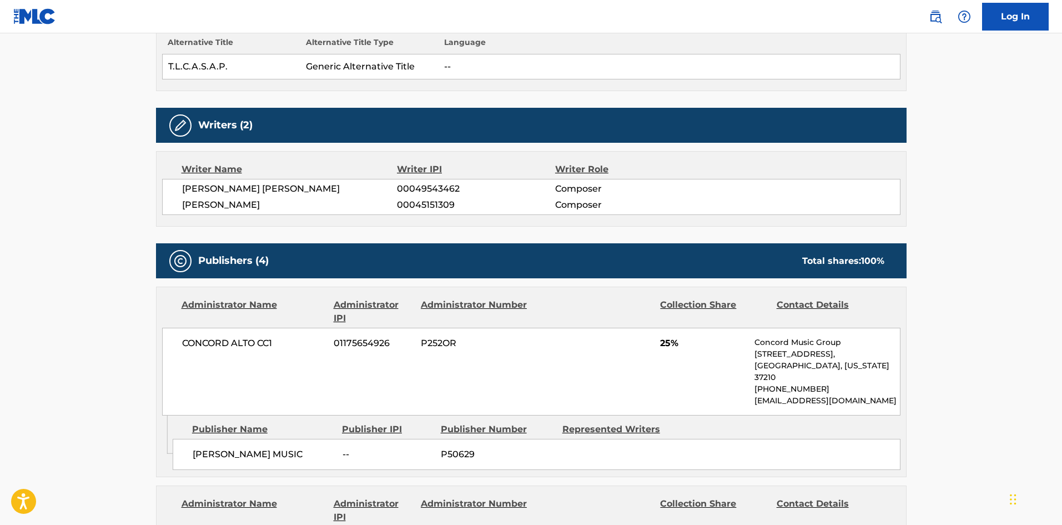
scroll to position [500, 0]
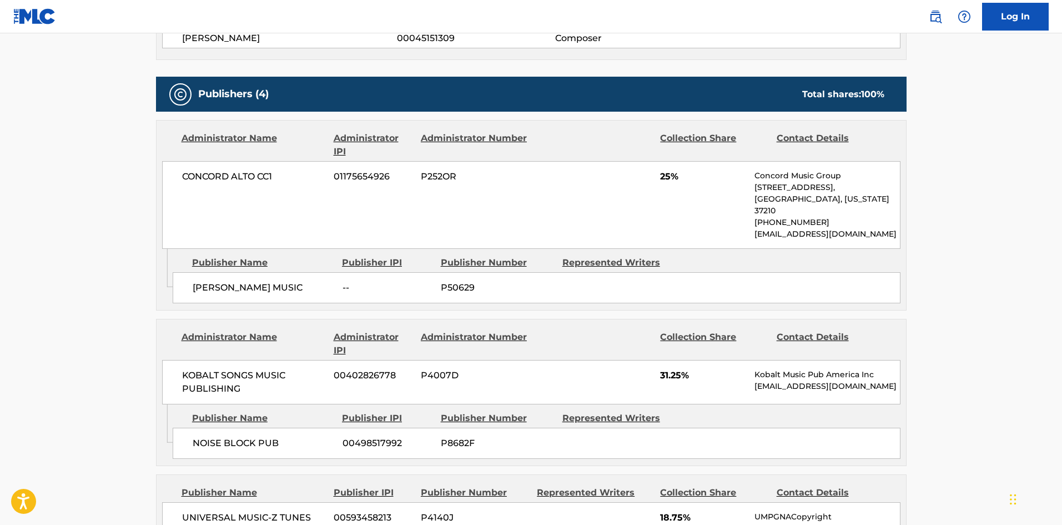
click at [201, 281] on span "[PERSON_NAME] MUSIC" at bounding box center [264, 287] width 142 height 13
drag, startPoint x: 201, startPoint y: 277, endPoint x: 250, endPoint y: 272, distance: 49.2
click at [250, 281] on span "[PERSON_NAME] MUSIC" at bounding box center [264, 287] width 142 height 13
click at [50, 335] on main "< Back to public search results Copy work link T L C A S A P Work Detail Member…" at bounding box center [531, 351] width 1062 height 1634
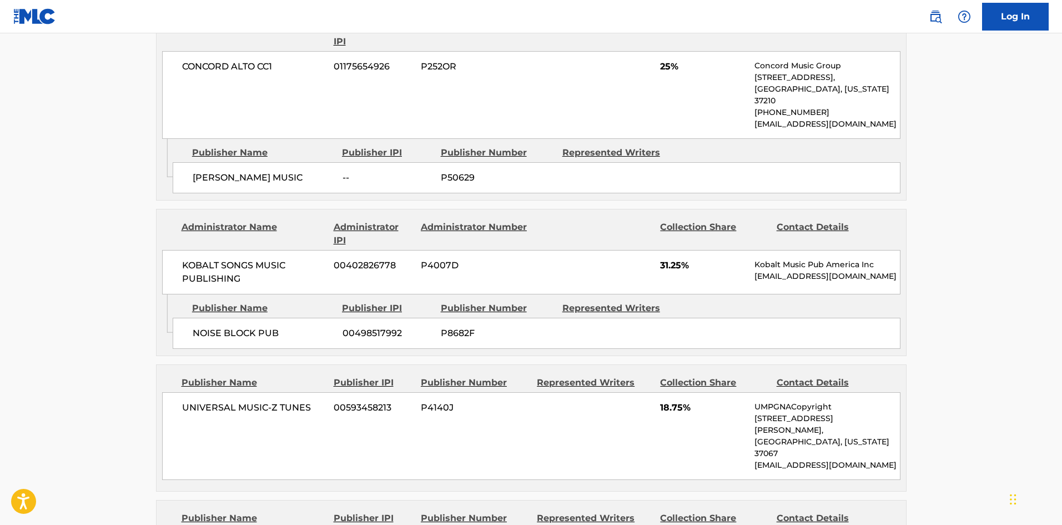
scroll to position [611, 0]
click at [206, 325] on span "NOISE BLOCK PUB" at bounding box center [264, 331] width 142 height 13
drag, startPoint x: 206, startPoint y: 325, endPoint x: 229, endPoint y: 325, distance: 23.3
click at [229, 325] on span "NOISE BLOCK PUB" at bounding box center [264, 331] width 142 height 13
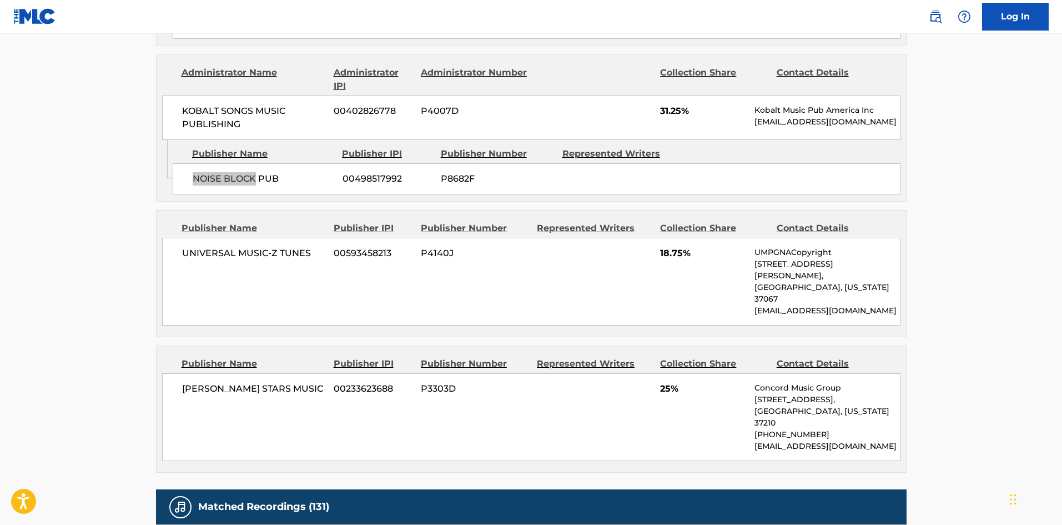
scroll to position [777, 0]
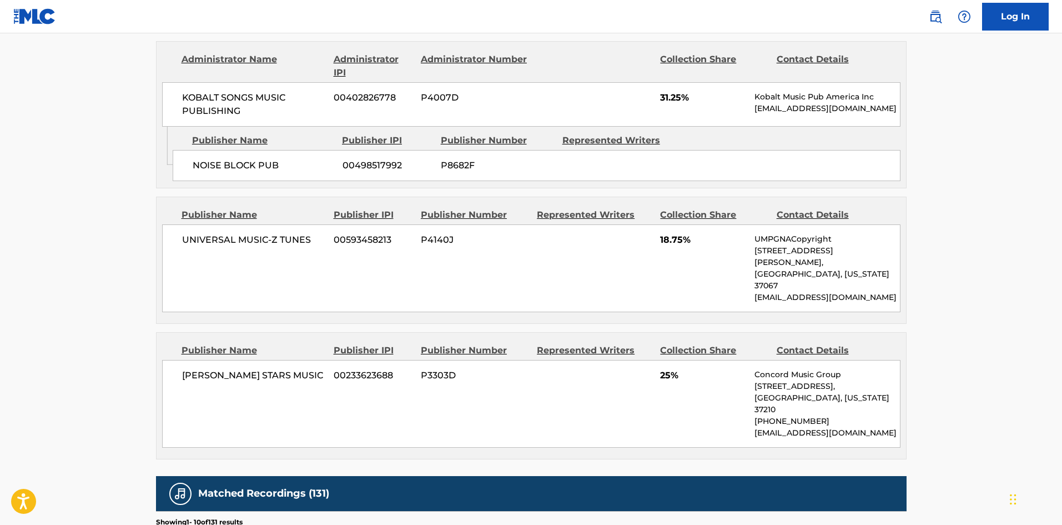
click at [192, 233] on span "UNIVERSAL MUSIC-Z TUNES" at bounding box center [254, 239] width 144 height 13
drag, startPoint x: 192, startPoint y: 232, endPoint x: 287, endPoint y: 232, distance: 95.5
click at [287, 233] on span "UNIVERSAL MUSIC-Z TUNES" at bounding box center [254, 239] width 144 height 13
click at [195, 360] on div "[PERSON_NAME] STARS MUSIC 00233623688 P3303D 25% Concord Music Group [STREET_AD…" at bounding box center [531, 404] width 739 height 88
drag, startPoint x: 195, startPoint y: 351, endPoint x: 257, endPoint y: 339, distance: 62.2
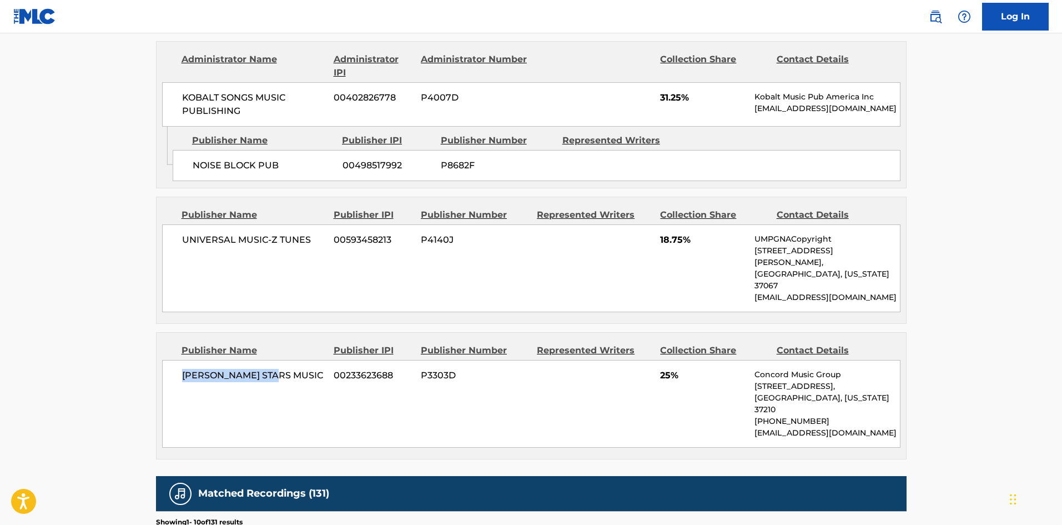
click at [257, 360] on div "[PERSON_NAME] STARS MUSIC 00233623688 P3303D 25% Concord Music Group [STREET_AD…" at bounding box center [531, 404] width 739 height 88
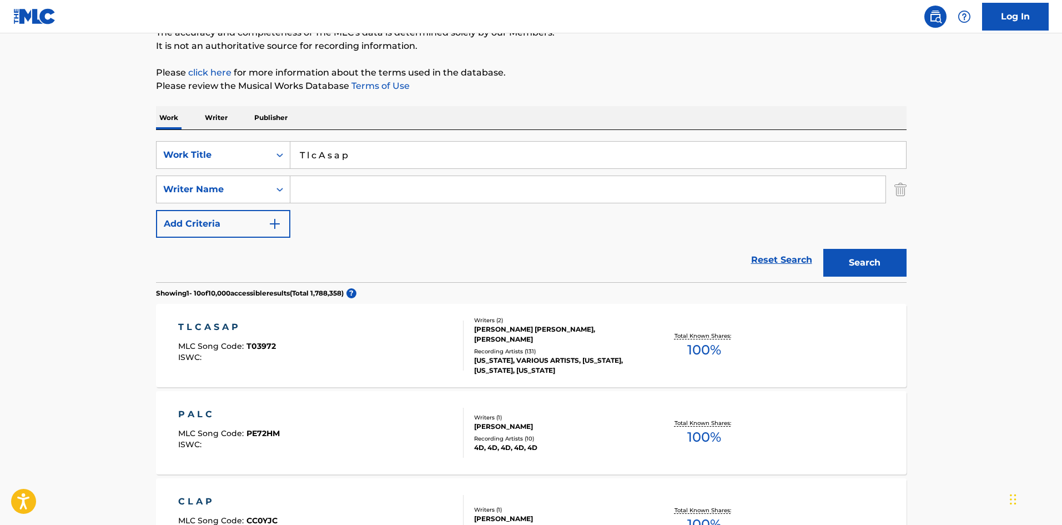
scroll to position [63, 0]
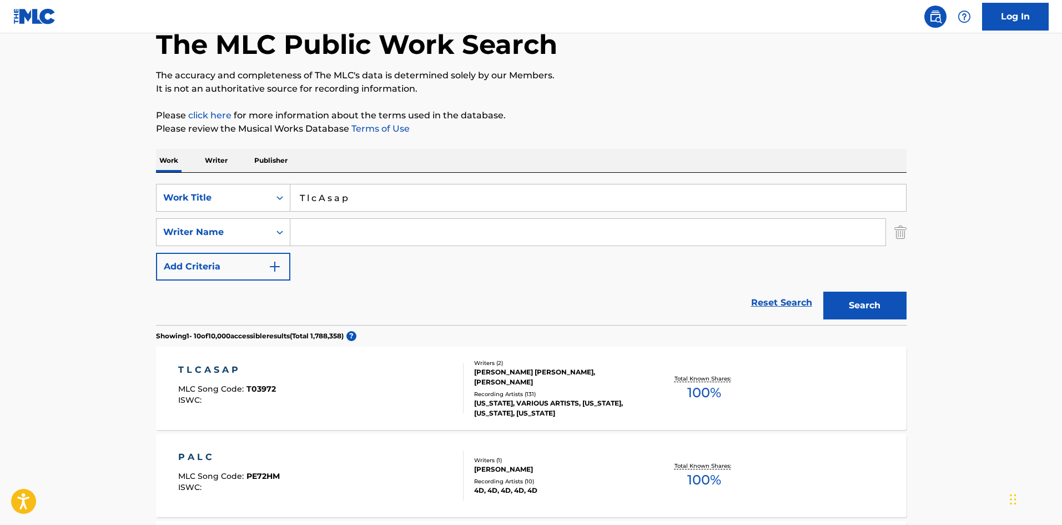
click at [344, 202] on input "T l c A s a p" at bounding box center [598, 197] width 616 height 27
paste input "he Blessings"
type input "The Blessings"
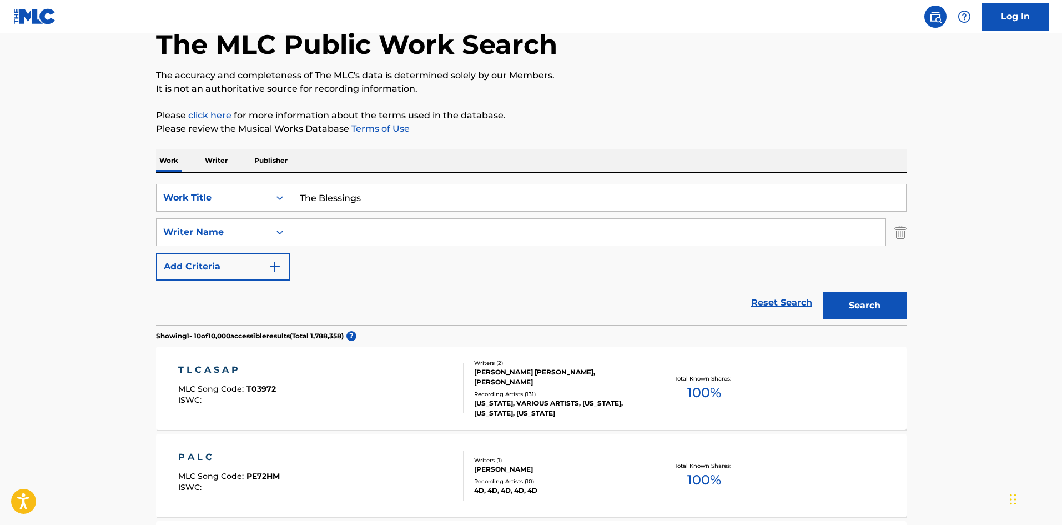
click at [444, 230] on input "Search Form" at bounding box center [587, 232] width 595 height 27
paste input "[PERSON_NAME]"
type input "[PERSON_NAME]"
click at [879, 307] on button "Search" at bounding box center [865, 306] width 83 height 28
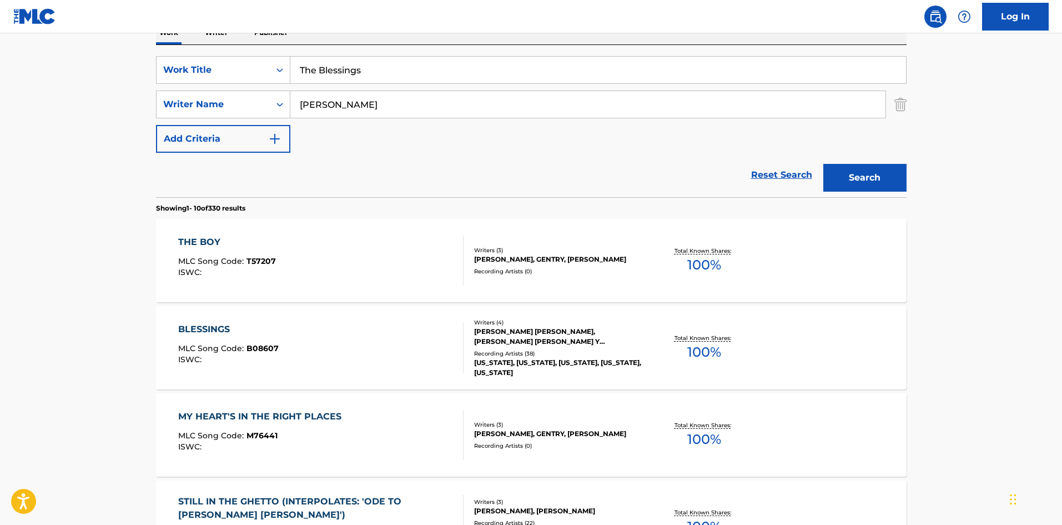
scroll to position [278, 0]
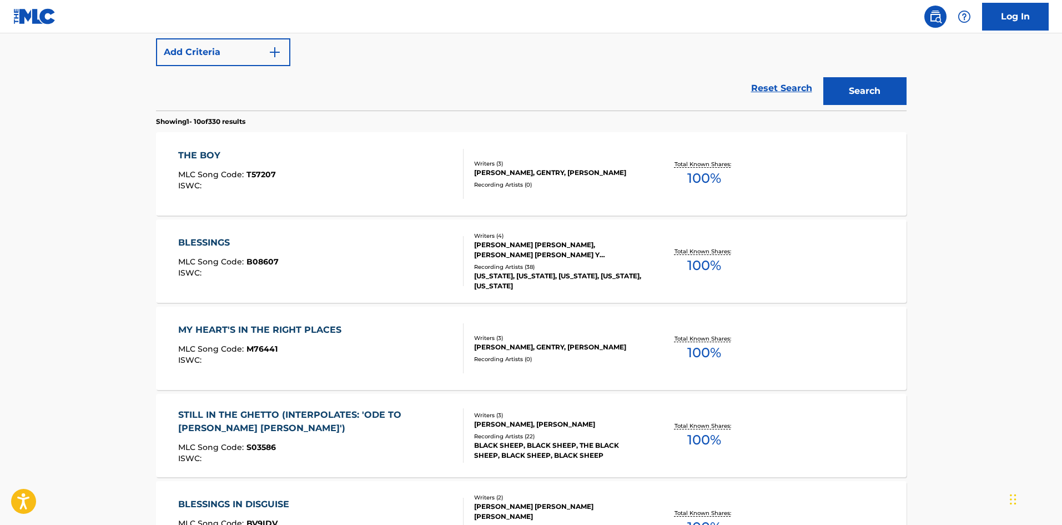
click at [267, 260] on span "B08607" at bounding box center [263, 262] width 32 height 10
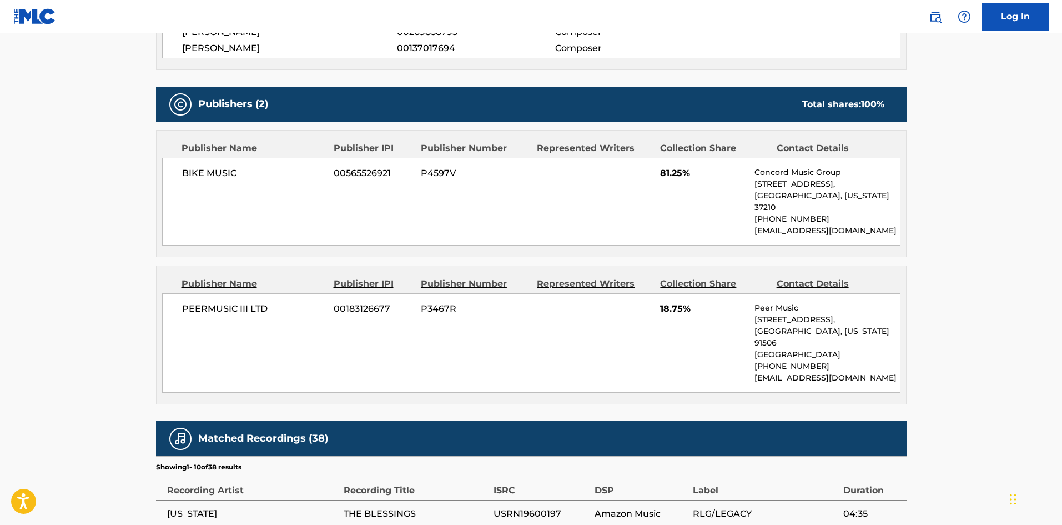
scroll to position [555, 0]
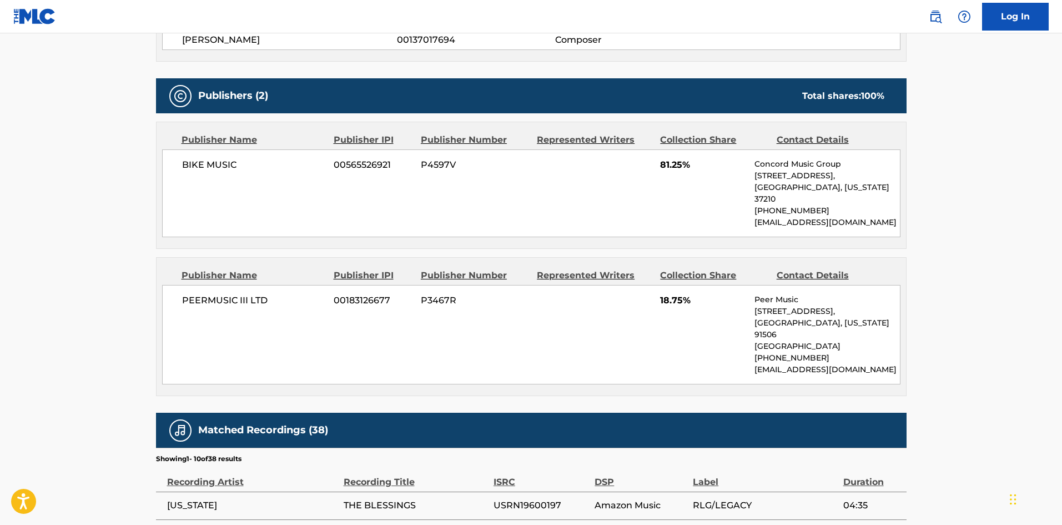
click at [202, 285] on div "PEERMUSIC III LTD 00183126677 P3467R 18.75% Peer Music [STREET_ADDRESS][US_STAT…" at bounding box center [531, 334] width 739 height 99
drag, startPoint x: 202, startPoint y: 280, endPoint x: 254, endPoint y: 280, distance: 52.2
click at [254, 285] on div "PEERMUSIC III LTD 00183126677 P3467R 18.75% Peer Music [STREET_ADDRESS][US_STAT…" at bounding box center [531, 334] width 739 height 99
click at [191, 294] on span "PEERMUSIC III LTD" at bounding box center [254, 300] width 144 height 13
drag, startPoint x: 191, startPoint y: 289, endPoint x: 257, endPoint y: 293, distance: 66.2
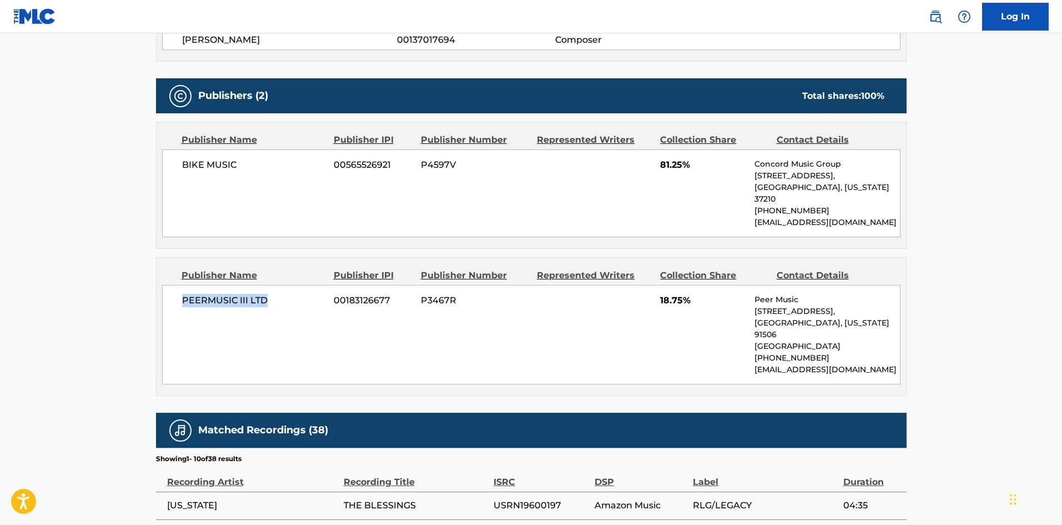
click at [257, 294] on span "PEERMUSIC III LTD" at bounding box center [254, 300] width 144 height 13
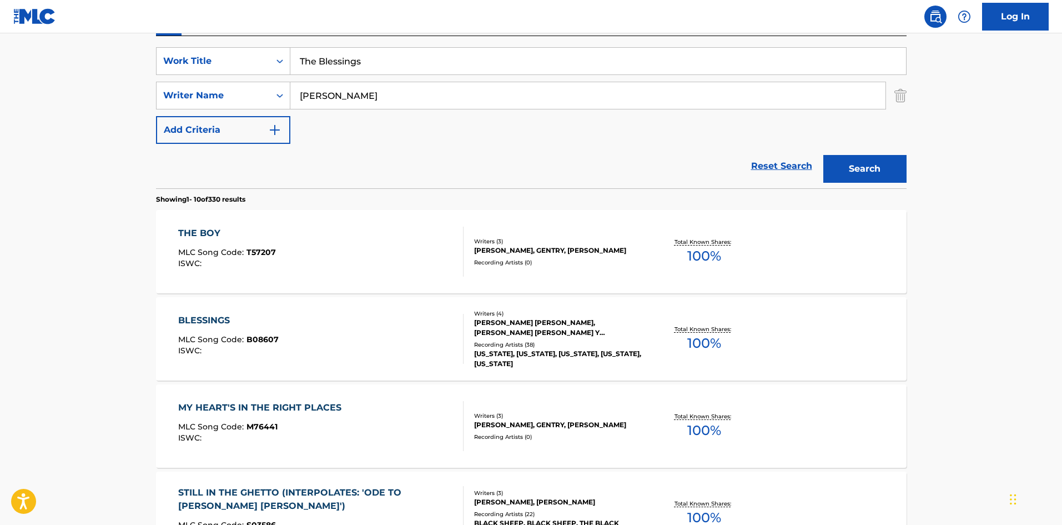
scroll to position [174, 0]
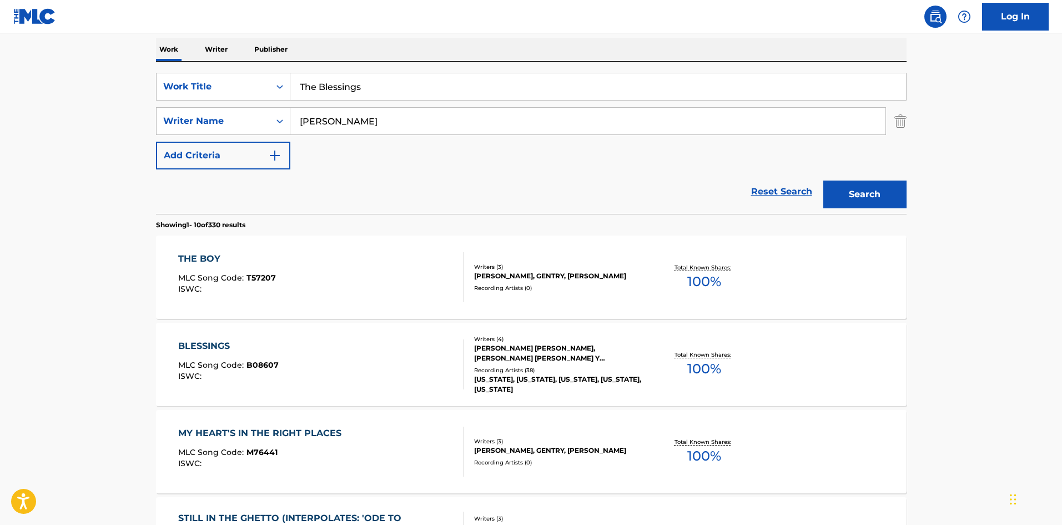
click at [364, 98] on input "The Blessings" at bounding box center [598, 86] width 616 height 27
paste input "Wasn't Through Lovin' You Yet"
type input "Wasn't Through Lovin' You Yet"
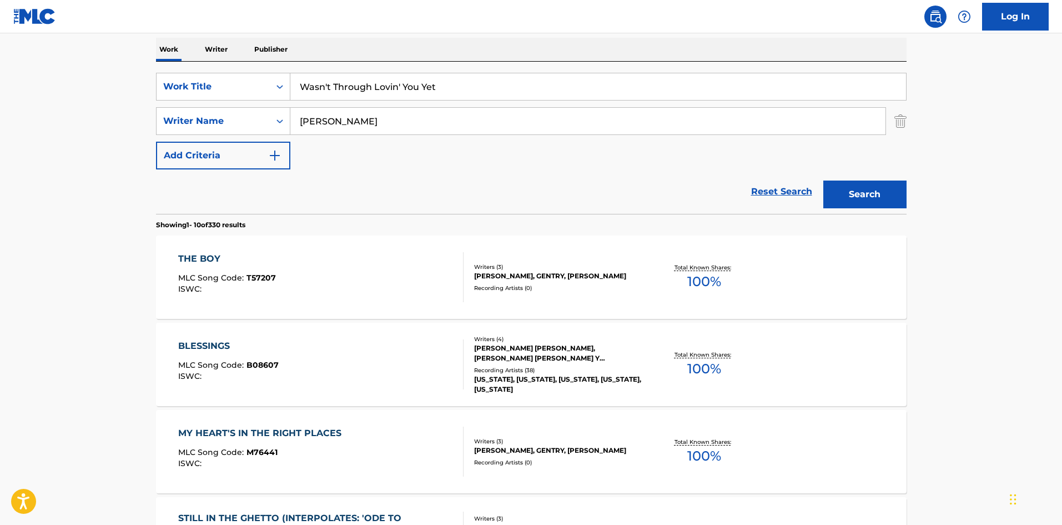
click at [362, 124] on input "[PERSON_NAME]" at bounding box center [587, 121] width 595 height 27
click at [362, 125] on input "[PERSON_NAME]" at bounding box center [587, 121] width 595 height 27
click at [824, 180] on button "Search" at bounding box center [865, 194] width 83 height 28
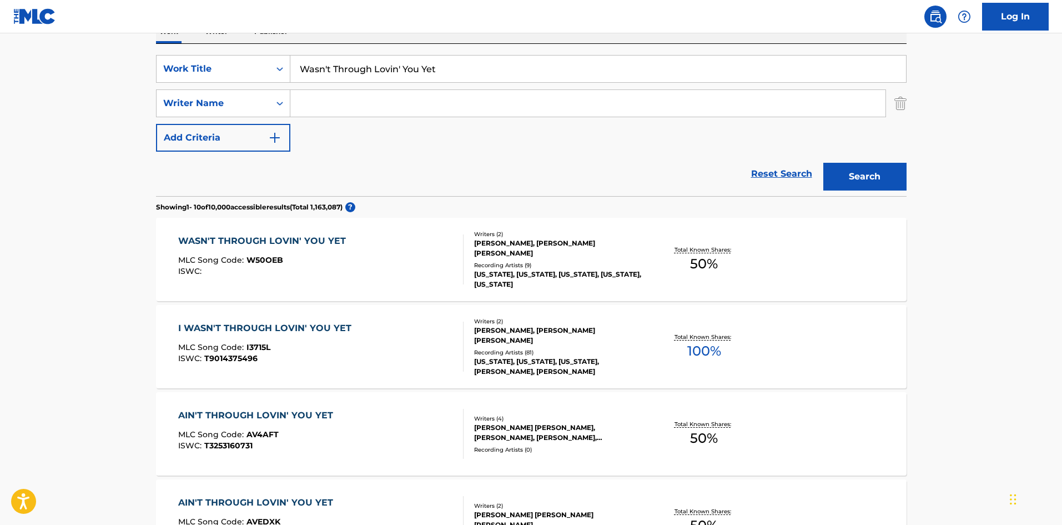
scroll to position [111, 0]
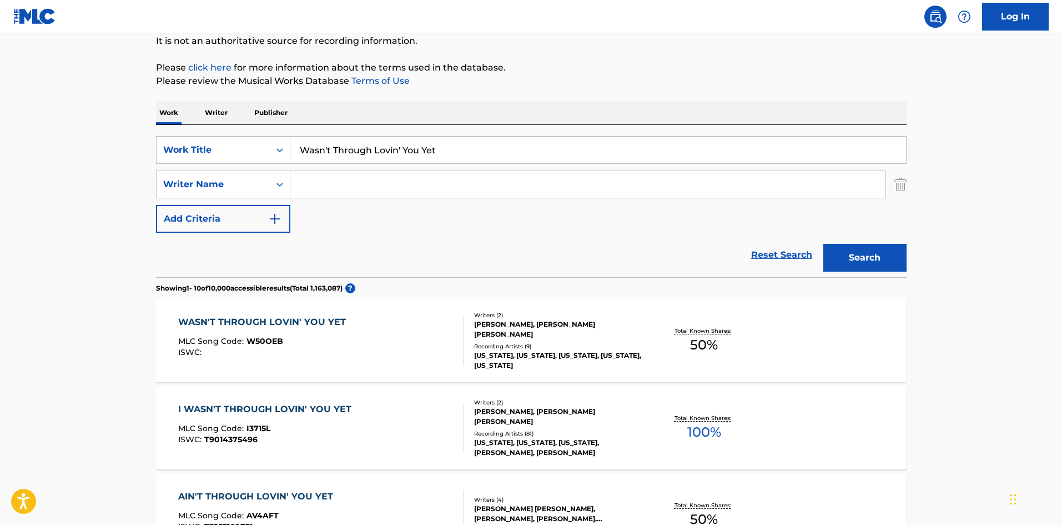
click at [350, 349] on div "WASN'T THROUGH LOVIN' YOU YET MLC Song Code : W50OEB ISWC :" at bounding box center [320, 340] width 285 height 50
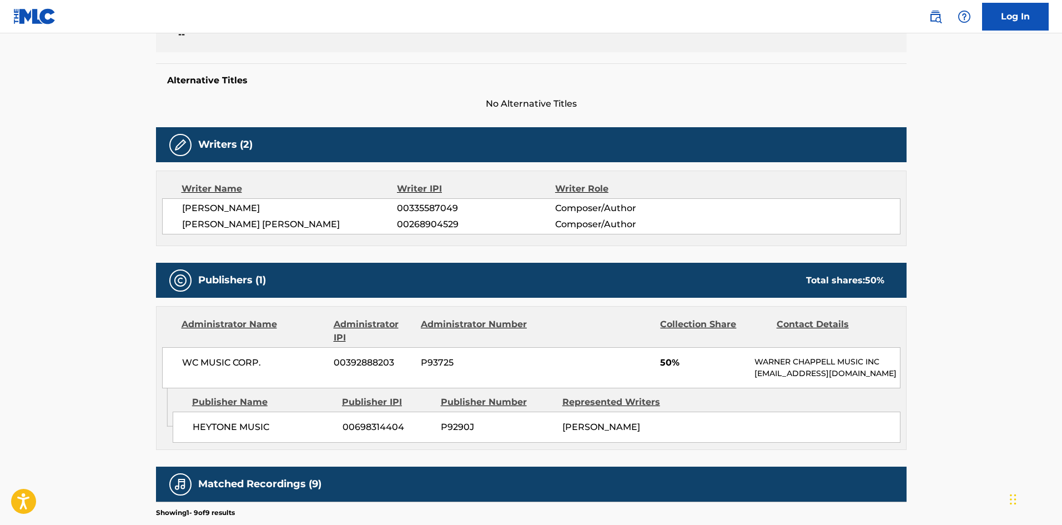
scroll to position [333, 0]
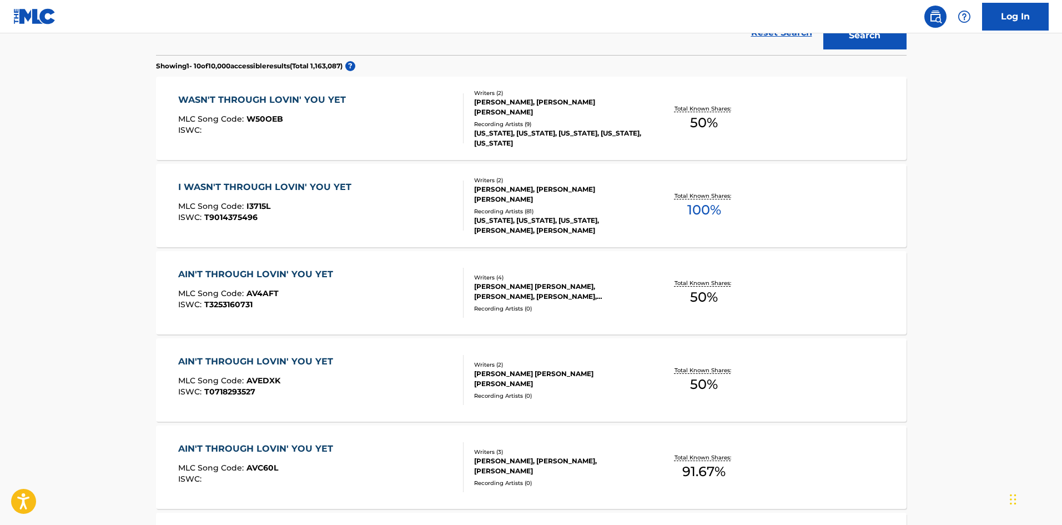
scroll to position [111, 0]
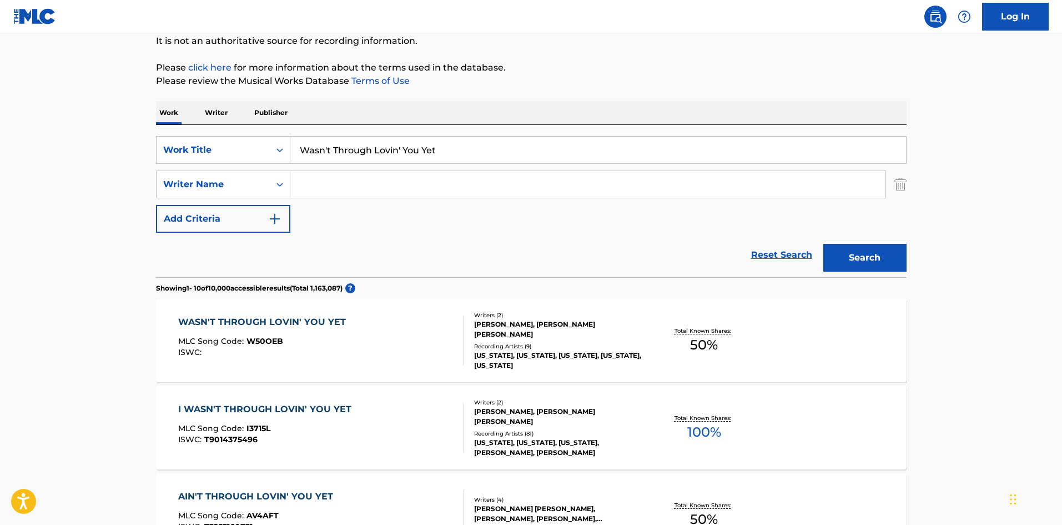
click at [351, 142] on input "Wasn't Through Lovin' You Yet" at bounding box center [598, 150] width 616 height 27
paste input "Alone"
type input "Alone"
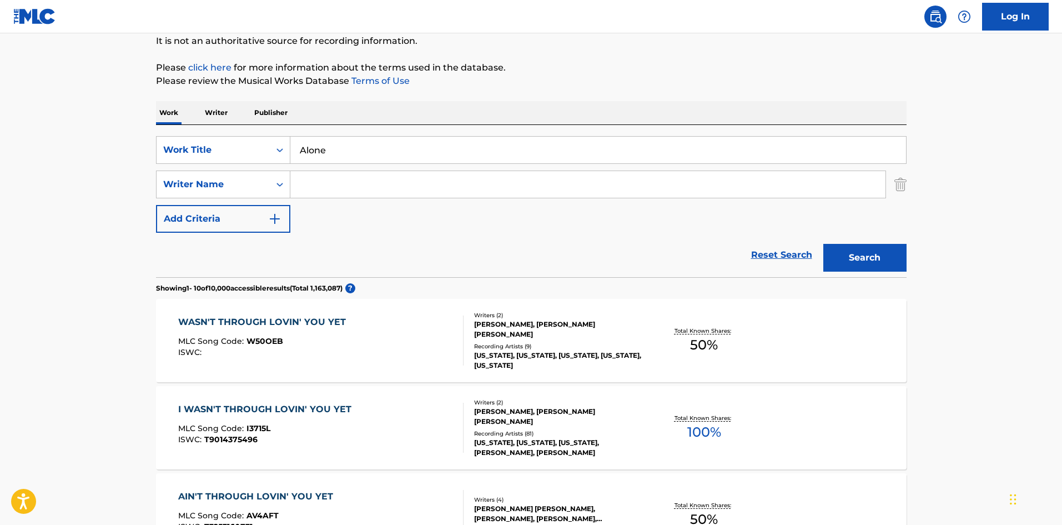
click at [324, 194] on input "Search Form" at bounding box center [587, 184] width 595 height 27
paste input "[PERSON_NAME]"
drag, startPoint x: 342, startPoint y: 188, endPoint x: 204, endPoint y: 186, distance: 137.2
click at [203, 186] on div "SearchWithCriteria3de8eaf9-5da3-4185-bc00-62af8de1a6a4 Writer Name [PERSON_NAME]" at bounding box center [531, 184] width 751 height 28
type input "[PERSON_NAME]"
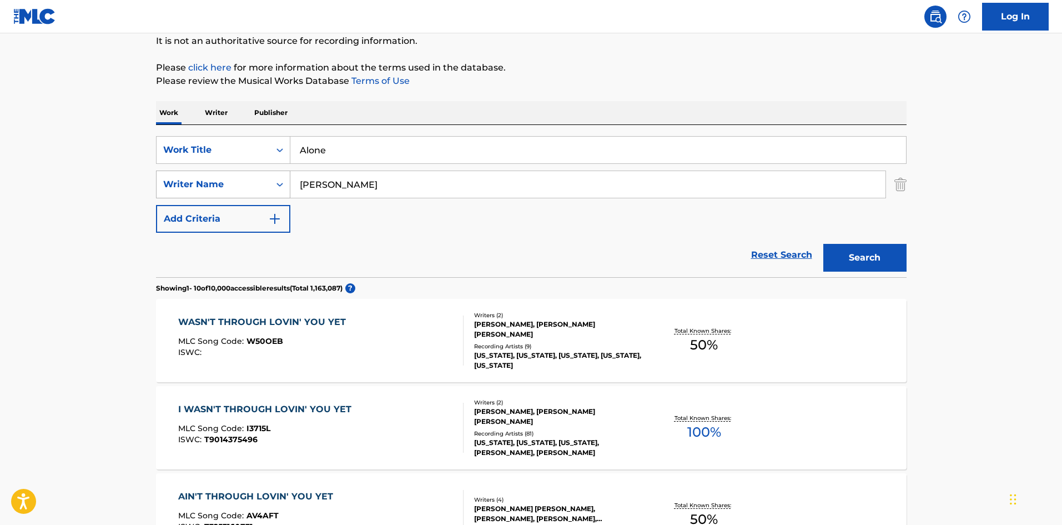
click at [824, 244] on button "Search" at bounding box center [865, 258] width 83 height 28
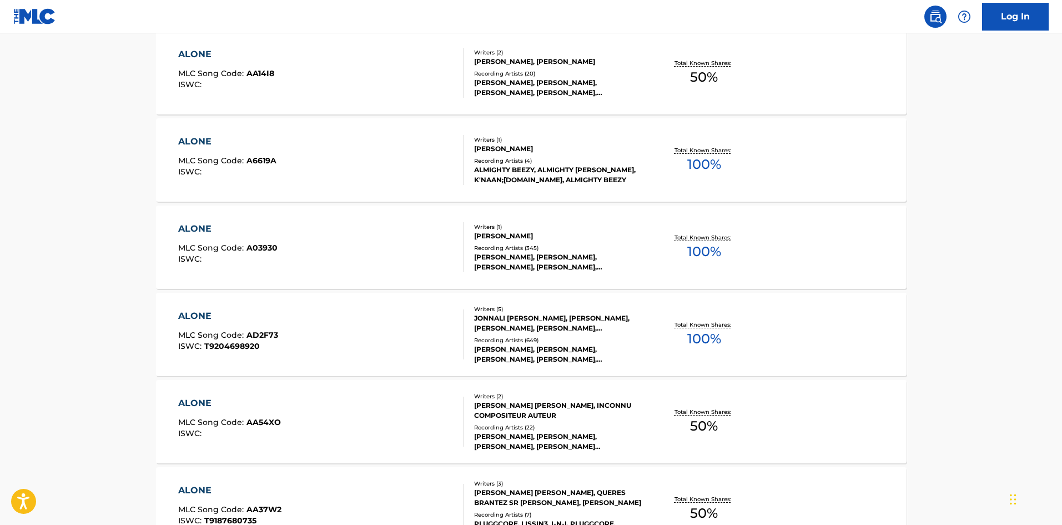
scroll to position [555, 0]
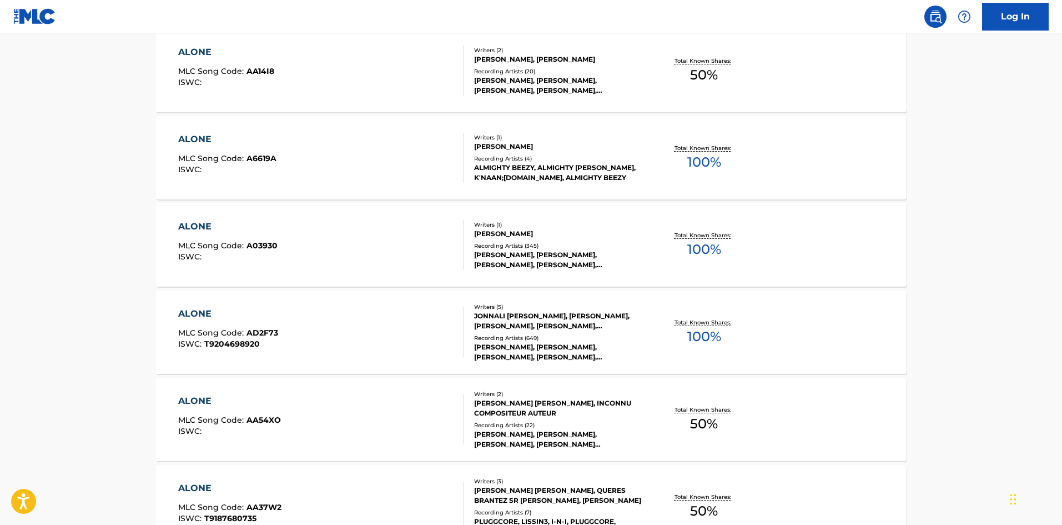
click at [273, 353] on div "ALONE MLC Song Code : AD2F73 ISWC : T9204698920" at bounding box center [228, 332] width 100 height 50
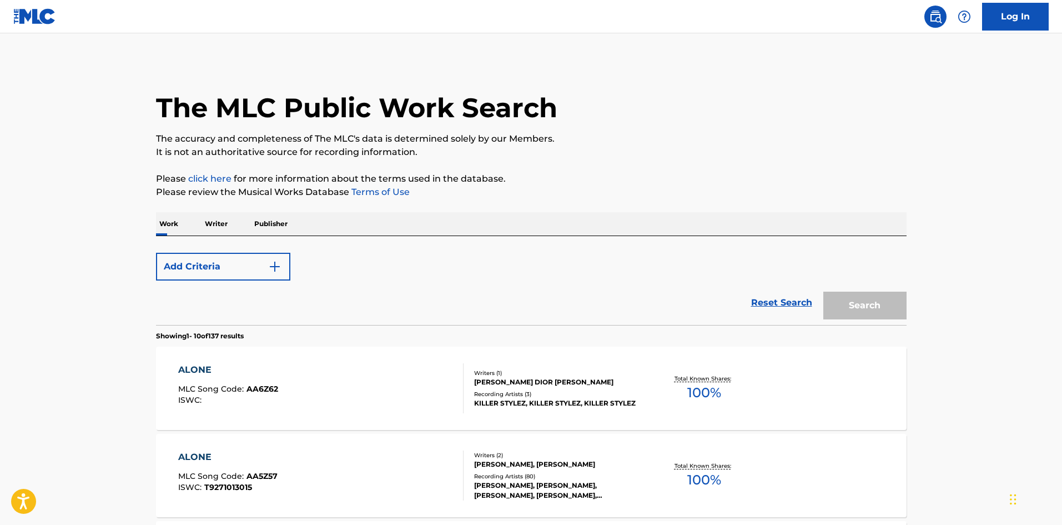
scroll to position [619, 0]
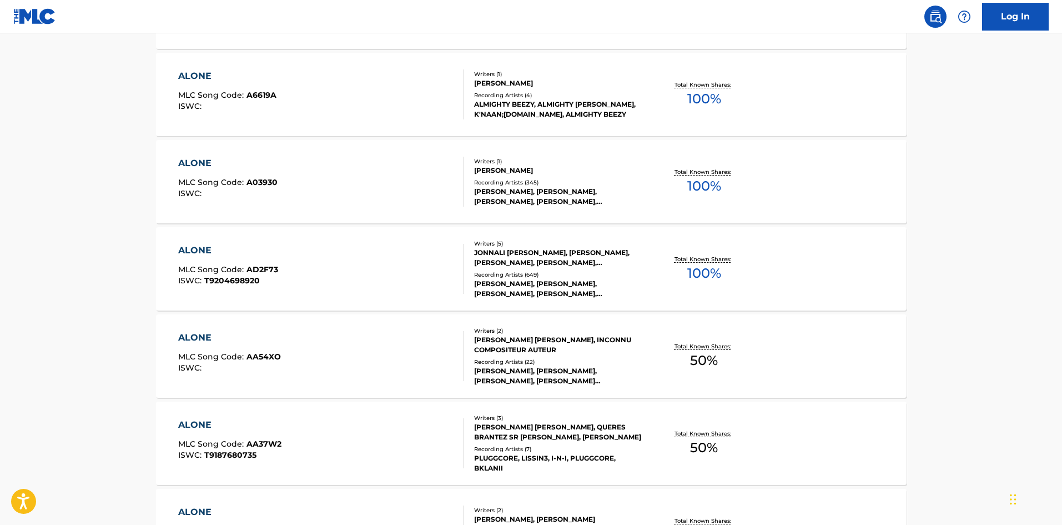
click at [318, 288] on div "ALONE MLC Song Code : AD2F73 ISWC : T9204698920" at bounding box center [320, 269] width 285 height 50
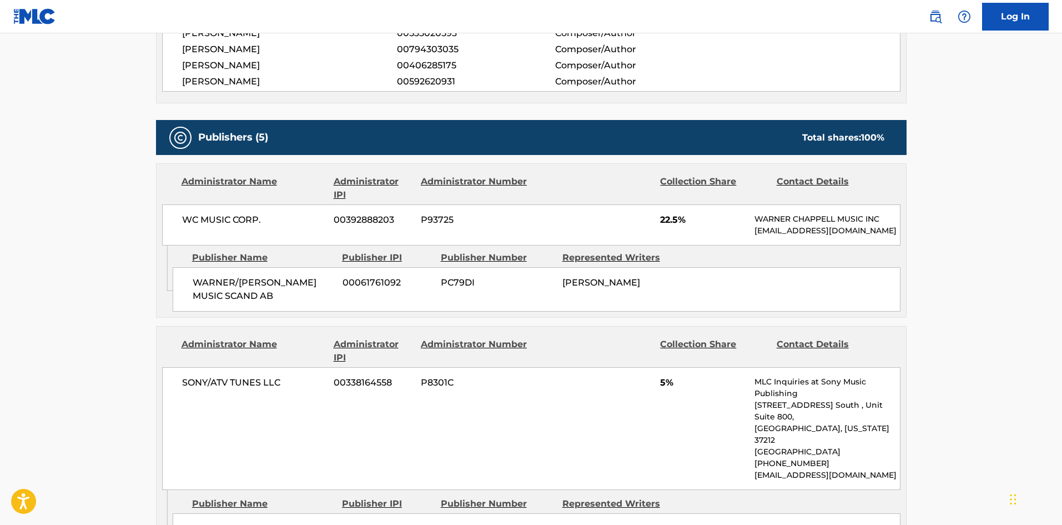
scroll to position [500, 0]
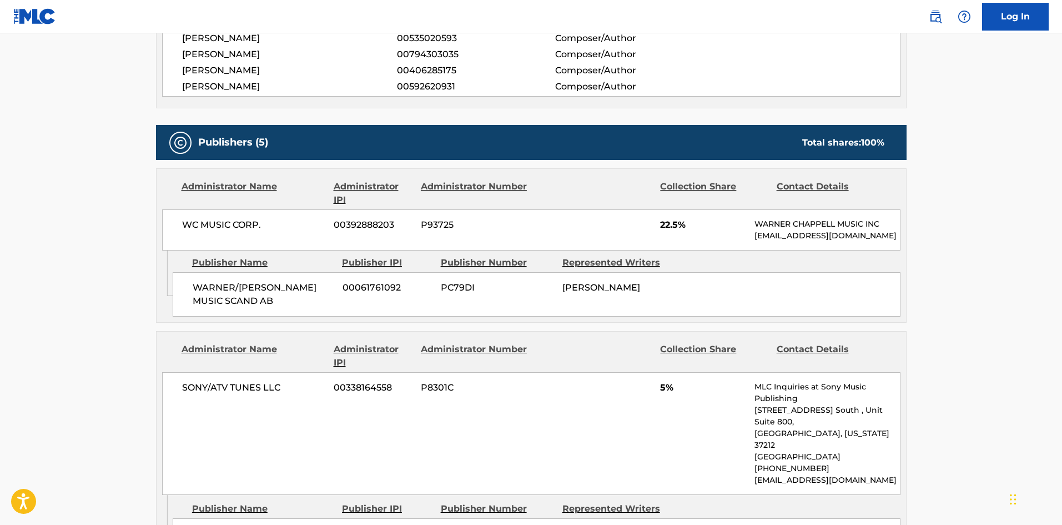
click at [198, 290] on div "WARNER/[PERSON_NAME] MUSIC SCAND AB 00061761092 PC79DI [PERSON_NAME]" at bounding box center [537, 294] width 728 height 44
drag, startPoint x: 198, startPoint y: 290, endPoint x: 253, endPoint y: 314, distance: 60.2
click at [253, 314] on div "WARNER/[PERSON_NAME] MUSIC SCAND AB 00061761092 PC79DI [PERSON_NAME]" at bounding box center [537, 294] width 728 height 44
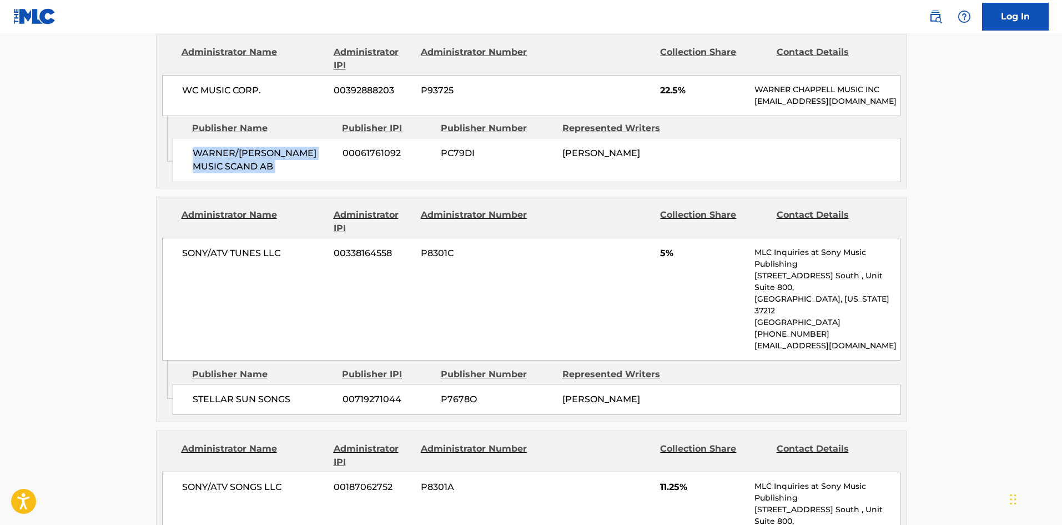
scroll to position [666, 0]
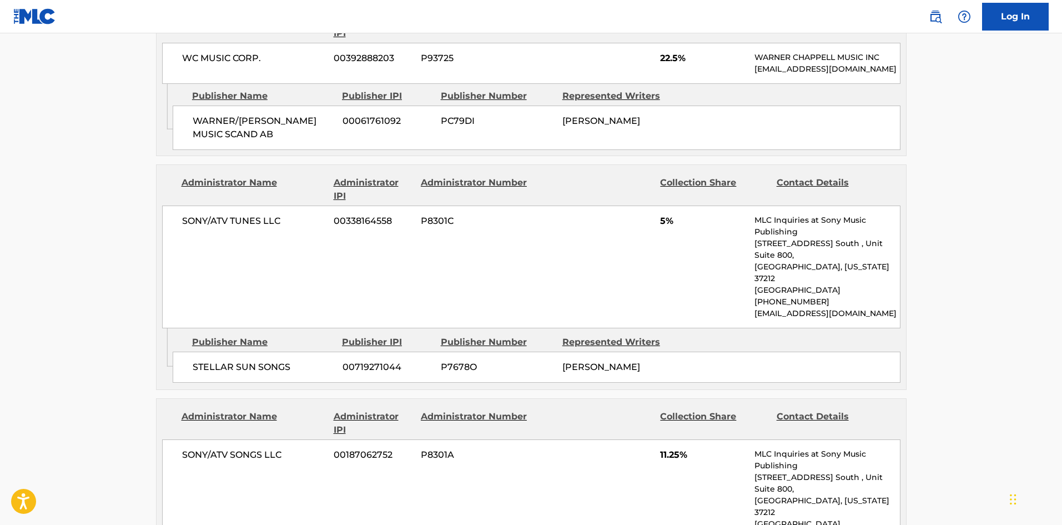
click at [194, 360] on span "STELLAR SUN SONGS" at bounding box center [264, 366] width 142 height 13
drag, startPoint x: 194, startPoint y: 357, endPoint x: 297, endPoint y: 357, distance: 102.7
click at [297, 360] on span "STELLAR SUN SONGS" at bounding box center [264, 366] width 142 height 13
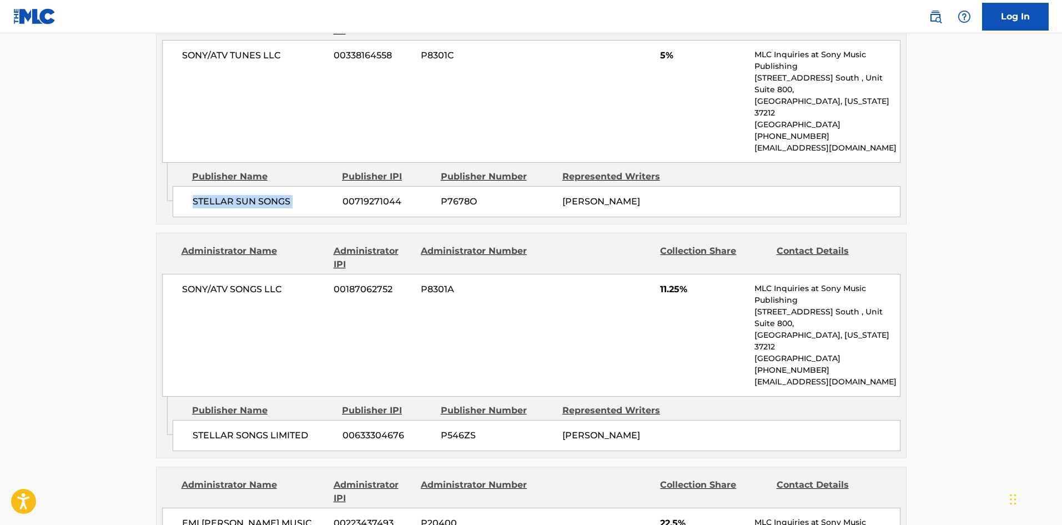
scroll to position [833, 0]
click at [202, 428] on span "STELLAR SONGS LIMITED" at bounding box center [264, 434] width 142 height 13
drag, startPoint x: 202, startPoint y: 395, endPoint x: 284, endPoint y: 395, distance: 82.7
click at [284, 428] on span "STELLAR SONGS LIMITED" at bounding box center [264, 434] width 142 height 13
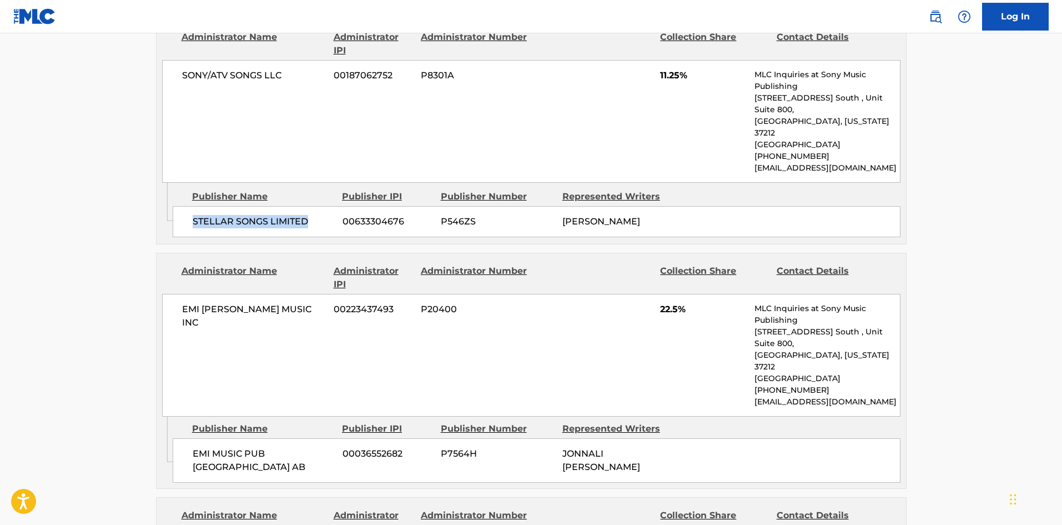
scroll to position [1055, 0]
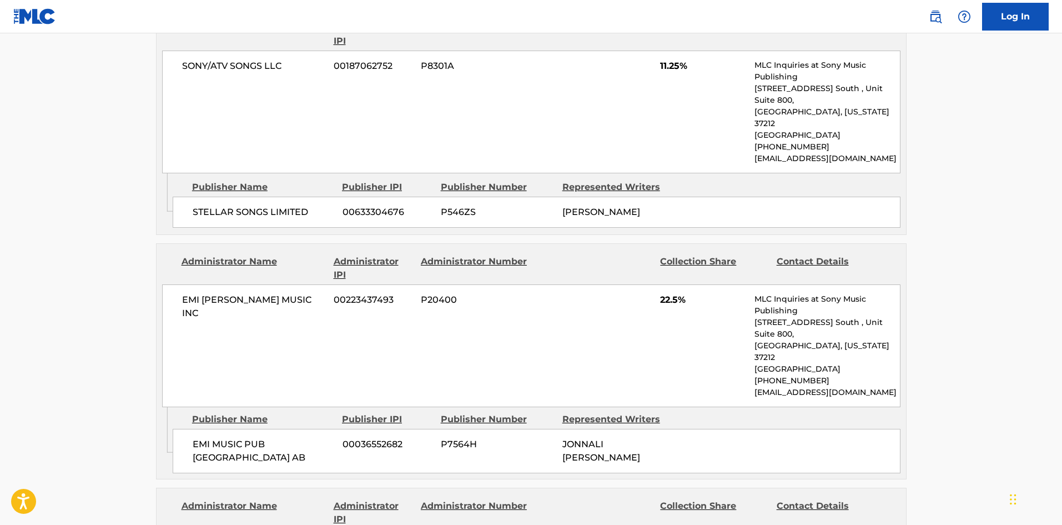
click at [200, 438] on span "EMI MUSIC PUB [GEOGRAPHIC_DATA] AB" at bounding box center [264, 451] width 142 height 27
drag, startPoint x: 200, startPoint y: 389, endPoint x: 203, endPoint y: 395, distance: 7.0
click at [203, 438] on span "EMI MUSIC PUB [GEOGRAPHIC_DATA] AB" at bounding box center [264, 451] width 142 height 27
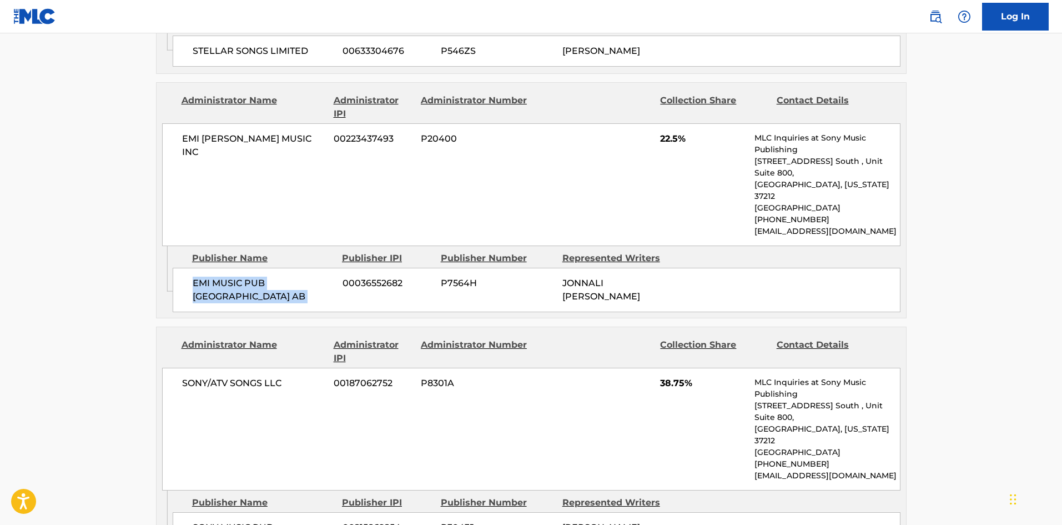
scroll to position [1222, 0]
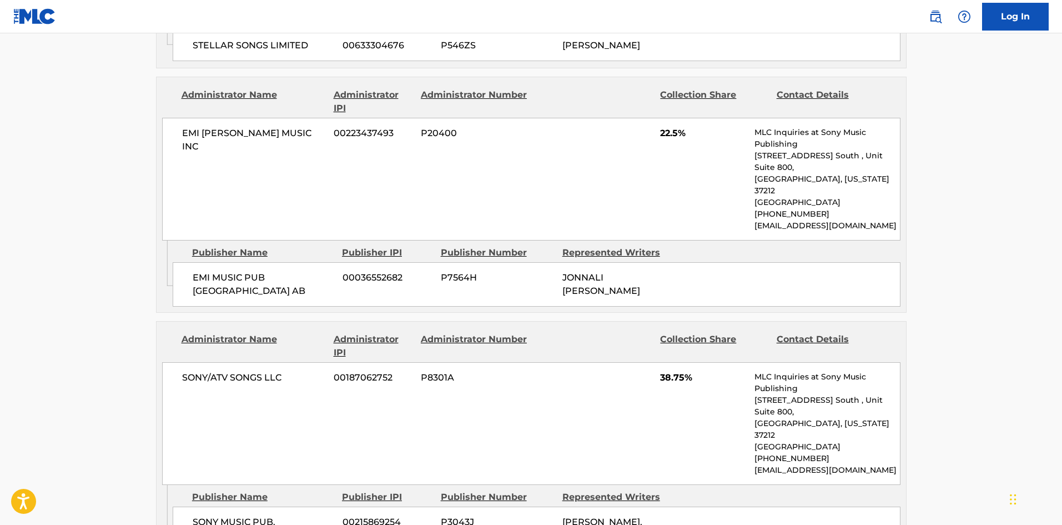
click at [196, 490] on div "Publisher Name" at bounding box center [263, 496] width 142 height 13
click at [198, 506] on div "SONY MUSIC PUB. SCANDINAVIA 00215869254 P3043J [PERSON_NAME], [PERSON_NAME]" at bounding box center [537, 528] width 728 height 44
drag, startPoint x: 198, startPoint y: 433, endPoint x: 252, endPoint y: 449, distance: 55.5
click at [252, 506] on div "SONY MUSIC PUB. SCANDINAVIA 00215869254 P3043J [PERSON_NAME], [PERSON_NAME]" at bounding box center [537, 528] width 728 height 44
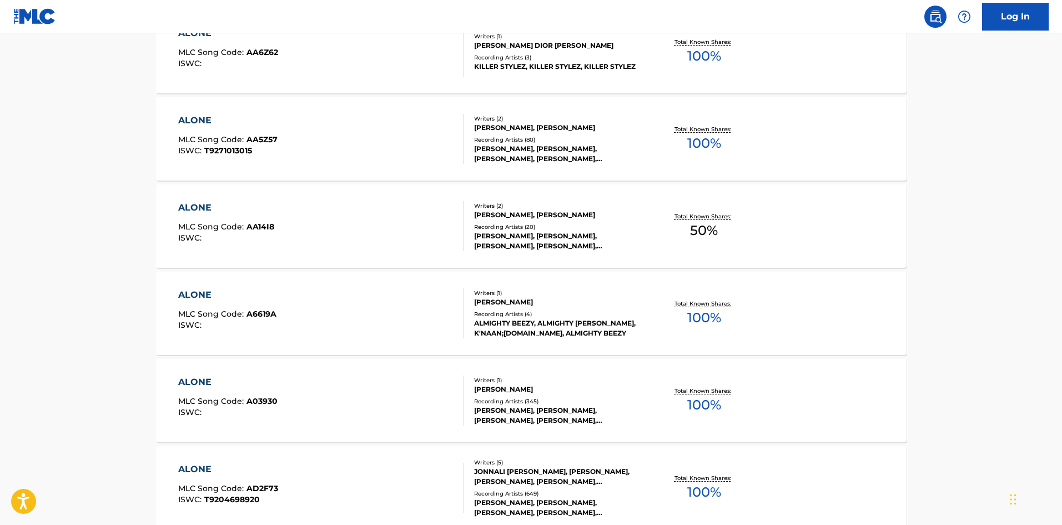
scroll to position [127, 0]
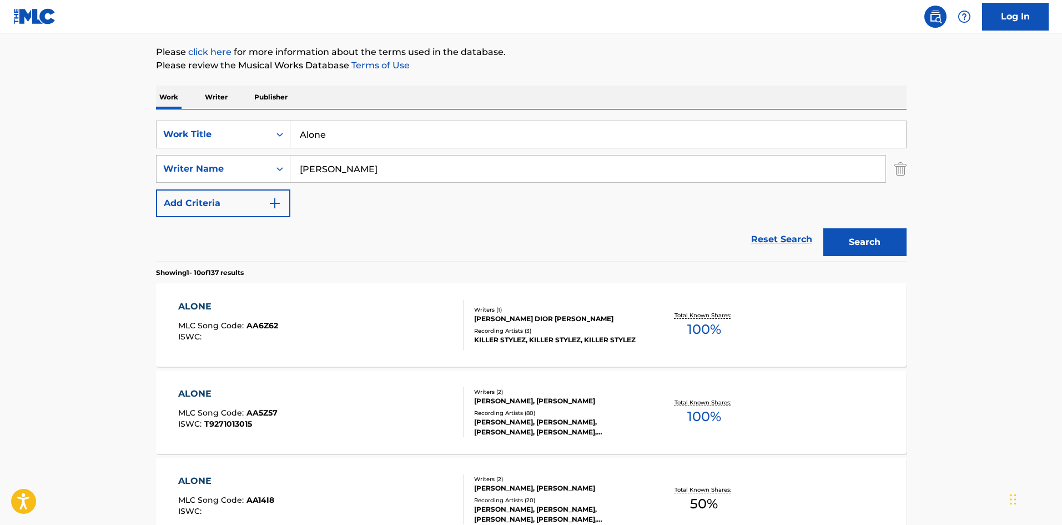
click at [362, 135] on input "Alone" at bounding box center [598, 134] width 616 height 27
paste input "Catch Me If You Can"
type input "Catch Me If You Can"
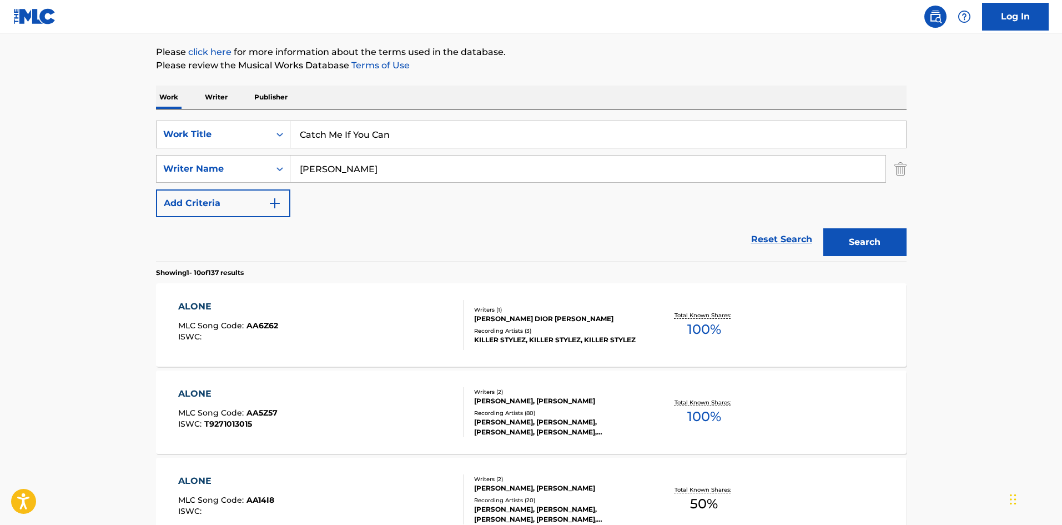
click at [388, 174] on input "[PERSON_NAME]" at bounding box center [587, 168] width 595 height 27
paste input "Spreckley"
type input "Spreckley"
click at [826, 237] on button "Search" at bounding box center [865, 242] width 83 height 28
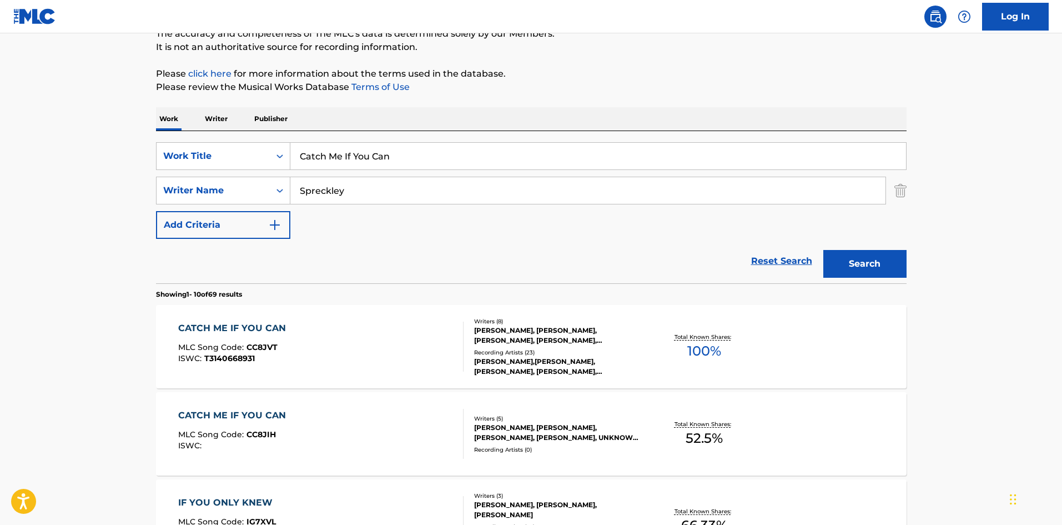
scroll to position [222, 0]
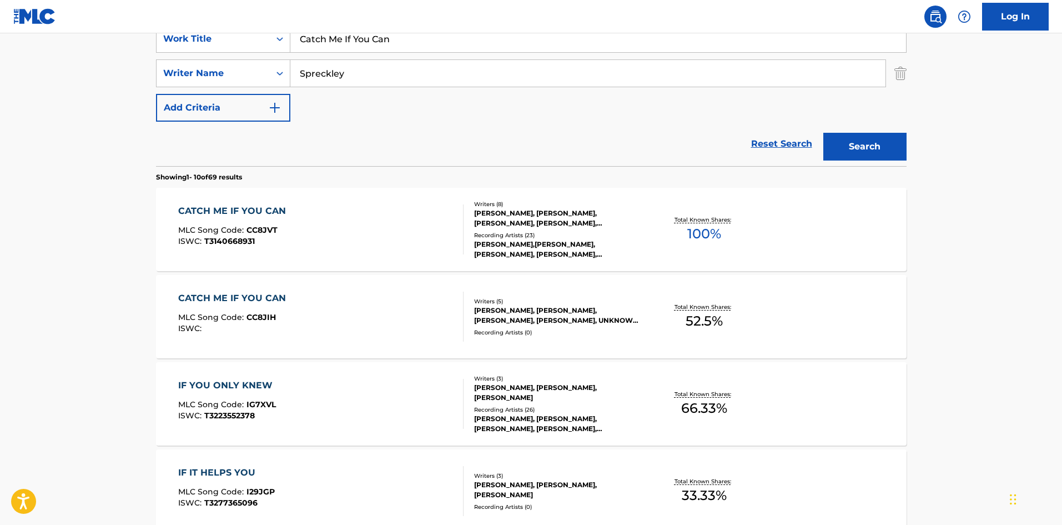
click at [302, 246] on div "CATCH ME IF YOU CAN MLC Song Code : CC8JVT ISWC : T3140668931" at bounding box center [320, 229] width 285 height 50
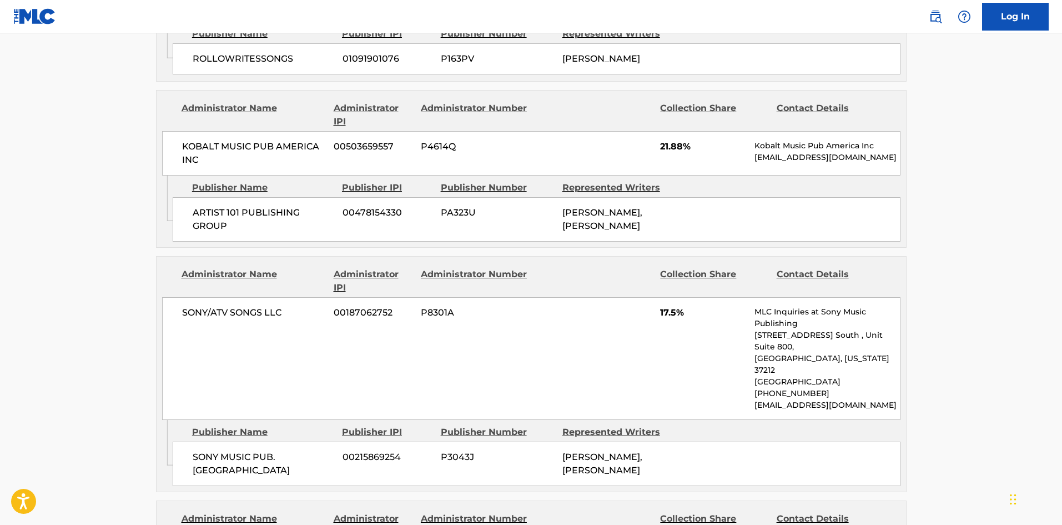
scroll to position [944, 0]
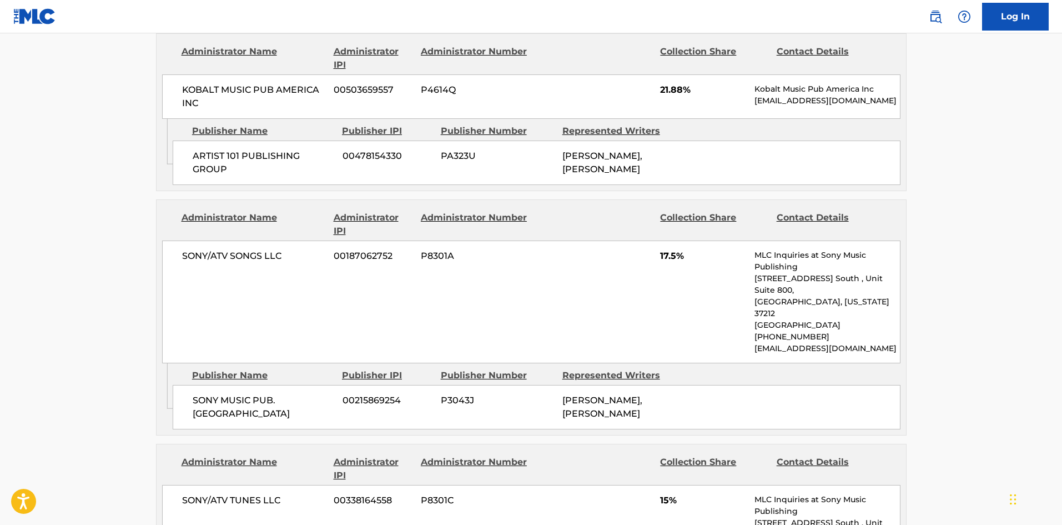
scroll to position [222, 0]
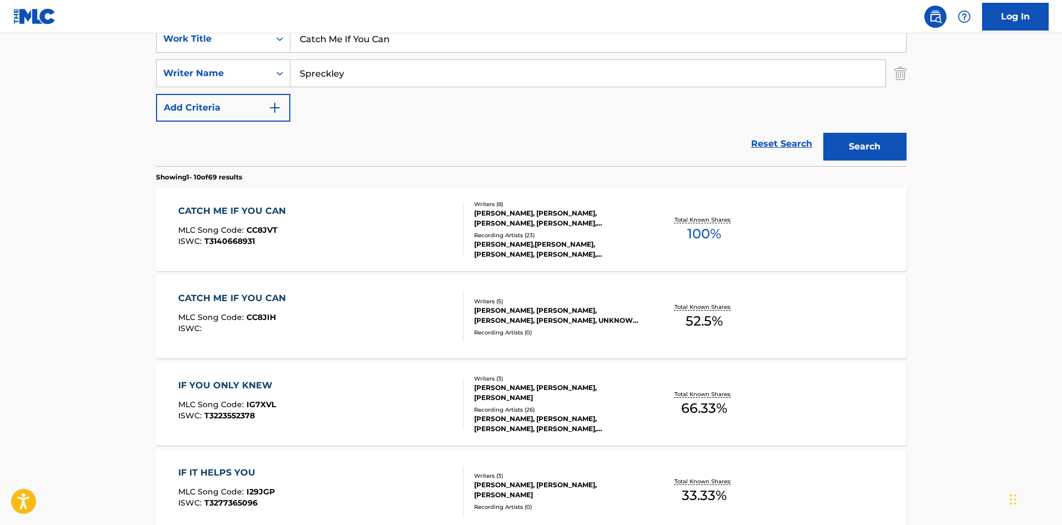
click at [384, 232] on div "CATCH ME IF YOU CAN MLC Song Code : CC8JVT ISWC : T3140668931" at bounding box center [320, 229] width 285 height 50
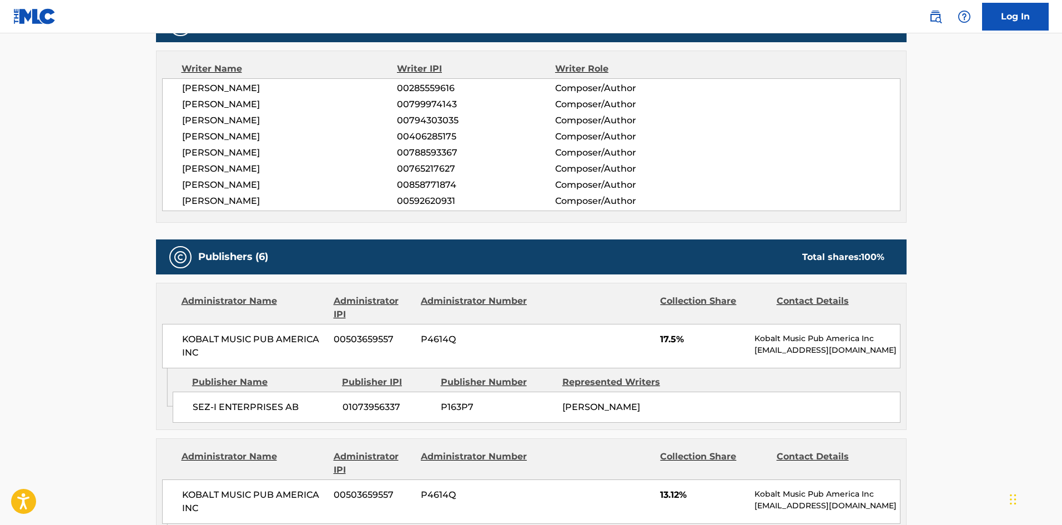
scroll to position [500, 0]
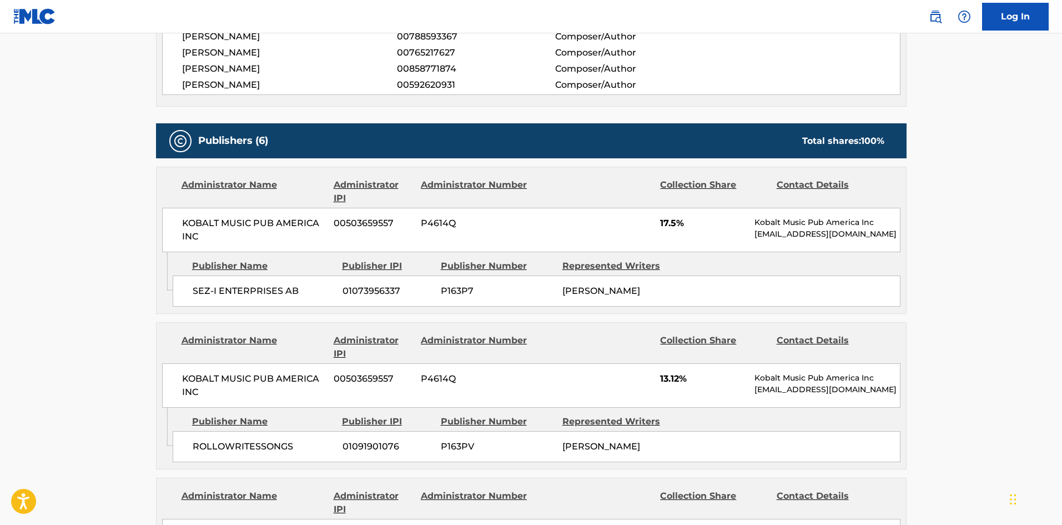
click at [195, 285] on span "SEZ-I ENTERPRISES AB" at bounding box center [264, 290] width 142 height 13
drag, startPoint x: 195, startPoint y: 285, endPoint x: 289, endPoint y: 289, distance: 93.9
click at [289, 289] on span "SEZ-I ENTERPRISES AB" at bounding box center [264, 290] width 142 height 13
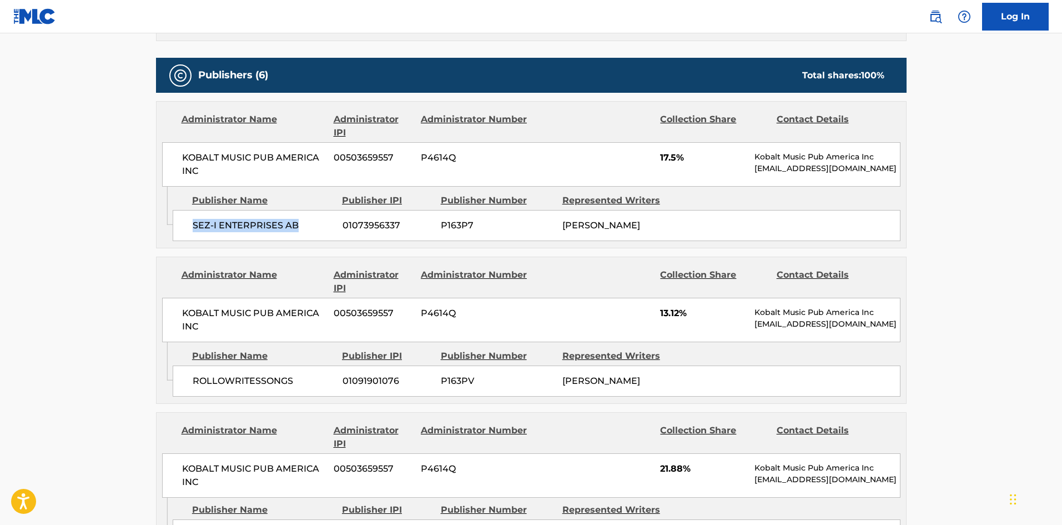
scroll to position [666, 0]
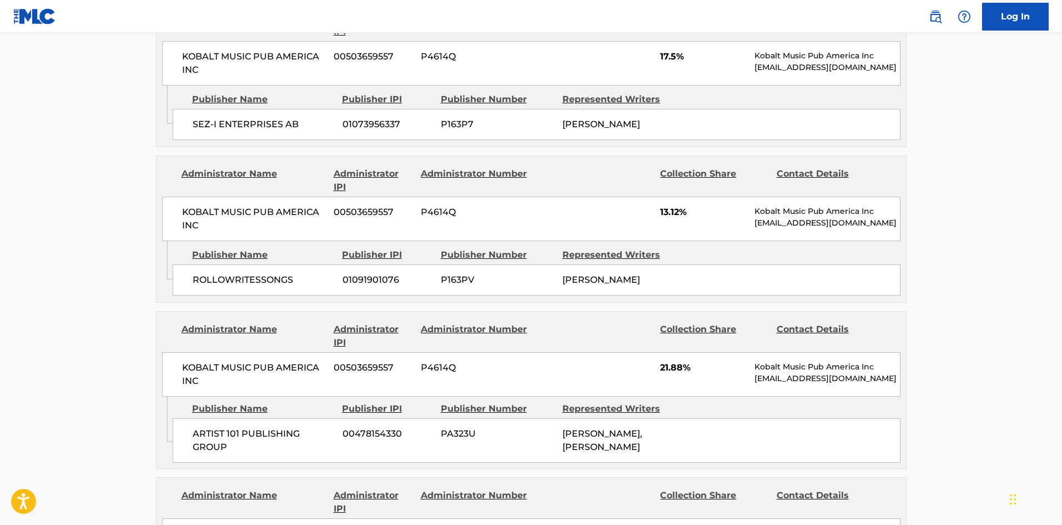
click at [214, 295] on div "ROLLOWRITESSONGS 01091901076 P163PV [PERSON_NAME]" at bounding box center [537, 279] width 728 height 31
drag, startPoint x: 214, startPoint y: 297, endPoint x: 276, endPoint y: 293, distance: 62.3
click at [276, 293] on div "ROLLOWRITESSONGS 01091901076 P163PV [PERSON_NAME]" at bounding box center [537, 279] width 728 height 31
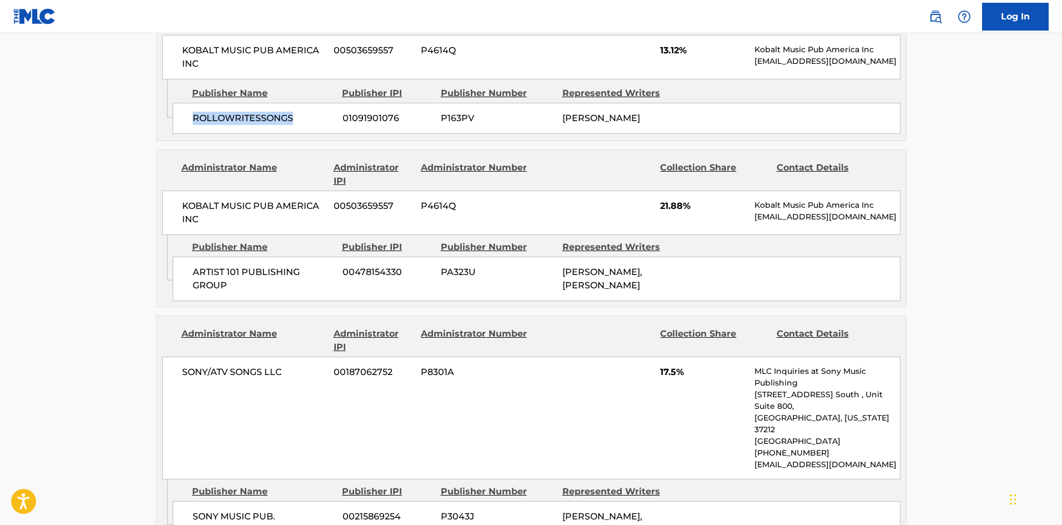
scroll to position [833, 0]
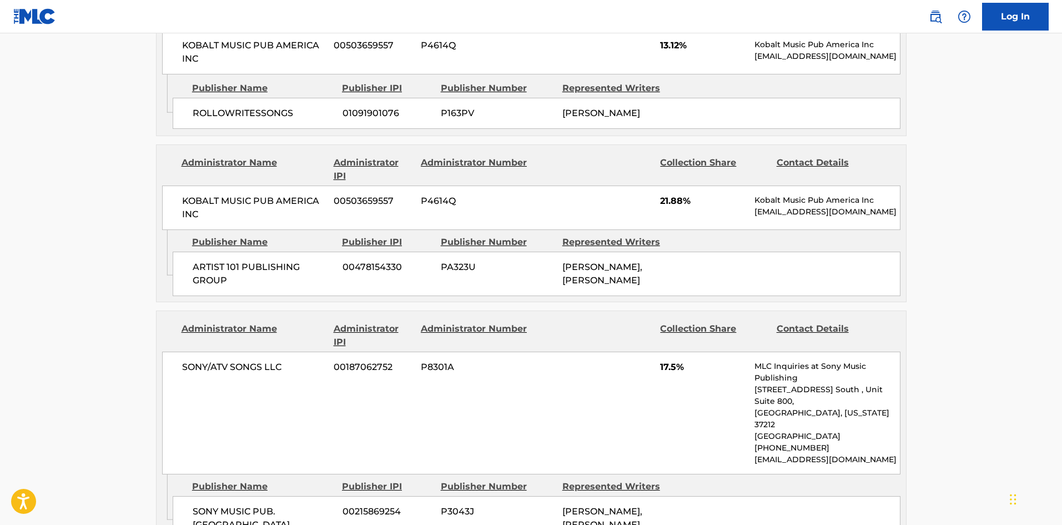
click at [198, 285] on span "ARTIST 101 PUBLISHING GROUP" at bounding box center [264, 273] width 142 height 27
drag, startPoint x: 198, startPoint y: 285, endPoint x: 225, endPoint y: 302, distance: 32.2
click at [225, 287] on span "ARTIST 101 PUBLISHING GROUP" at bounding box center [264, 273] width 142 height 27
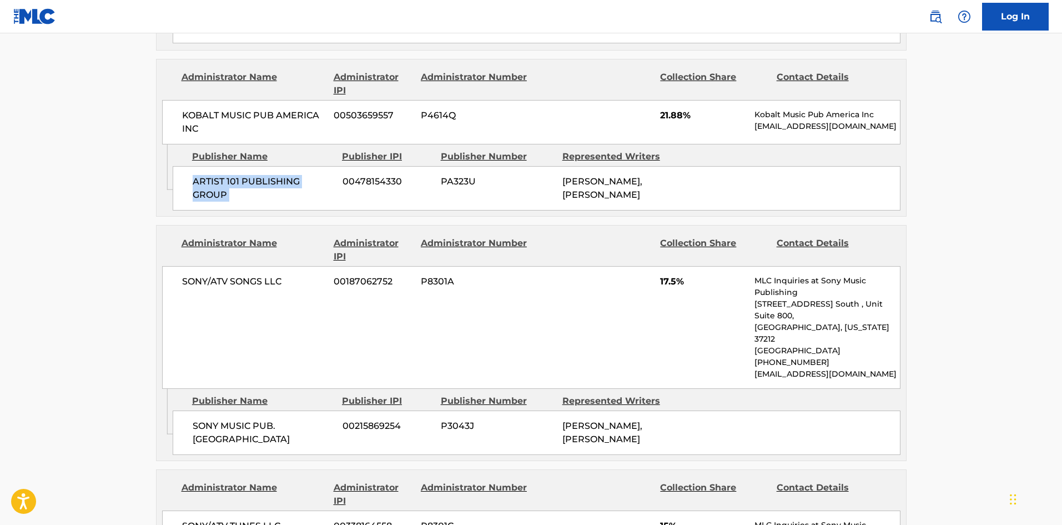
scroll to position [1055, 0]
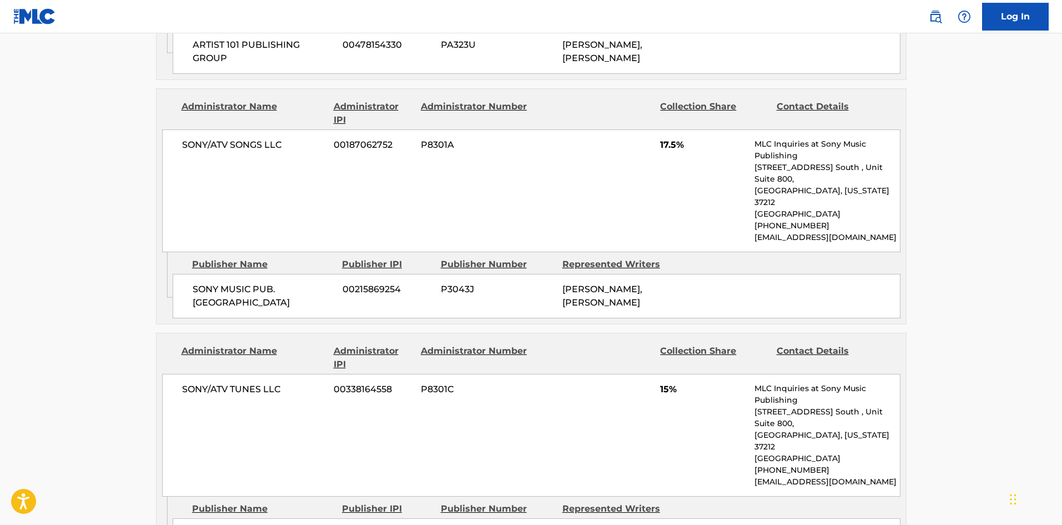
click at [202, 301] on span "SONY MUSIC PUB. [GEOGRAPHIC_DATA]" at bounding box center [264, 296] width 142 height 27
drag, startPoint x: 202, startPoint y: 301, endPoint x: 248, endPoint y: 314, distance: 48.5
click at [248, 309] on span "SONY MUSIC PUB. [GEOGRAPHIC_DATA]" at bounding box center [264, 296] width 142 height 27
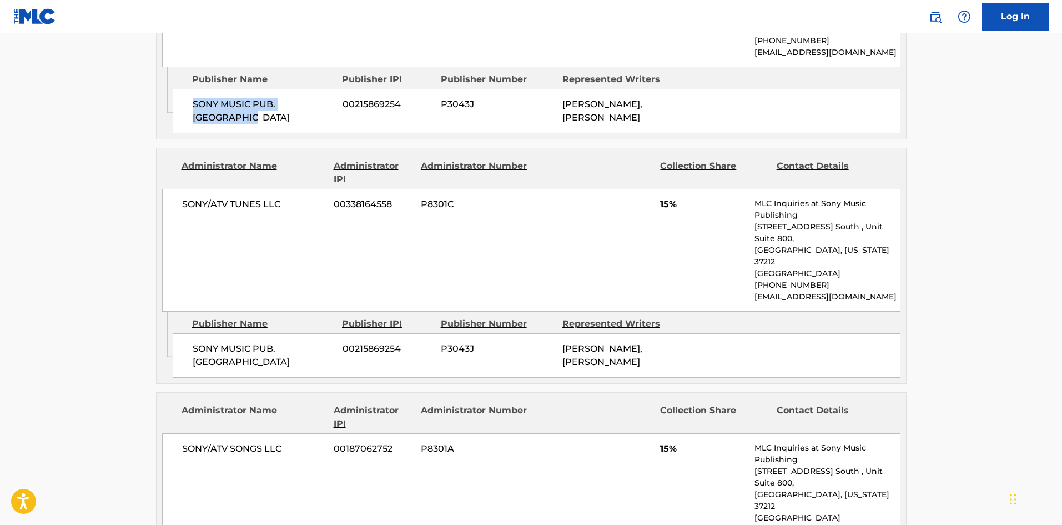
scroll to position [1277, 0]
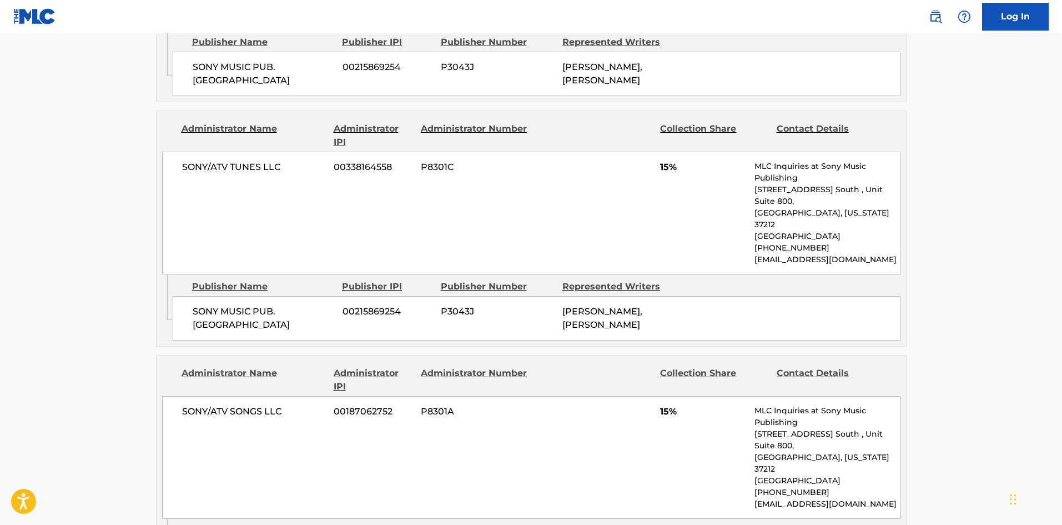
click at [201, 306] on span "SONY MUSIC PUB. [GEOGRAPHIC_DATA]" at bounding box center [264, 318] width 142 height 27
click at [208, 305] on span "SONY MUSIC PUB. [GEOGRAPHIC_DATA]" at bounding box center [264, 318] width 142 height 27
drag, startPoint x: 208, startPoint y: 303, endPoint x: 273, endPoint y: 316, distance: 66.2
click at [273, 316] on span "SONY MUSIC PUB. [GEOGRAPHIC_DATA]" at bounding box center [264, 318] width 142 height 27
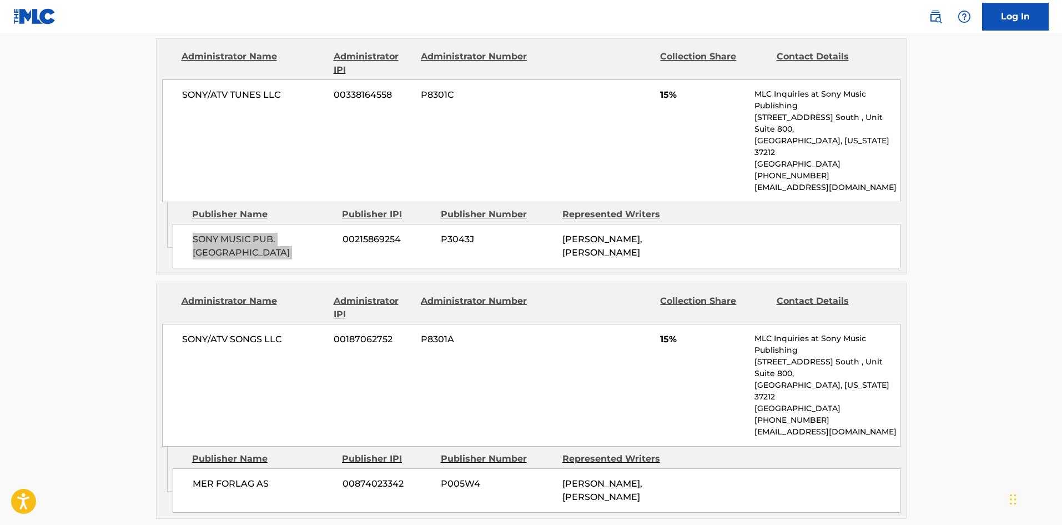
scroll to position [1444, 0]
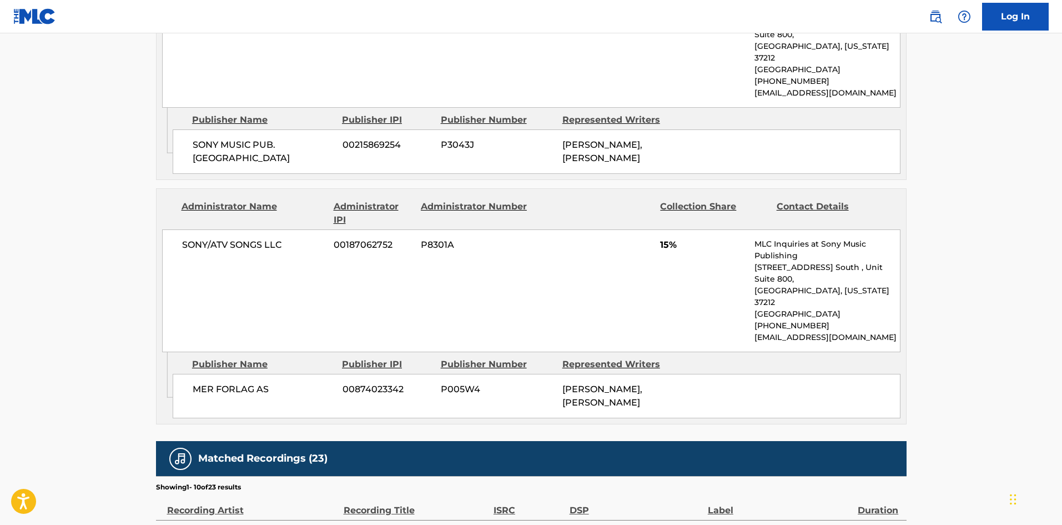
click at [196, 374] on div "MER FORLAG AS 00874023342 P005W4 [PERSON_NAME], [PERSON_NAME]" at bounding box center [537, 396] width 728 height 44
drag, startPoint x: 196, startPoint y: 343, endPoint x: 265, endPoint y: 346, distance: 69.5
click at [265, 374] on div "MER FORLAG AS 00874023342 P005W4 [PERSON_NAME], [PERSON_NAME]" at bounding box center [537, 396] width 728 height 44
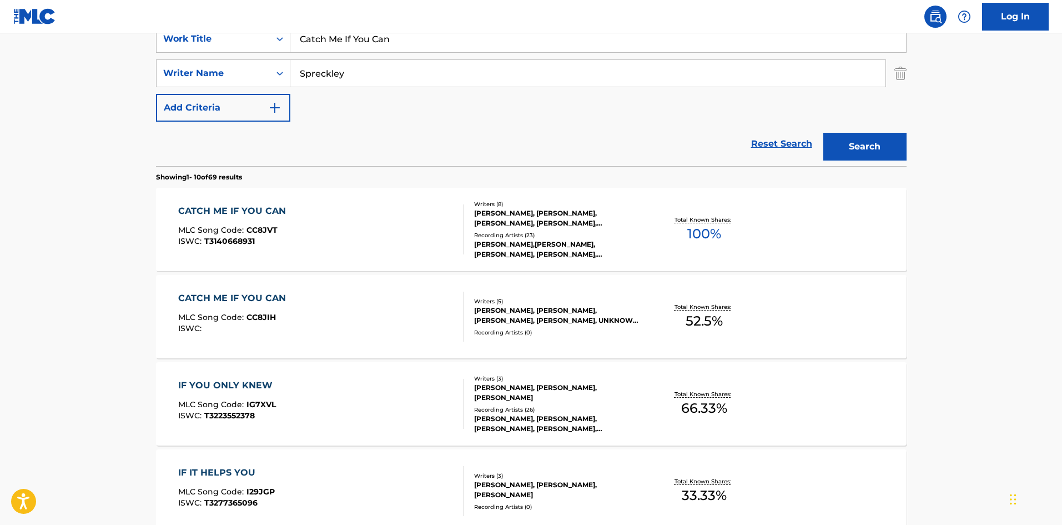
click at [373, 59] on div "SearchWithCriteriaff10fc5b-c7f7-4e24-bba1-f057459be716 Work Title Catch Me If Y…" at bounding box center [531, 73] width 751 height 97
click at [373, 59] on div "Spreckley" at bounding box center [588, 73] width 596 height 28
click at [363, 77] on input "Spreckley" at bounding box center [587, 73] width 595 height 27
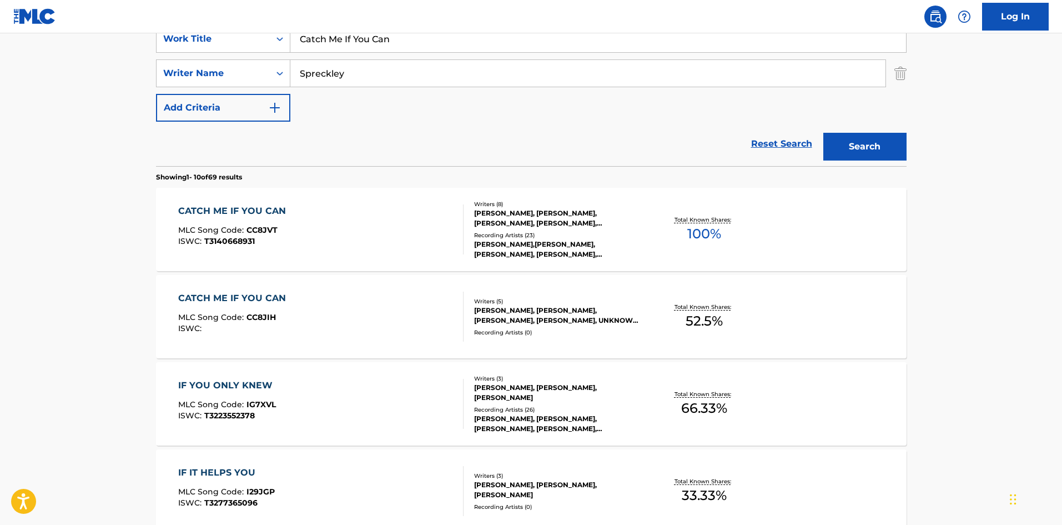
paste input "[PERSON_NAME]"
drag, startPoint x: 380, startPoint y: 74, endPoint x: 0, endPoint y: -18, distance: 391.4
click at [0, 0] on html "Accessibility Screen-Reader Guide, Feedback, and Issue Reporting | New window C…" at bounding box center [531, 40] width 1062 height 525
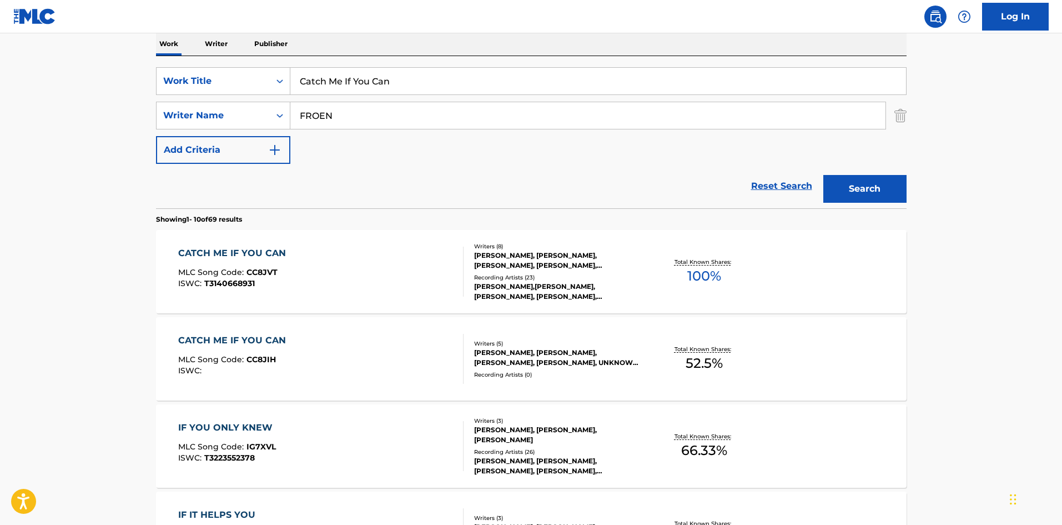
type input "FROEN"
click at [362, 93] on input "Catch Me If You Can" at bounding box center [598, 81] width 616 height 27
paste input "Diamond Heart"
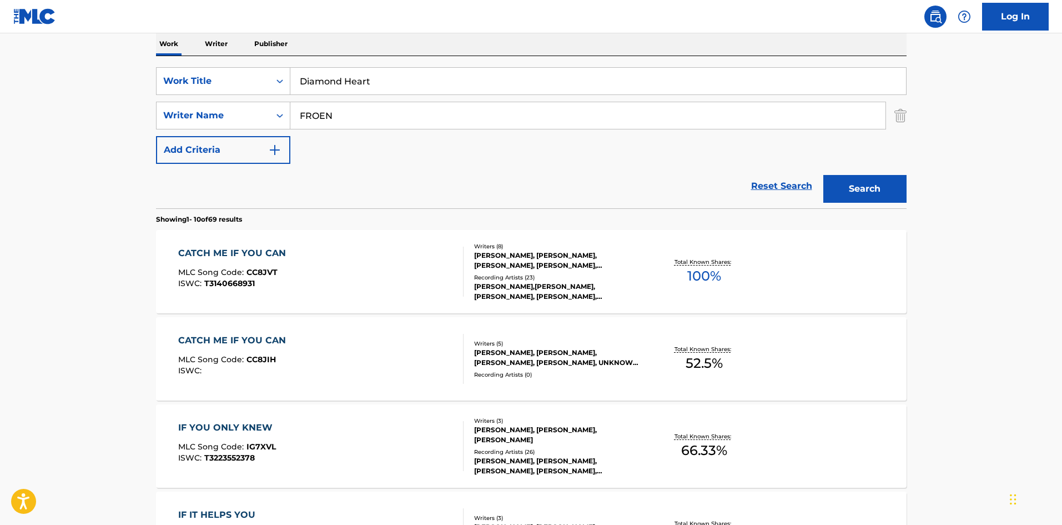
type input "Diamond Heart"
click at [871, 185] on button "Search" at bounding box center [865, 189] width 83 height 28
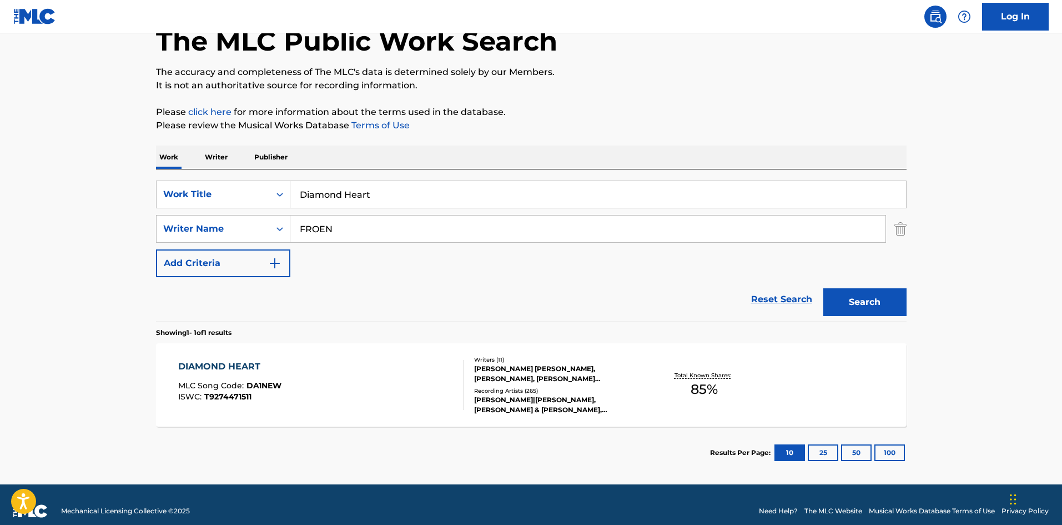
scroll to position [79, 0]
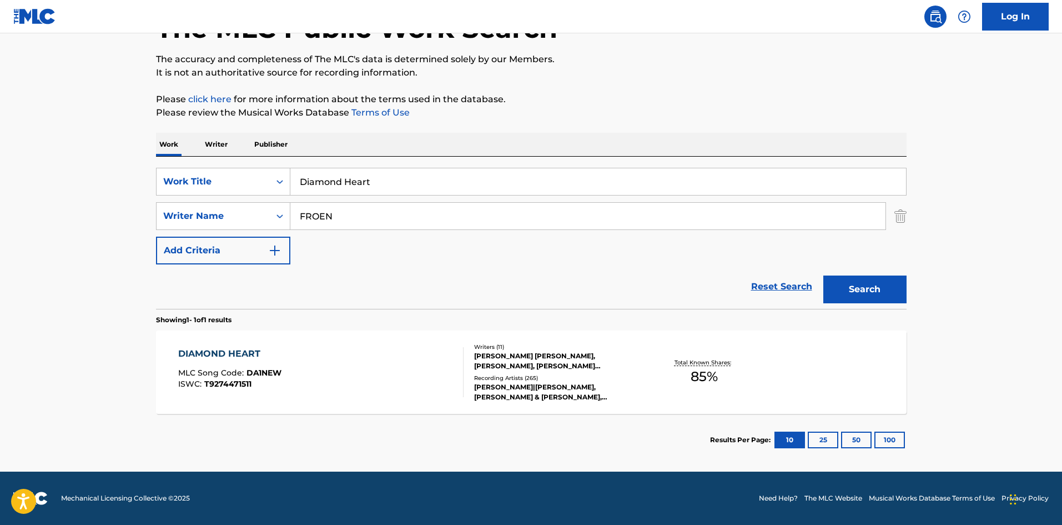
click at [419, 372] on div "DIAMOND HEART MLC Song Code : DA1NEW ISWC : T9274471511" at bounding box center [320, 372] width 285 height 50
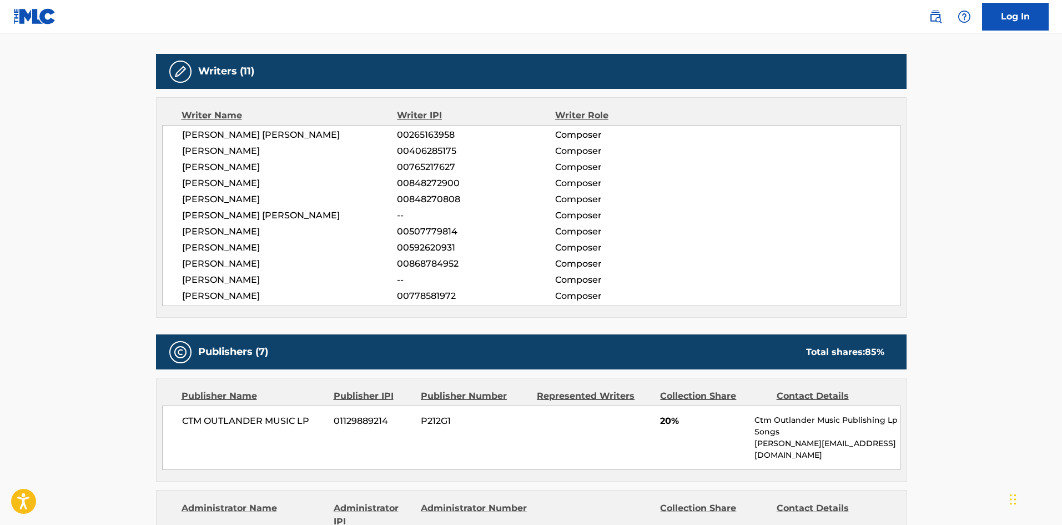
scroll to position [555, 0]
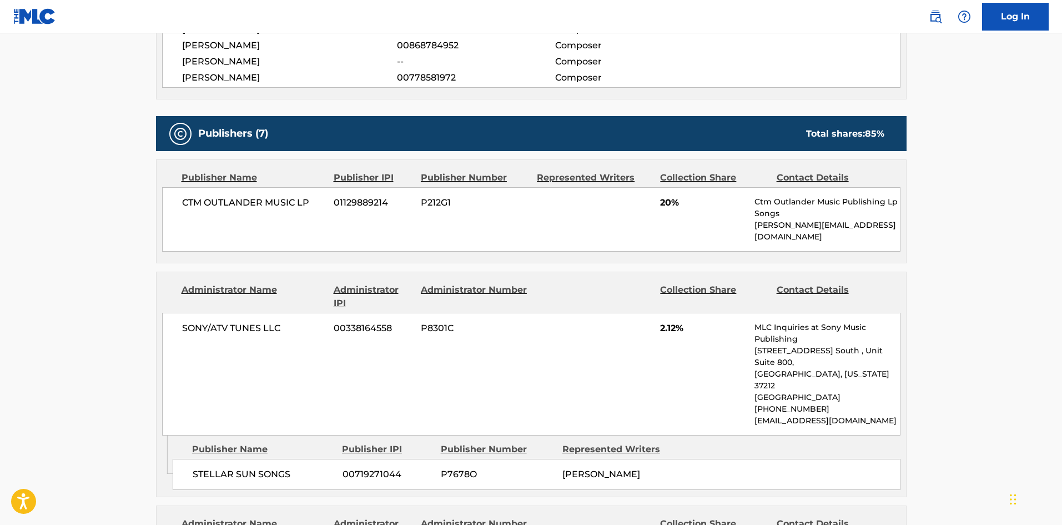
click at [192, 195] on div "CTM OUTLANDER MUSIC LP 01129889214 P212G1 20% Ctm Outlander Music Publishing Lp…" at bounding box center [531, 219] width 739 height 64
drag, startPoint x: 192, startPoint y: 195, endPoint x: 241, endPoint y: 195, distance: 49.4
click at [241, 195] on div "CTM OUTLANDER MUSIC LP 01129889214 P212G1 20% Ctm Outlander Music Publishing Lp…" at bounding box center [531, 219] width 739 height 64
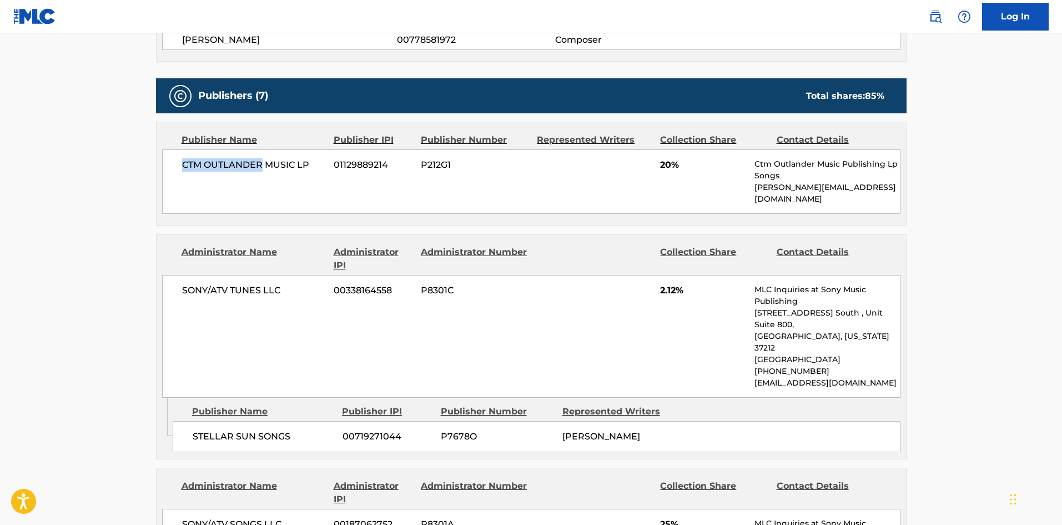
scroll to position [611, 0]
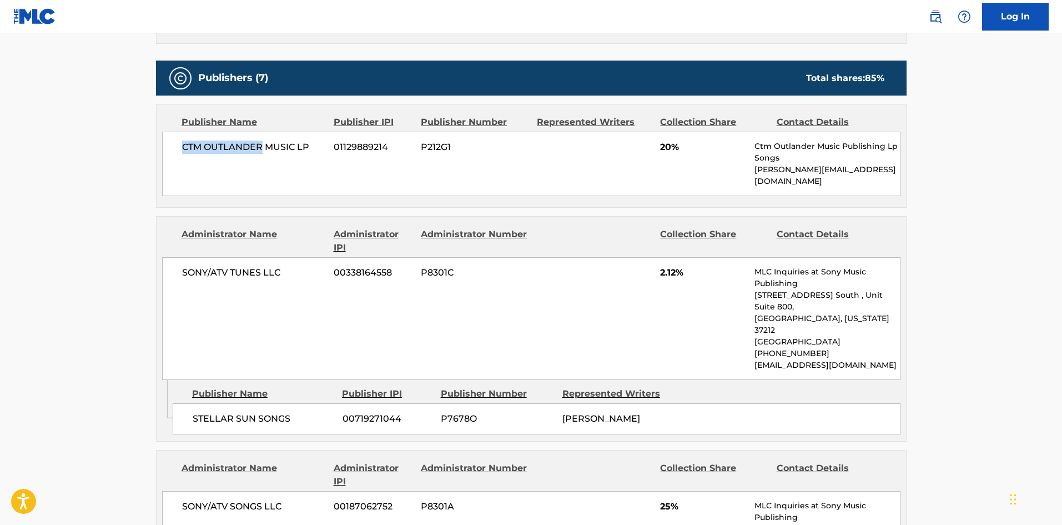
click at [192, 155] on div "CTM OUTLANDER MUSIC LP 01129889214 P212G1 20% Ctm Outlander Music Publishing Lp…" at bounding box center [531, 164] width 739 height 64
drag, startPoint x: 192, startPoint y: 155, endPoint x: 307, endPoint y: 147, distance: 115.3
click at [307, 147] on div "CTM OUTLANDER MUSIC LP 01129889214 P212G1 20% Ctm Outlander Music Publishing Lp…" at bounding box center [531, 164] width 739 height 64
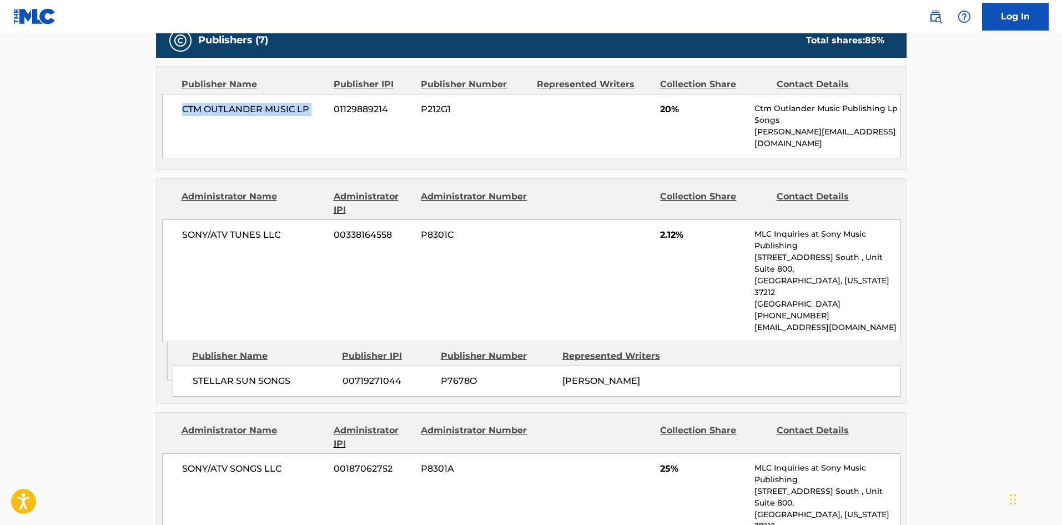
scroll to position [666, 0]
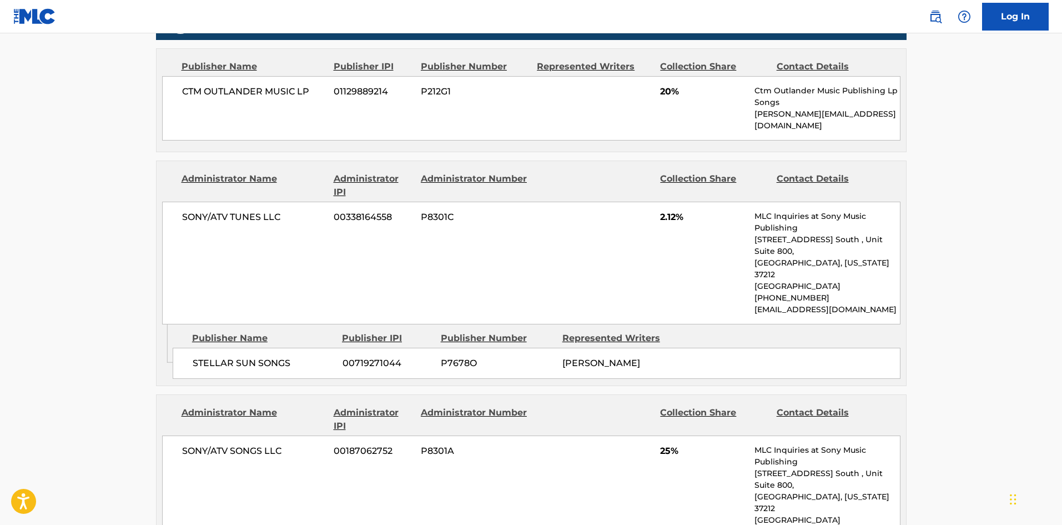
click at [199, 357] on span "STELLAR SUN SONGS" at bounding box center [264, 363] width 142 height 13
drag, startPoint x: 200, startPoint y: 323, endPoint x: 242, endPoint y: 323, distance: 42.2
click at [242, 357] on span "STELLAR SUN SONGS" at bounding box center [264, 363] width 142 height 13
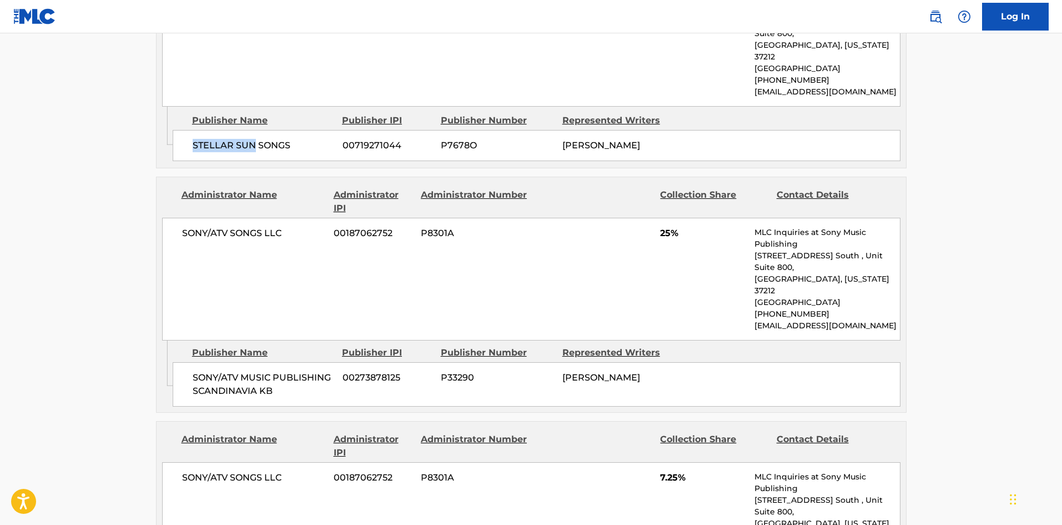
scroll to position [889, 0]
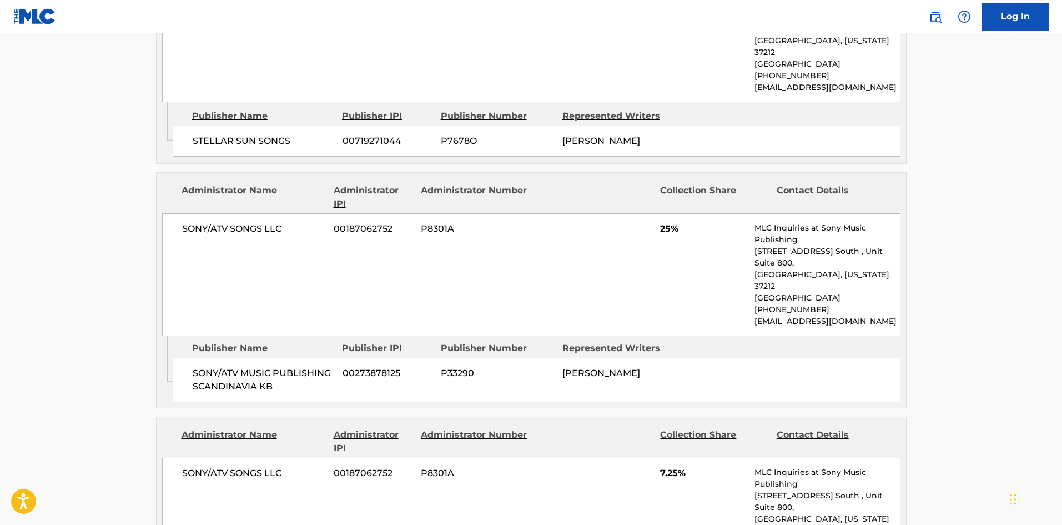
click at [205, 367] on span "SONY/ATV MUSIC PUBLISHING SCANDINAVIA KB" at bounding box center [264, 380] width 142 height 27
drag, startPoint x: 205, startPoint y: 319, endPoint x: 281, endPoint y: 336, distance: 77.3
click at [281, 358] on div "SONY/ATV MUSIC PUBLISHING SCANDINAVIA KB 00273878125 P33290 [PERSON_NAME]" at bounding box center [537, 380] width 728 height 44
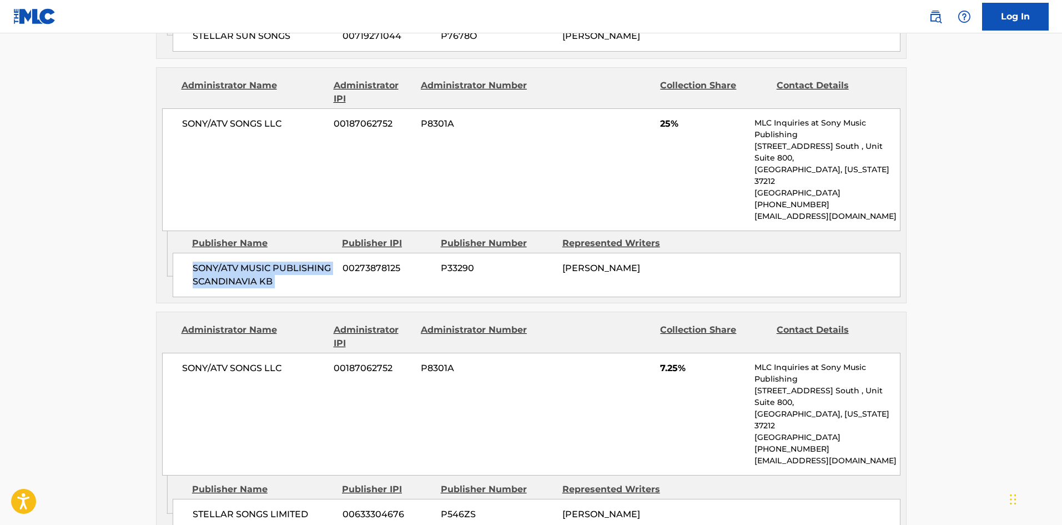
scroll to position [1111, 0]
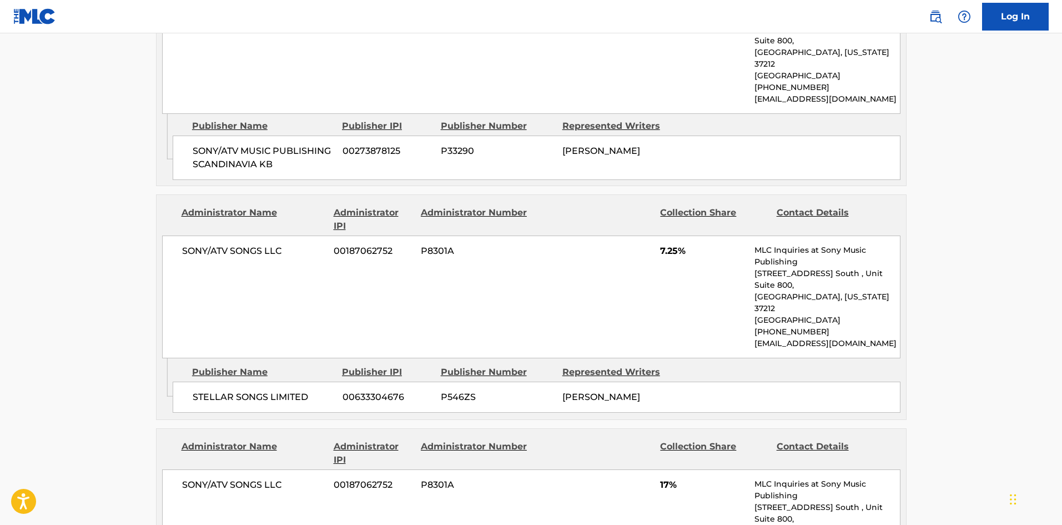
click at [209, 390] on span "STELLAR SONGS LIMITED" at bounding box center [264, 396] width 142 height 13
drag, startPoint x: 209, startPoint y: 312, endPoint x: 248, endPoint y: 313, distance: 38.9
click at [248, 390] on span "STELLAR SONGS LIMITED" at bounding box center [264, 396] width 142 height 13
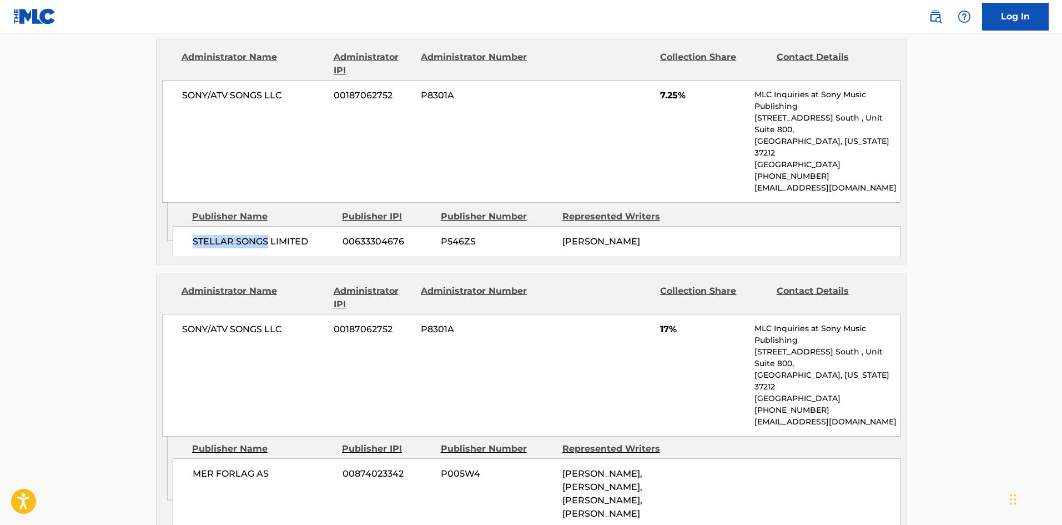
scroll to position [1277, 0]
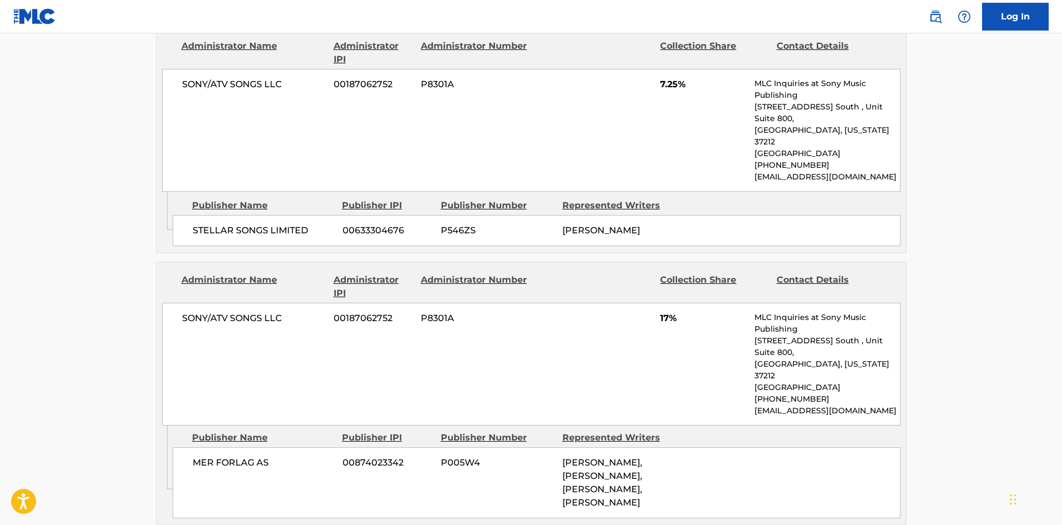
click at [208, 456] on span "MER FORLAG AS" at bounding box center [264, 462] width 142 height 13
drag, startPoint x: 208, startPoint y: 355, endPoint x: 228, endPoint y: 355, distance: 19.4
click at [228, 456] on span "MER FORLAG AS" at bounding box center [264, 462] width 142 height 13
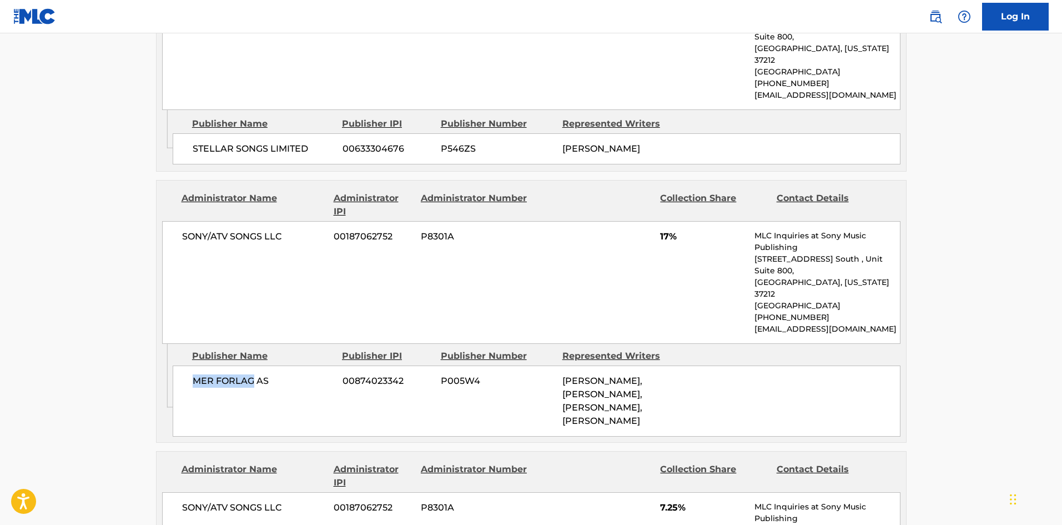
scroll to position [1499, 0]
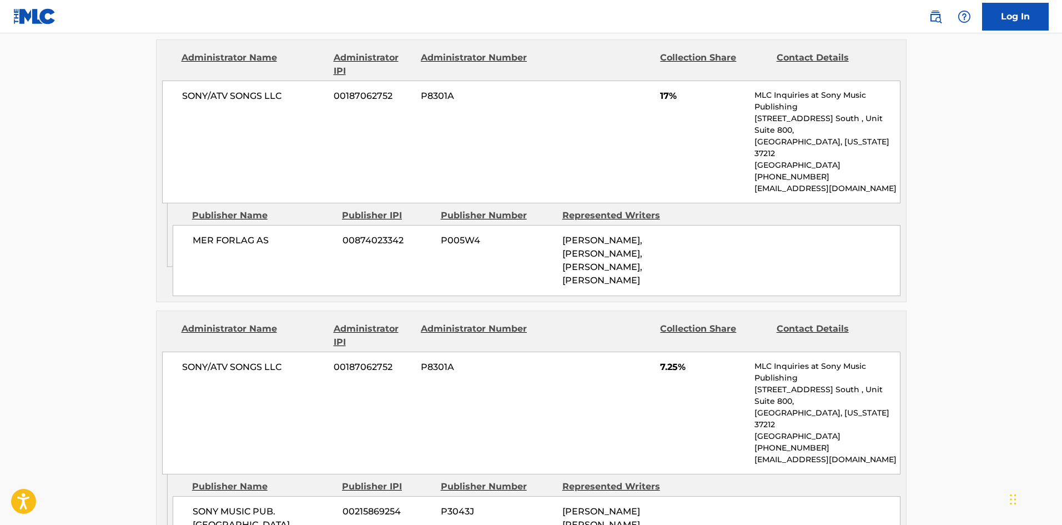
click at [201, 505] on span "SONY MUSIC PUB. [GEOGRAPHIC_DATA]" at bounding box center [264, 518] width 142 height 27
drag, startPoint x: 210, startPoint y: 386, endPoint x: 253, endPoint y: 395, distance: 43.8
click at [253, 505] on span "SONY MUSIC PUB. [GEOGRAPHIC_DATA]" at bounding box center [264, 518] width 142 height 27
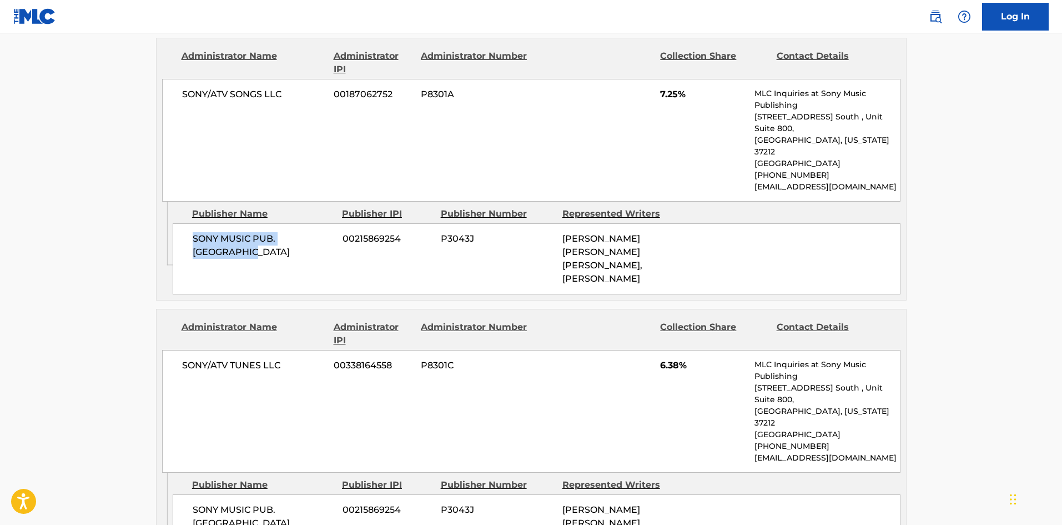
scroll to position [1777, 0]
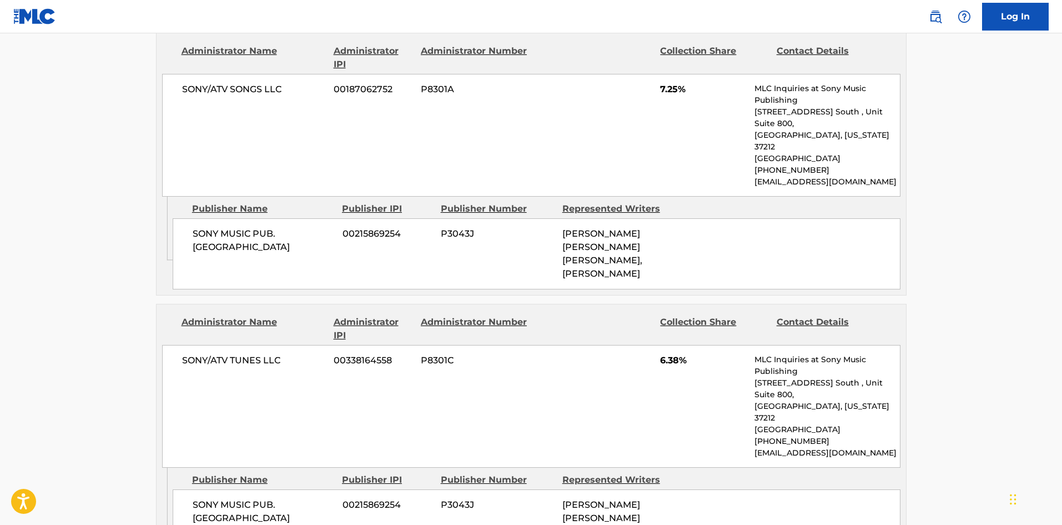
click at [193, 498] on span "SONY MUSIC PUB. [GEOGRAPHIC_DATA]" at bounding box center [264, 511] width 142 height 27
drag, startPoint x: 193, startPoint y: 334, endPoint x: 281, endPoint y: 353, distance: 89.6
click at [281, 498] on span "SONY MUSIC PUB. [GEOGRAPHIC_DATA]" at bounding box center [264, 511] width 142 height 27
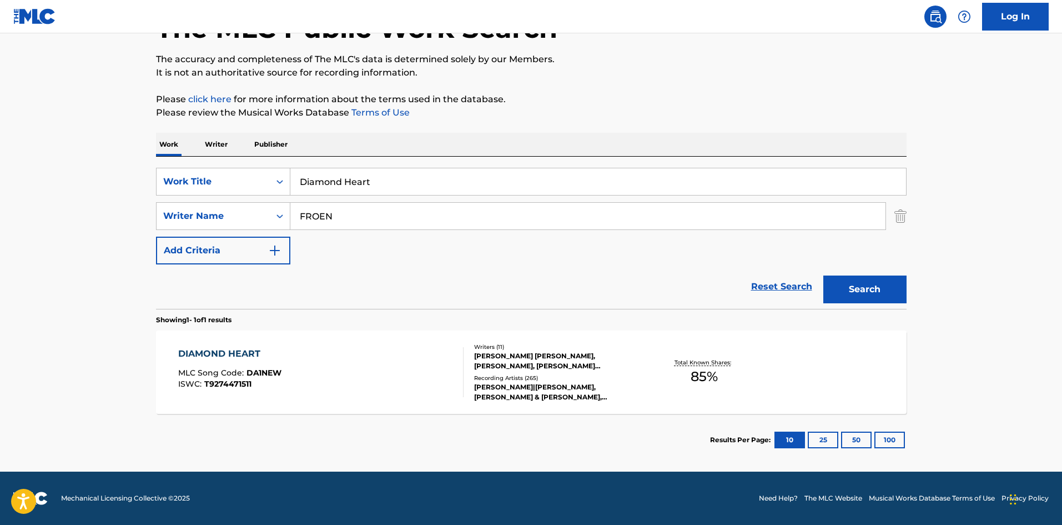
scroll to position [79, 0]
click at [345, 353] on div "DIAMOND HEART MLC Song Code : DA1NEW ISWC : T9274471511" at bounding box center [320, 372] width 285 height 50
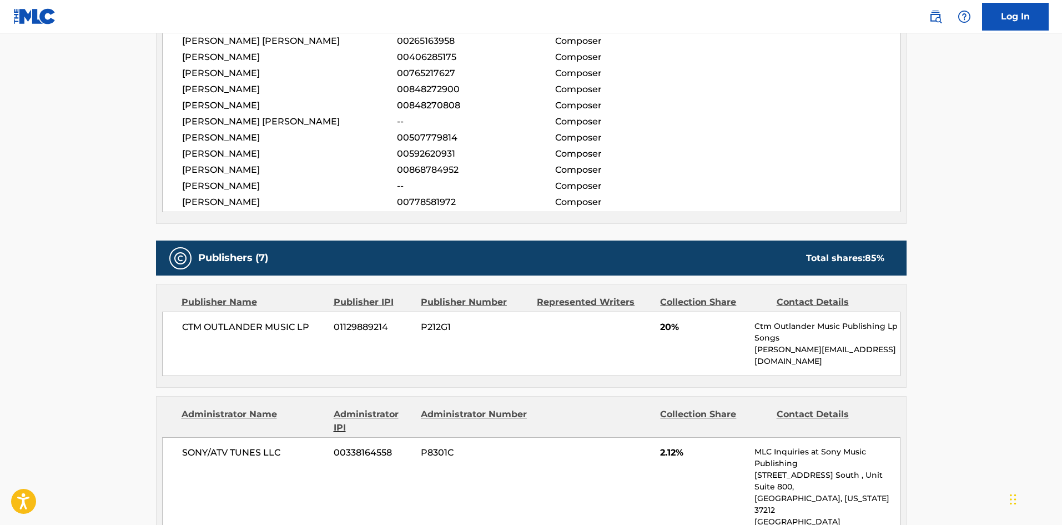
scroll to position [565, 0]
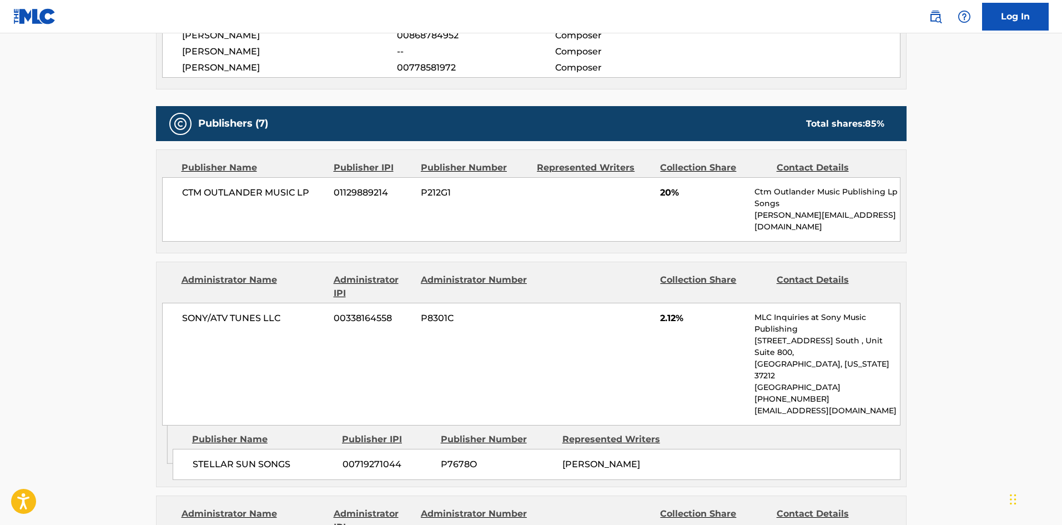
click at [197, 189] on span "CTM OUTLANDER MUSIC LP" at bounding box center [254, 192] width 144 height 13
drag, startPoint x: 197, startPoint y: 189, endPoint x: 315, endPoint y: 189, distance: 118.3
click at [315, 189] on span "CTM OUTLANDER MUSIC LP" at bounding box center [254, 192] width 144 height 13
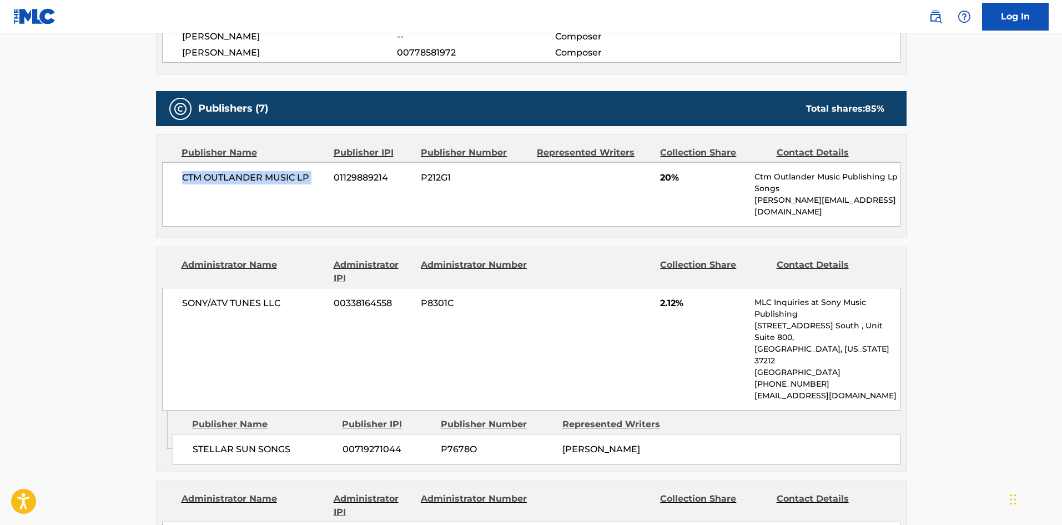
scroll to position [676, 0]
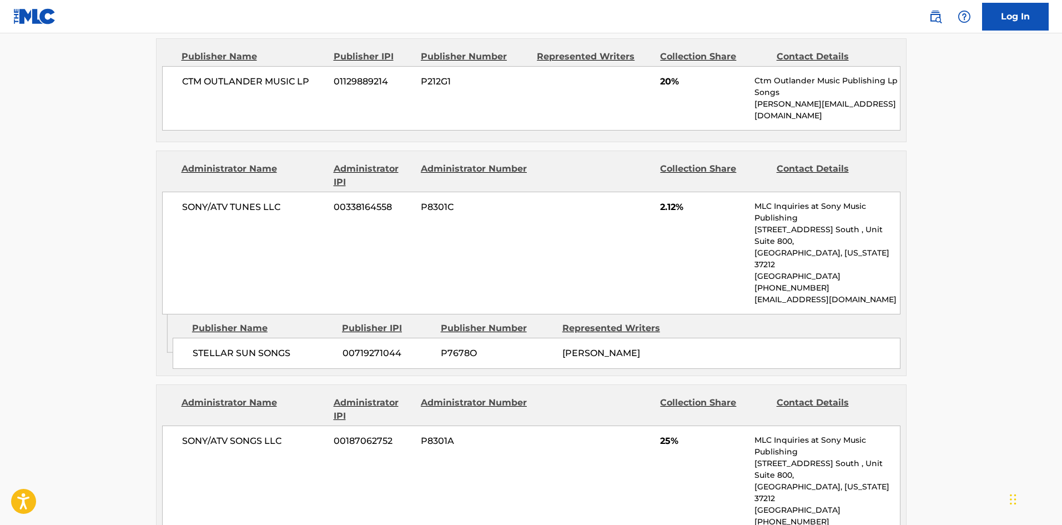
click at [208, 347] on span "STELLAR SUN SONGS" at bounding box center [264, 353] width 142 height 13
drag, startPoint x: 208, startPoint y: 322, endPoint x: 286, endPoint y: 308, distance: 79.0
click at [286, 338] on div "STELLAR SUN SONGS 00719271044 P7678O [PERSON_NAME]" at bounding box center [537, 353] width 728 height 31
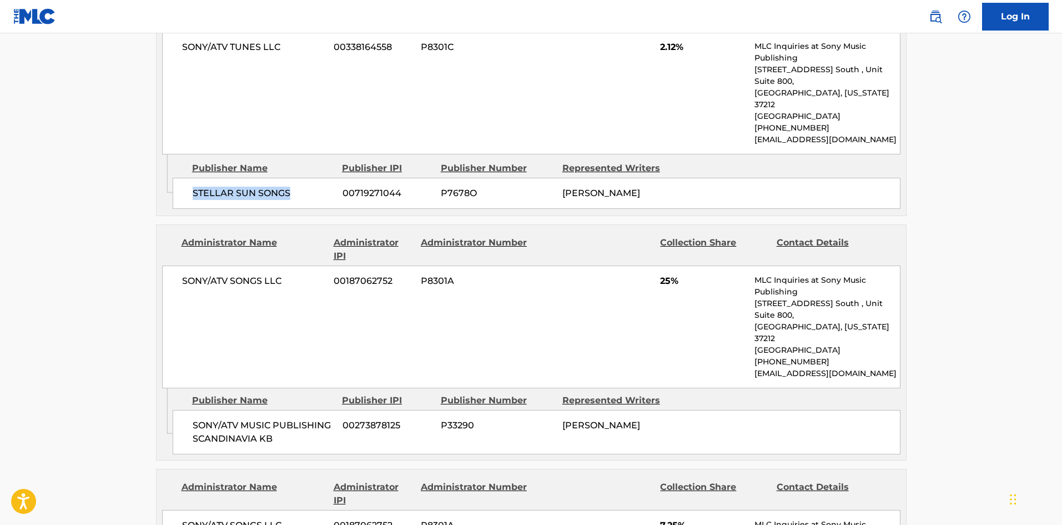
scroll to position [843, 0]
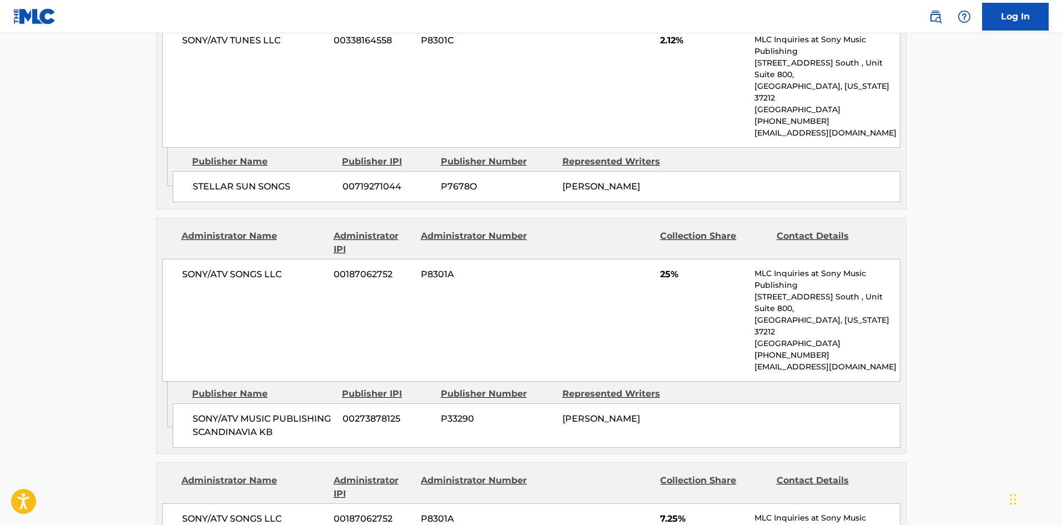
click at [206, 412] on span "SONY/ATV MUSIC PUBLISHING SCANDINAVIA KB" at bounding box center [264, 425] width 142 height 27
drag, startPoint x: 206, startPoint y: 364, endPoint x: 280, endPoint y: 375, distance: 74.7
click at [280, 412] on span "SONY/ATV MUSIC PUBLISHING SCANDINAVIA KB" at bounding box center [264, 425] width 142 height 27
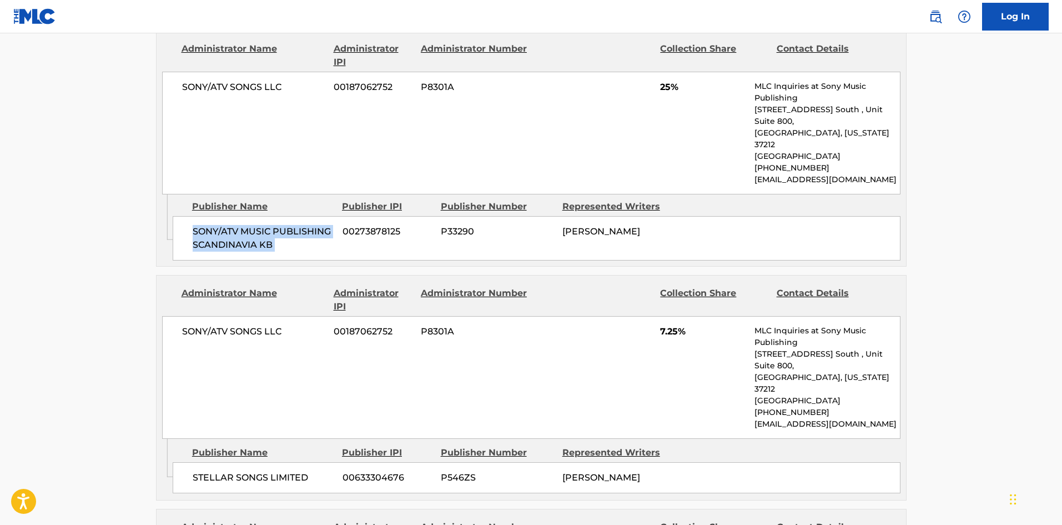
scroll to position [1176, 0]
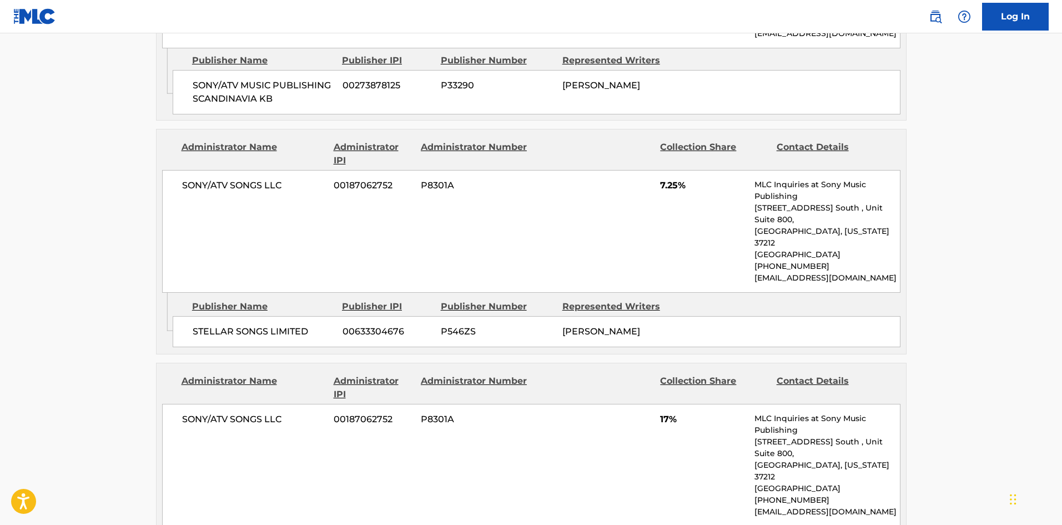
click at [208, 316] on div "STELLAR SONGS LIMITED 00633304676 P546ZS [PERSON_NAME]" at bounding box center [537, 331] width 728 height 31
drag, startPoint x: 208, startPoint y: 240, endPoint x: 294, endPoint y: 242, distance: 86.1
click at [294, 316] on div "STELLAR SONGS LIMITED 00633304676 P546ZS [PERSON_NAME]" at bounding box center [537, 331] width 728 height 31
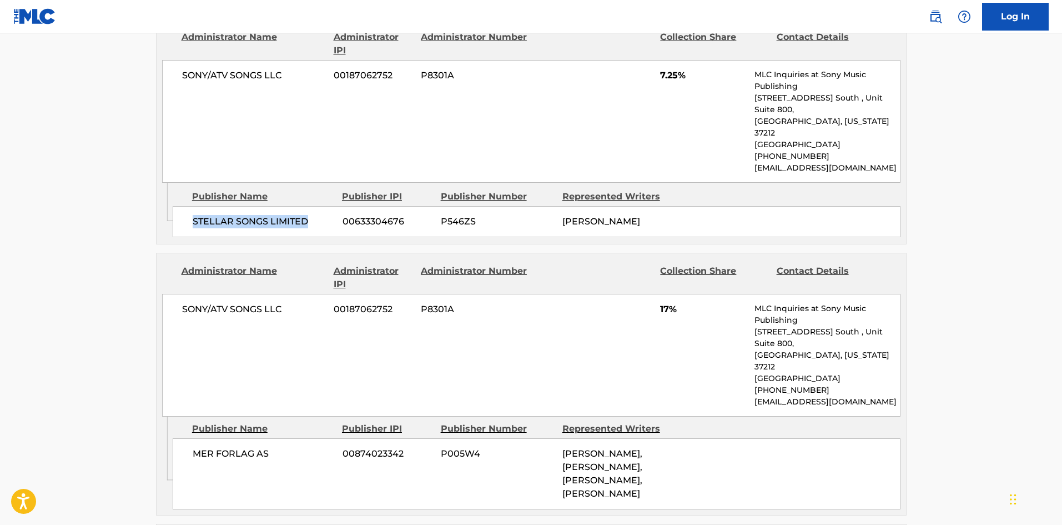
scroll to position [1287, 0]
click at [210, 446] on span "MER FORLAG AS" at bounding box center [264, 452] width 142 height 13
drag, startPoint x: 210, startPoint y: 352, endPoint x: 261, endPoint y: 346, distance: 51.4
click at [261, 446] on span "MER FORLAG AS" at bounding box center [264, 452] width 142 height 13
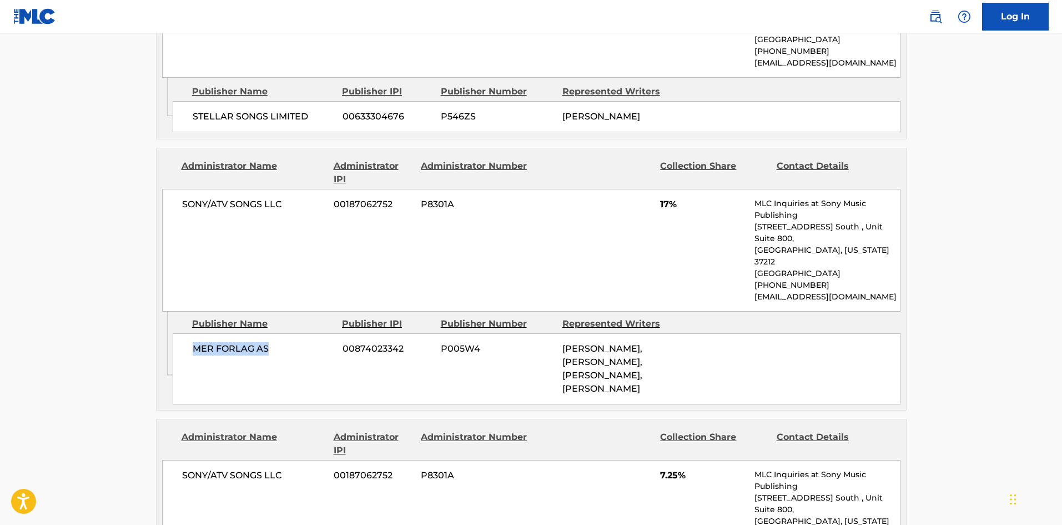
scroll to position [1509, 0]
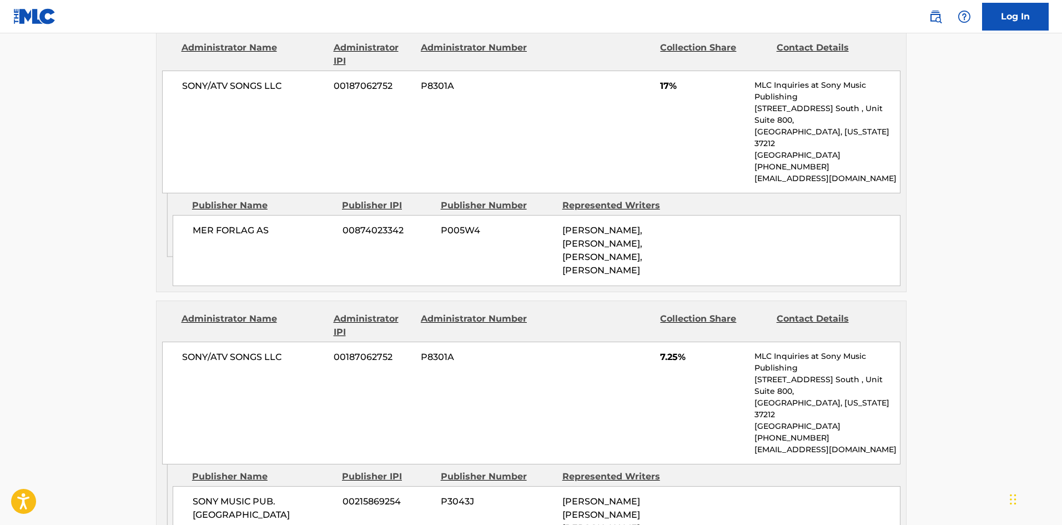
click at [211, 486] on div "SONY MUSIC PUB. SCANDINAVIA 00215869254 P3043J [PERSON_NAME] [PERSON_NAME] [PER…" at bounding box center [537, 521] width 728 height 71
drag, startPoint x: 211, startPoint y: 366, endPoint x: 250, endPoint y: 382, distance: 42.4
click at [250, 486] on div "SONY MUSIC PUB. SCANDINAVIA 00215869254 P3043J [PERSON_NAME] [PERSON_NAME] [PER…" at bounding box center [537, 521] width 728 height 71
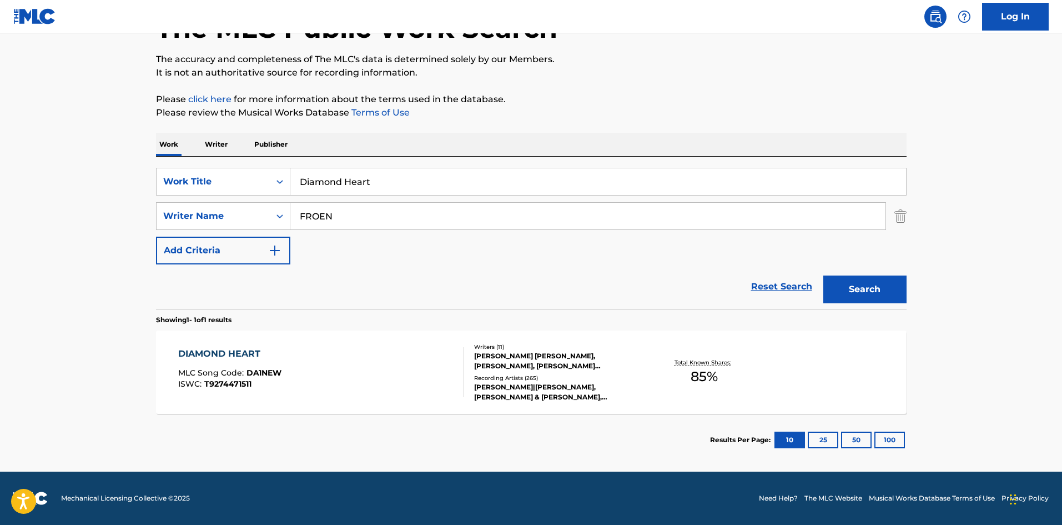
click at [340, 362] on div "DIAMOND HEART MLC Song Code : DA1NEW ISWC : T9274471511" at bounding box center [320, 372] width 285 height 50
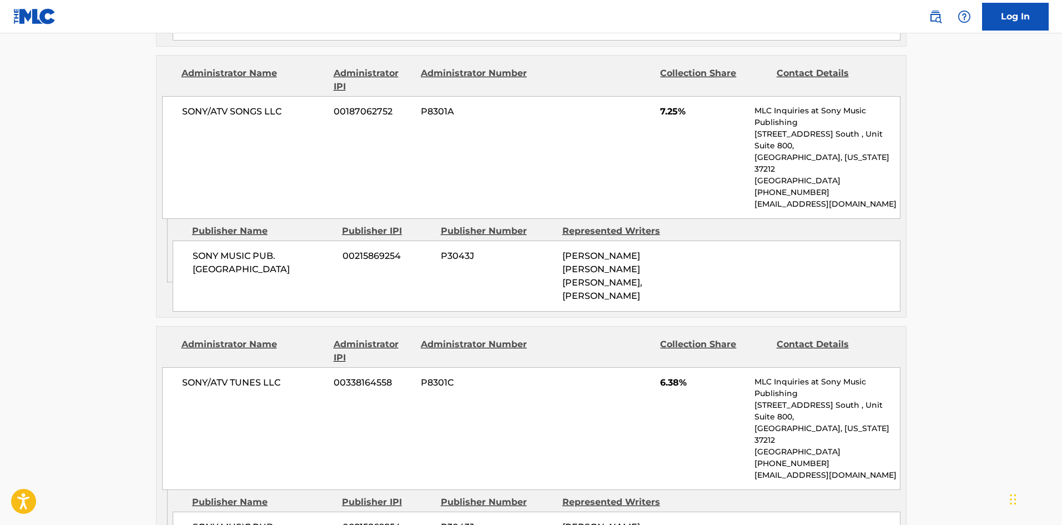
scroll to position [1721, 0]
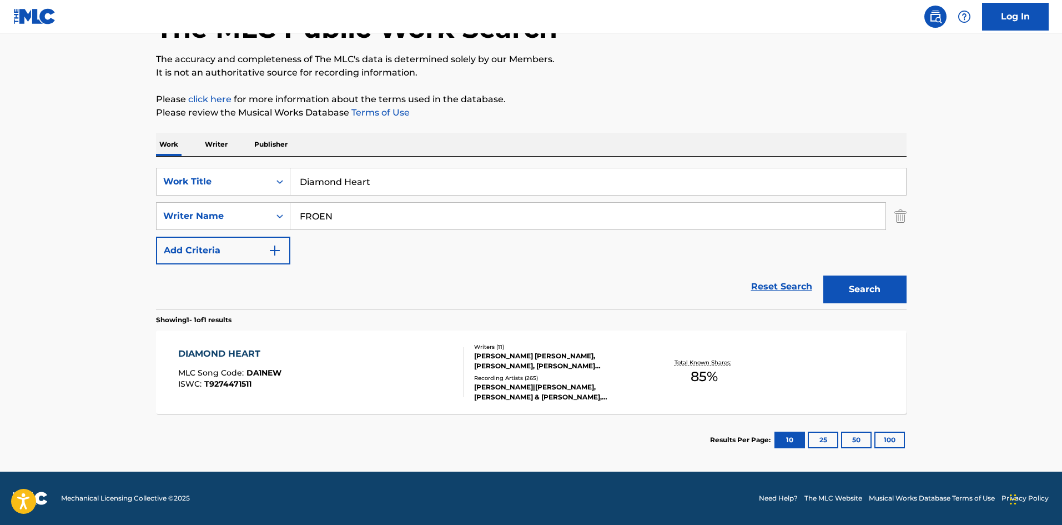
scroll to position [79, 0]
click at [376, 185] on input "Diamond Heart" at bounding box center [598, 181] width 616 height 27
paste input "Faded"
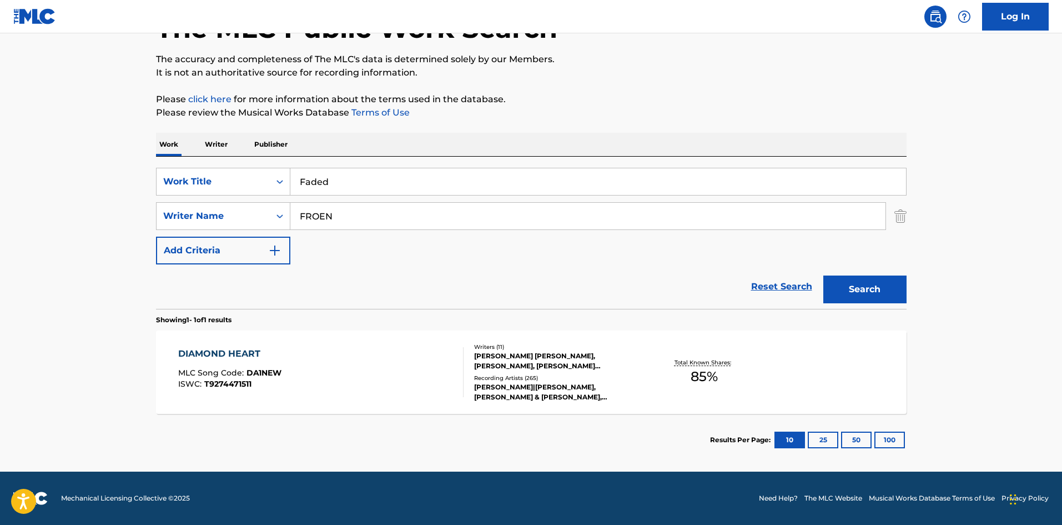
type input "Faded"
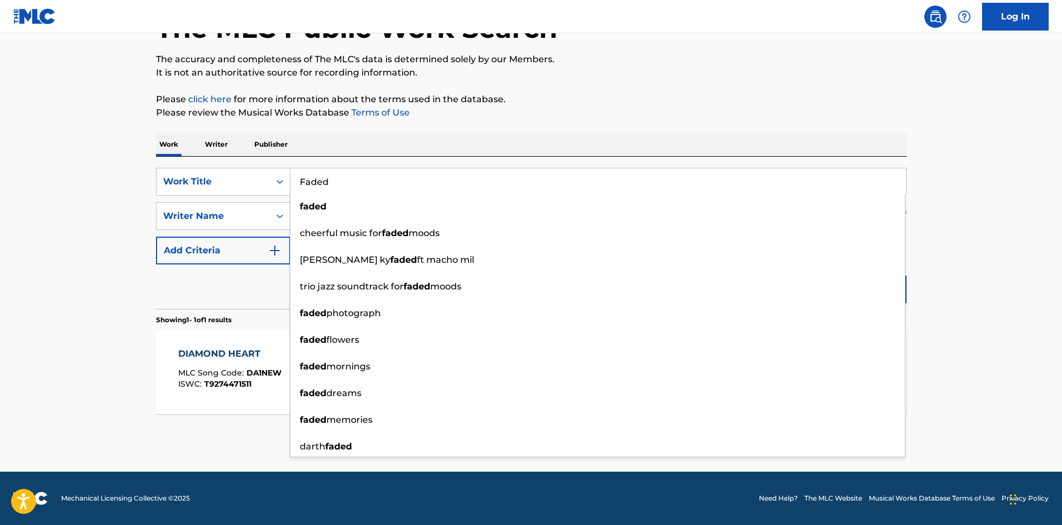
click at [150, 219] on div "The MLC Public Work Search The accuracy and completeness of The MLC's data is d…" at bounding box center [531, 224] width 777 height 484
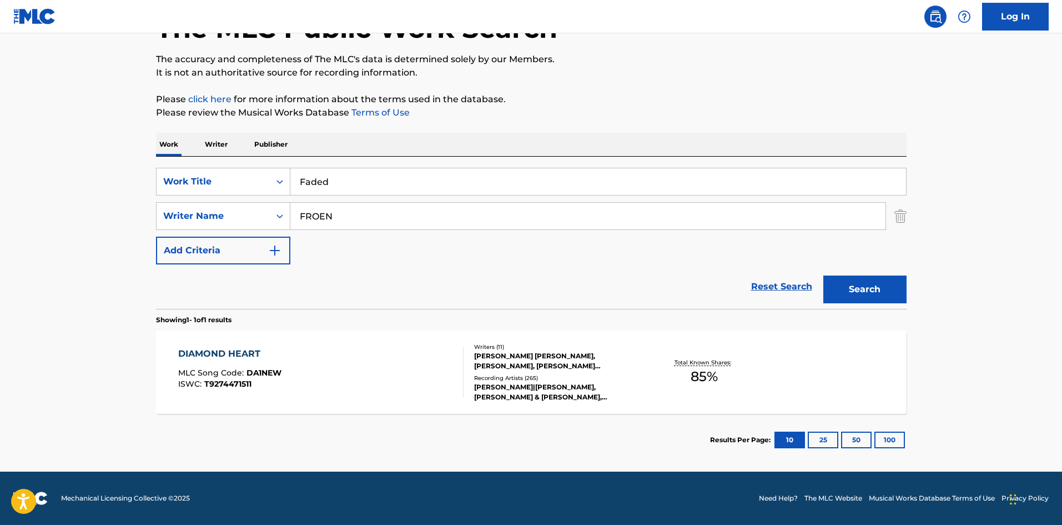
click at [329, 221] on input "FROEN" at bounding box center [587, 216] width 595 height 27
paste input "[PERSON_NAME]"
type input "[PERSON_NAME]"
click at [863, 287] on button "Search" at bounding box center [865, 289] width 83 height 28
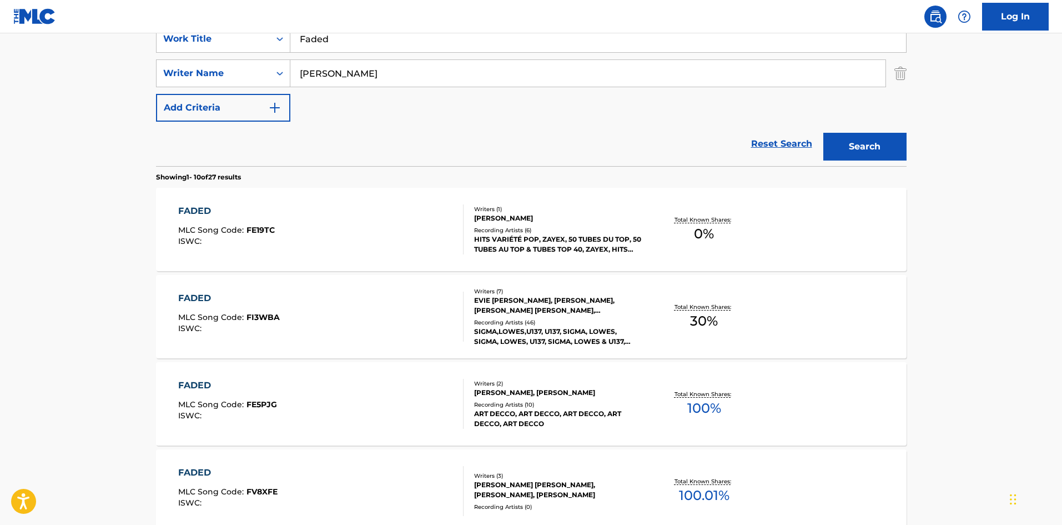
scroll to position [500, 0]
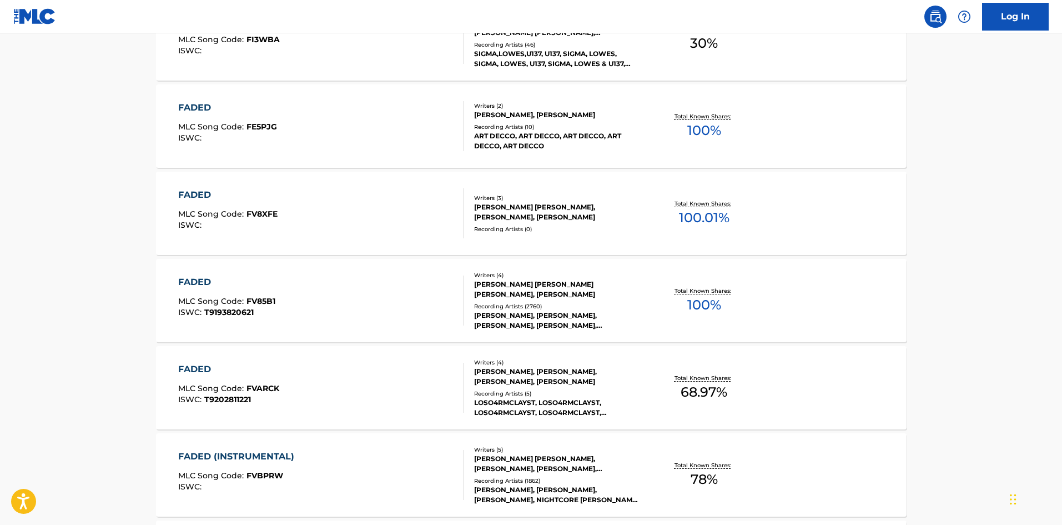
click at [258, 329] on div "FADED MLC Song Code : FV85B1 ISWC : T9193820621 Writers ( 4 ) [PERSON_NAME] [PE…" at bounding box center [531, 300] width 751 height 83
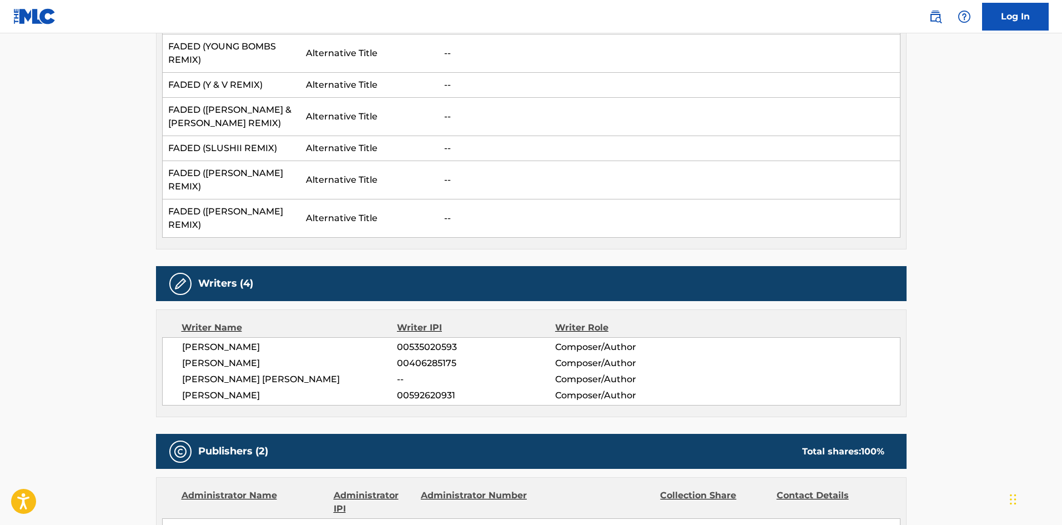
scroll to position [543, 0]
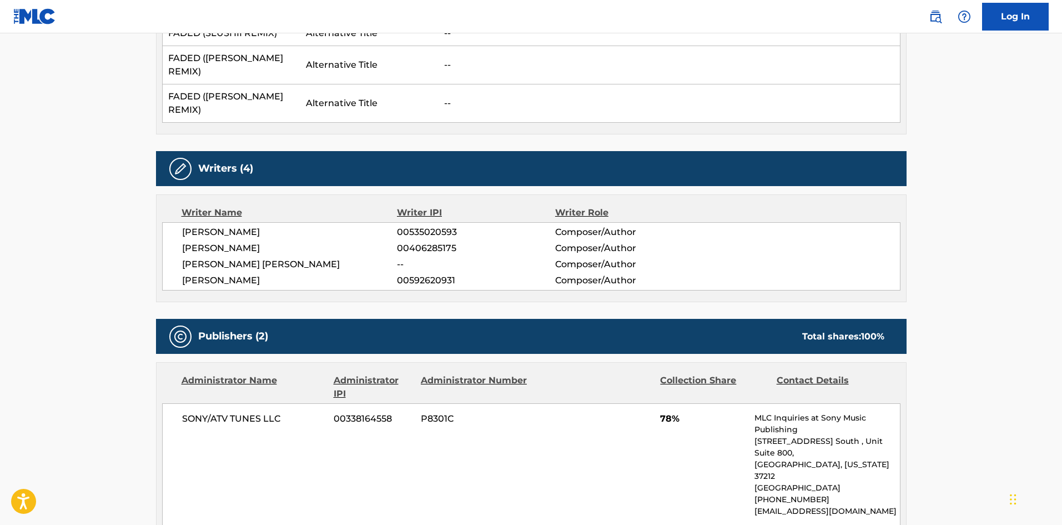
click at [229, 227] on span "[PERSON_NAME]" at bounding box center [289, 231] width 215 height 13
click at [253, 262] on span "[PERSON_NAME] [PERSON_NAME]" at bounding box center [289, 264] width 215 height 13
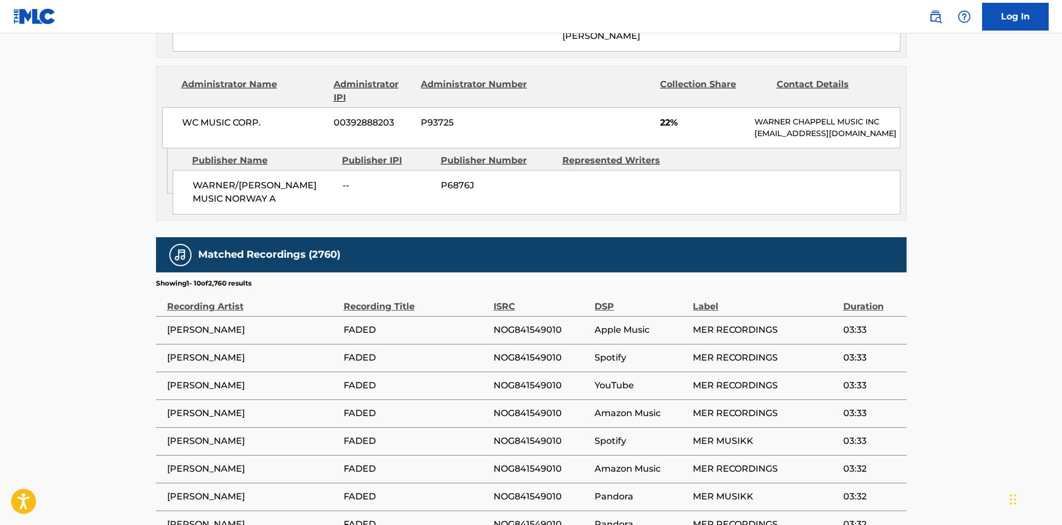
scroll to position [1265, 0]
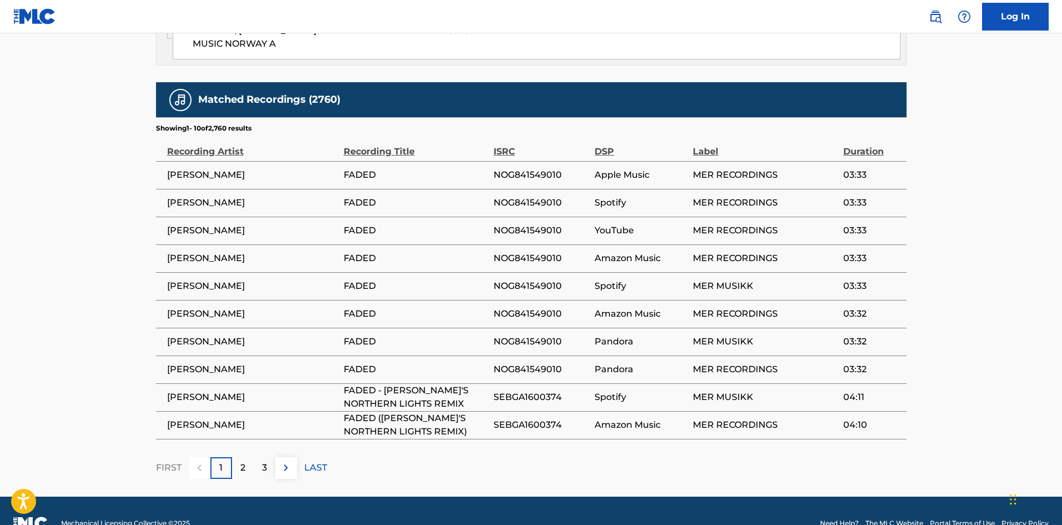
click at [245, 461] on p "2" at bounding box center [242, 467] width 5 height 13
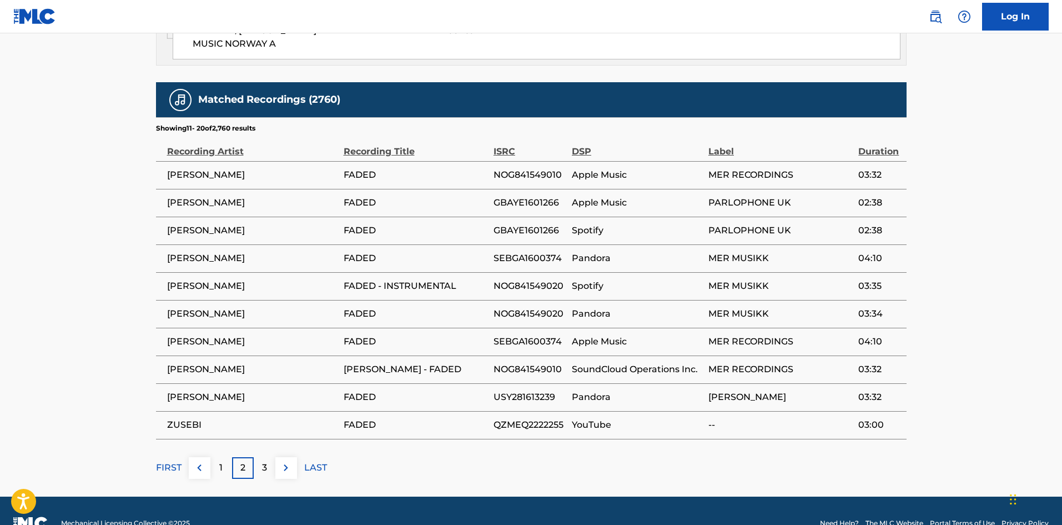
click at [279, 461] on img at bounding box center [285, 467] width 13 height 13
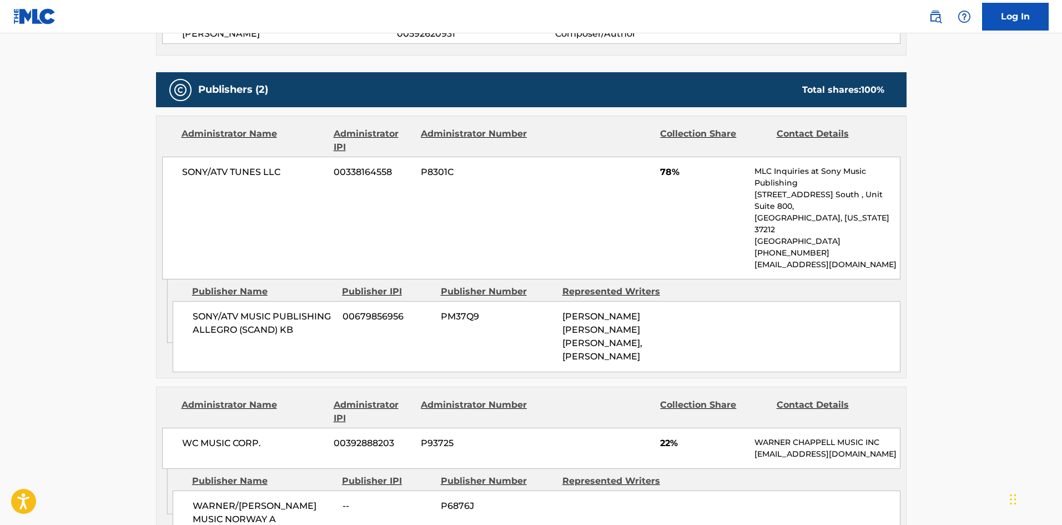
scroll to position [654, 0]
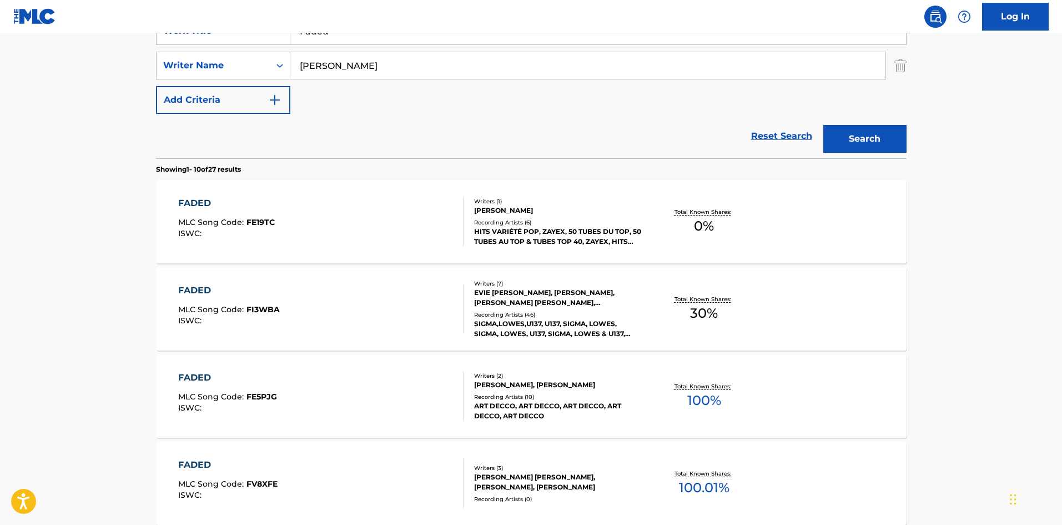
scroll to position [563, 0]
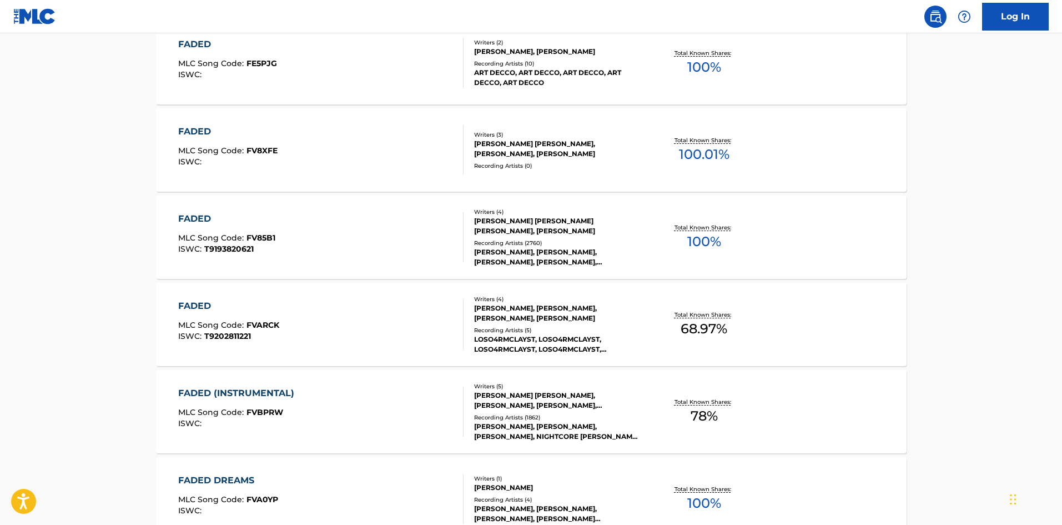
click at [337, 256] on div "FADED MLC Song Code : FV85B1 ISWC : T9193820621" at bounding box center [320, 237] width 285 height 50
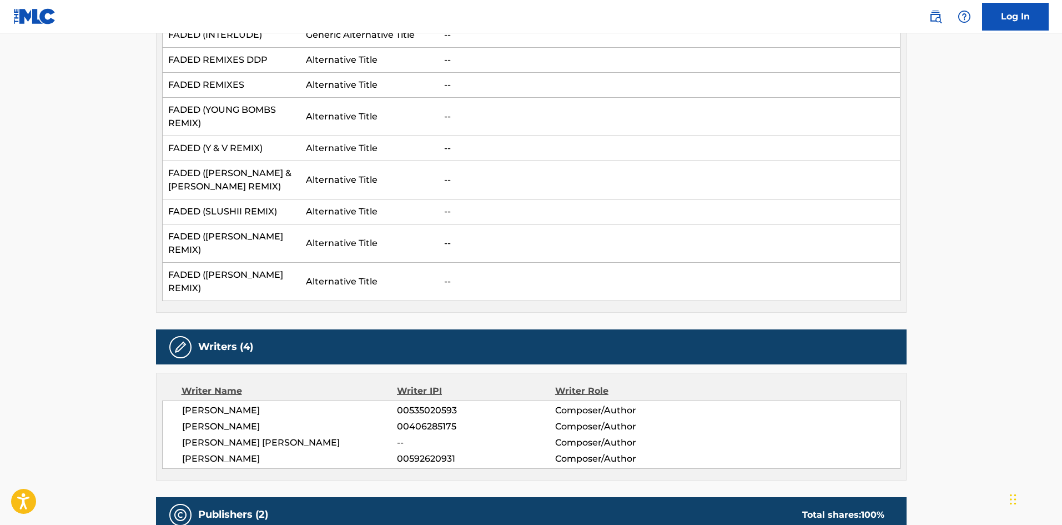
scroll to position [500, 0]
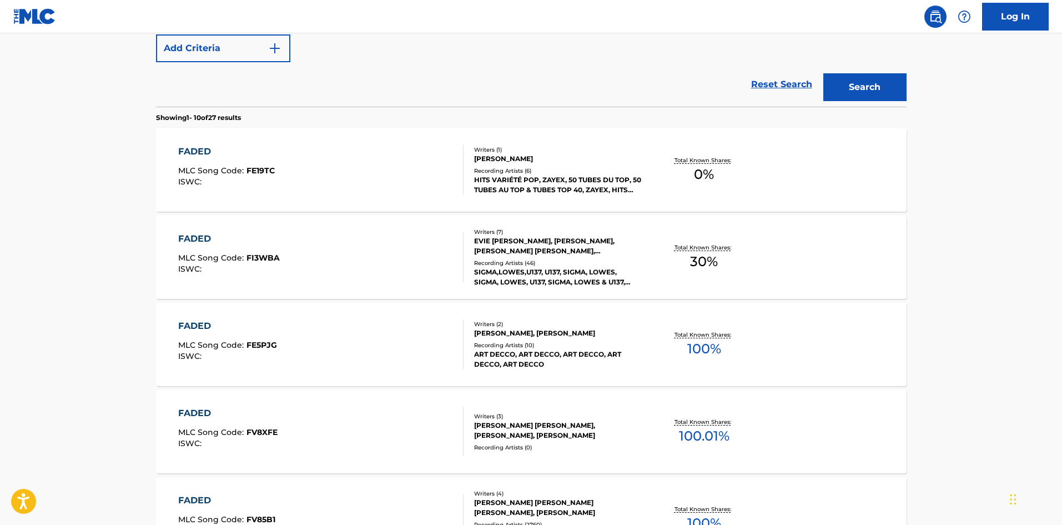
scroll to position [182, 0]
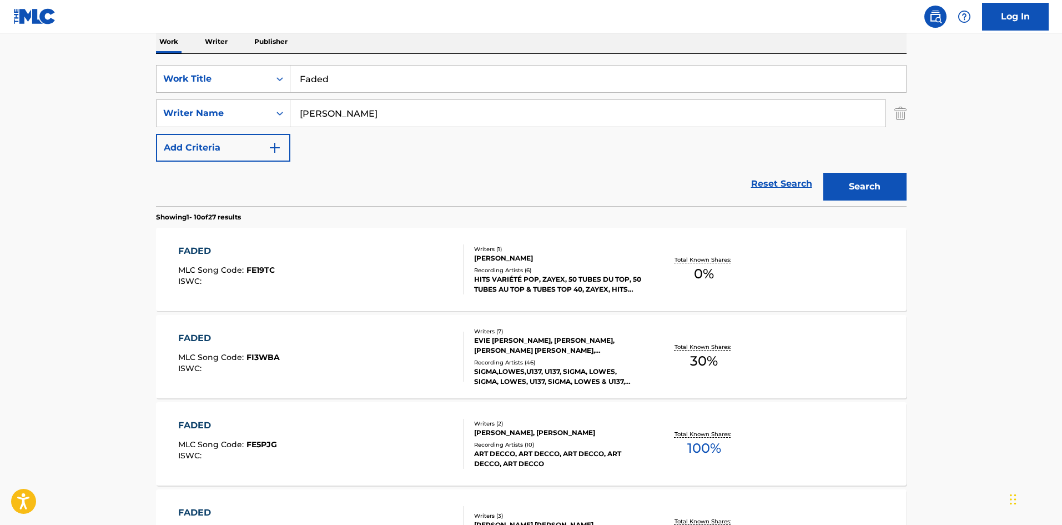
click at [378, 78] on input "Faded" at bounding box center [598, 79] width 616 height 27
paste input "ke A Smile"
type input "Fake A Smile"
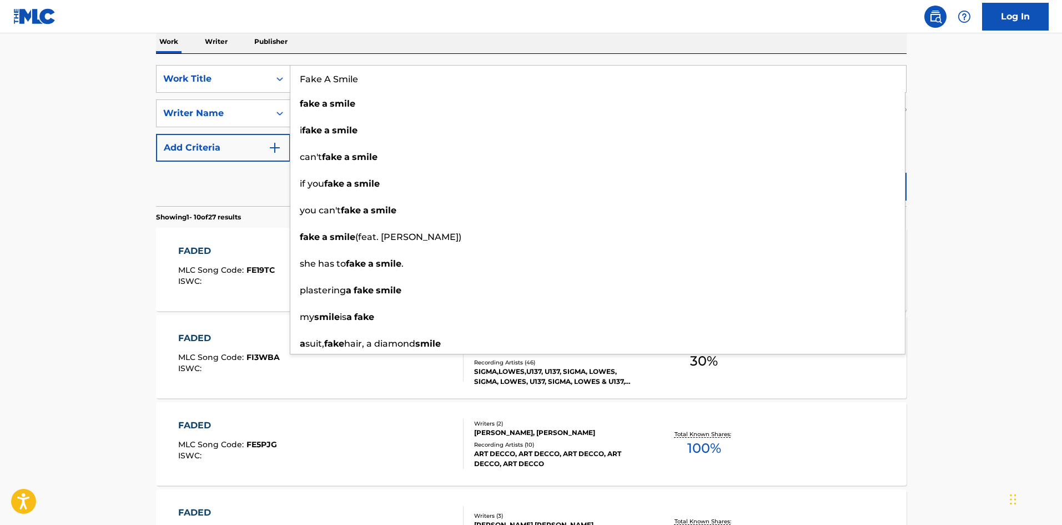
click at [84, 195] on main "The MLC Public Work Search The accuracy and completeness of The MLC's data is d…" at bounding box center [531, 504] width 1062 height 1307
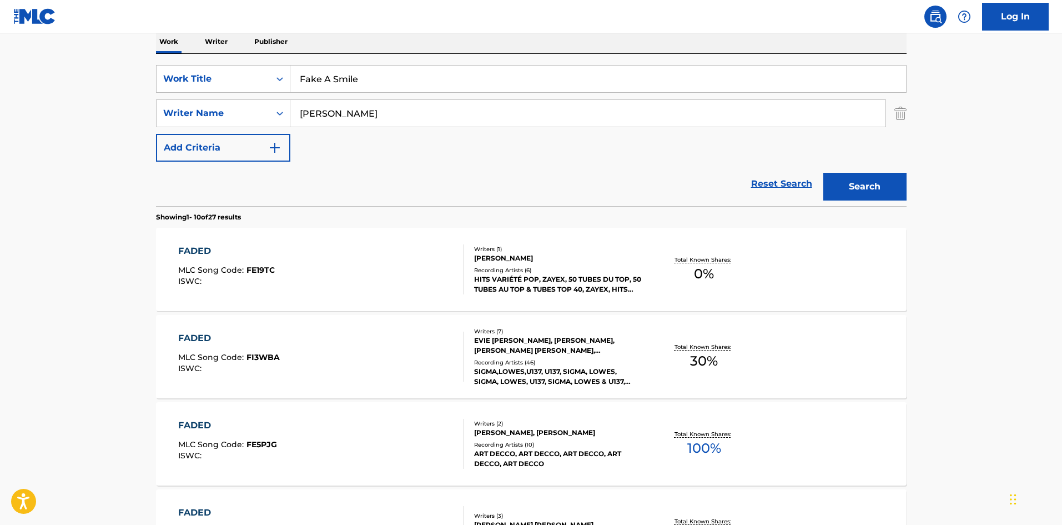
click at [394, 97] on div "SearchWithCriteriaff10fc5b-c7f7-4e24-bba1-f057459be716 Work Title Fake A Smile …" at bounding box center [531, 113] width 751 height 97
click at [394, 106] on input "[PERSON_NAME]" at bounding box center [587, 113] width 595 height 27
click at [832, 183] on button "Search" at bounding box center [865, 187] width 83 height 28
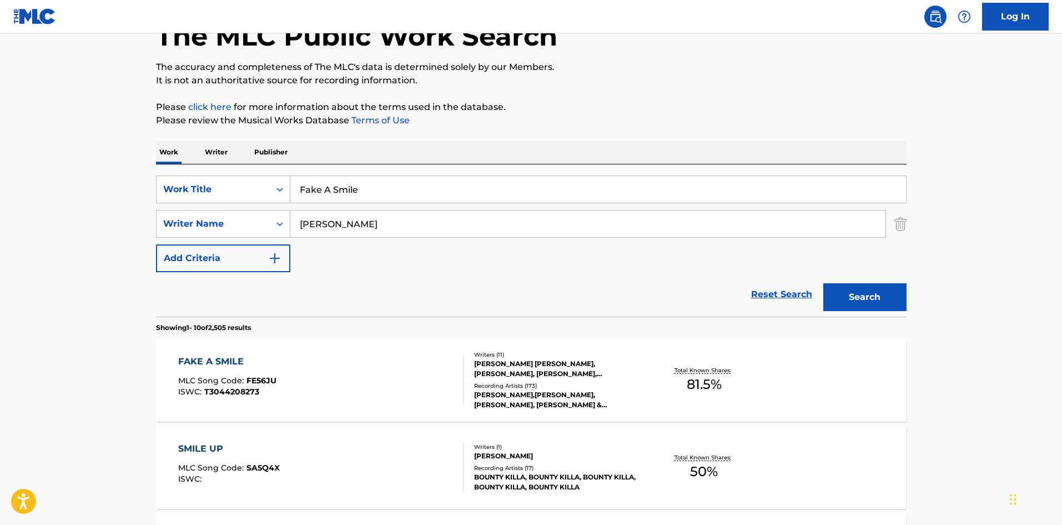
scroll to position [222, 0]
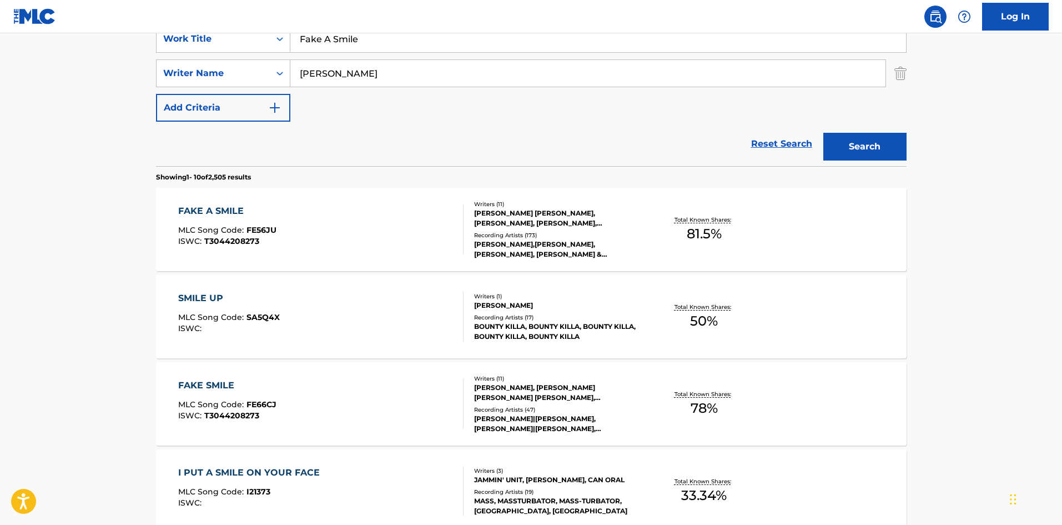
click at [308, 240] on div "FAKE A SMILE MLC Song Code : FE56JU ISWC : T3044208273" at bounding box center [320, 229] width 285 height 50
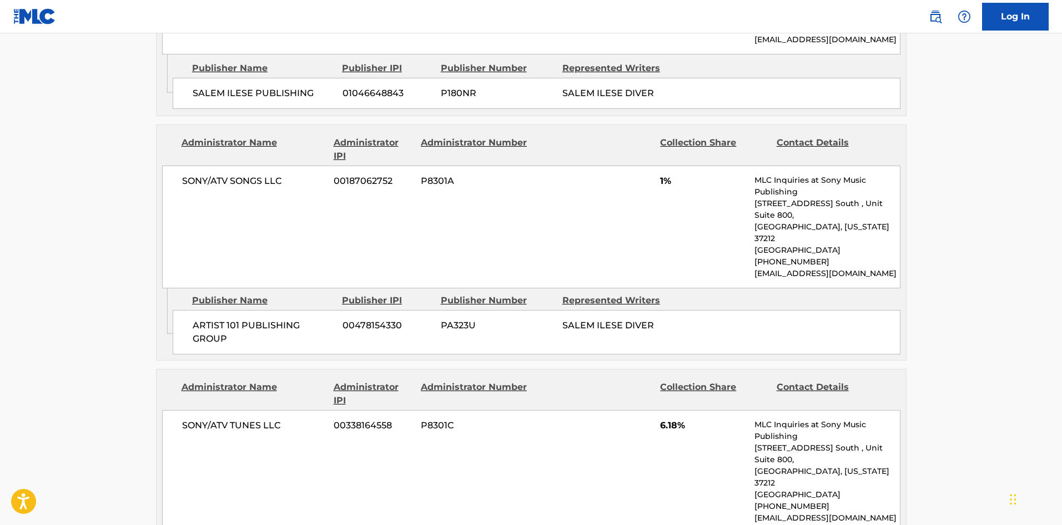
scroll to position [1888, 0]
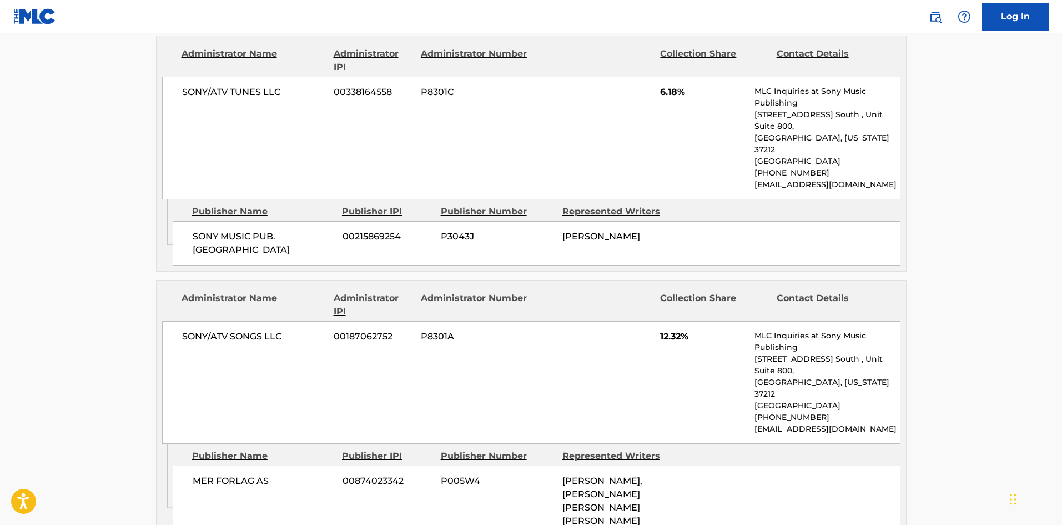
scroll to position [222, 0]
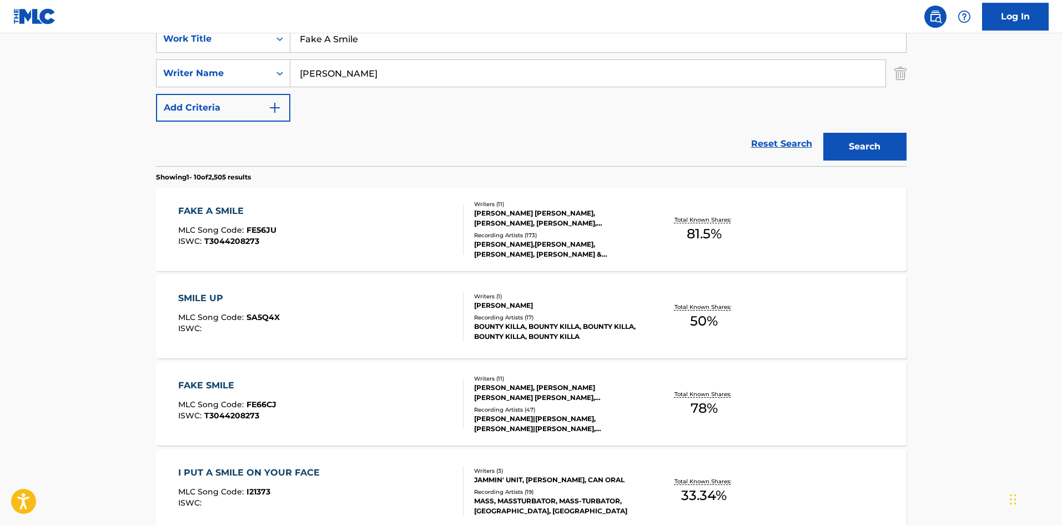
click at [479, 74] on input "[PERSON_NAME]" at bounding box center [587, 73] width 595 height 27
click at [371, 38] on input "Fake A Smile" at bounding box center [598, 39] width 616 height 27
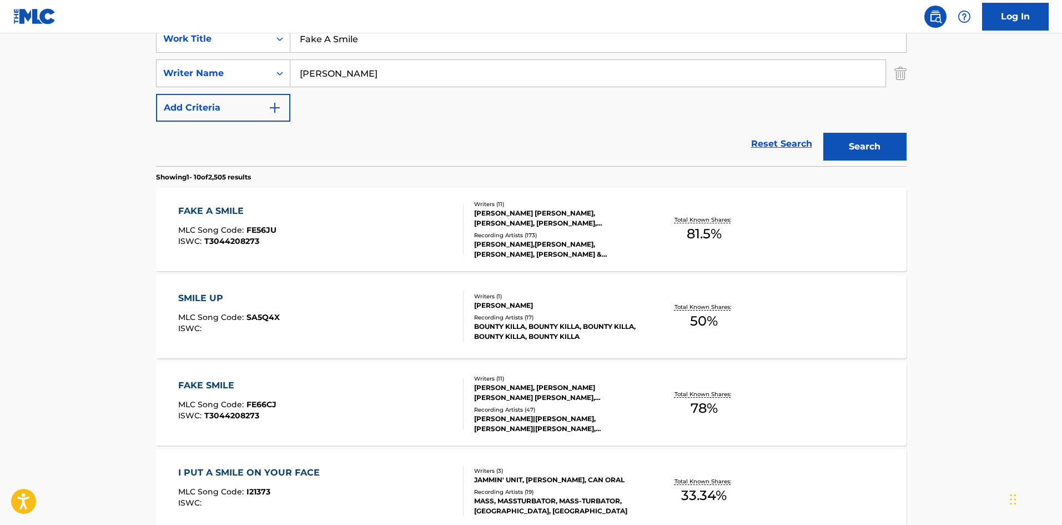
paste input "Ritual"
type input "Ritual"
click at [833, 144] on button "Search" at bounding box center [865, 147] width 83 height 28
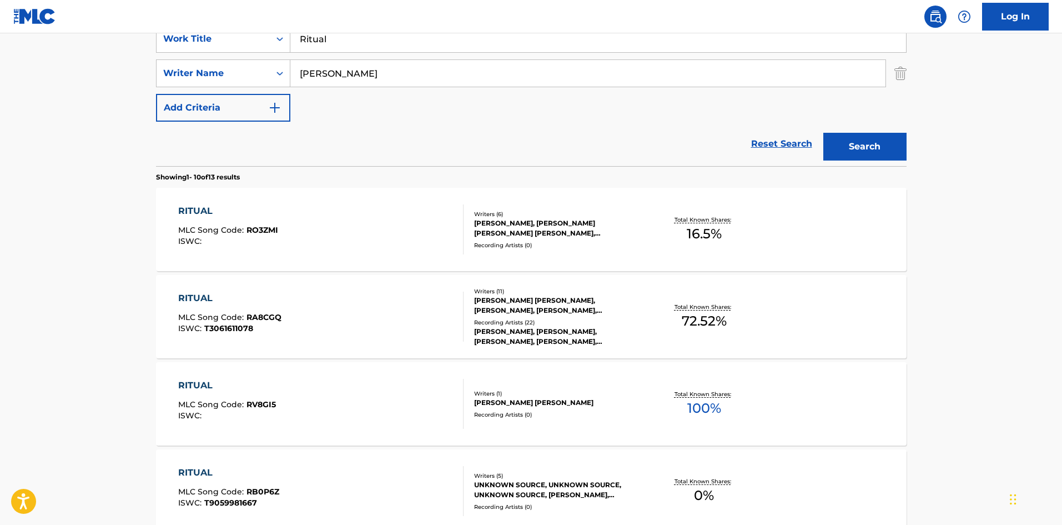
click at [353, 323] on div "RITUAL MLC Song Code : RA8CGQ ISWC : T3061611078" at bounding box center [320, 317] width 285 height 50
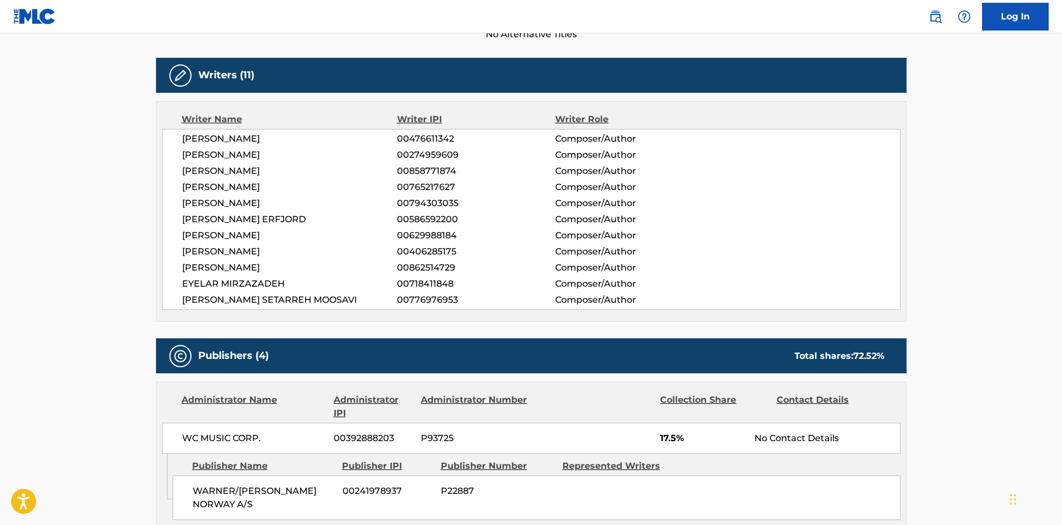
scroll to position [666, 0]
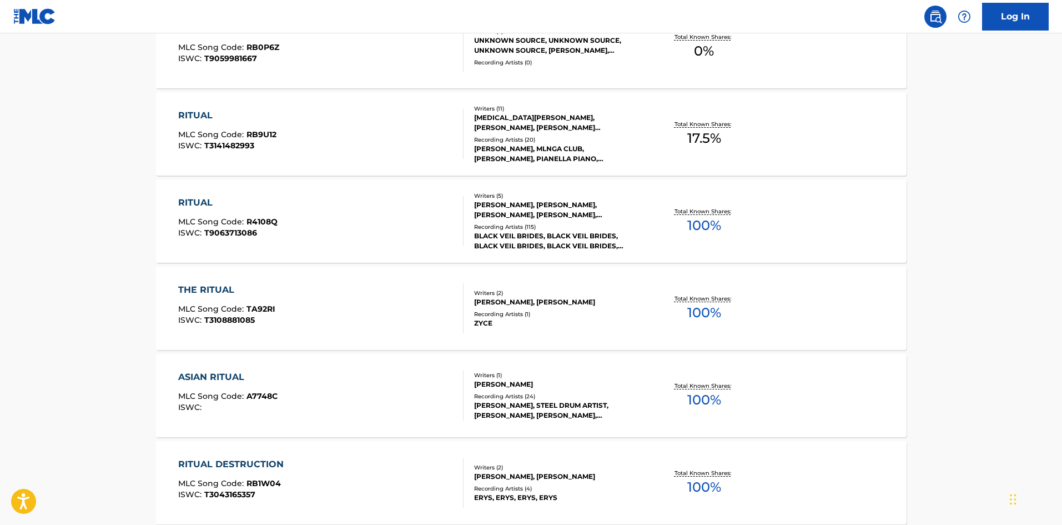
scroll to position [222, 0]
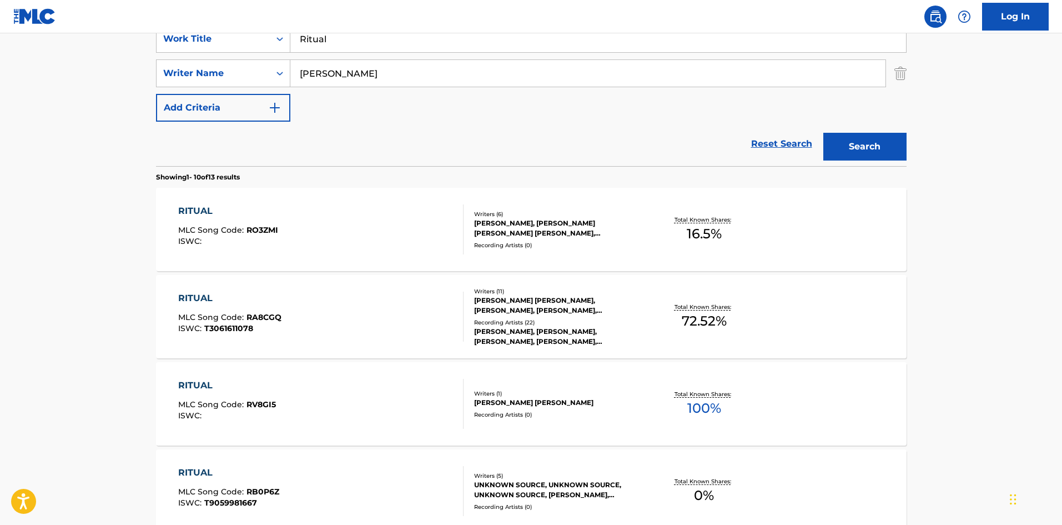
click at [337, 342] on div "RITUAL MLC Song Code : RA8CGQ ISWC : T3061611078 Writers ( 11 ) [PERSON_NAME] […" at bounding box center [531, 316] width 751 height 83
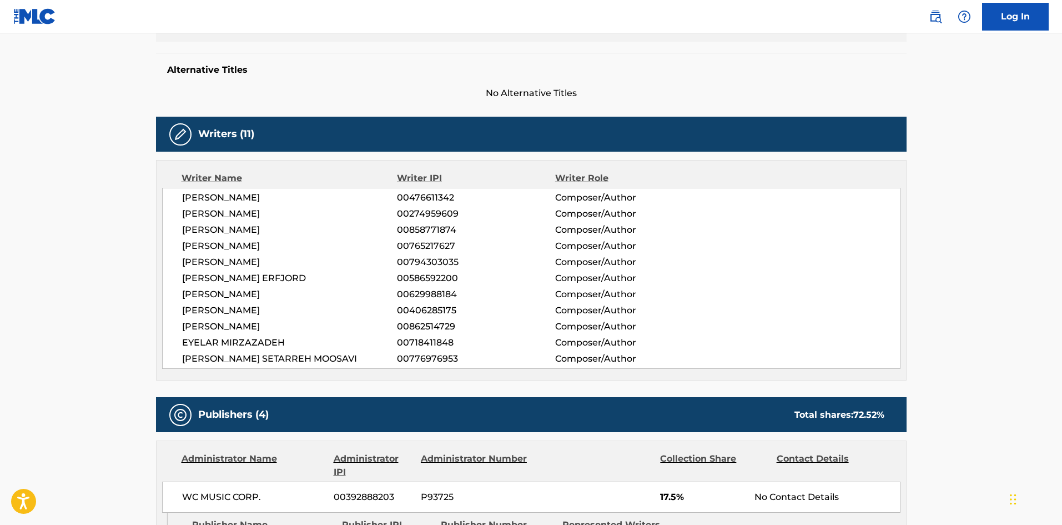
scroll to position [389, 0]
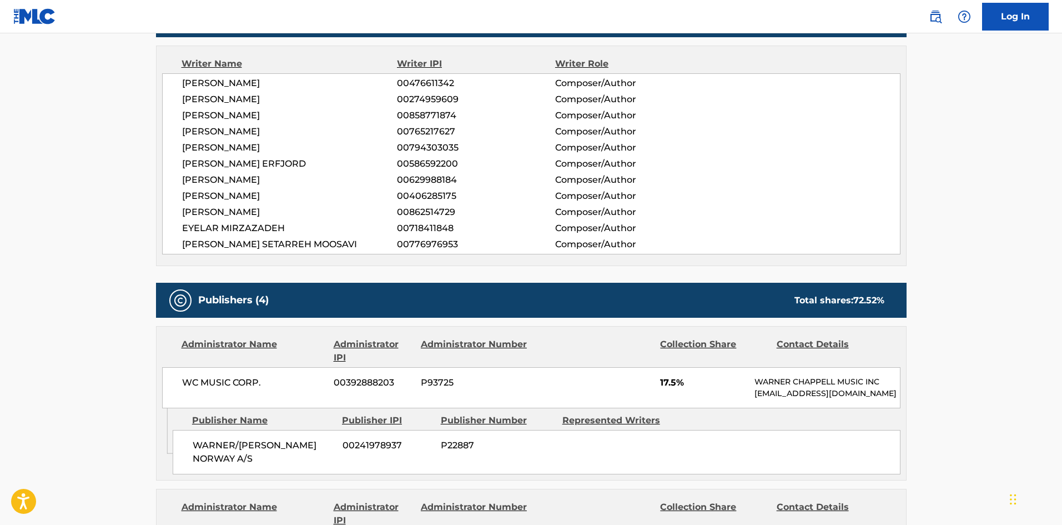
click at [204, 460] on span "WARNER/[PERSON_NAME] NORWAY A/S" at bounding box center [264, 452] width 142 height 27
drag, startPoint x: 204, startPoint y: 460, endPoint x: 223, endPoint y: 473, distance: 23.1
click at [223, 465] on span "WARNER/[PERSON_NAME] NORWAY A/S" at bounding box center [264, 452] width 142 height 27
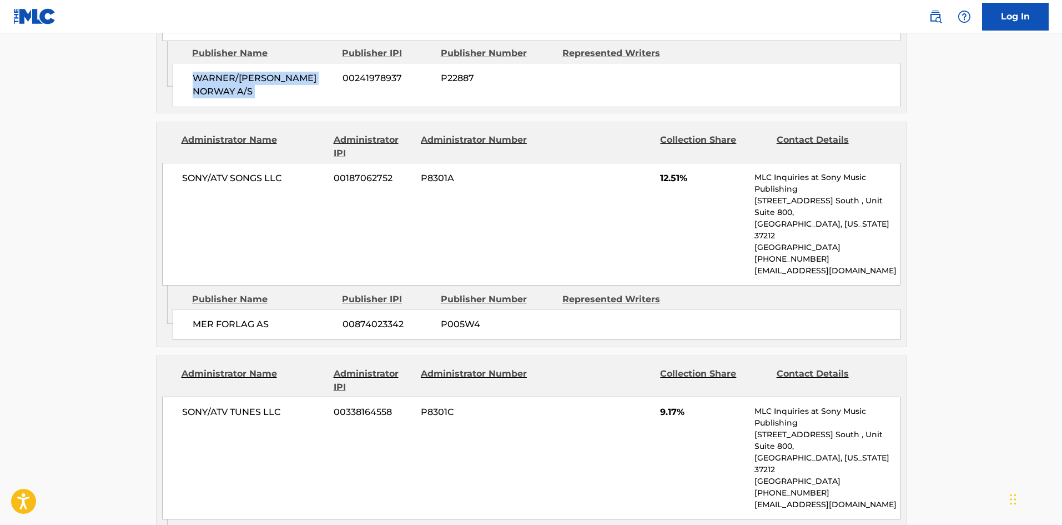
scroll to position [777, 0]
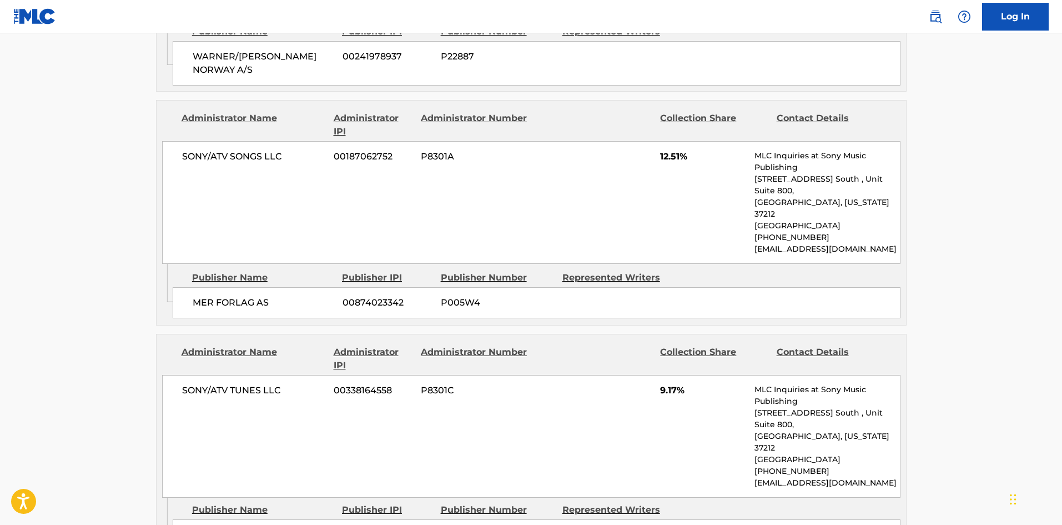
click at [189, 289] on div "MER FORLAG AS 00874023342 P005W4" at bounding box center [537, 302] width 728 height 31
drag, startPoint x: 189, startPoint y: 289, endPoint x: 259, endPoint y: 287, distance: 70.0
click at [259, 287] on div "MER FORLAG AS 00874023342 P005W4" at bounding box center [537, 302] width 728 height 31
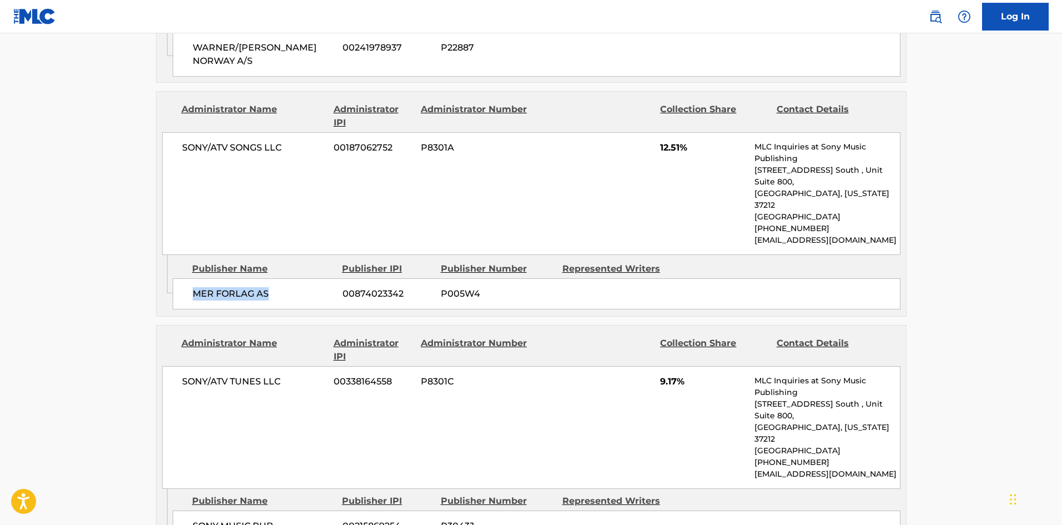
scroll to position [889, 0]
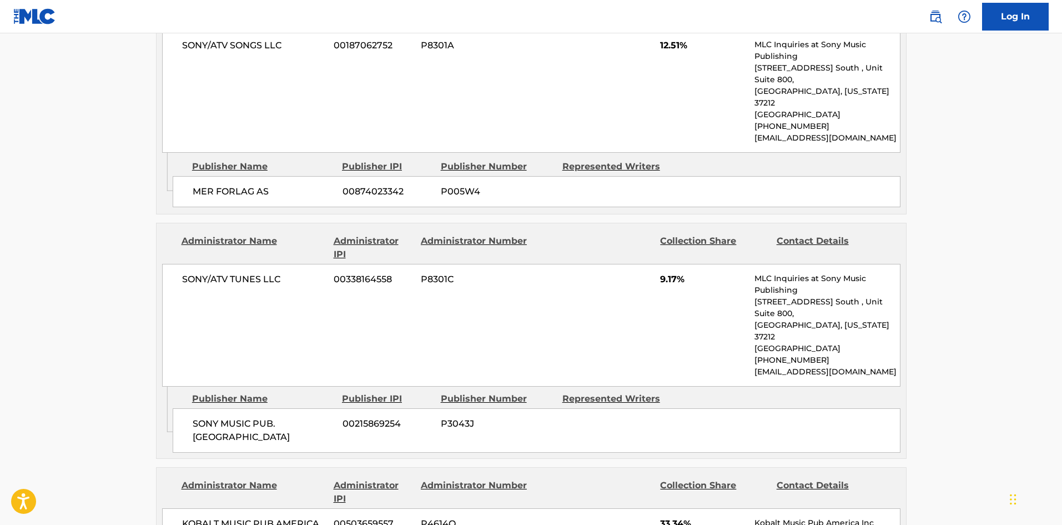
click at [195, 417] on span "SONY MUSIC PUB. [GEOGRAPHIC_DATA]" at bounding box center [264, 430] width 142 height 27
drag, startPoint x: 195, startPoint y: 387, endPoint x: 261, endPoint y: 402, distance: 67.8
click at [261, 417] on span "SONY MUSIC PUB. [GEOGRAPHIC_DATA]" at bounding box center [264, 430] width 142 height 27
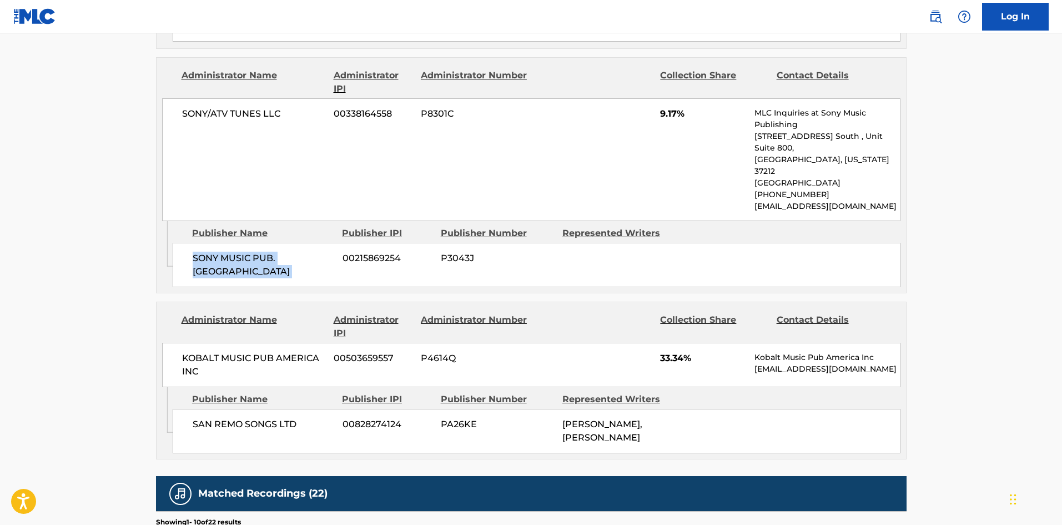
scroll to position [1111, 0]
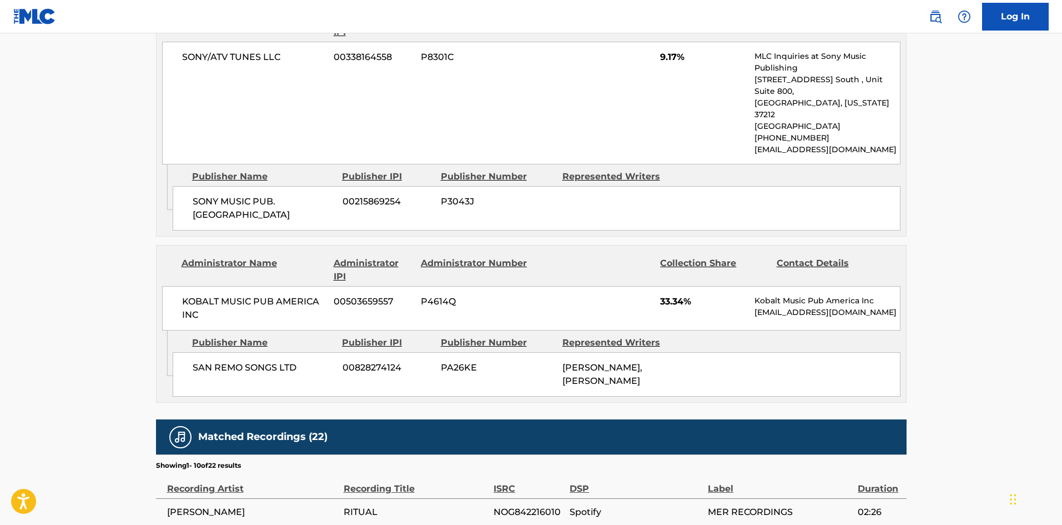
click at [197, 352] on div "SAN REMO SONGS LTD 00828274124 PA26KE [PERSON_NAME], [PERSON_NAME]" at bounding box center [537, 374] width 728 height 44
drag, startPoint x: 197, startPoint y: 340, endPoint x: 289, endPoint y: 334, distance: 92.3
click at [289, 352] on div "SAN REMO SONGS LTD 00828274124 PA26KE [PERSON_NAME], [PERSON_NAME]" at bounding box center [537, 374] width 728 height 44
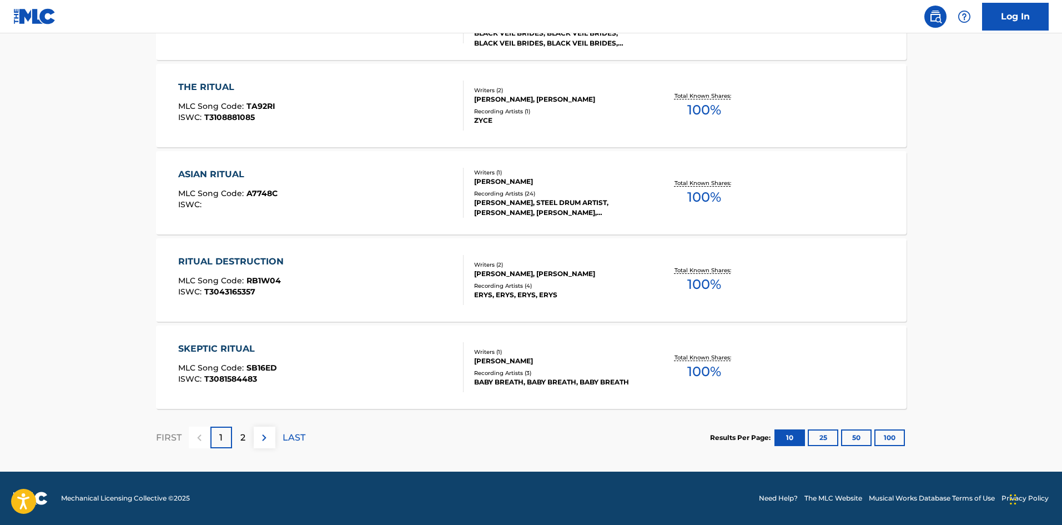
scroll to position [222, 0]
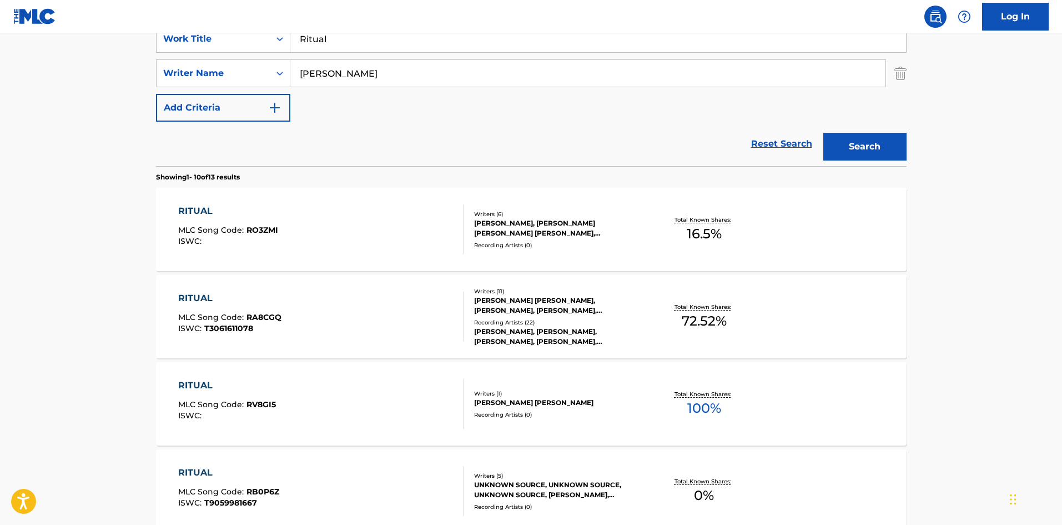
click at [304, 44] on input "Ritual" at bounding box center [598, 39] width 616 height 27
paste input "Sweet Dreams"
type input "Sweet Dreams"
drag, startPoint x: 22, startPoint y: 223, endPoint x: 81, endPoint y: 208, distance: 60.9
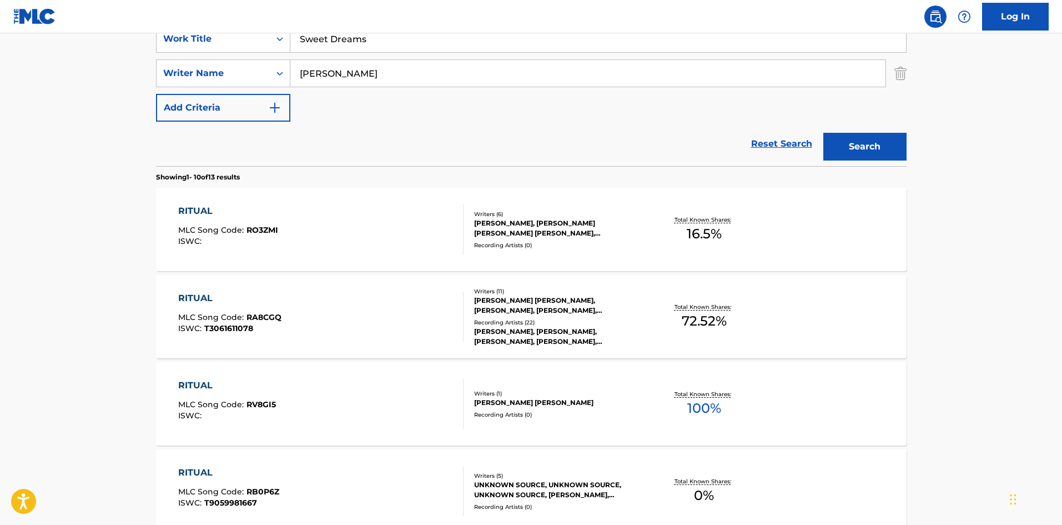
click at [45, 227] on main "The MLC Public Work Search The accuracy and completeness of The MLC's data is d…" at bounding box center [531, 464] width 1062 height 1307
click at [365, 64] on input "[PERSON_NAME]" at bounding box center [587, 73] width 595 height 27
paste input "[PERSON_NAME]"
type input "[PERSON_NAME]"
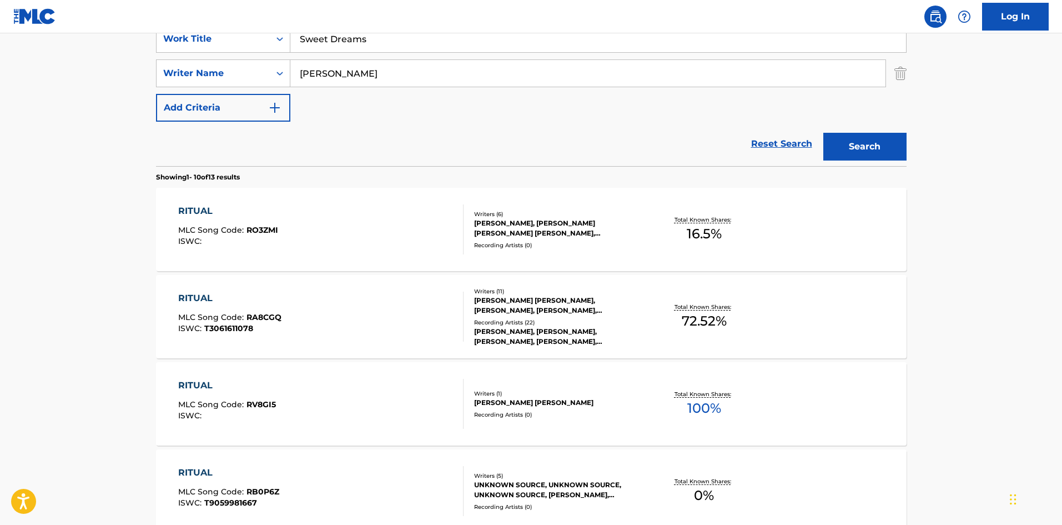
click at [826, 154] on button "Search" at bounding box center [865, 147] width 83 height 28
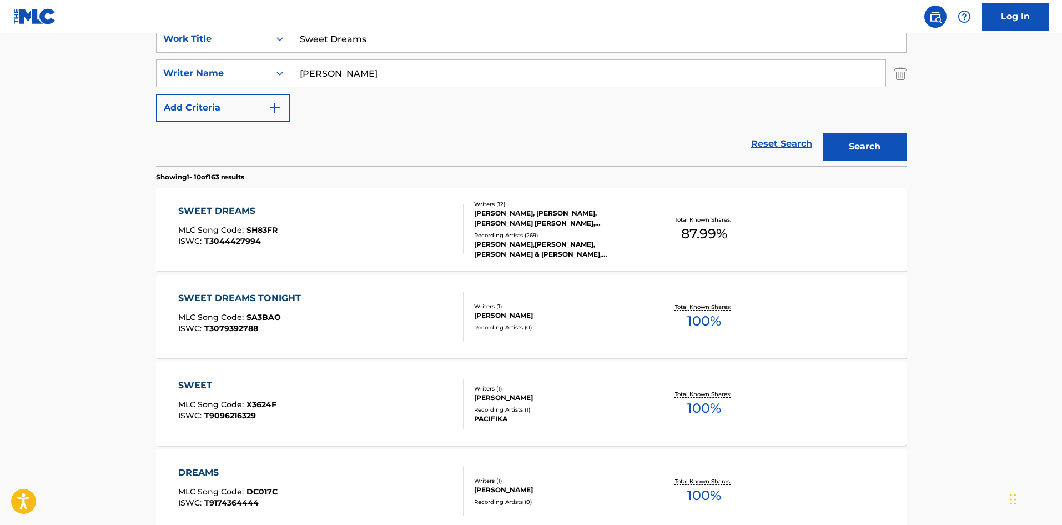
click at [227, 225] on span "MLC Song Code :" at bounding box center [212, 230] width 68 height 10
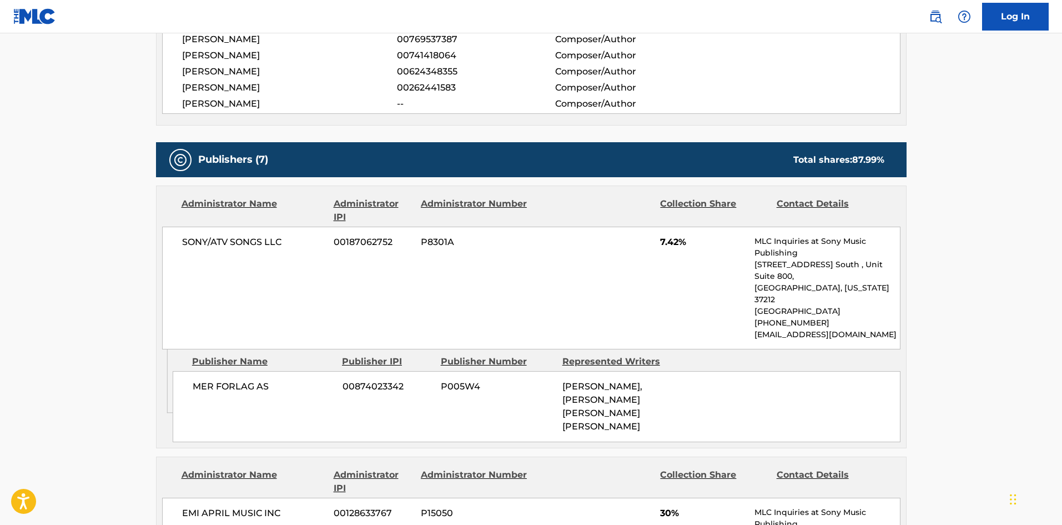
scroll to position [555, 0]
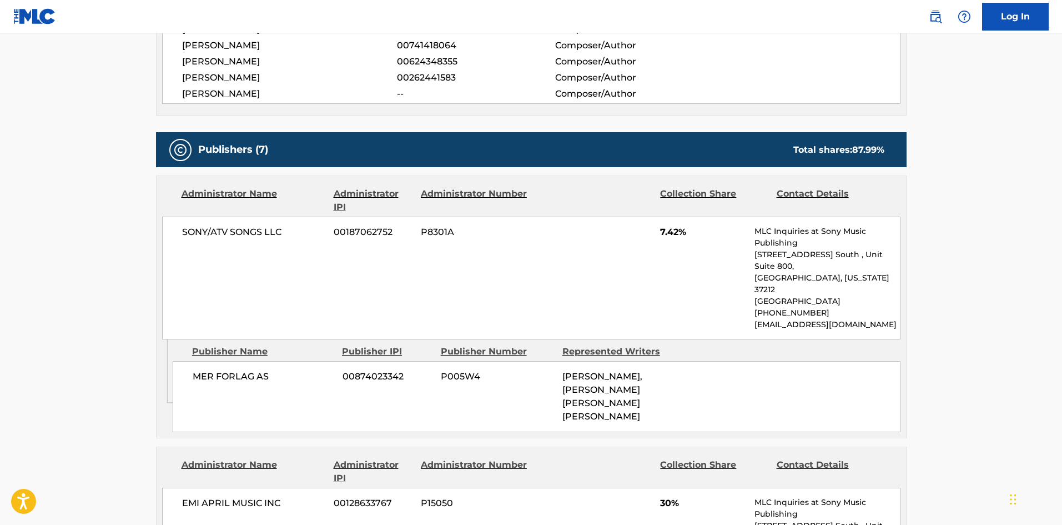
click at [187, 361] on div "MER FORLAG AS 00874023342 P005W4 [PERSON_NAME], [PERSON_NAME] [PERSON_NAME] [PE…" at bounding box center [537, 396] width 728 height 71
drag, startPoint x: 187, startPoint y: 345, endPoint x: 258, endPoint y: 345, distance: 70.5
click at [258, 361] on div "MER FORLAG AS 00874023342 P005W4 [PERSON_NAME], [PERSON_NAME] [PERSON_NAME] [PE…" at bounding box center [537, 396] width 728 height 71
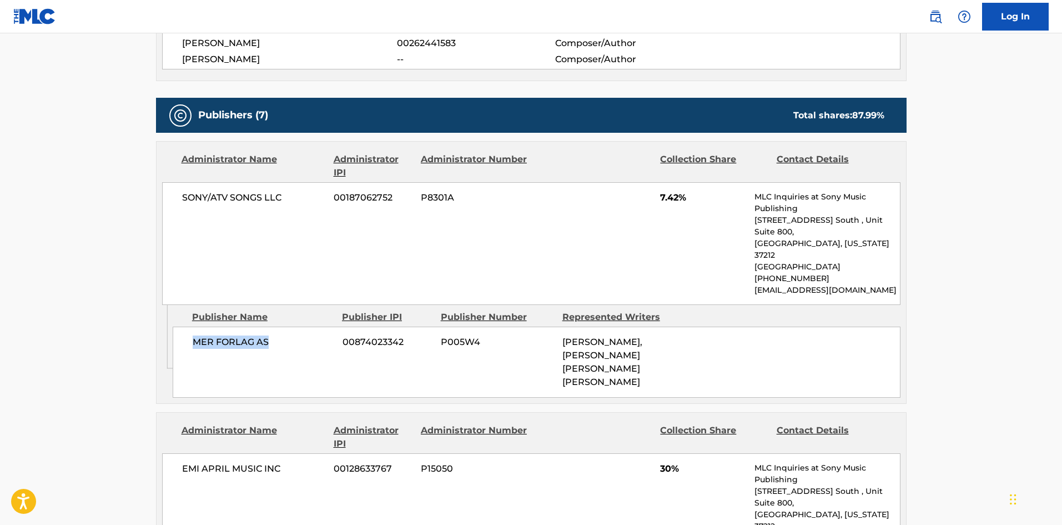
scroll to position [722, 0]
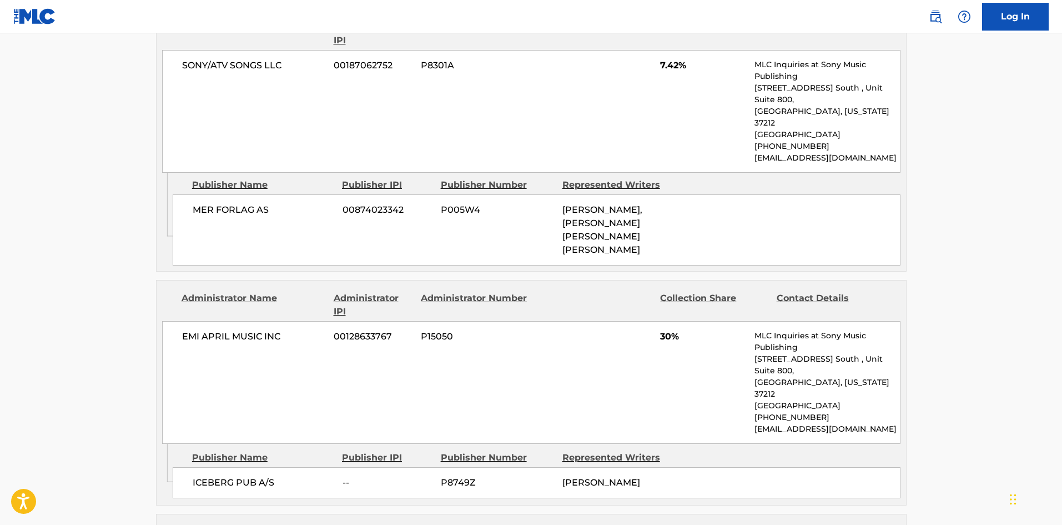
click at [195, 476] on span "ICEBERG PUB A/S" at bounding box center [264, 482] width 142 height 13
drag, startPoint x: 195, startPoint y: 420, endPoint x: 292, endPoint y: 418, distance: 96.1
click at [292, 476] on span "ICEBERG PUB A/S" at bounding box center [264, 482] width 142 height 13
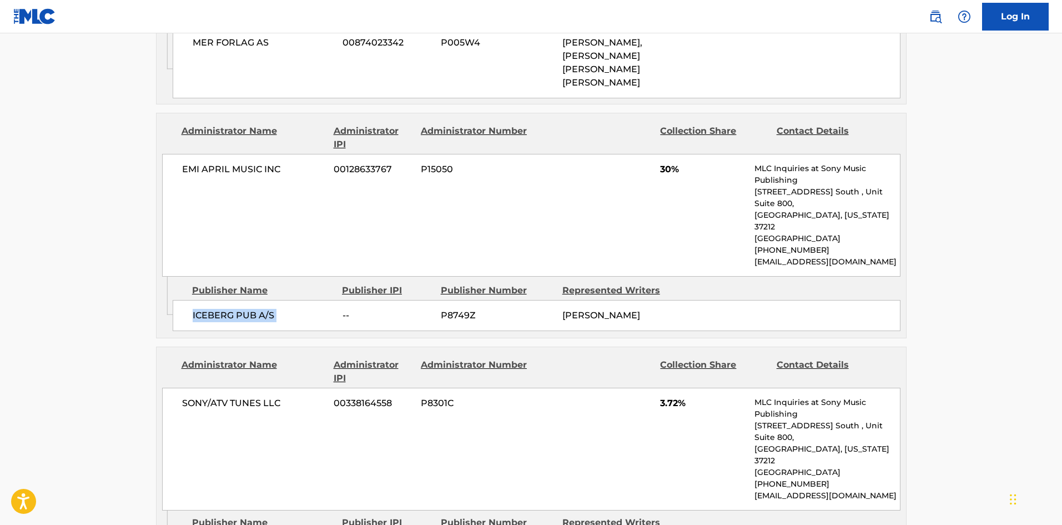
scroll to position [1000, 0]
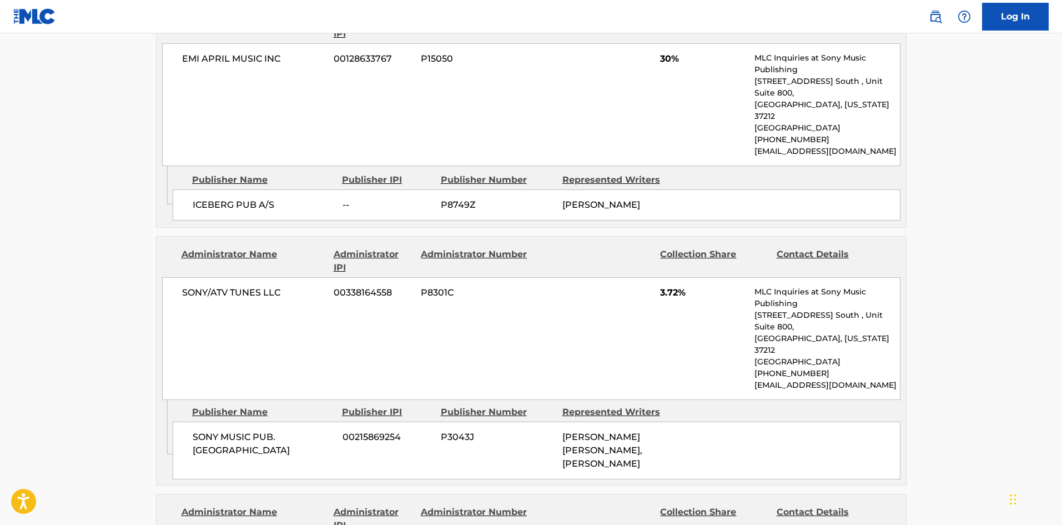
click at [199, 430] on span "SONY MUSIC PUB. [GEOGRAPHIC_DATA]" at bounding box center [264, 443] width 142 height 27
drag, startPoint x: 199, startPoint y: 348, endPoint x: 288, endPoint y: 364, distance: 90.3
click at [288, 430] on span "SONY MUSIC PUB. [GEOGRAPHIC_DATA]" at bounding box center [264, 443] width 142 height 27
click at [179, 421] on div "SONY MUSIC PUB. SCANDINAVIA 00215869254 P3043J [PERSON_NAME] [PERSON_NAME], [PE…" at bounding box center [537, 450] width 728 height 58
drag, startPoint x: 179, startPoint y: 350, endPoint x: 259, endPoint y: 363, distance: 80.5
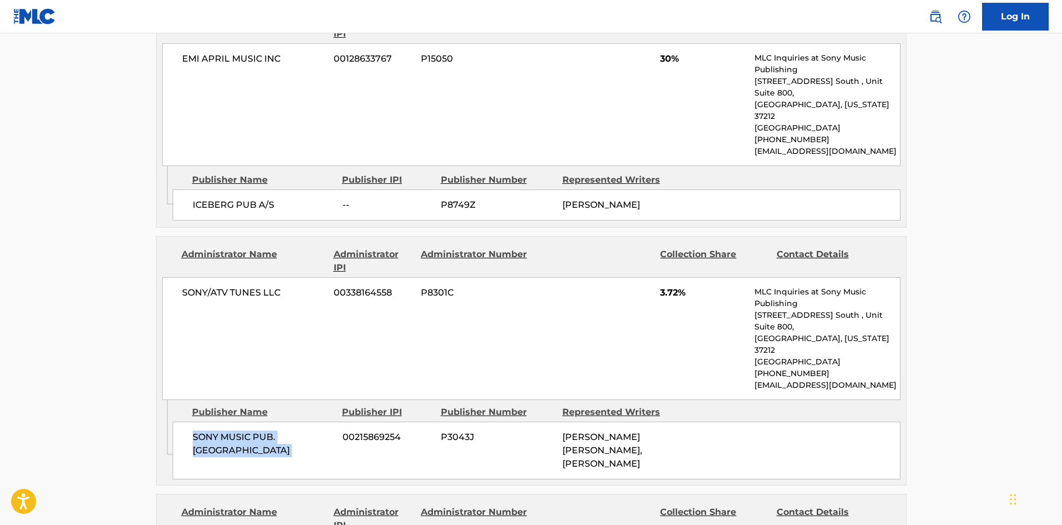
click at [259, 421] on div "SONY MUSIC PUB. SCANDINAVIA 00215869254 P3043J [PERSON_NAME] [PERSON_NAME], [PE…" at bounding box center [537, 450] width 728 height 58
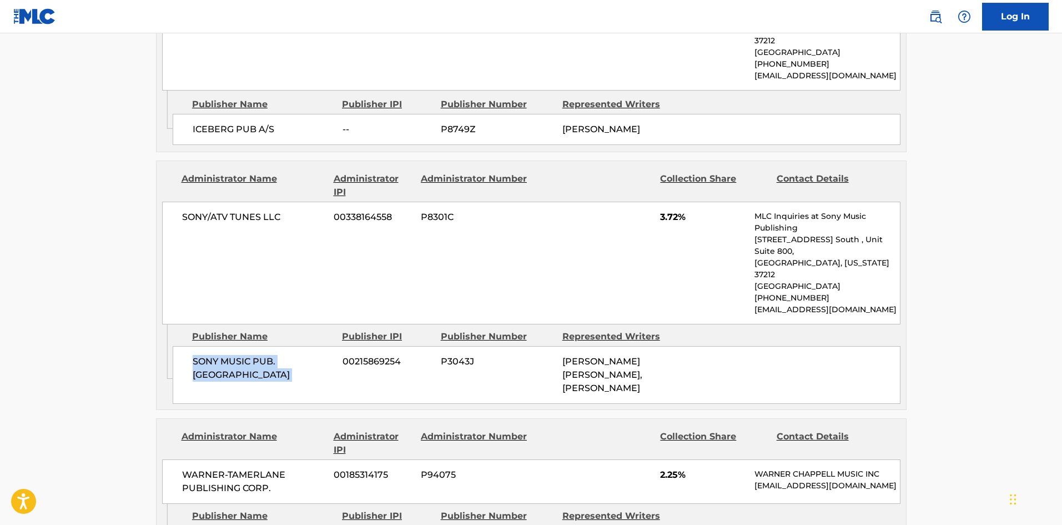
scroll to position [1222, 0]
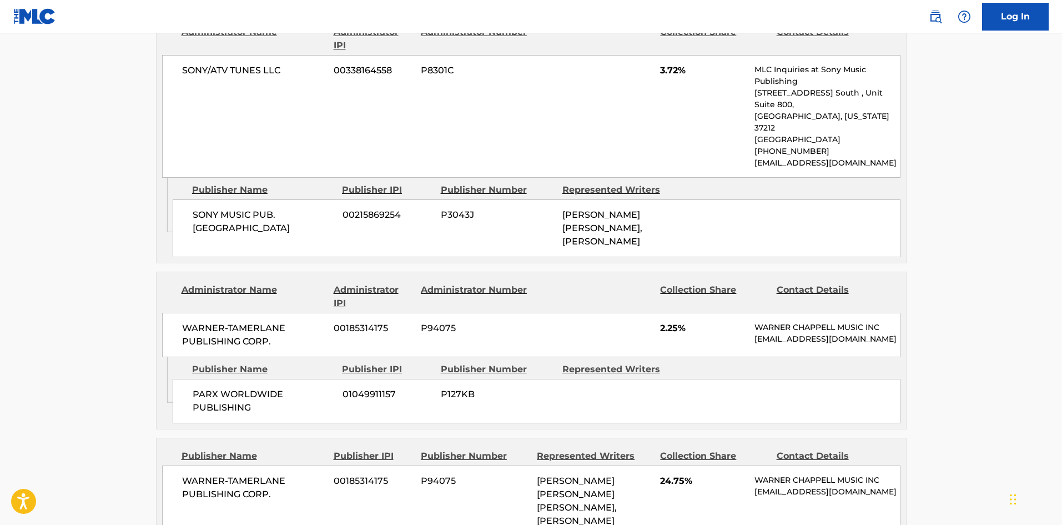
click at [195, 388] on span "PARX WORLDWIDE PUBLISHING" at bounding box center [264, 401] width 142 height 27
drag, startPoint x: 195, startPoint y: 303, endPoint x: 262, endPoint y: 320, distance: 68.8
click at [262, 388] on span "PARX WORLDWIDE PUBLISHING" at bounding box center [264, 401] width 142 height 27
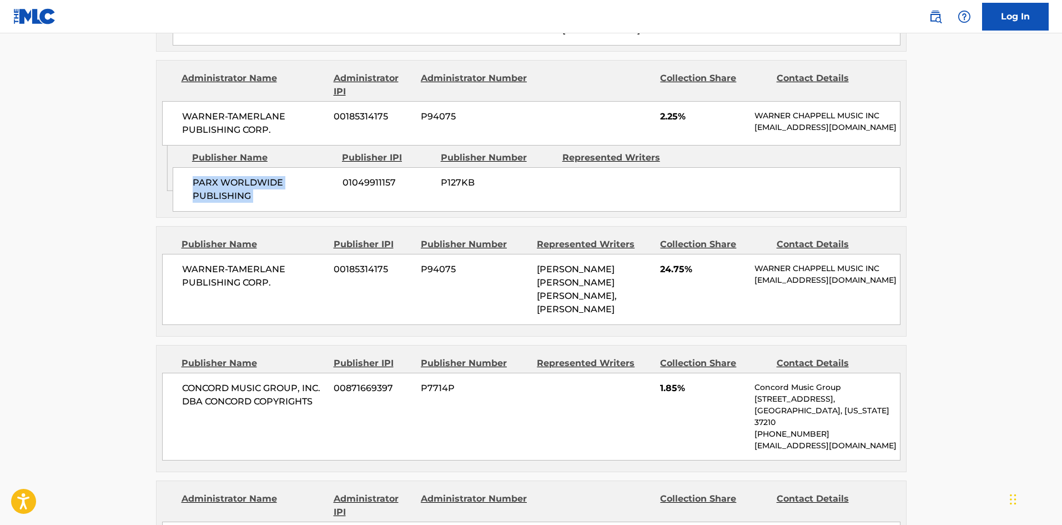
scroll to position [1444, 0]
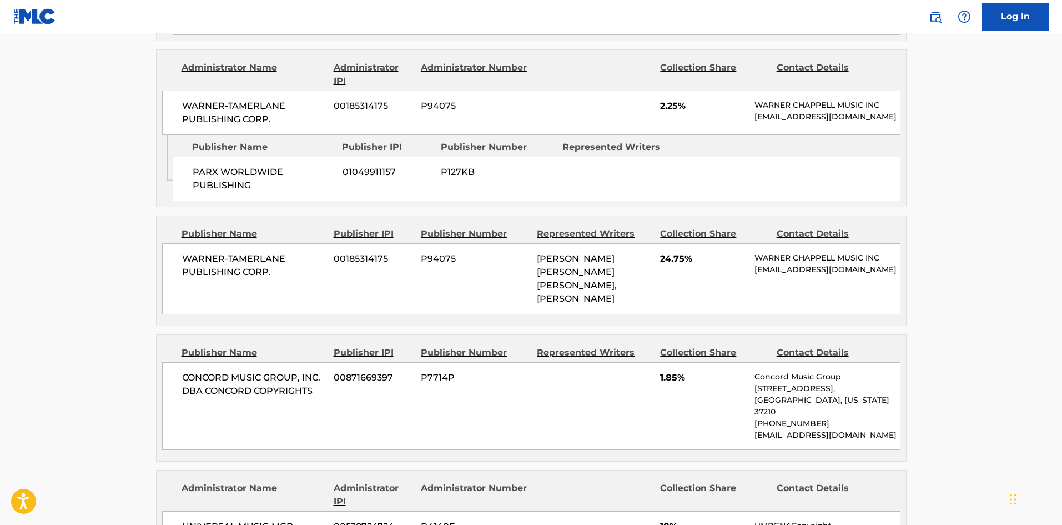
click at [185, 252] on span "WARNER-TAMERLANE PUBLISHING CORP." at bounding box center [254, 265] width 144 height 27
drag, startPoint x: 185, startPoint y: 169, endPoint x: 270, endPoint y: 190, distance: 87.5
click at [270, 243] on div "WARNER-[PERSON_NAME] PUBLISHING CORP. 00185314175 P94075 [PERSON_NAME] [PERSON_…" at bounding box center [531, 278] width 739 height 71
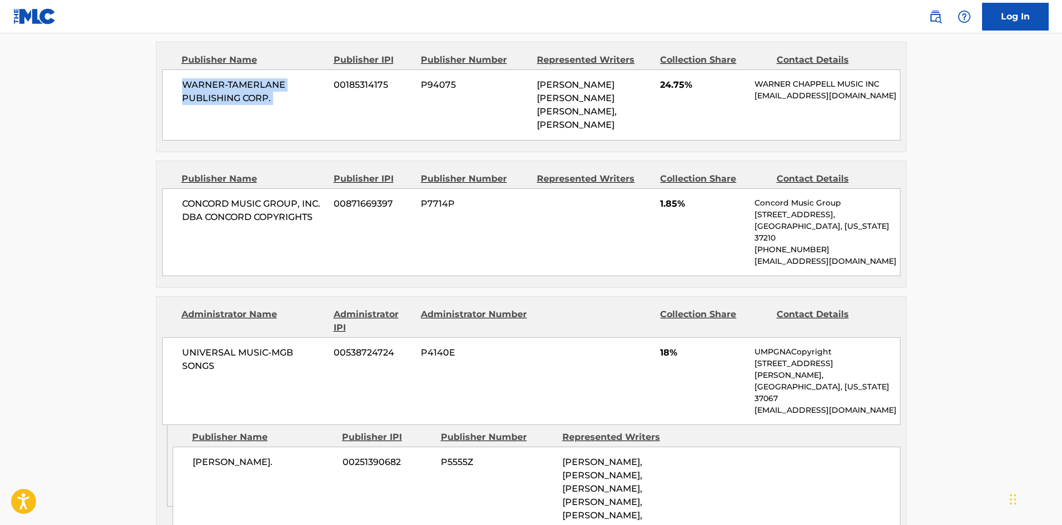
scroll to position [1555, 0]
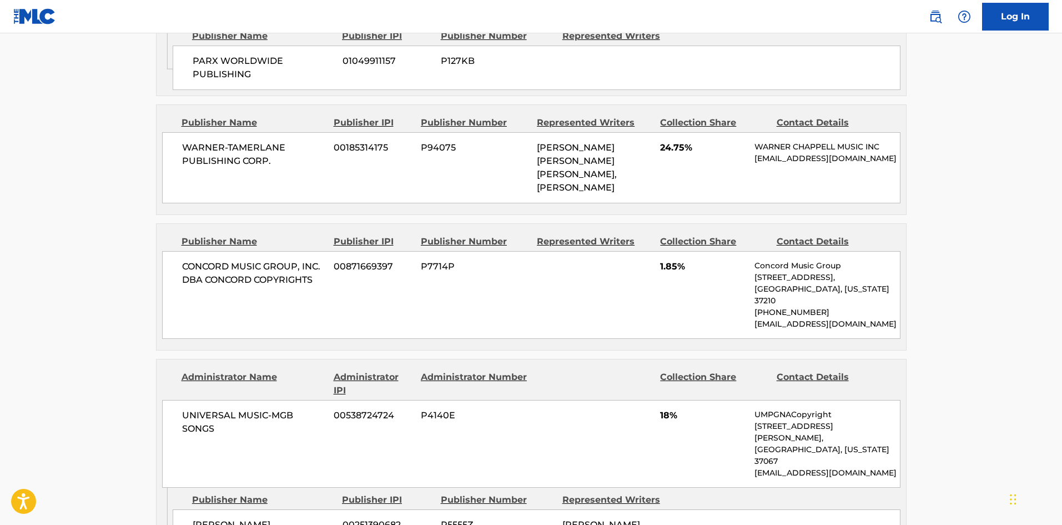
click at [212, 260] on span "CONCORD MUSIC GROUP, INC. DBA CONCORD COPYRIGHTS" at bounding box center [254, 273] width 144 height 27
drag, startPoint x: 212, startPoint y: 185, endPoint x: 270, endPoint y: 187, distance: 57.8
click at [270, 260] on span "CONCORD MUSIC GROUP, INC. DBA CONCORD COPYRIGHTS" at bounding box center [254, 273] width 144 height 27
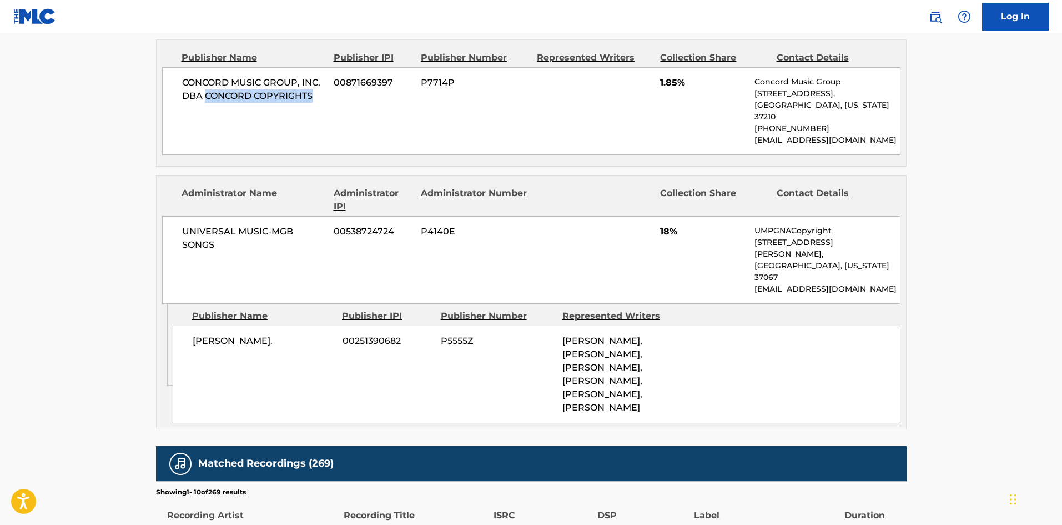
scroll to position [1721, 0]
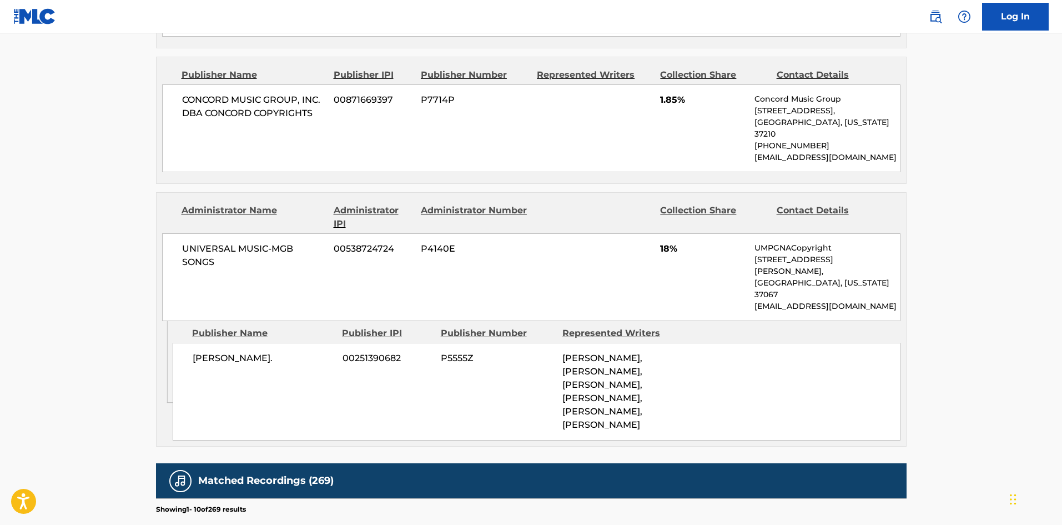
click at [195, 352] on span "[PERSON_NAME]." at bounding box center [264, 358] width 142 height 13
drag, startPoint x: 195, startPoint y: 230, endPoint x: 238, endPoint y: 232, distance: 43.3
click at [238, 352] on span "[PERSON_NAME]." at bounding box center [264, 358] width 142 height 13
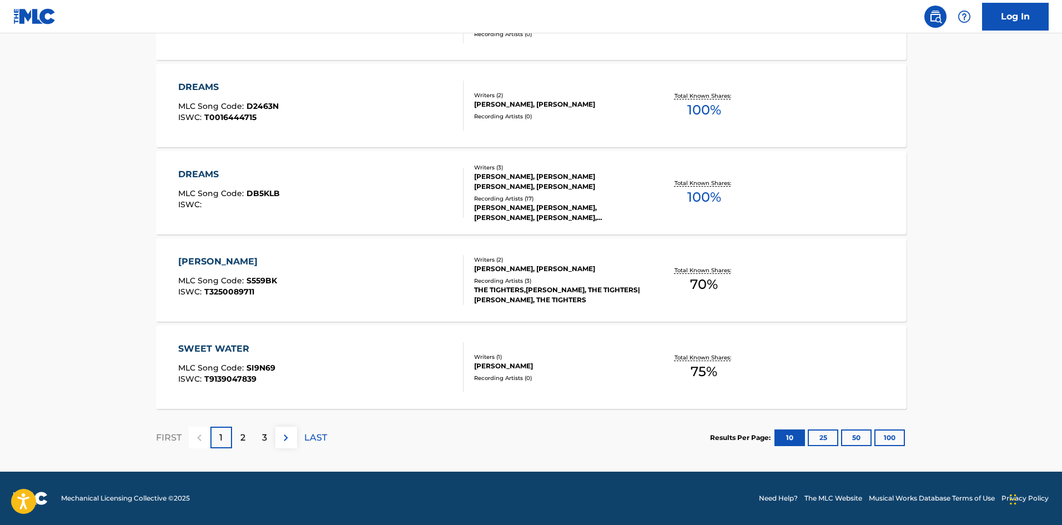
scroll to position [222, 0]
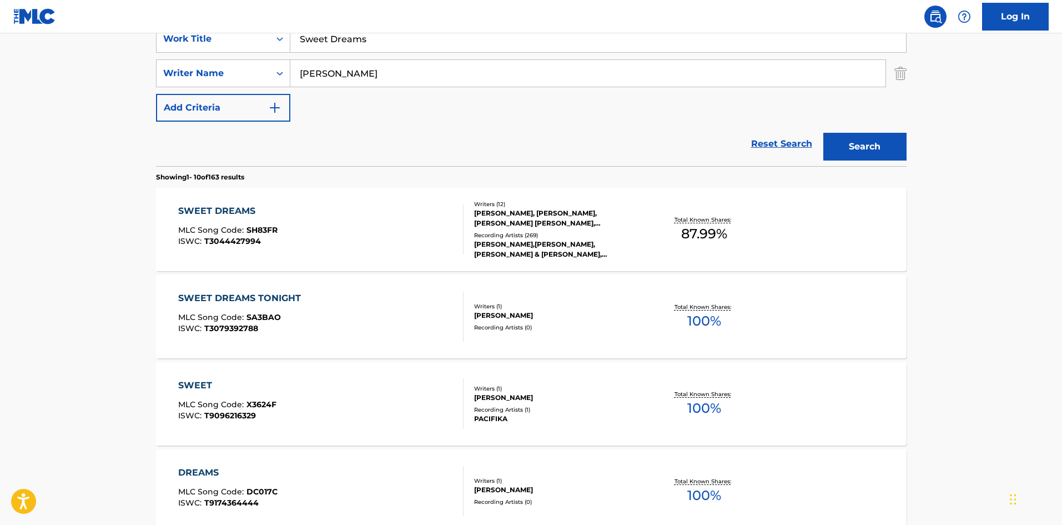
click at [380, 245] on div "SWEET DREAMS MLC Song Code : SH83FR ISWC : T3044427994" at bounding box center [320, 229] width 285 height 50
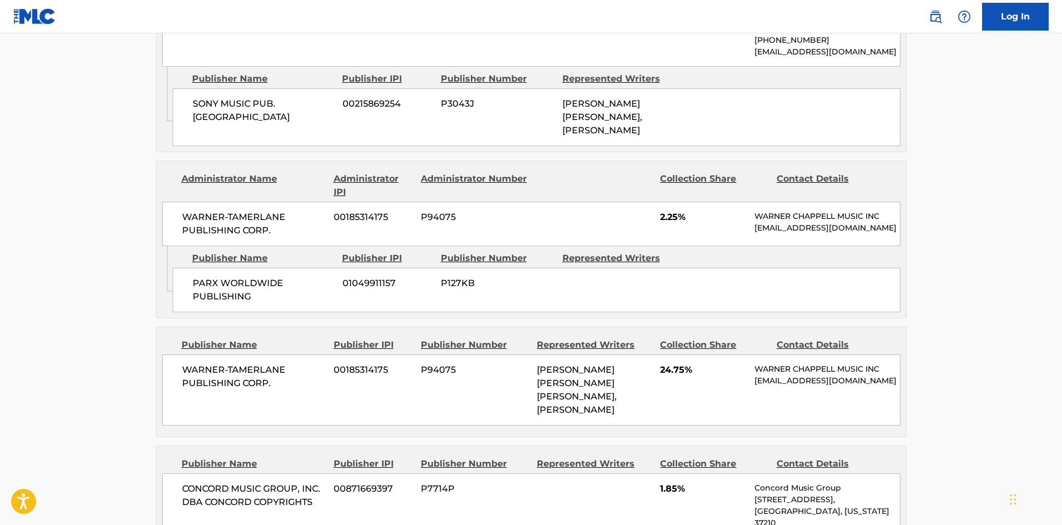
scroll to position [1666, 0]
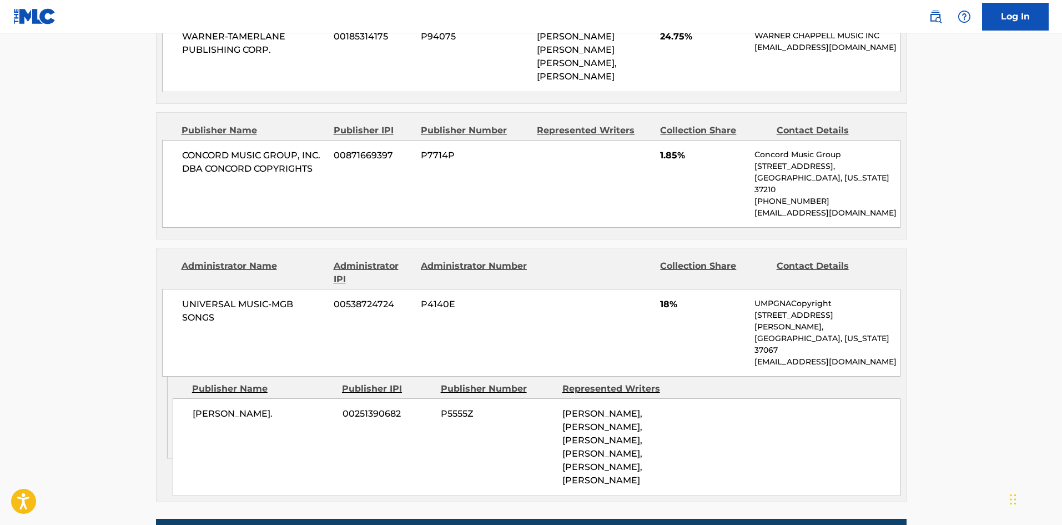
scroll to position [222, 0]
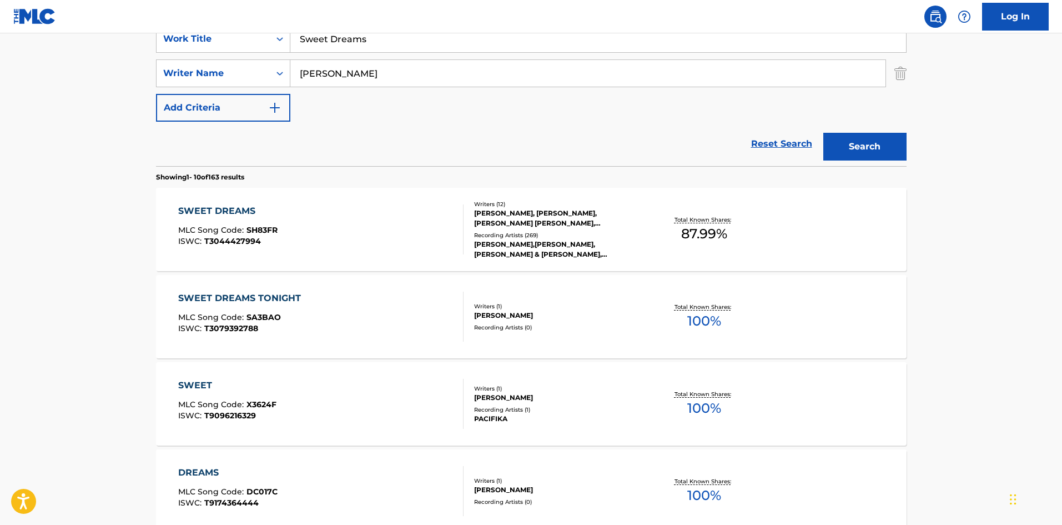
click at [320, 47] on input "Sweet Dreams" at bounding box center [598, 39] width 616 height 27
paste input "Chameleon"
type input "Chameleon"
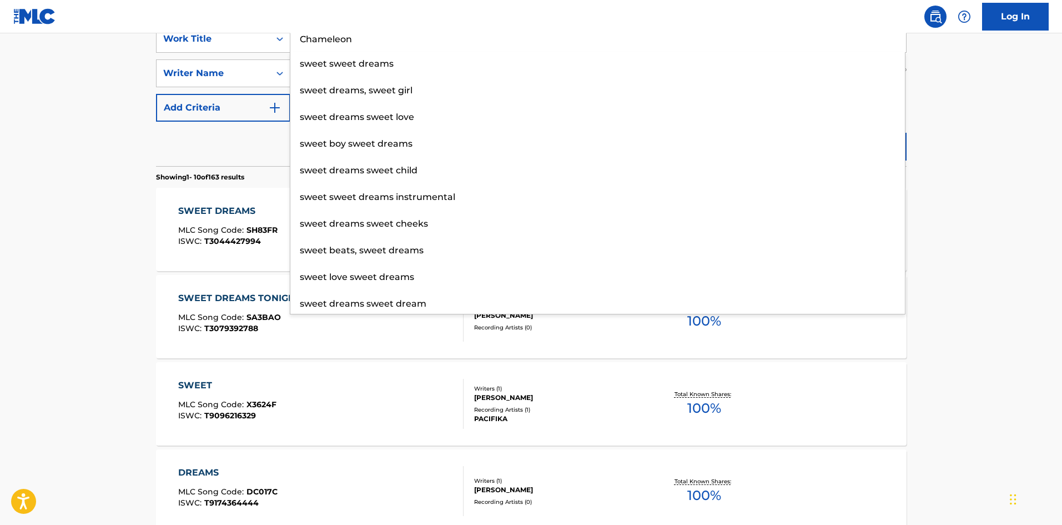
click at [54, 239] on main "The MLC Public Work Search The accuracy and completeness of The MLC's data is d…" at bounding box center [531, 464] width 1062 height 1307
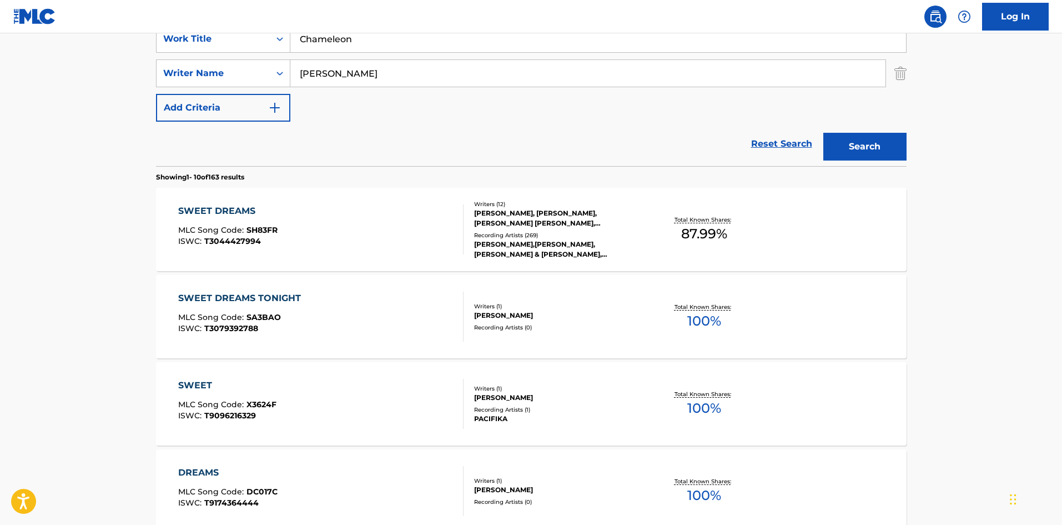
click at [430, 73] on input "[PERSON_NAME]" at bounding box center [587, 73] width 595 height 27
paste input "Springstee"
type input "[PERSON_NAME]"
click at [871, 155] on button "Search" at bounding box center [865, 147] width 83 height 28
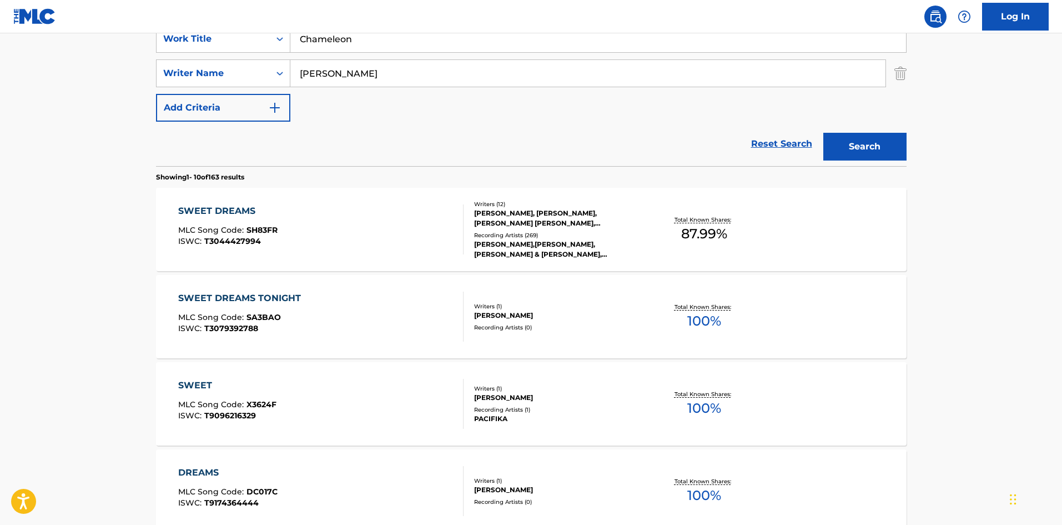
scroll to position [0, 0]
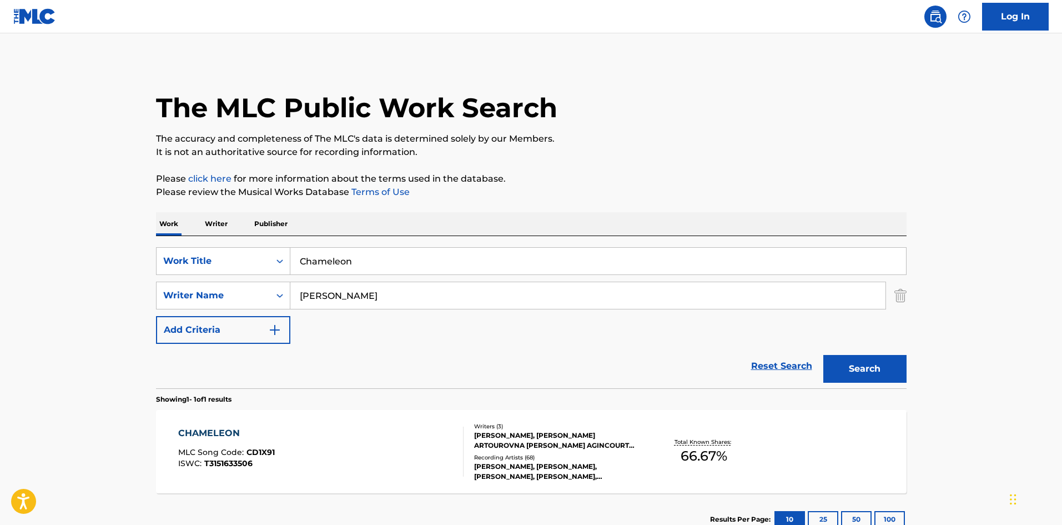
click at [328, 443] on div "CHAMELEON MLC Song Code : CD1X91 ISWC : T3151633506" at bounding box center [320, 451] width 285 height 50
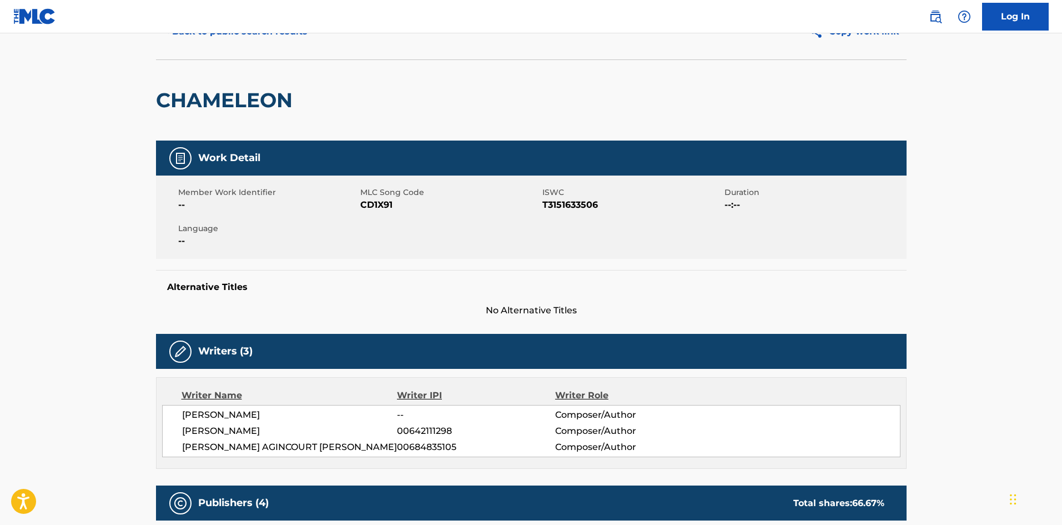
scroll to position [56, 0]
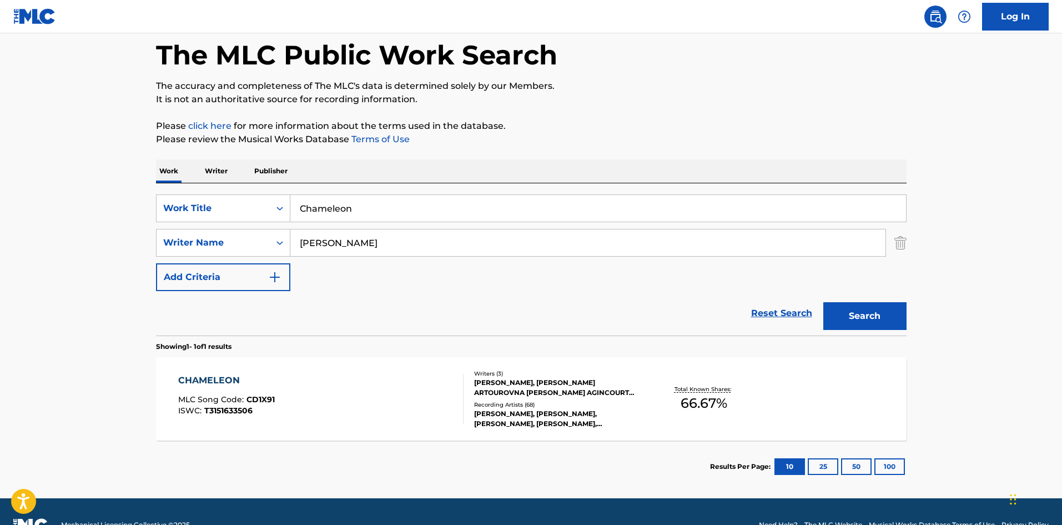
scroll to position [79, 0]
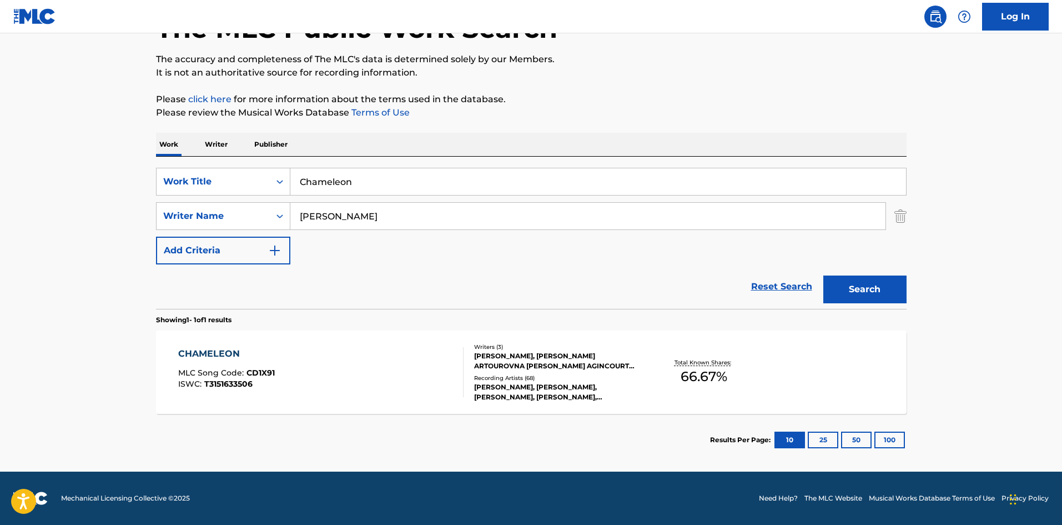
click at [391, 357] on div "CHAMELEON MLC Song Code : CD1X91 ISWC : T3151633506" at bounding box center [320, 372] width 285 height 50
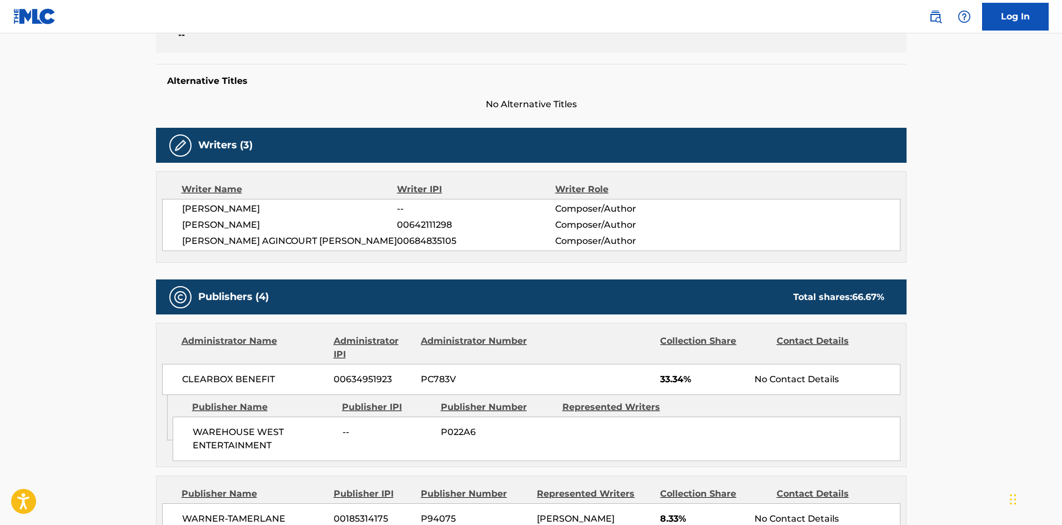
scroll to position [389, 0]
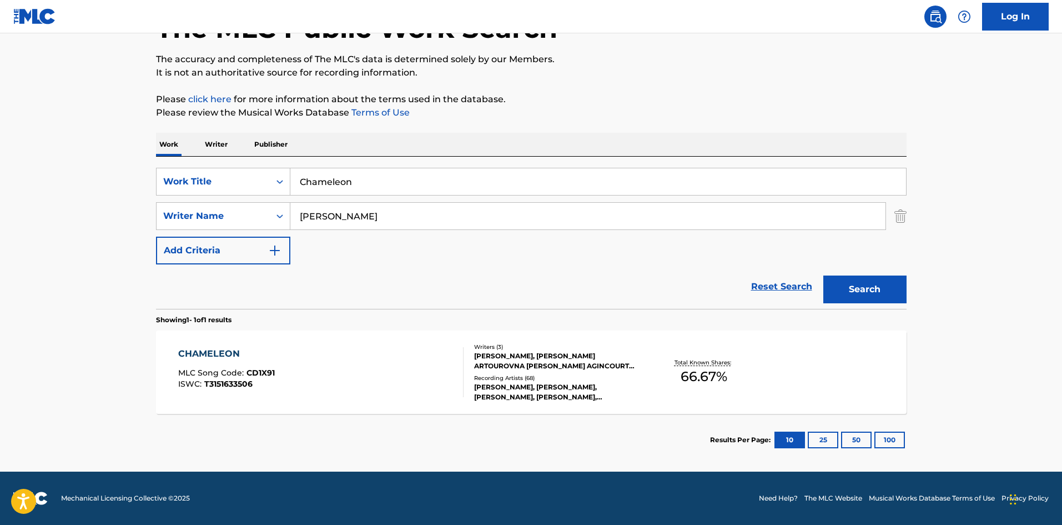
scroll to position [79, 0]
click at [318, 391] on div "CHAMELEON MLC Song Code : CD1X91 ISWC : T3151633506" at bounding box center [320, 372] width 285 height 50
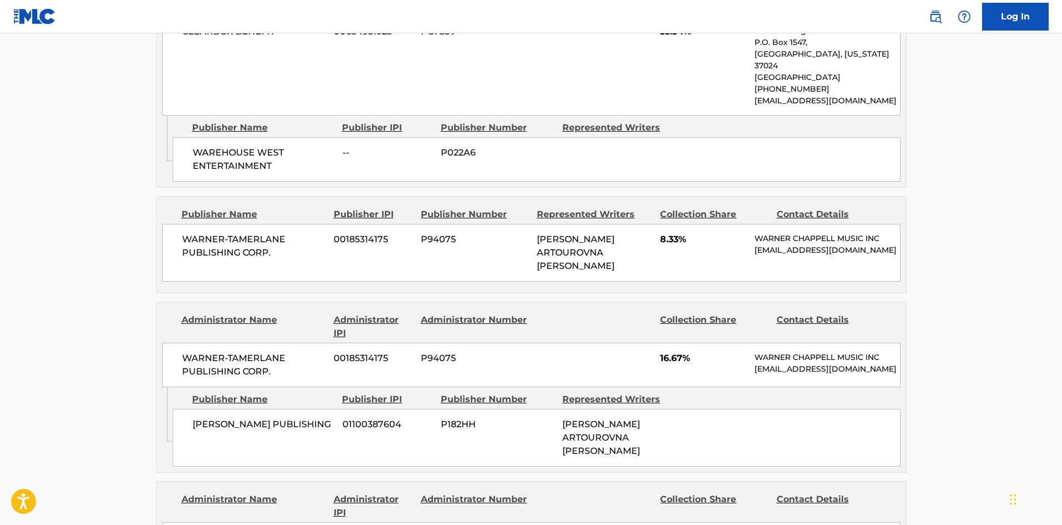
scroll to position [389, 0]
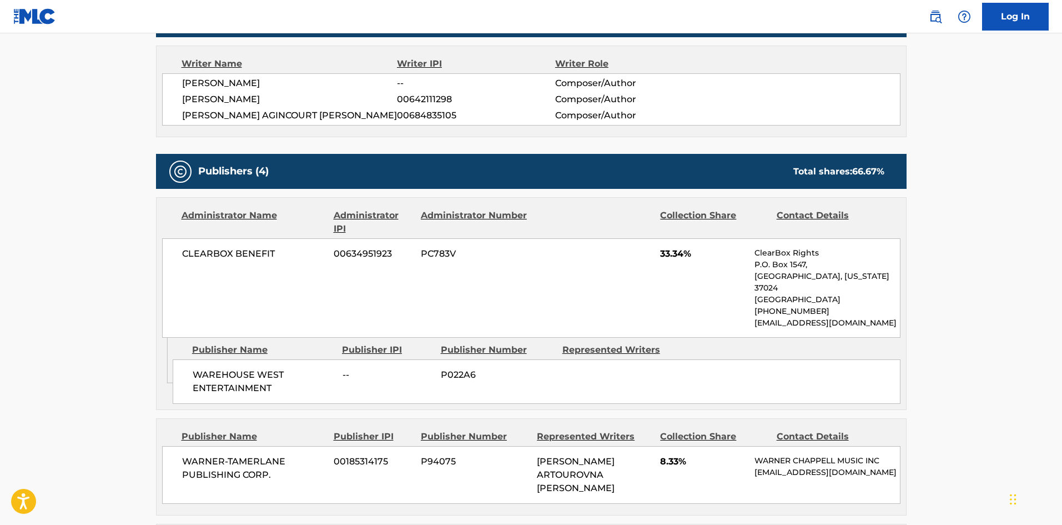
click at [211, 359] on div "WAREHOUSE WEST ENTERTAINMENT -- P022A6" at bounding box center [537, 381] width 728 height 44
drag, startPoint x: 227, startPoint y: 358, endPoint x: 277, endPoint y: 375, distance: 52.9
click at [277, 375] on span "WAREHOUSE WEST ENTERTAINMENT" at bounding box center [264, 381] width 142 height 27
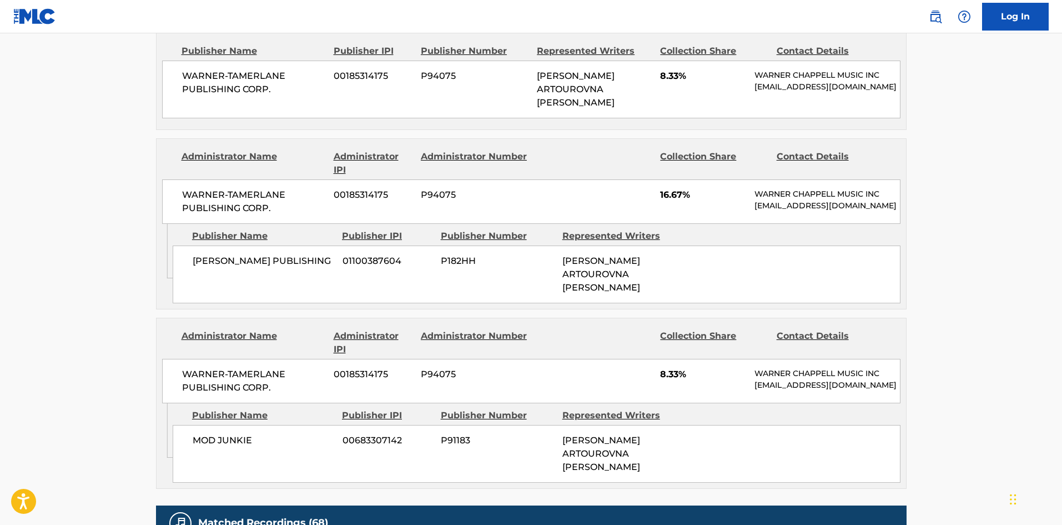
scroll to position [777, 0]
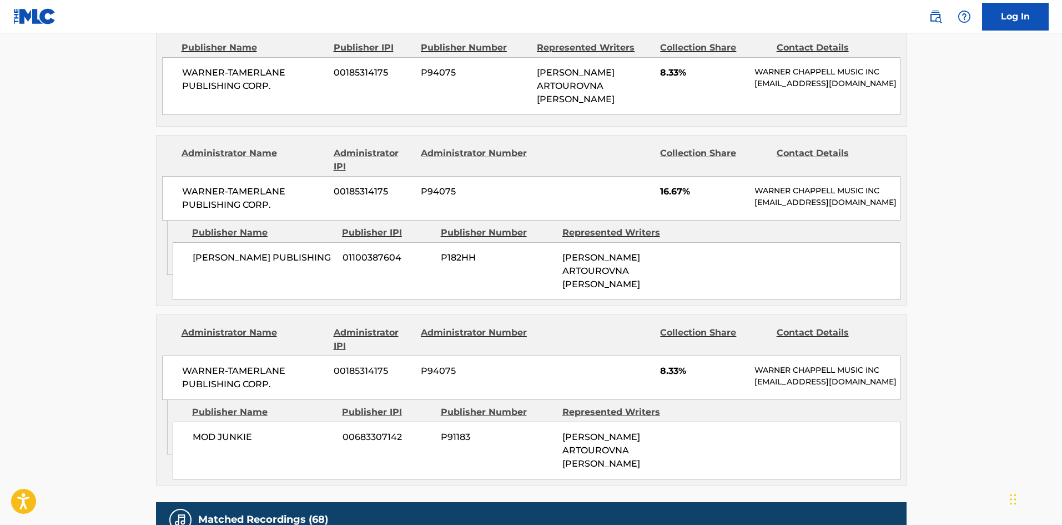
click at [207, 283] on div "[PERSON_NAME] PUBLISHING 01100387604 P182HH [PERSON_NAME] ARTOUROVNA [PERSON_NA…" at bounding box center [537, 271] width 728 height 58
drag, startPoint x: 207, startPoint y: 283, endPoint x: 301, endPoint y: 289, distance: 94.6
click at [301, 289] on div "[PERSON_NAME] PUBLISHING 01100387604 P182HH [PERSON_NAME] ARTOUROVNA [PERSON_NA…" at bounding box center [537, 271] width 728 height 58
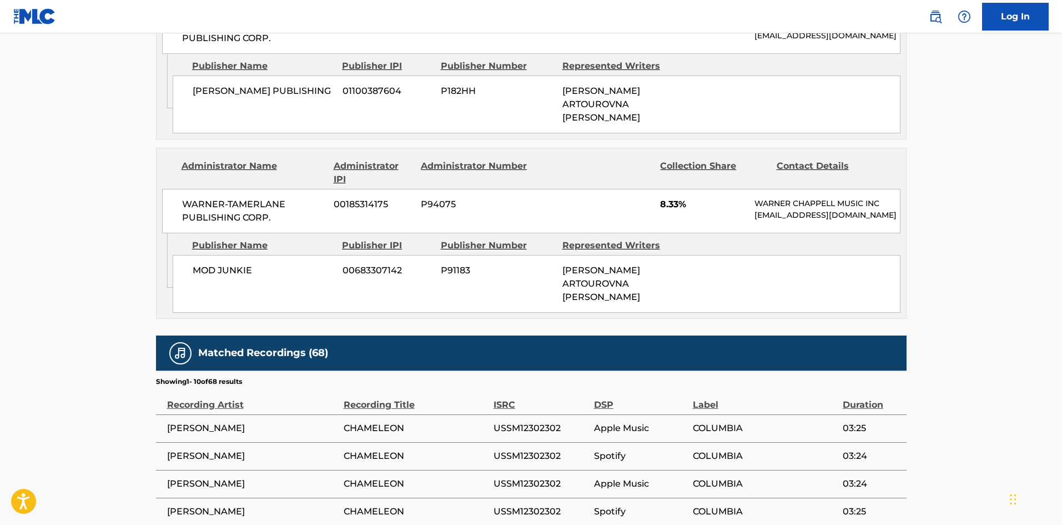
click at [199, 313] on div "MOD JUNKIE 00683307142 P91183 [PERSON_NAME] ARTOUROVNA [PERSON_NAME]" at bounding box center [537, 284] width 728 height 58
drag, startPoint x: 199, startPoint y: 343, endPoint x: 234, endPoint y: 345, distance: 35.6
click at [234, 313] on div "MOD JUNKIE 00683307142 P91183 [PERSON_NAME] ARTOUROVNA [PERSON_NAME]" at bounding box center [537, 284] width 728 height 58
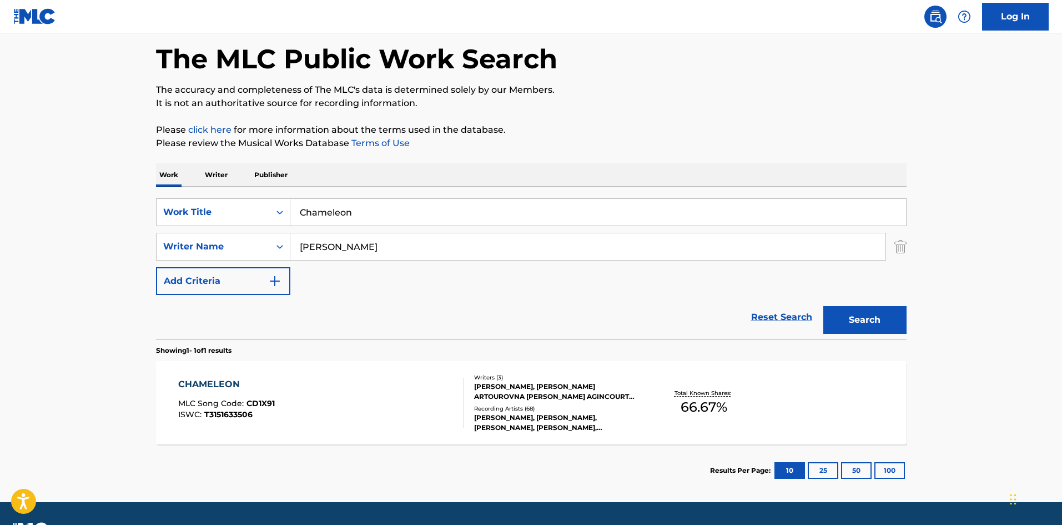
scroll to position [24, 0]
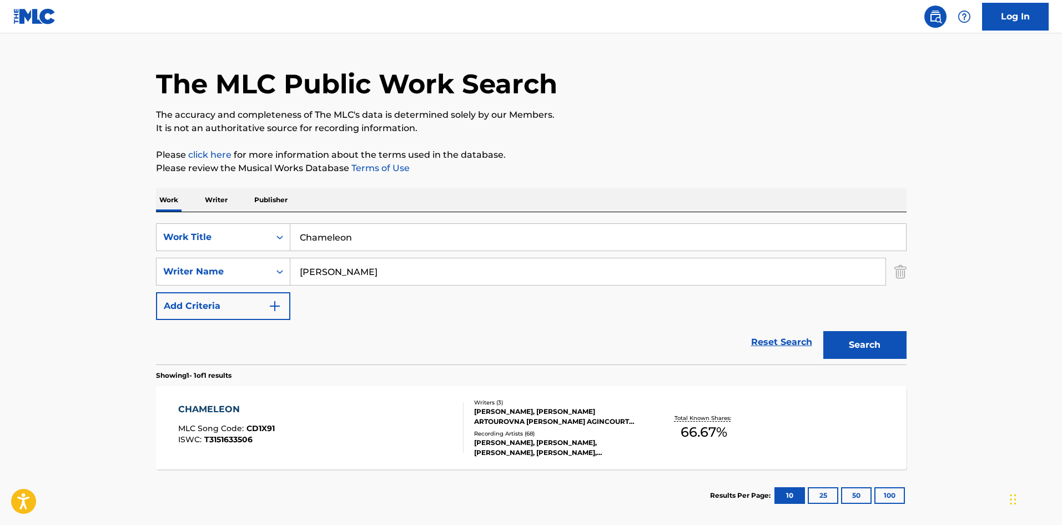
click at [352, 233] on input "Chameleon" at bounding box center [598, 237] width 616 height 27
paste input "If You Love Me Now"
type input "If You Love Me Now"
click at [834, 343] on button "Search" at bounding box center [865, 345] width 83 height 28
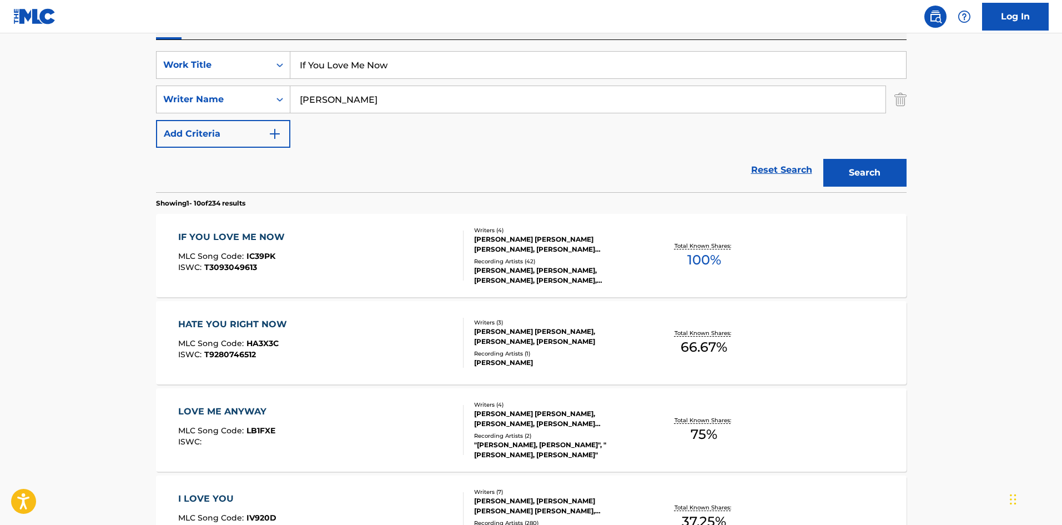
scroll to position [222, 0]
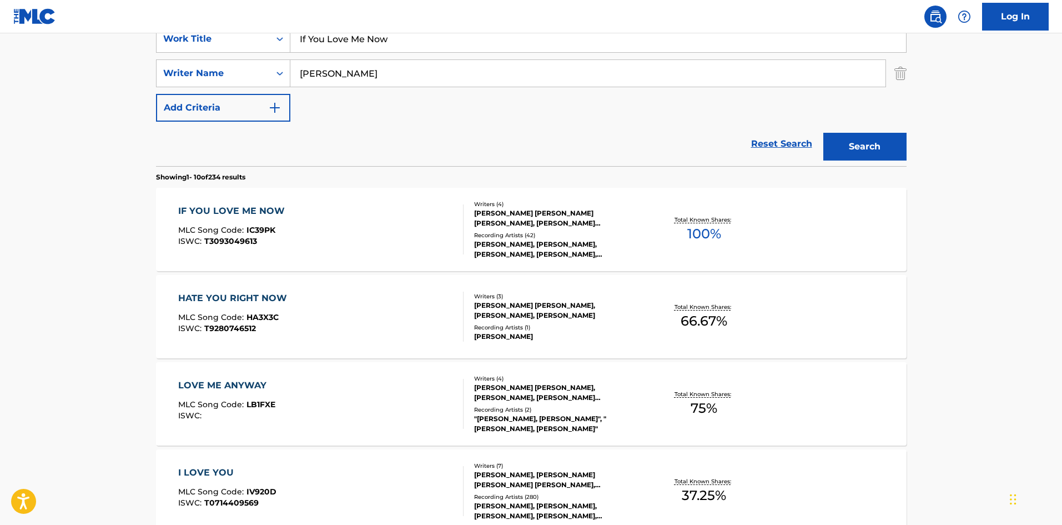
click at [243, 209] on div "IF YOU LOVE ME NOW" at bounding box center [234, 210] width 112 height 13
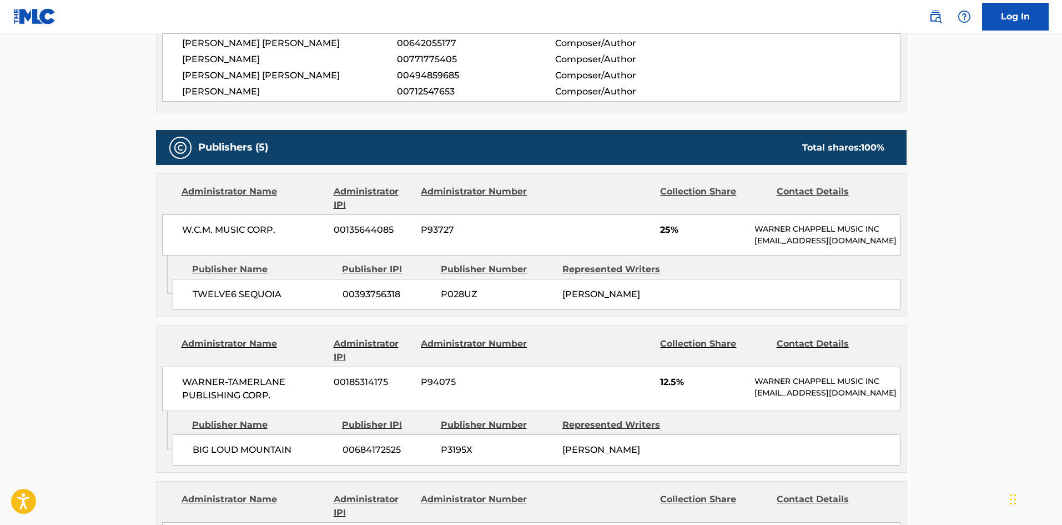
scroll to position [389, 0]
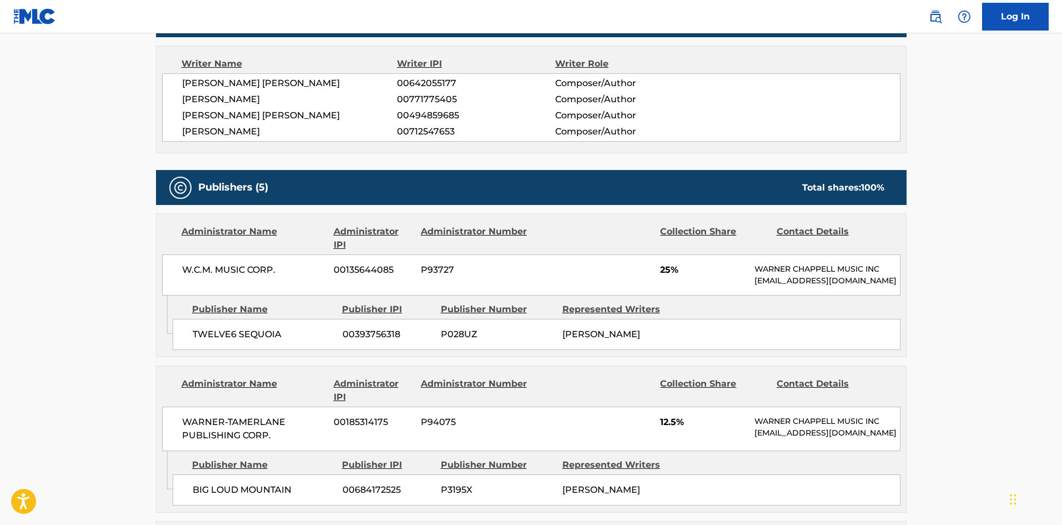
click at [193, 340] on span "TWELVE6 SEQUOIA" at bounding box center [264, 334] width 142 height 13
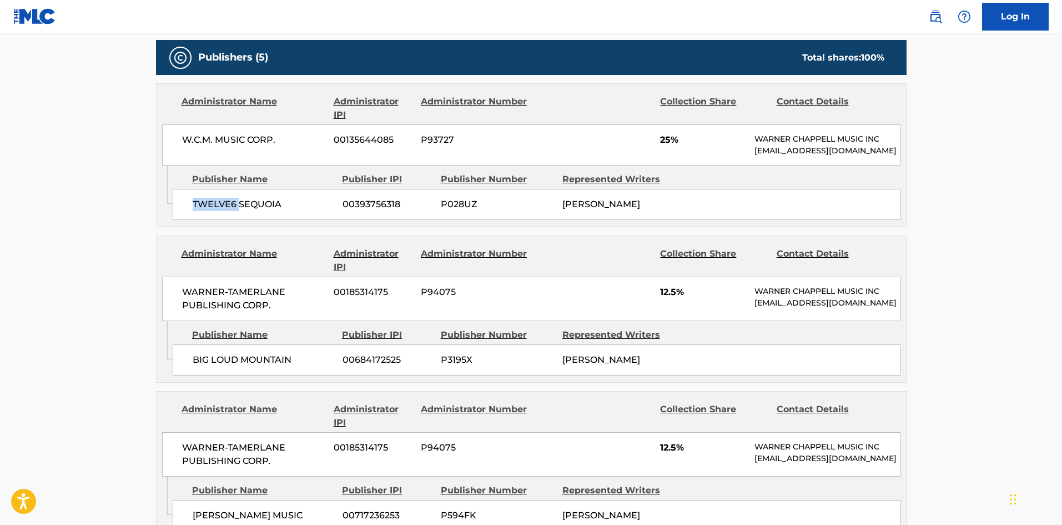
scroll to position [555, 0]
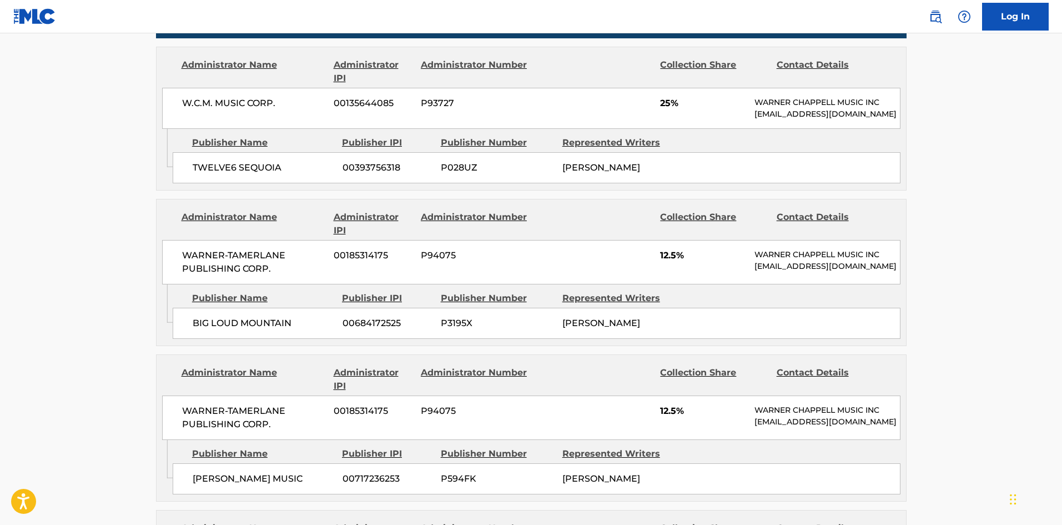
click at [195, 330] on span "BIG LOUD MOUNTAIN" at bounding box center [264, 323] width 142 height 13
drag, startPoint x: 195, startPoint y: 337, endPoint x: 272, endPoint y: 340, distance: 76.7
click at [272, 330] on span "BIG LOUD MOUNTAIN" at bounding box center [264, 323] width 142 height 13
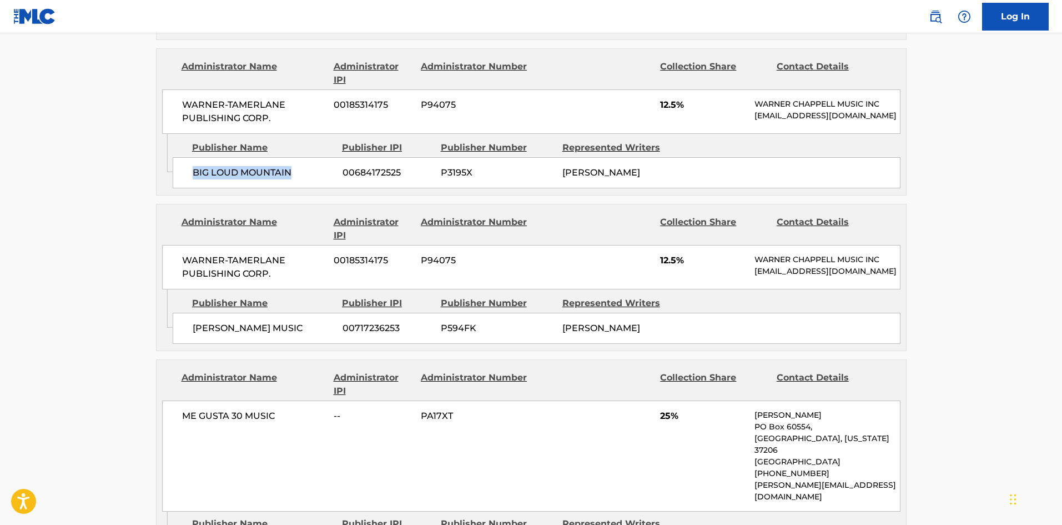
scroll to position [722, 0]
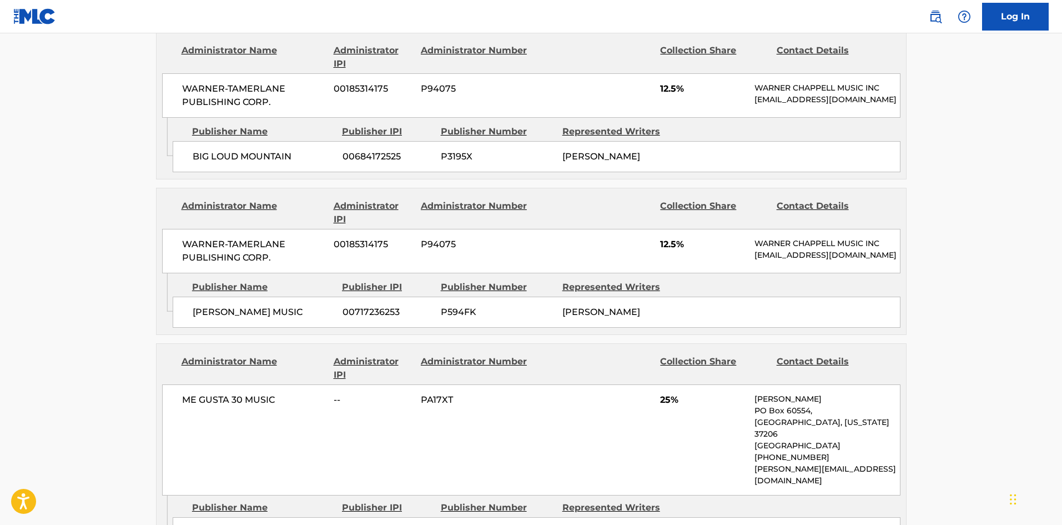
click at [189, 328] on div "[PERSON_NAME] MUSIC 00717236253 P594FK [PERSON_NAME]" at bounding box center [537, 312] width 728 height 31
drag, startPoint x: 189, startPoint y: 344, endPoint x: 230, endPoint y: 343, distance: 41.1
click at [230, 328] on div "[PERSON_NAME] MUSIC 00717236253 P594FK [PERSON_NAME]" at bounding box center [537, 312] width 728 height 31
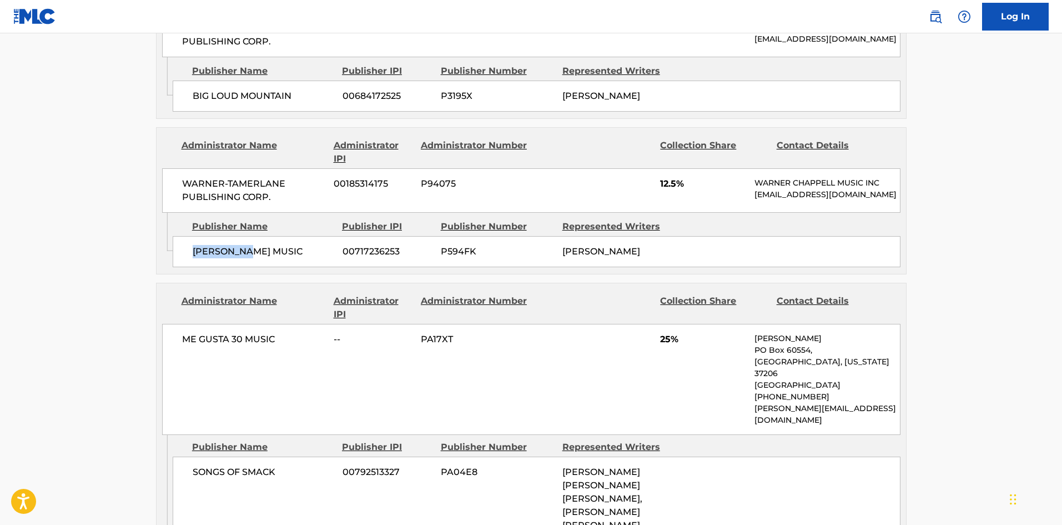
scroll to position [889, 0]
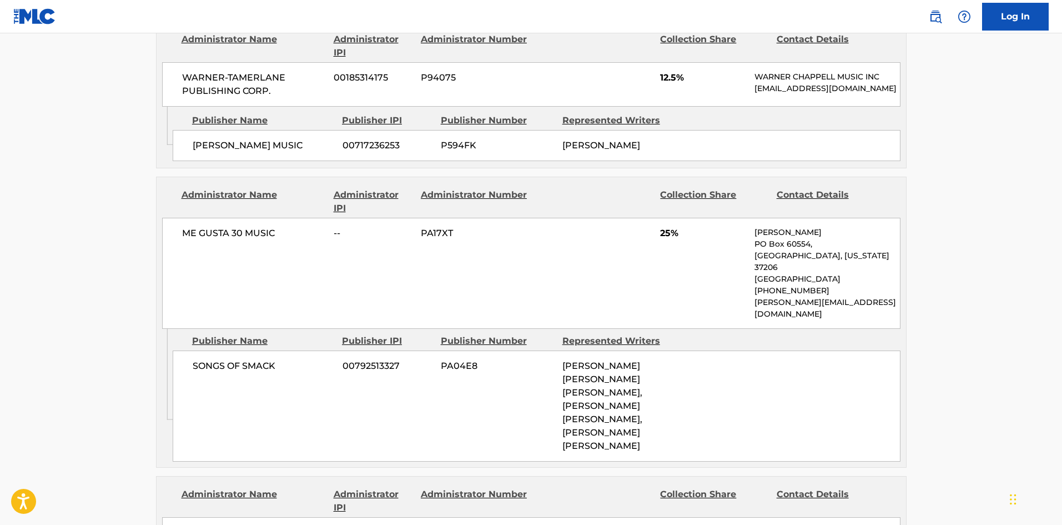
click at [202, 373] on span "SONGS OF SMACK" at bounding box center [264, 365] width 142 height 13
drag, startPoint x: 202, startPoint y: 375, endPoint x: 262, endPoint y: 373, distance: 60.0
click at [262, 373] on span "SONGS OF SMACK" at bounding box center [264, 365] width 142 height 13
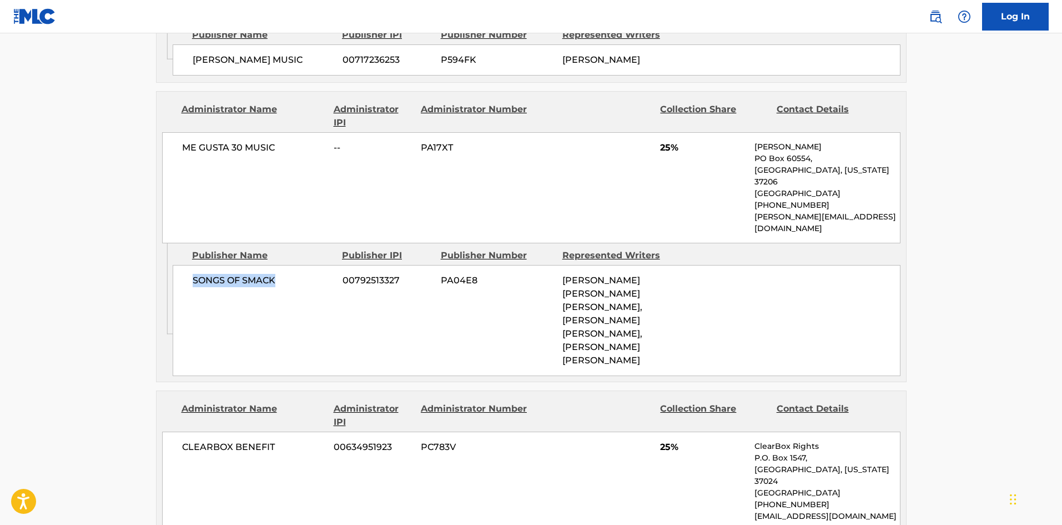
scroll to position [1055, 0]
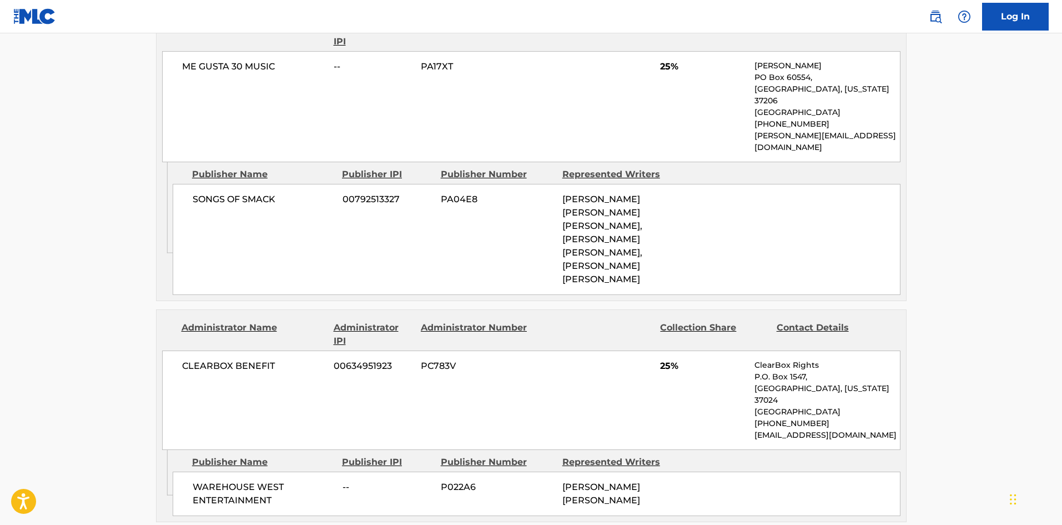
click at [214, 471] on div "WAREHOUSE WEST ENTERTAINMENT -- P022A6 [PERSON_NAME] [PERSON_NAME]" at bounding box center [537, 493] width 728 height 44
drag, startPoint x: 214, startPoint y: 446, endPoint x: 185, endPoint y: 339, distance: 111.5
click at [262, 471] on div "WAREHOUSE WEST ENTERTAINMENT -- P022A6 [PERSON_NAME] [PERSON_NAME]" at bounding box center [537, 493] width 728 height 44
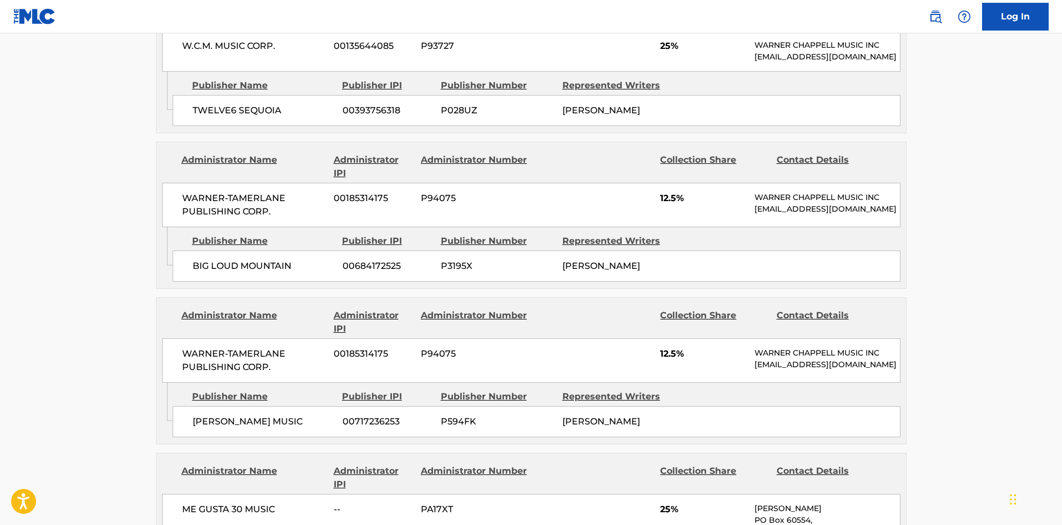
scroll to position [500, 0]
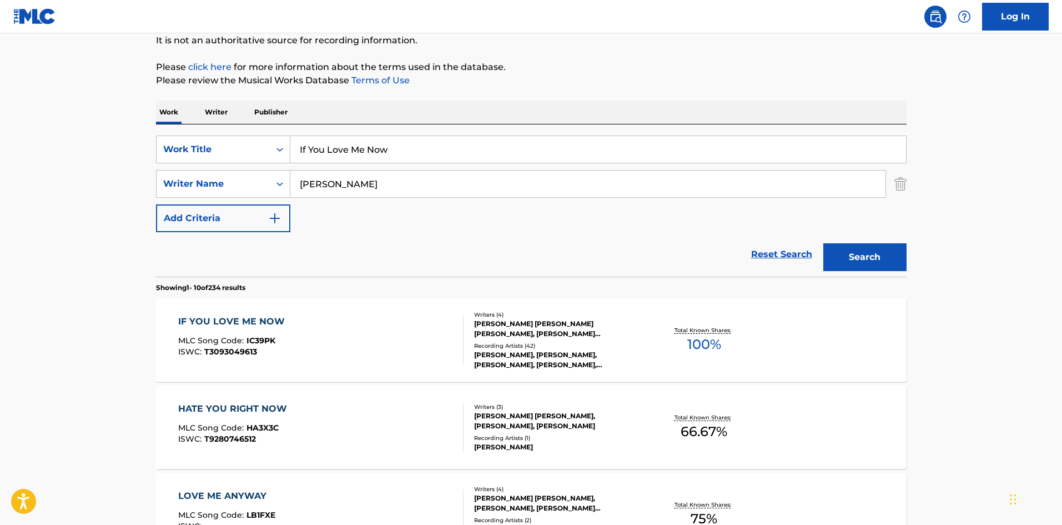
scroll to position [111, 0]
click at [366, 159] on input "If You Love Me Now" at bounding box center [598, 150] width 616 height 27
paste input "[US_STATE] Is Mine"
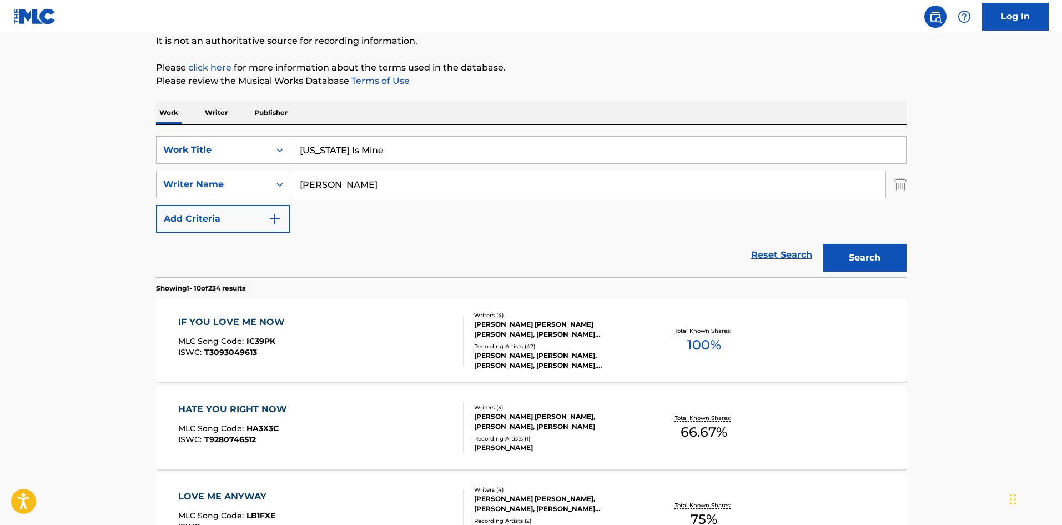
type input "[US_STATE] Is Mine"
click at [874, 252] on button "Search" at bounding box center [865, 258] width 83 height 28
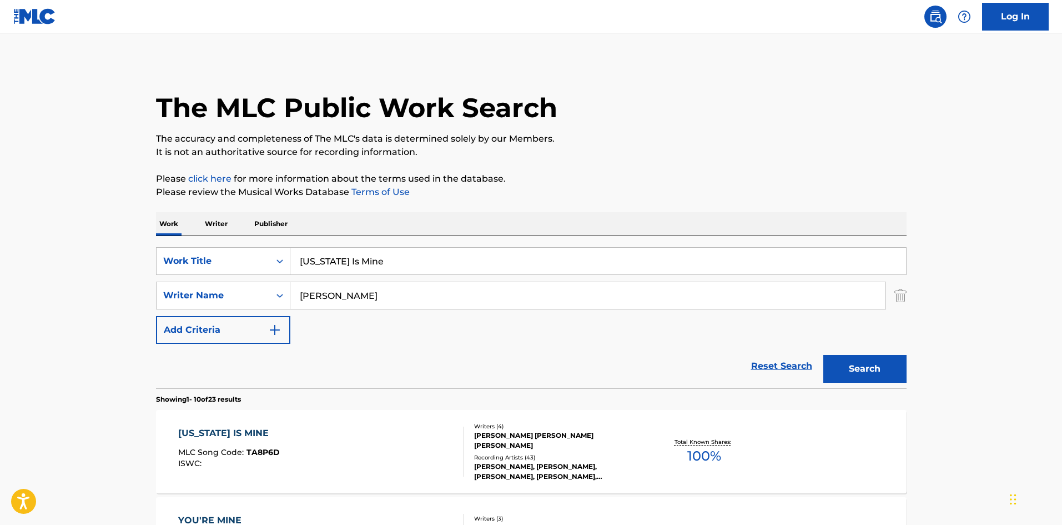
scroll to position [222, 0]
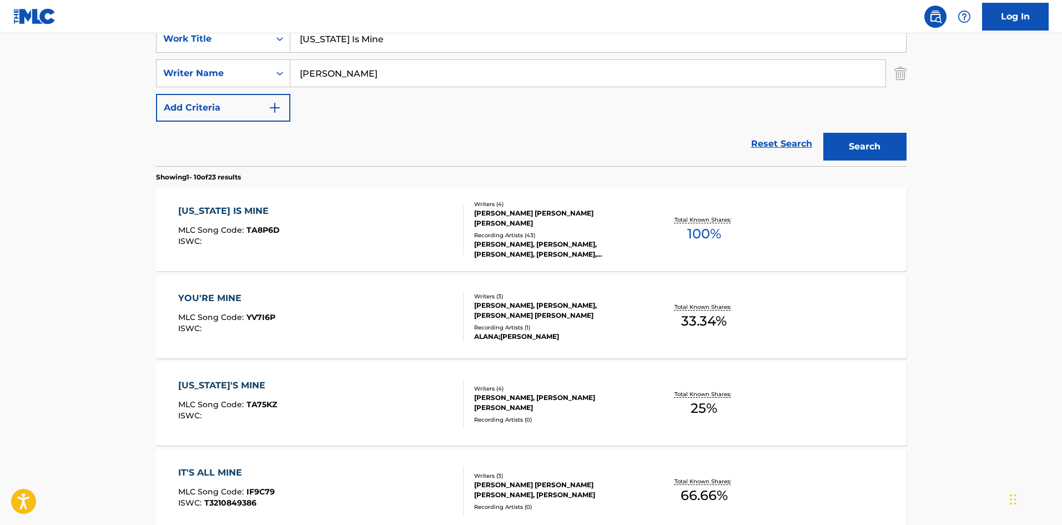
click at [270, 222] on div "[US_STATE] IS MINE MLC Song Code : TA8P6D ISWC :" at bounding box center [229, 229] width 102 height 50
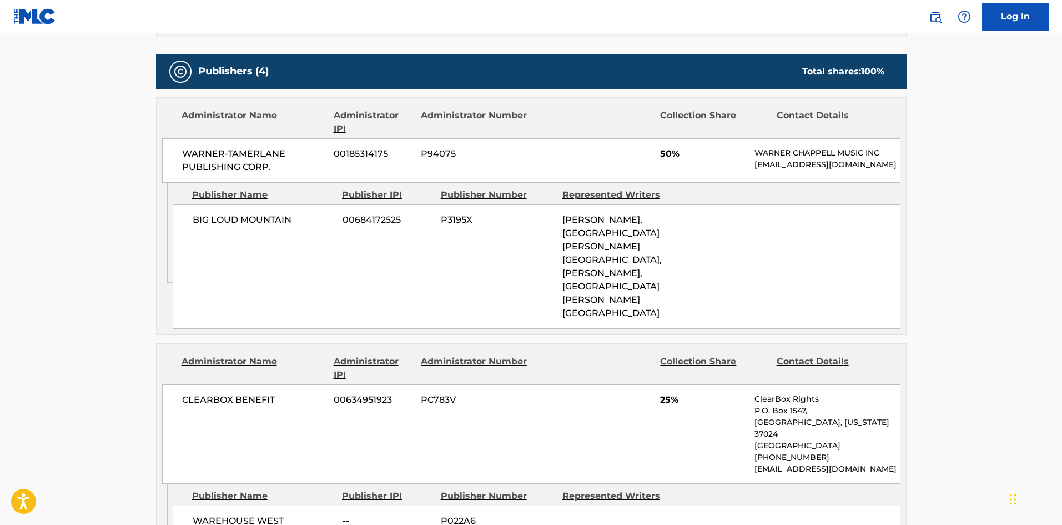
scroll to position [500, 0]
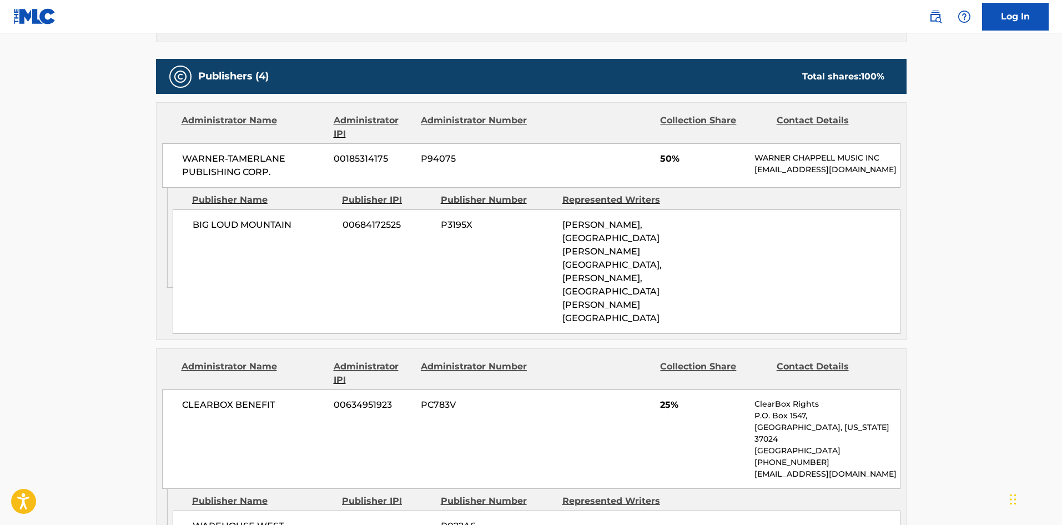
click at [199, 232] on span "BIG LOUD MOUNTAIN" at bounding box center [264, 224] width 142 height 13
drag, startPoint x: 199, startPoint y: 233, endPoint x: 308, endPoint y: 232, distance: 108.9
click at [308, 232] on span "BIG LOUD MOUNTAIN" at bounding box center [264, 224] width 142 height 13
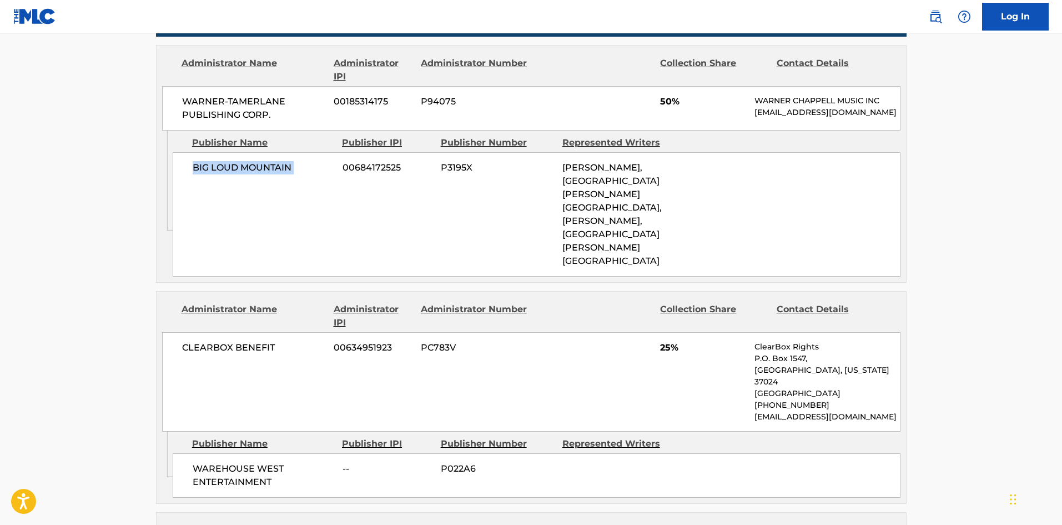
scroll to position [611, 0]
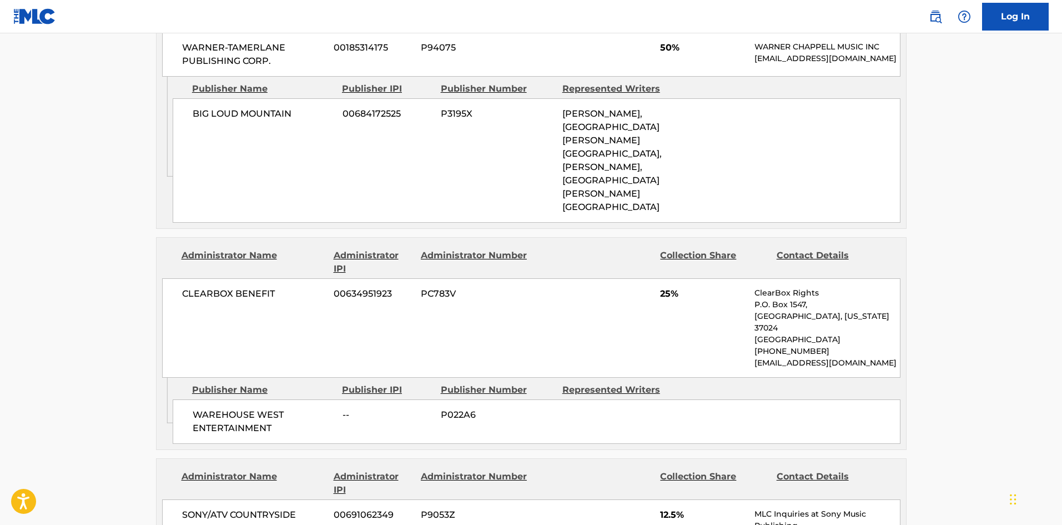
click at [203, 408] on span "WAREHOUSE WEST ENTERTAINMENT" at bounding box center [264, 421] width 142 height 27
drag, startPoint x: 203, startPoint y: 383, endPoint x: 259, endPoint y: 394, distance: 57.3
click at [259, 408] on span "WAREHOUSE WEST ENTERTAINMENT" at bounding box center [264, 421] width 142 height 27
click at [17, 184] on main "< Back to public search results Copy work link [US_STATE] IS MINE Work Detail M…" at bounding box center [531, 353] width 1062 height 1863
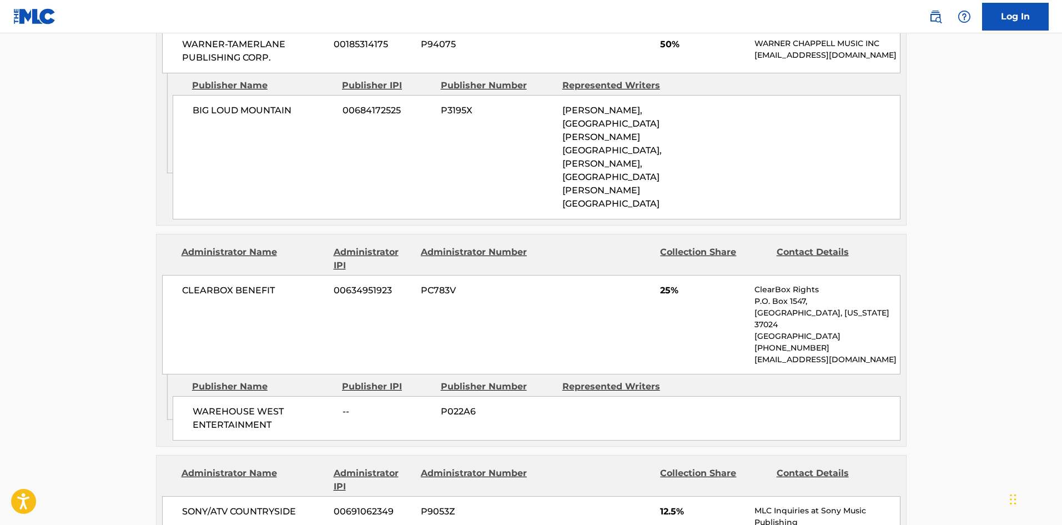
scroll to position [833, 0]
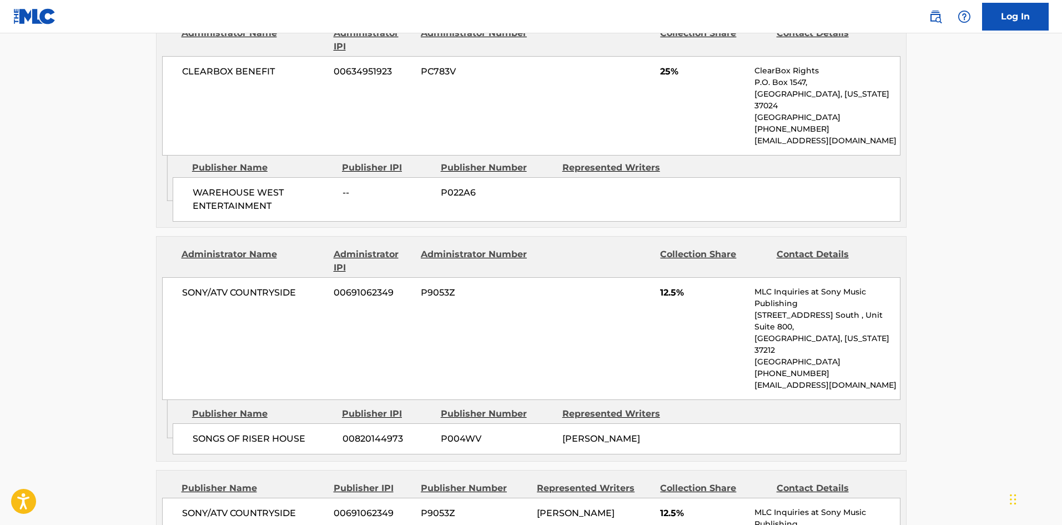
click at [198, 432] on span "SONGS OF RISER HOUSE" at bounding box center [264, 438] width 142 height 13
drag, startPoint x: 198, startPoint y: 389, endPoint x: 246, endPoint y: 353, distance: 59.5
click at [281, 432] on span "SONGS OF RISER HOUSE" at bounding box center [264, 438] width 142 height 13
click at [0, 204] on main "< Back to public search results Copy work link [US_STATE] IS MINE Work Detail M…" at bounding box center [531, 131] width 1062 height 1863
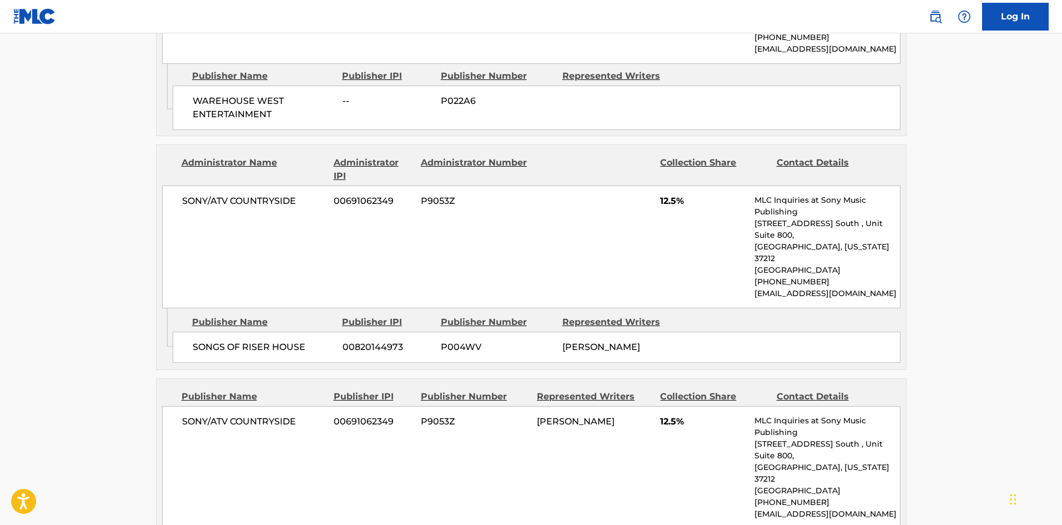
scroll to position [1111, 0]
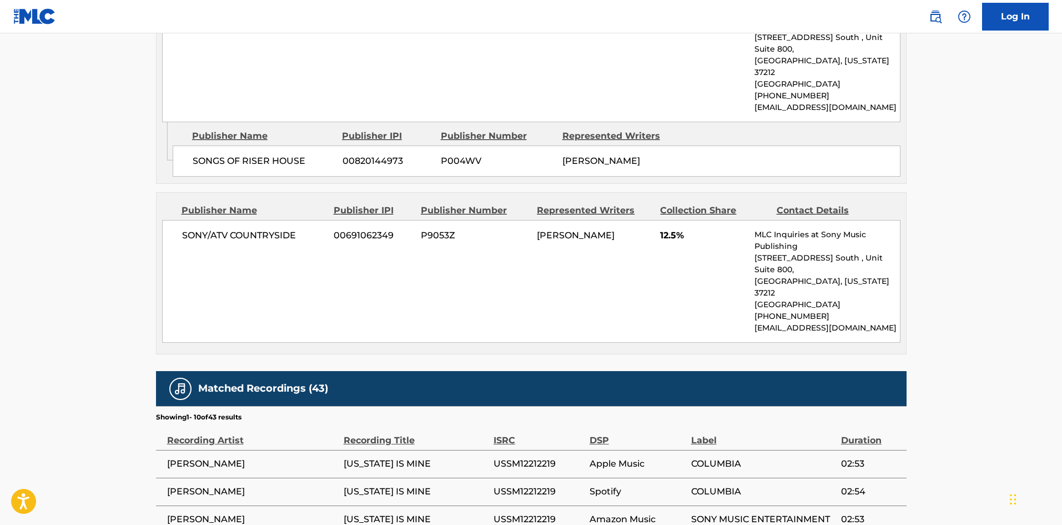
click at [173, 220] on div "SONY/ATV COUNTRYSIDE 00691062349 P9053Z [PERSON_NAME] 12.5% MLC Inquiries at So…" at bounding box center [531, 281] width 739 height 123
drag, startPoint x: 173, startPoint y: 178, endPoint x: 275, endPoint y: 178, distance: 102.2
click at [275, 220] on div "SONY/ATV COUNTRYSIDE 00691062349 P9053Z [PERSON_NAME] 12.5% MLC Inquiries at So…" at bounding box center [531, 281] width 739 height 123
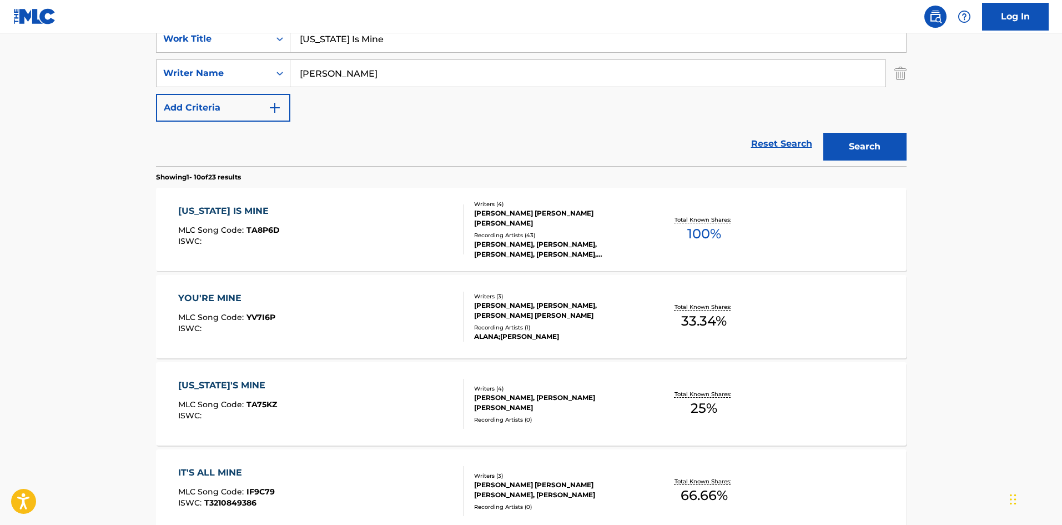
click at [420, 38] on input "[US_STATE] Is Mine" at bounding box center [598, 39] width 616 height 27
paste input "hen Again"
type input "Then Again"
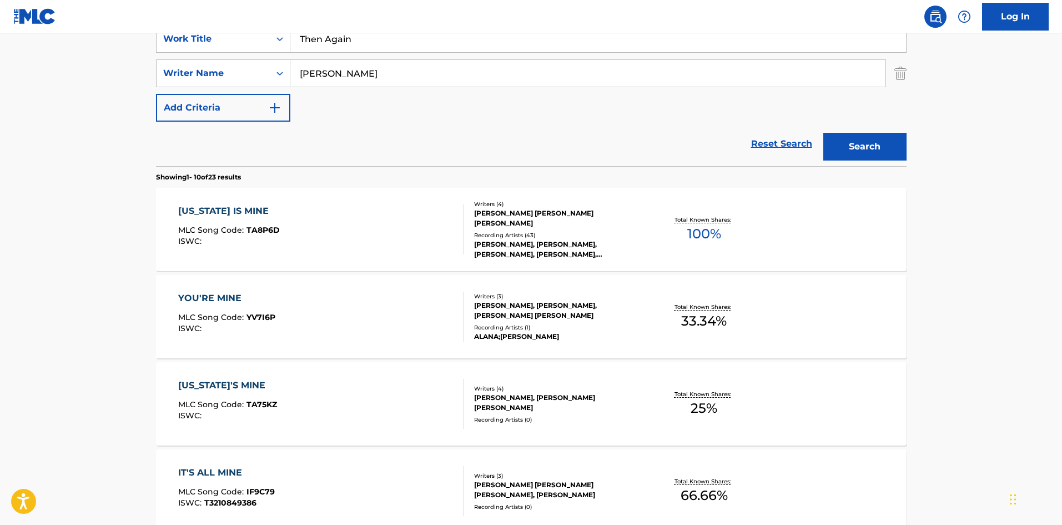
click at [406, 72] on input "[PERSON_NAME]" at bounding box center [587, 73] width 595 height 27
click at [824, 133] on button "Search" at bounding box center [865, 147] width 83 height 28
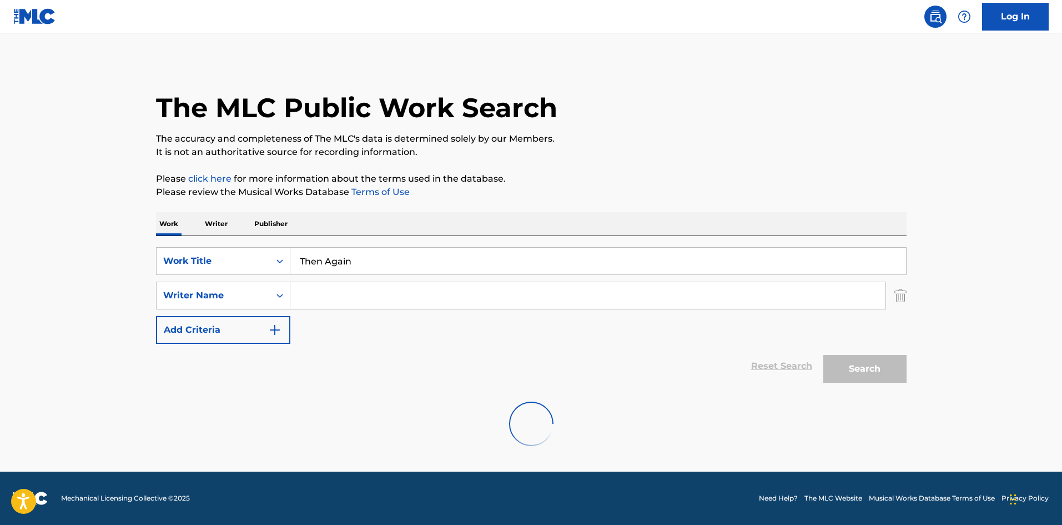
scroll to position [0, 0]
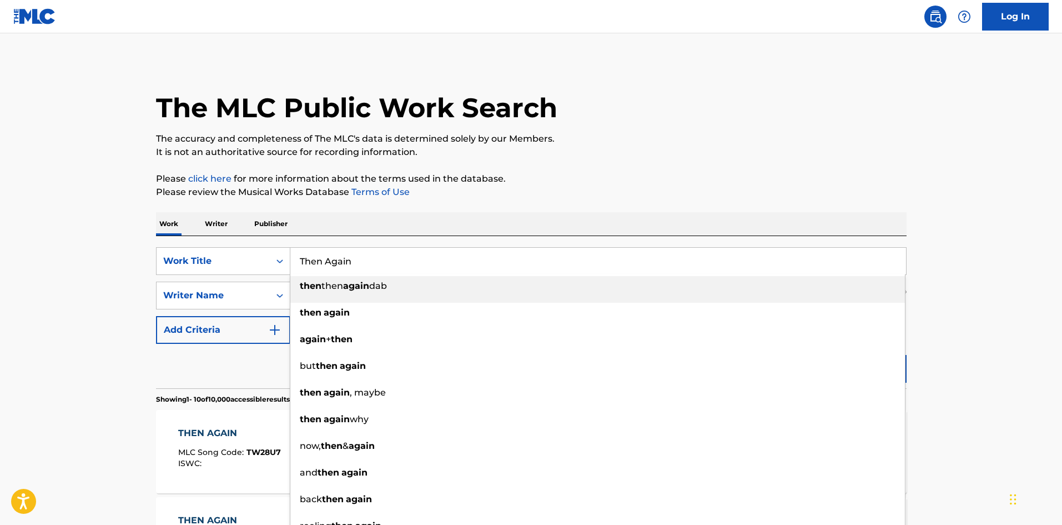
click at [382, 254] on input "Then Again" at bounding box center [598, 261] width 616 height 27
paste input "Blessings"
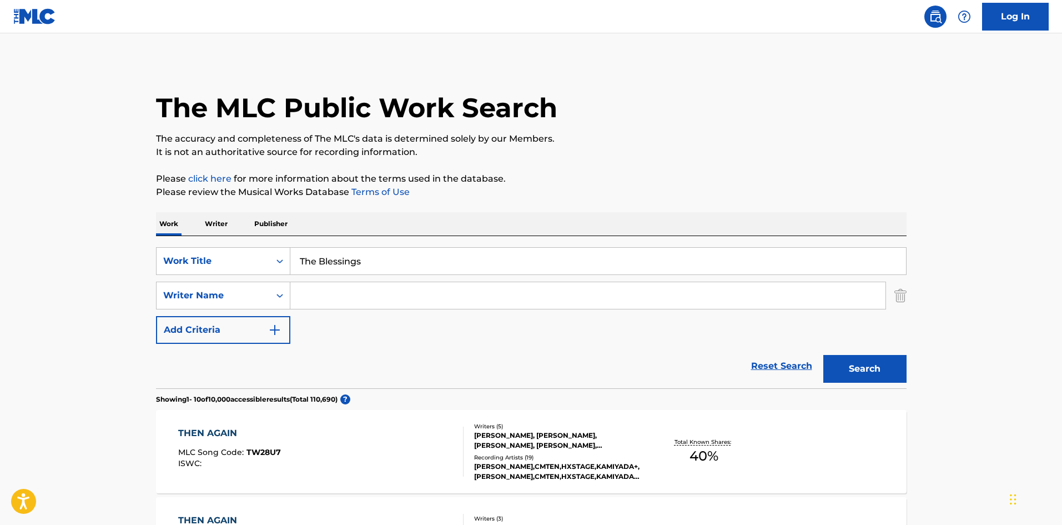
click at [882, 370] on button "Search" at bounding box center [865, 369] width 83 height 28
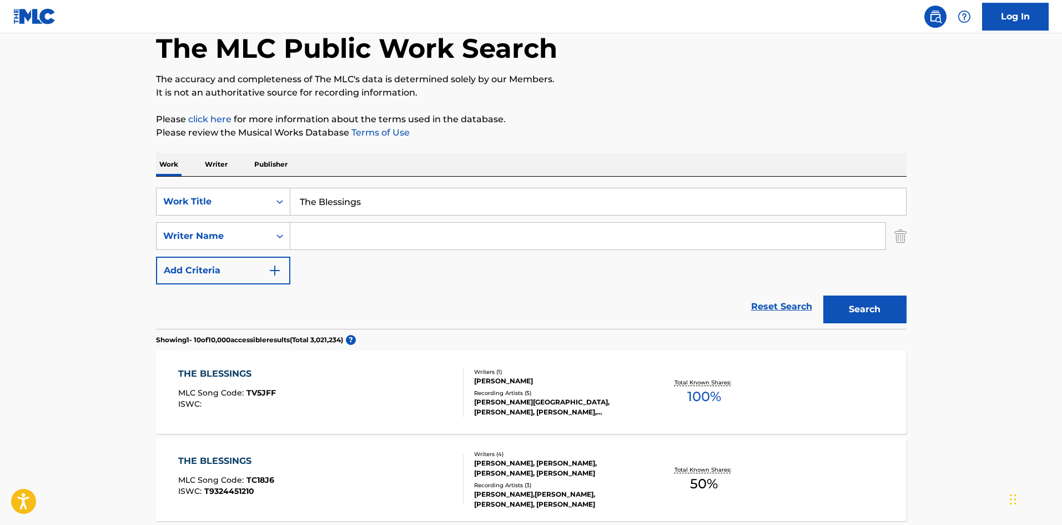
scroll to position [222, 0]
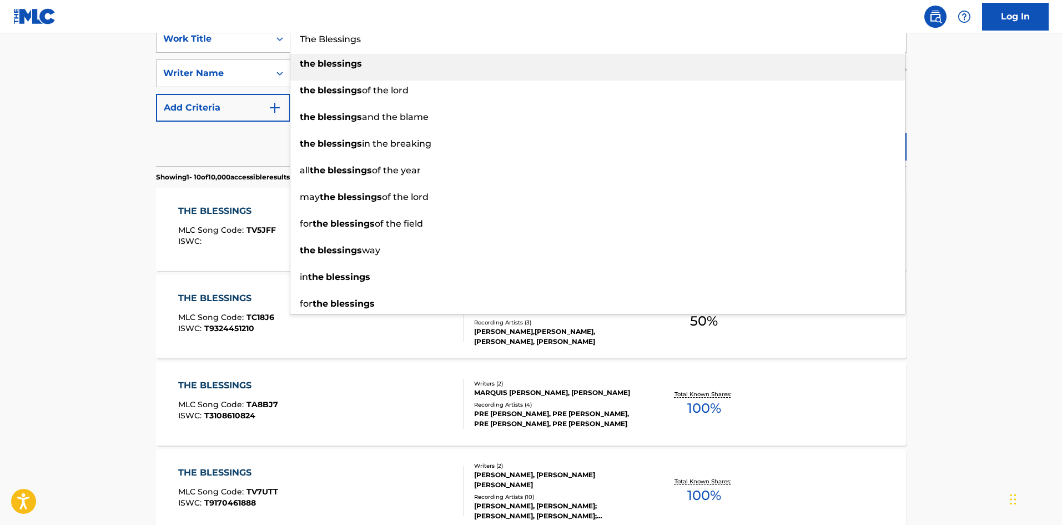
click at [347, 48] on input "The Blessings" at bounding box center [598, 39] width 616 height 27
paste input "When We Were Friend"
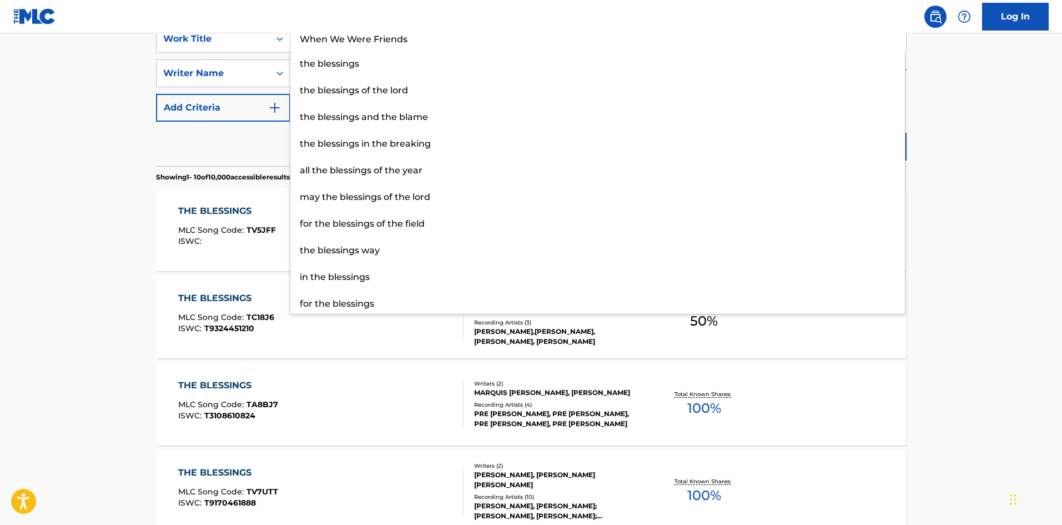
type input "When We Were Friends"
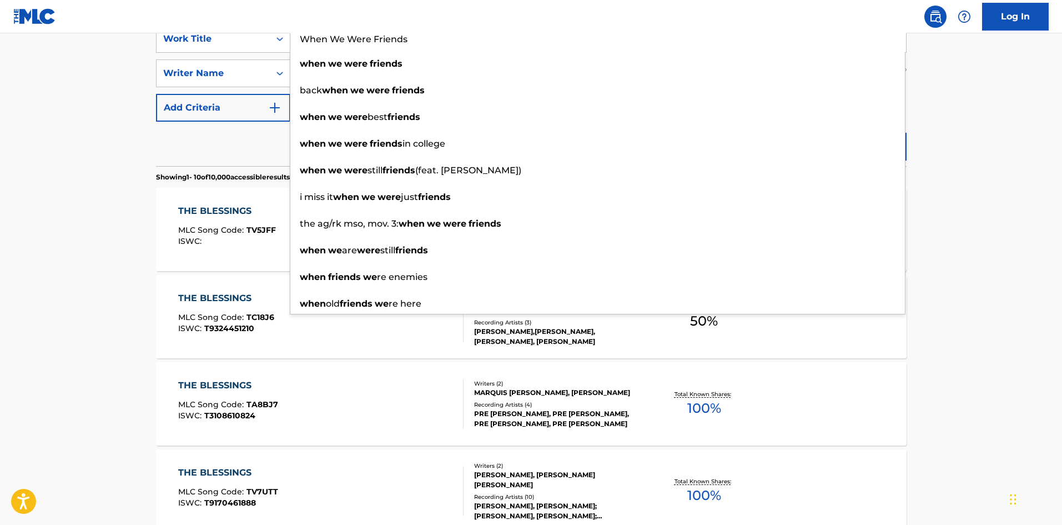
drag, startPoint x: 118, startPoint y: 233, endPoint x: 124, endPoint y: 230, distance: 6.7
click at [119, 233] on main "The MLC Public Work Search The accuracy and completeness of The MLC's data is d…" at bounding box center [531, 464] width 1062 height 1307
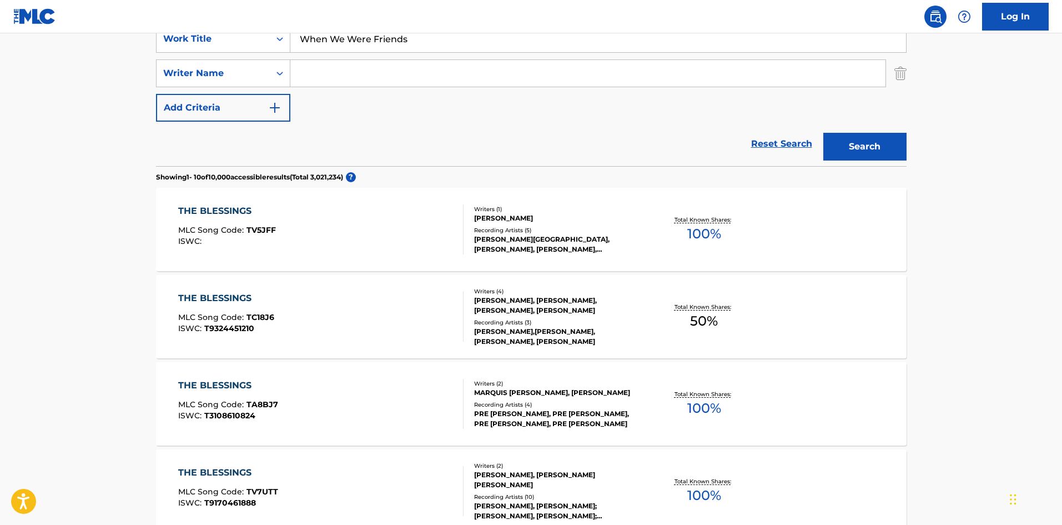
click at [384, 79] on input "Search Form" at bounding box center [587, 73] width 595 height 27
paste input "[PERSON_NAME]"
type input "[PERSON_NAME]"
click at [854, 144] on button "Search" at bounding box center [865, 147] width 83 height 28
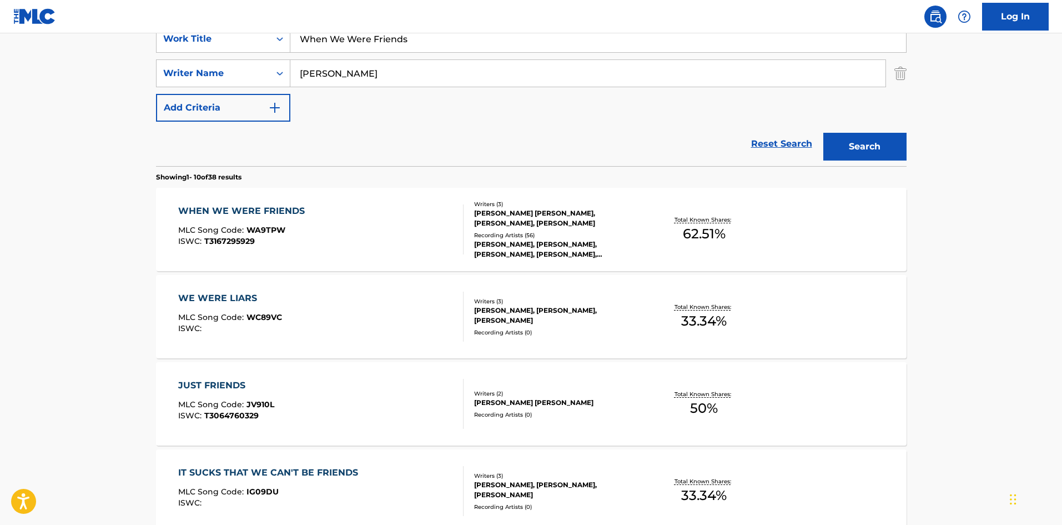
click at [237, 238] on span "T3167295929" at bounding box center [229, 241] width 51 height 10
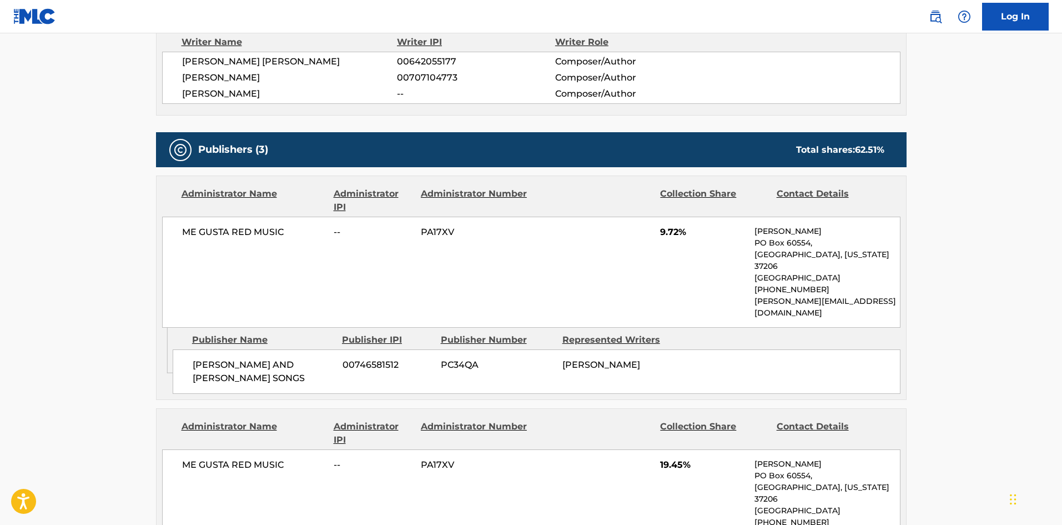
scroll to position [401, 0]
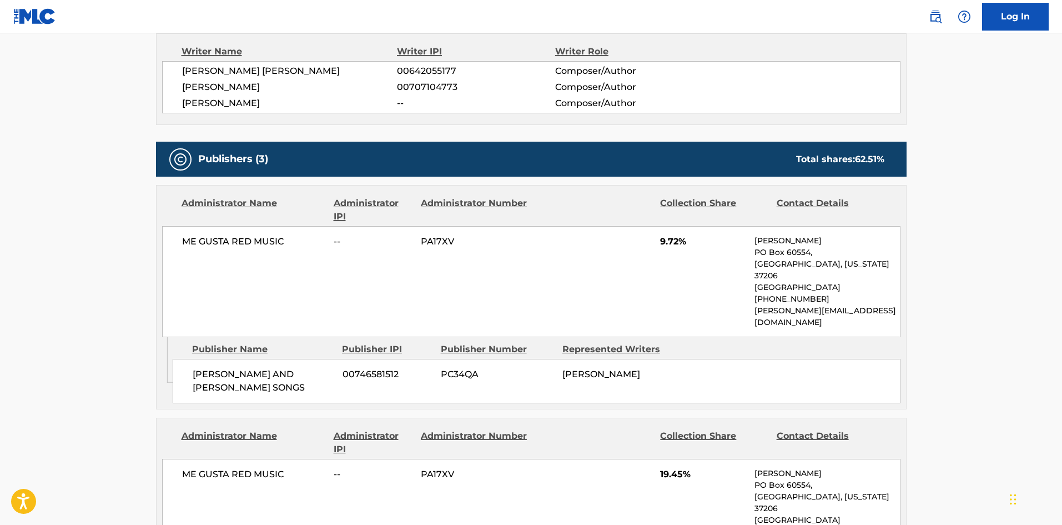
click at [212, 368] on span "[PERSON_NAME] AND [PERSON_NAME] SONGS" at bounding box center [264, 381] width 142 height 27
drag, startPoint x: 212, startPoint y: 348, endPoint x: 289, endPoint y: 350, distance: 77.2
click at [289, 368] on span "[PERSON_NAME] AND [PERSON_NAME] SONGS" at bounding box center [264, 381] width 142 height 27
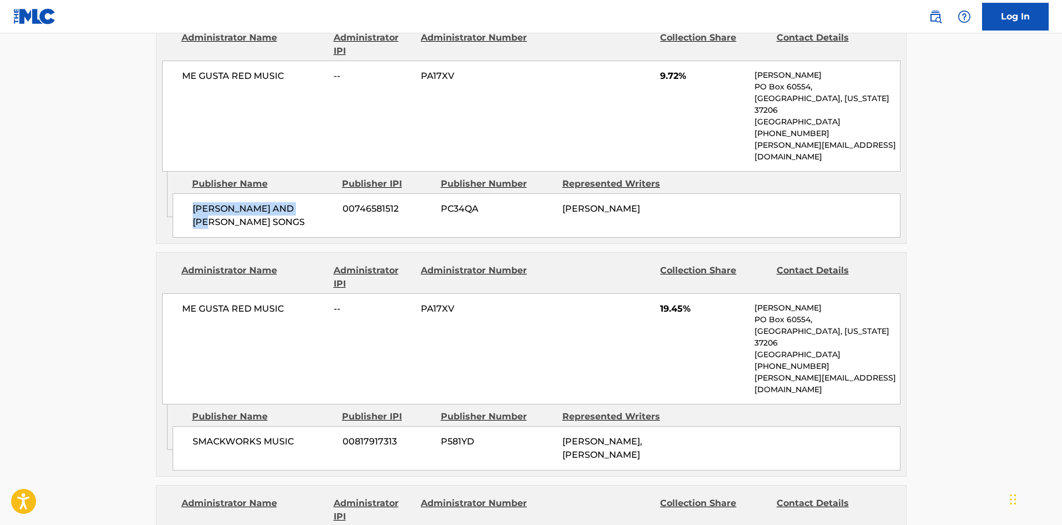
scroll to position [568, 0]
click at [193, 434] on span "SMACKWORKS MUSIC" at bounding box center [264, 440] width 142 height 13
drag, startPoint x: 193, startPoint y: 394, endPoint x: 271, endPoint y: 390, distance: 78.4
click at [271, 434] on span "SMACKWORKS MUSIC" at bounding box center [264, 440] width 142 height 13
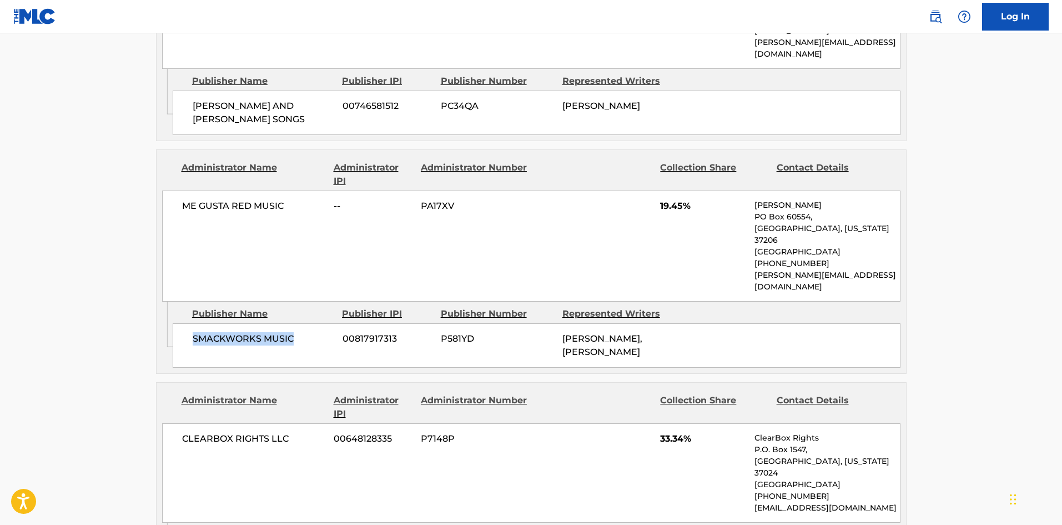
scroll to position [790, 0]
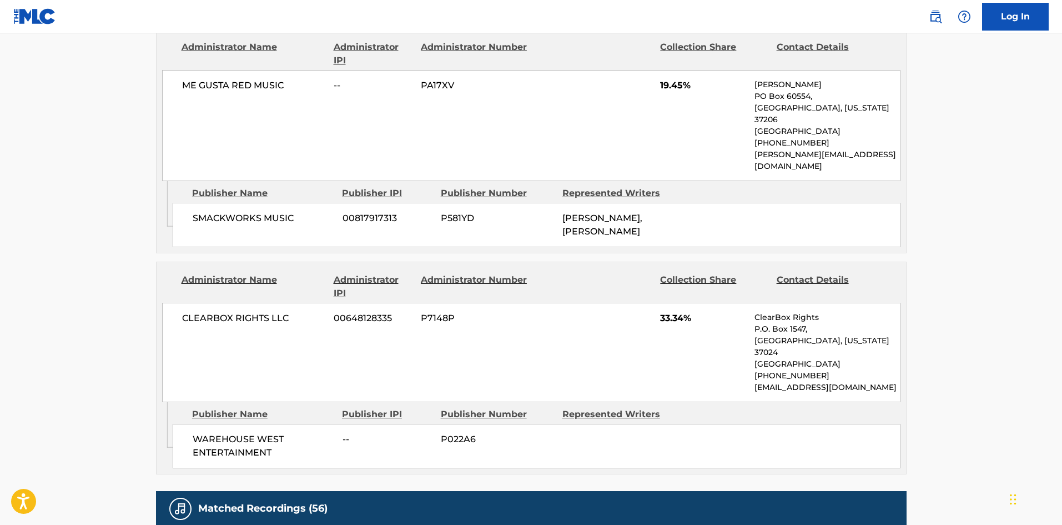
click at [203, 424] on div "WAREHOUSE WEST ENTERTAINMENT -- P022A6" at bounding box center [537, 446] width 728 height 44
drag, startPoint x: 203, startPoint y: 384, endPoint x: 292, endPoint y: 405, distance: 91.9
click at [292, 424] on div "WAREHOUSE WEST ENTERTAINMENT -- P022A6" at bounding box center [537, 446] width 728 height 44
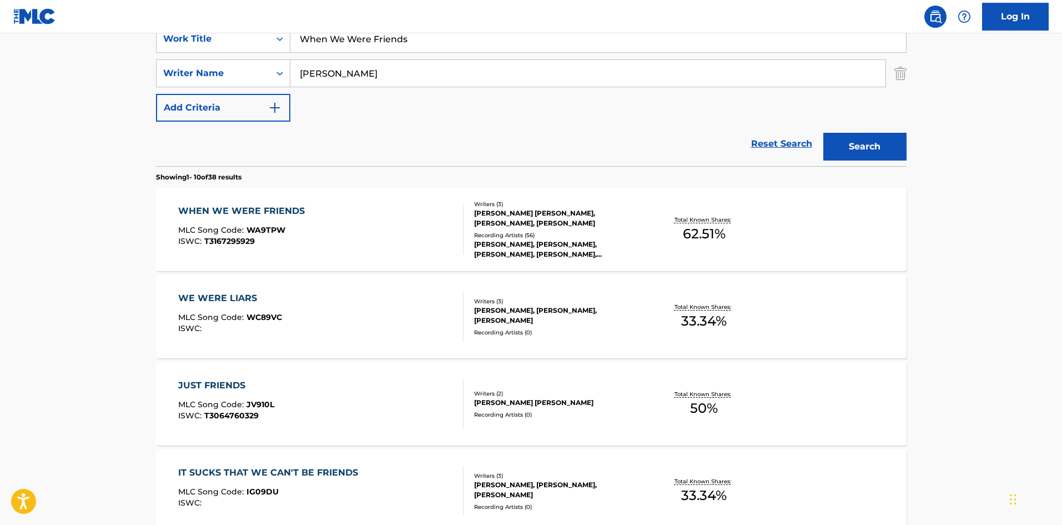
click at [373, 244] on div "WHEN WE WERE FRIENDS MLC Song Code : WA9TPW ISWC : T3167295929" at bounding box center [320, 229] width 285 height 50
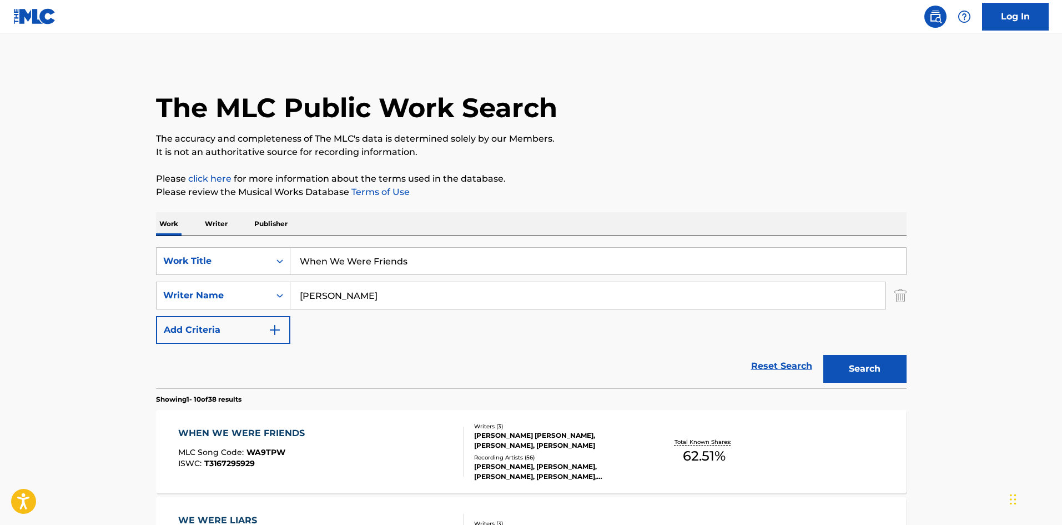
scroll to position [222, 0]
